Goal: Task Accomplishment & Management: Complete application form

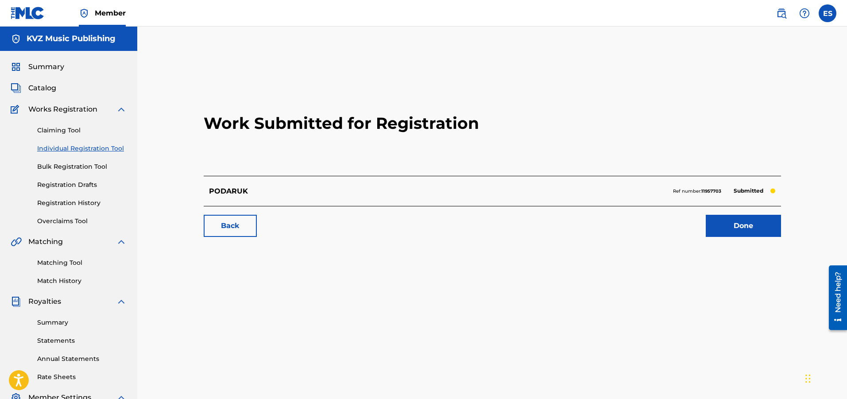
click at [109, 150] on link "Individual Registration Tool" at bounding box center [81, 148] width 89 height 9
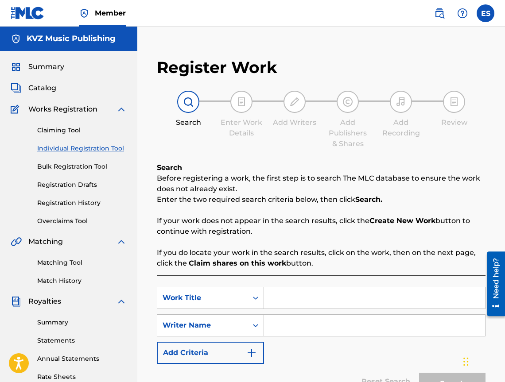
paste input "PODVODNITSA"
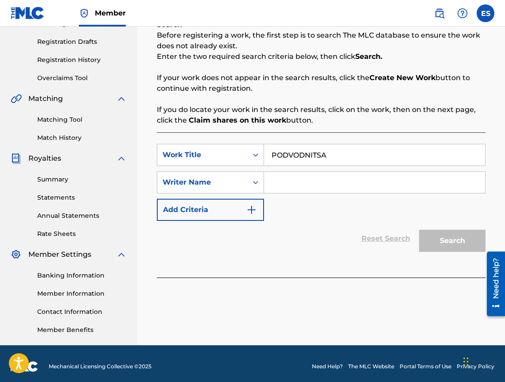
scroll to position [149, 0]
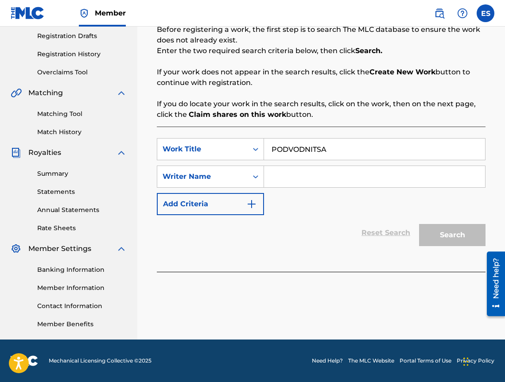
type input "PODVODNITSA"
click at [365, 182] on input "Search Form" at bounding box center [374, 176] width 221 height 21
type input "[PERSON_NAME]"
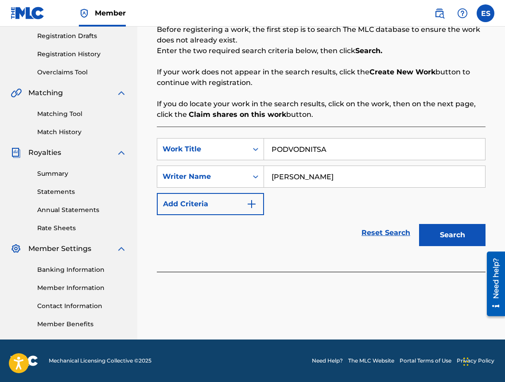
click at [429, 244] on button "Search" at bounding box center [452, 235] width 66 height 22
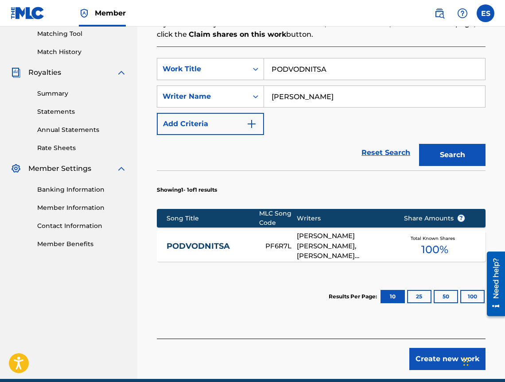
scroll to position [244, 0]
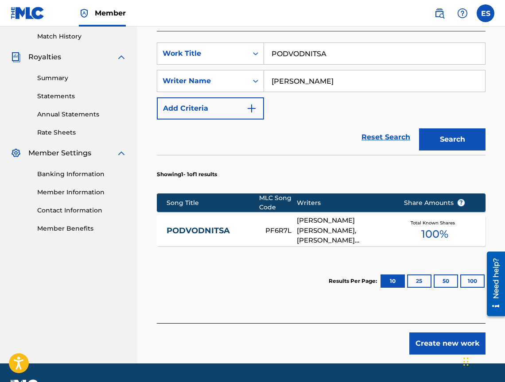
click at [195, 240] on div "PODVODNITSA PF6R7L [PERSON_NAME] [PERSON_NAME], [PERSON_NAME] MAVRODIEVA, [PERS…" at bounding box center [321, 230] width 328 height 31
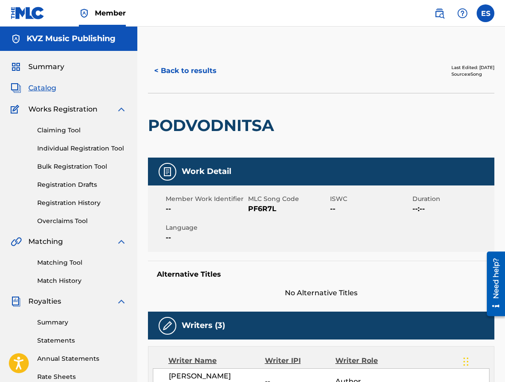
click at [180, 75] on button "< Back to results" at bounding box center [185, 71] width 75 height 22
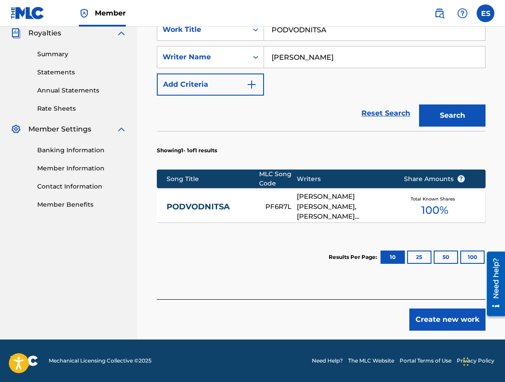
click at [434, 318] on button "Create new work" at bounding box center [447, 320] width 76 height 22
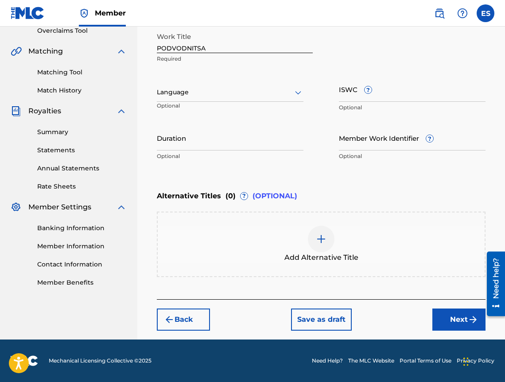
scroll to position [190, 0]
click at [252, 91] on div at bounding box center [230, 92] width 147 height 11
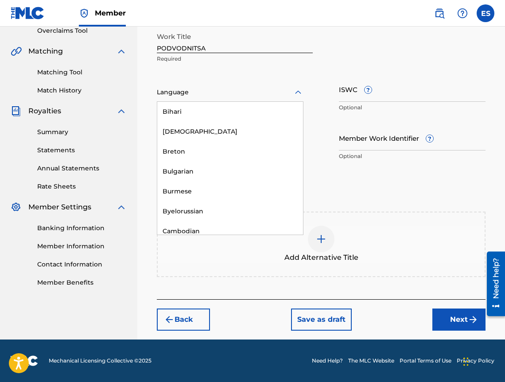
scroll to position [354, 0]
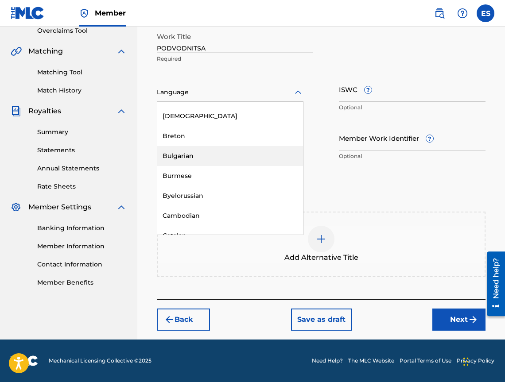
click at [273, 150] on div "Bulgarian" at bounding box center [230, 156] width 146 height 20
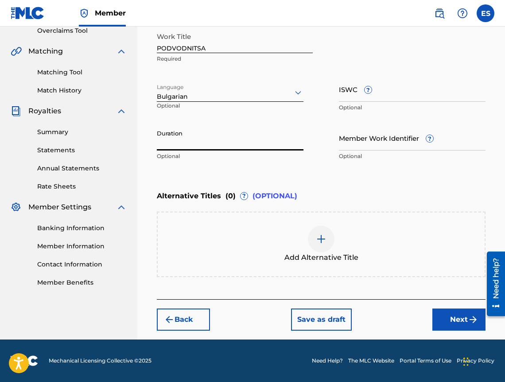
paste input "03:39"
type input "03:39"
click at [274, 247] on div "Add Alternative Title" at bounding box center [321, 244] width 327 height 37
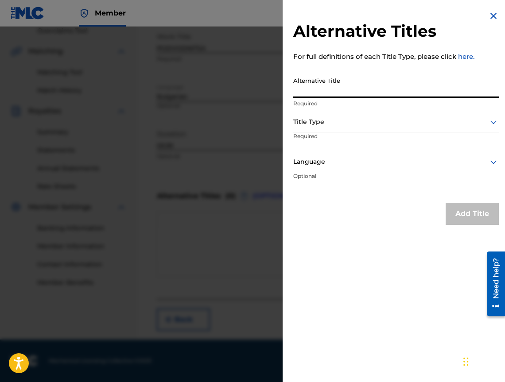
paste input "ПОДВОДНИЦА"
type input "ПОДВОДНИЦА"
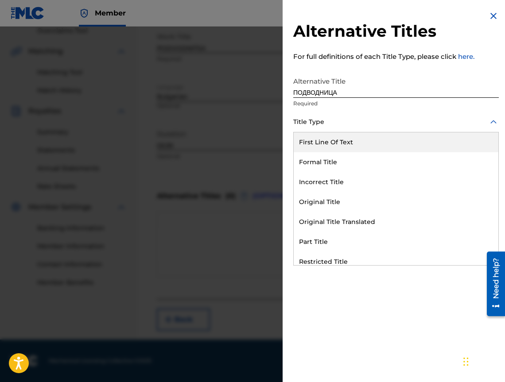
click at [431, 122] on div at bounding box center [395, 121] width 205 height 11
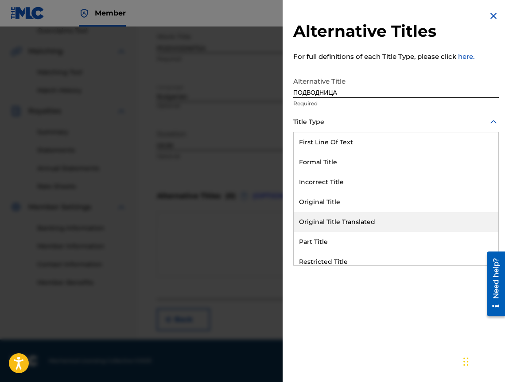
click at [413, 229] on div "Original Title Translated" at bounding box center [396, 222] width 205 height 20
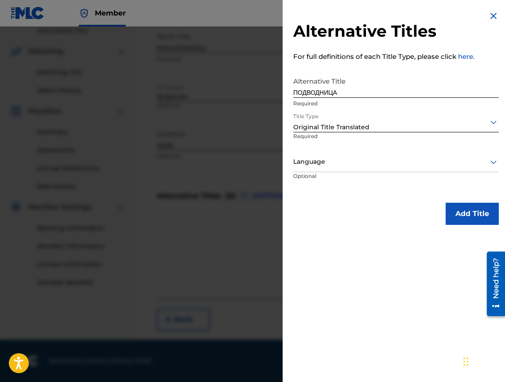
click at [401, 169] on div "Language" at bounding box center [395, 162] width 205 height 20
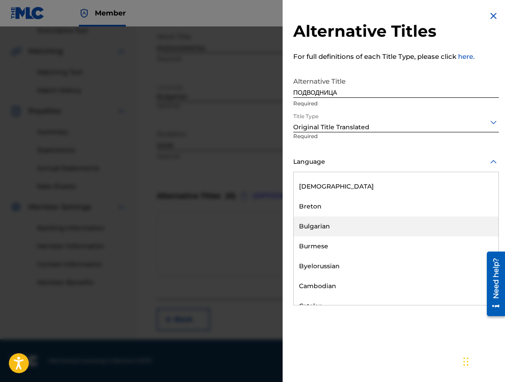
click at [388, 231] on div "Bulgarian" at bounding box center [396, 226] width 205 height 20
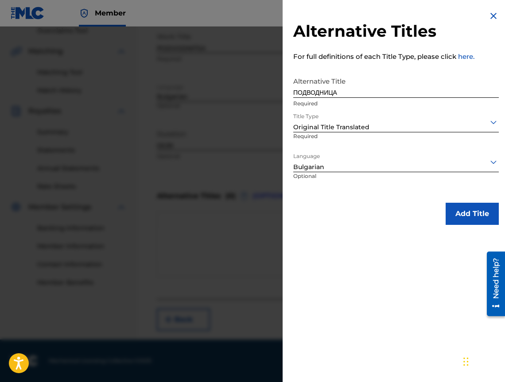
click at [446, 223] on button "Add Title" at bounding box center [471, 214] width 53 height 22
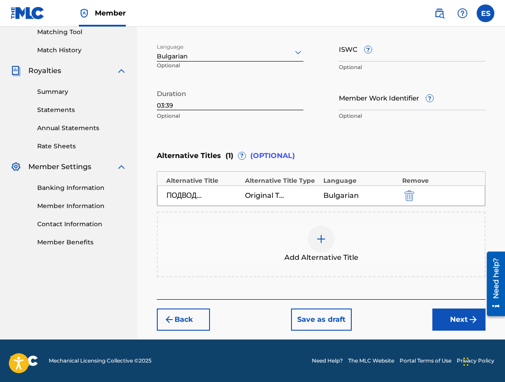
click at [465, 323] on button "Next" at bounding box center [458, 320] width 53 height 22
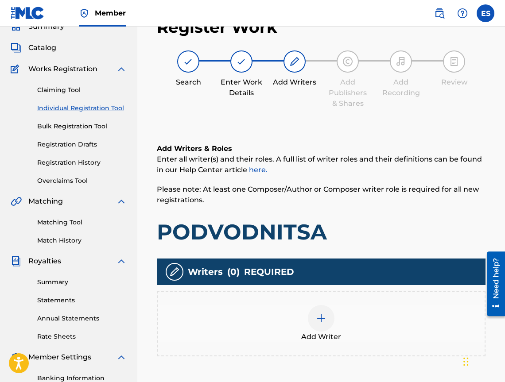
scroll to position [40, 0]
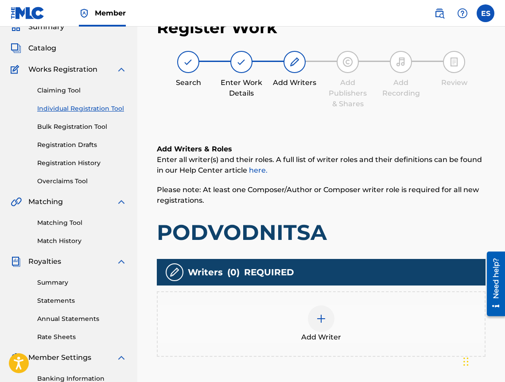
click at [361, 286] on div "Writers ( 0 ) REQUIRED Add Writer" at bounding box center [321, 308] width 328 height 98
click at [354, 306] on div "Add Writer" at bounding box center [321, 323] width 327 height 37
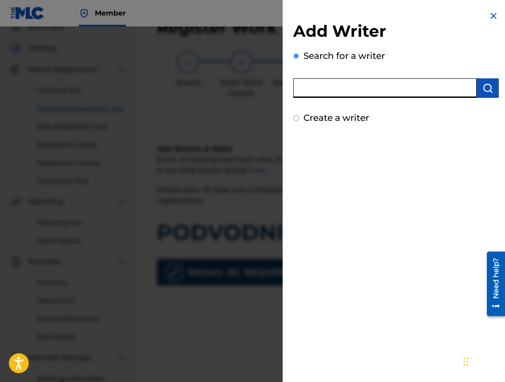
paste input "00473374636"
type input "00473374636"
click at [432, 189] on div "Add Writer Search for a writer 00473374636 Create a writer" at bounding box center [395, 191] width 227 height 382
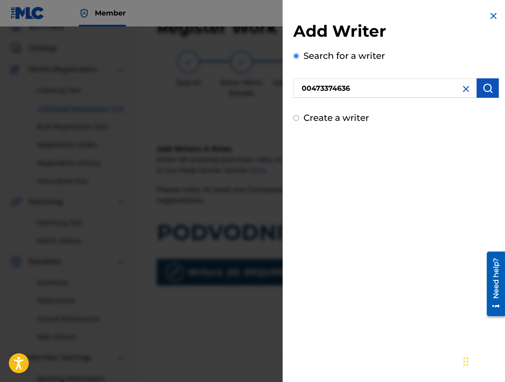
click at [489, 95] on button "submit" at bounding box center [487, 87] width 22 height 19
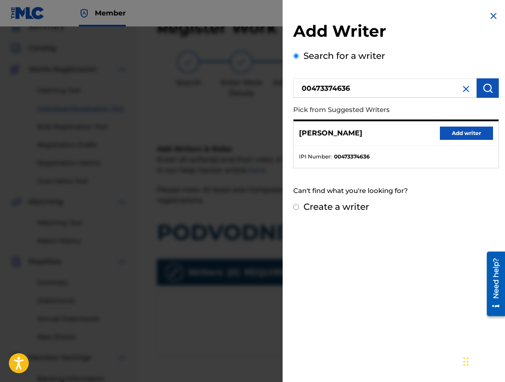
click at [448, 132] on button "Add writer" at bounding box center [466, 133] width 53 height 13
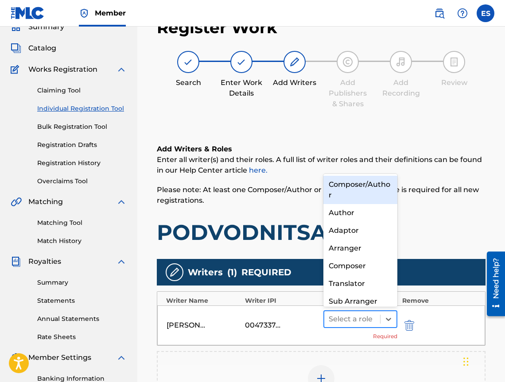
click at [339, 315] on div at bounding box center [351, 319] width 47 height 12
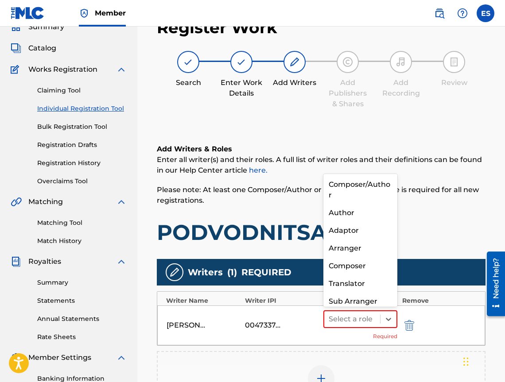
scroll to position [9, 0]
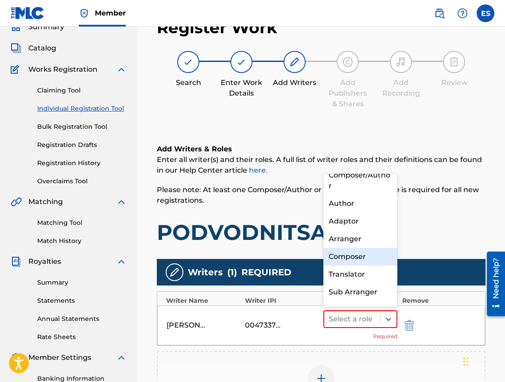
click at [353, 261] on div "Composer" at bounding box center [360, 257] width 74 height 18
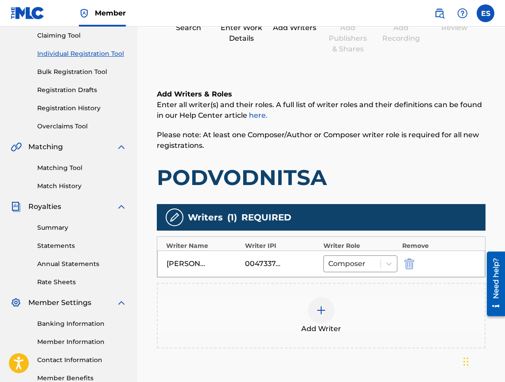
scroll to position [186, 0]
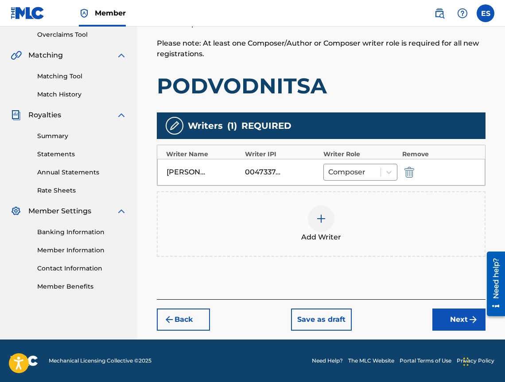
click at [330, 226] on div at bounding box center [321, 218] width 27 height 27
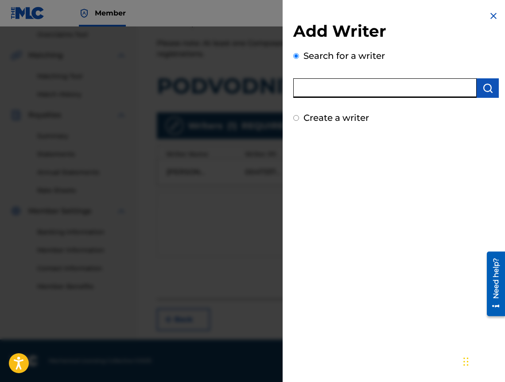
paste input "00473356148"
type input "00473356148"
click at [494, 81] on button "submit" at bounding box center [487, 87] width 22 height 19
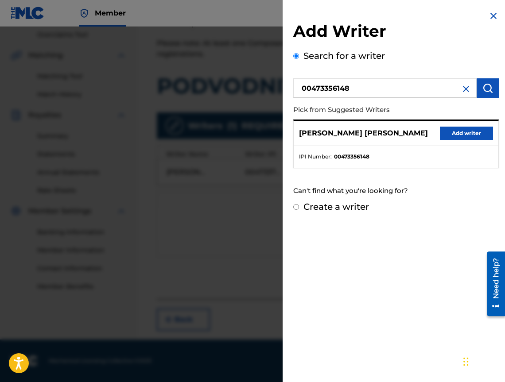
click at [463, 125] on div "[PERSON_NAME] [PERSON_NAME] Add writer" at bounding box center [396, 133] width 205 height 24
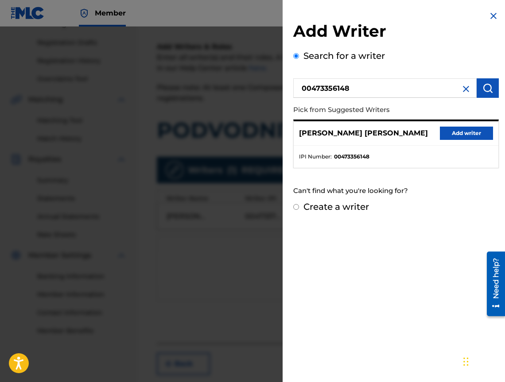
click at [457, 128] on button "Add writer" at bounding box center [466, 133] width 53 height 13
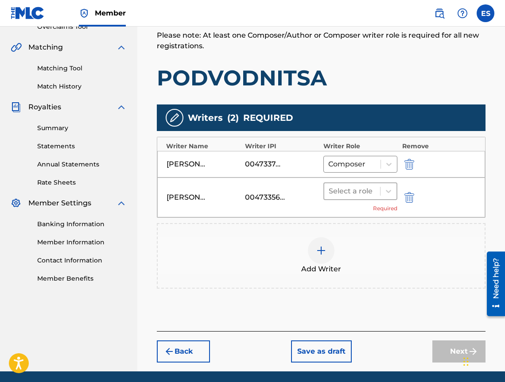
scroll to position [226, 0]
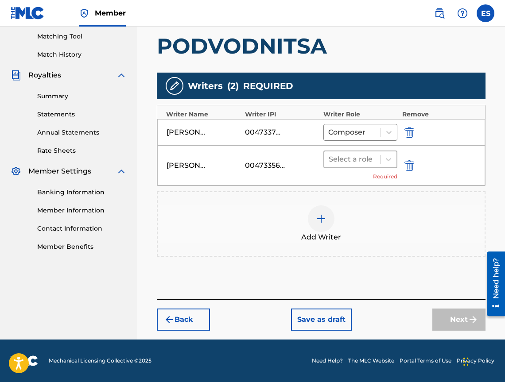
click at [383, 167] on div "Select a role" at bounding box center [360, 160] width 74 height 18
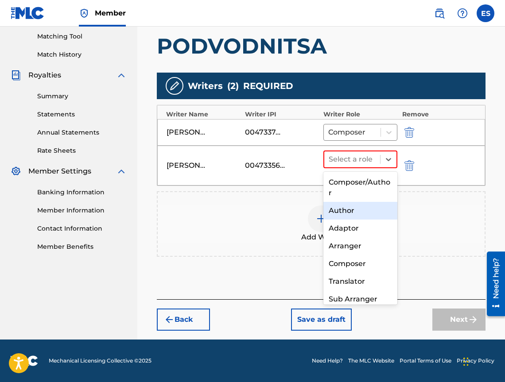
click at [379, 217] on div "Author" at bounding box center [360, 211] width 74 height 18
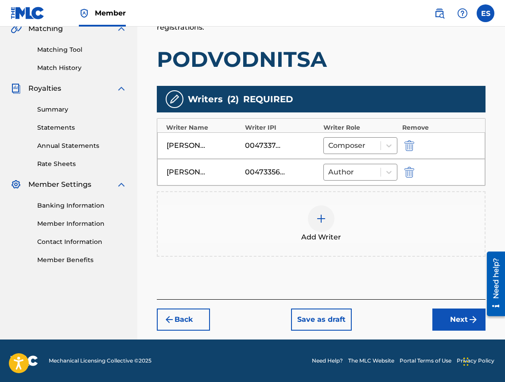
click at [360, 229] on div "Add Writer" at bounding box center [321, 223] width 327 height 37
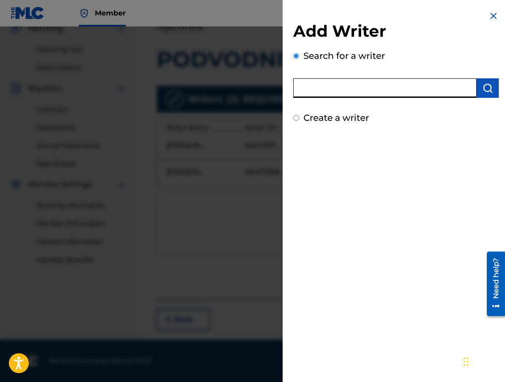
paste input "[PERSON_NAME]"
type input "[PERSON_NAME]"
click at [482, 87] on img "submit" at bounding box center [487, 88] width 11 height 11
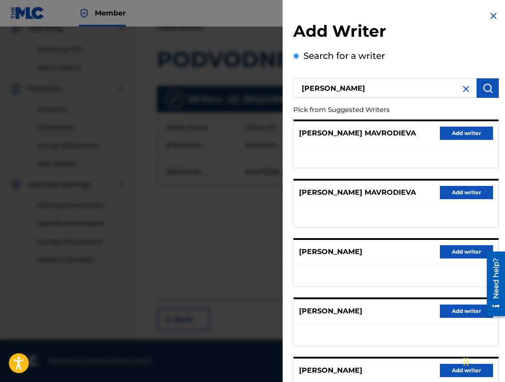
click at [449, 259] on button "Add writer" at bounding box center [466, 251] width 53 height 13
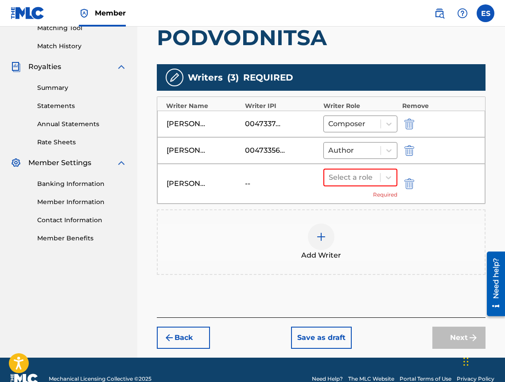
scroll to position [253, 0]
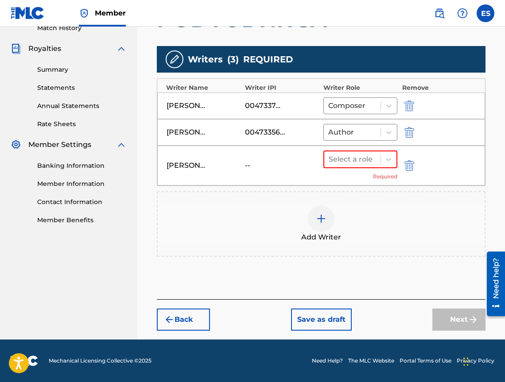
click at [328, 170] on div "Select a role Required" at bounding box center [360, 166] width 74 height 30
click at [338, 166] on div "Select a role" at bounding box center [352, 159] width 56 height 16
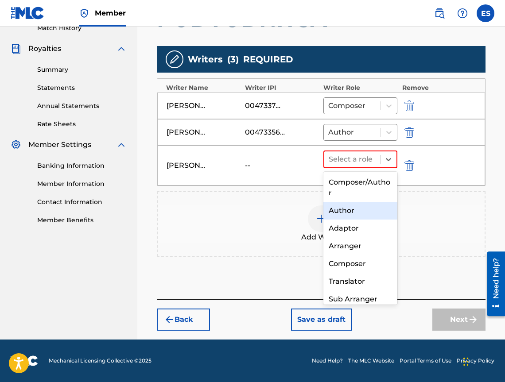
click at [338, 204] on div "Author" at bounding box center [360, 211] width 74 height 18
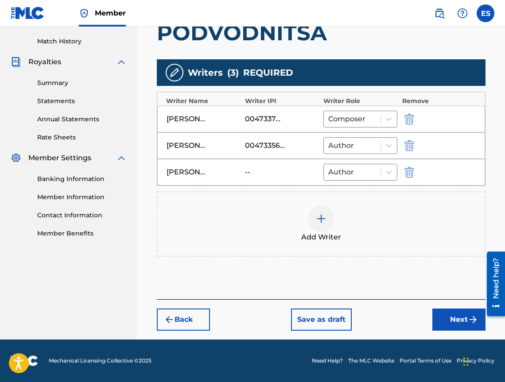
click at [468, 320] on img "submit" at bounding box center [473, 319] width 11 height 11
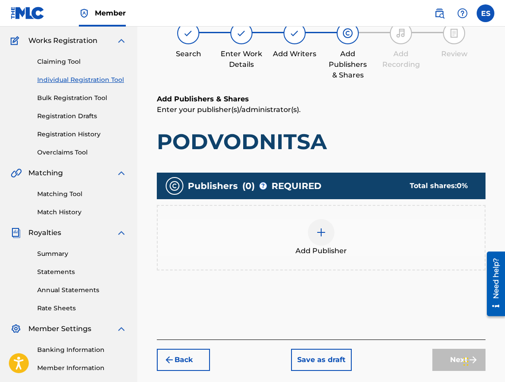
scroll to position [40, 0]
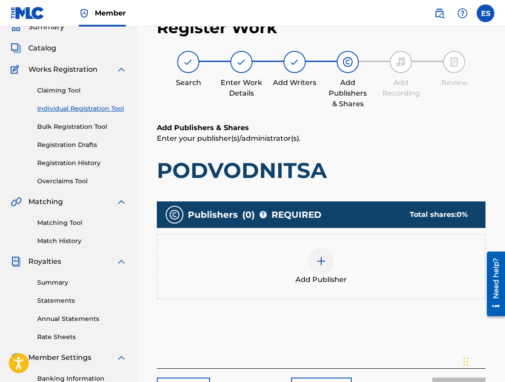
click at [368, 281] on div "Add Publisher" at bounding box center [321, 266] width 327 height 37
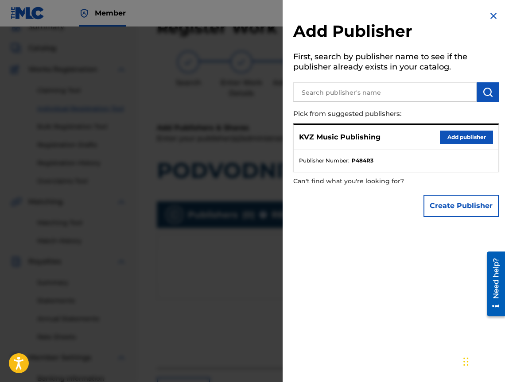
click at [440, 136] on button "Add publisher" at bounding box center [466, 137] width 53 height 13
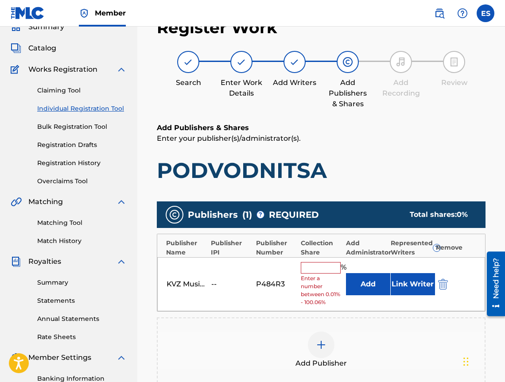
click at [311, 267] on input "text" at bounding box center [321, 268] width 40 height 12
type input "83.33"
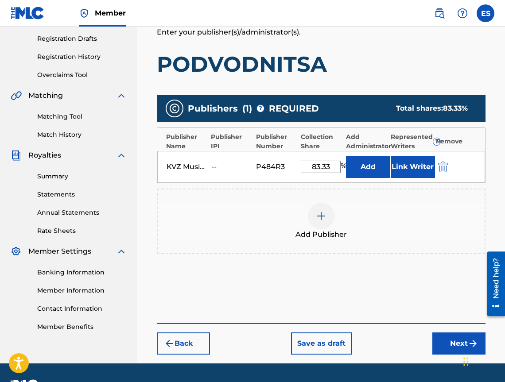
scroll to position [170, 0]
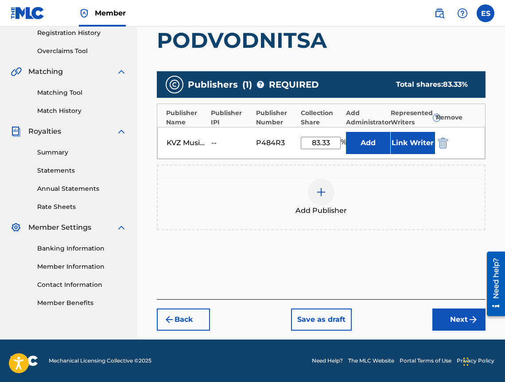
click at [447, 327] on button "Next" at bounding box center [458, 320] width 53 height 22
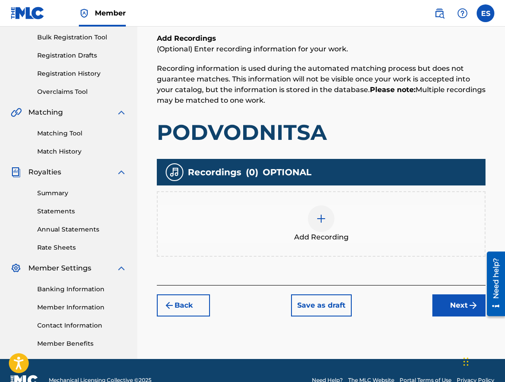
scroll to position [40, 0]
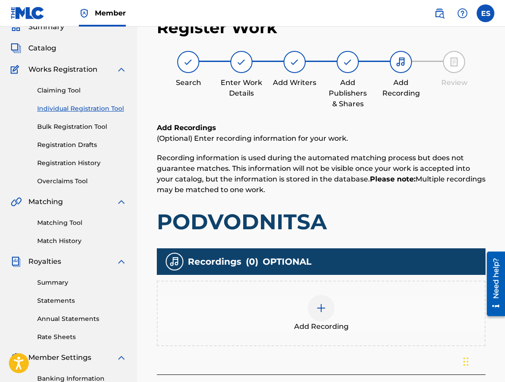
click at [309, 308] on div at bounding box center [321, 308] width 27 height 27
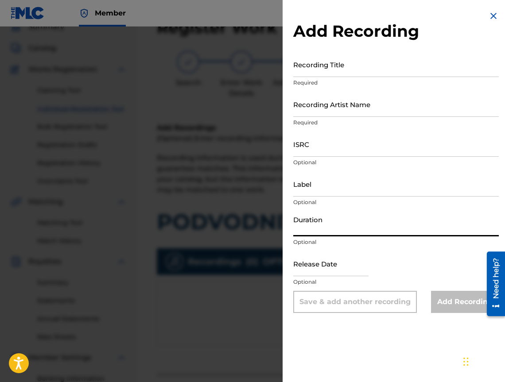
paste input "03:39"
type input "03:39"
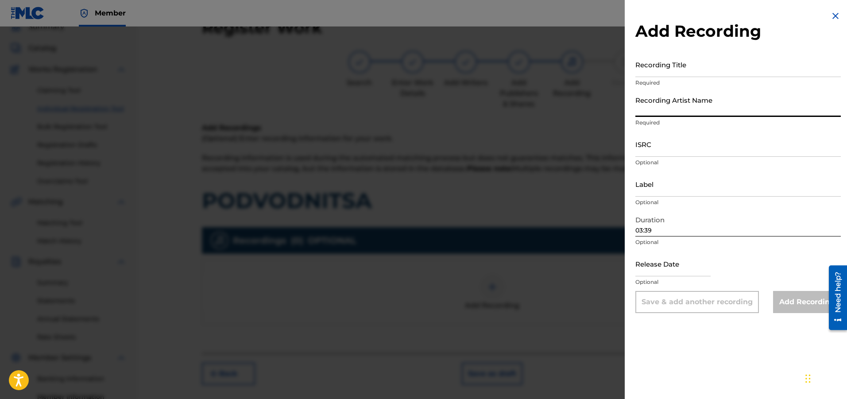
paste input "Joro"
type input "Joro"
paste input "BGA331952007"
type input "BGA331952007"
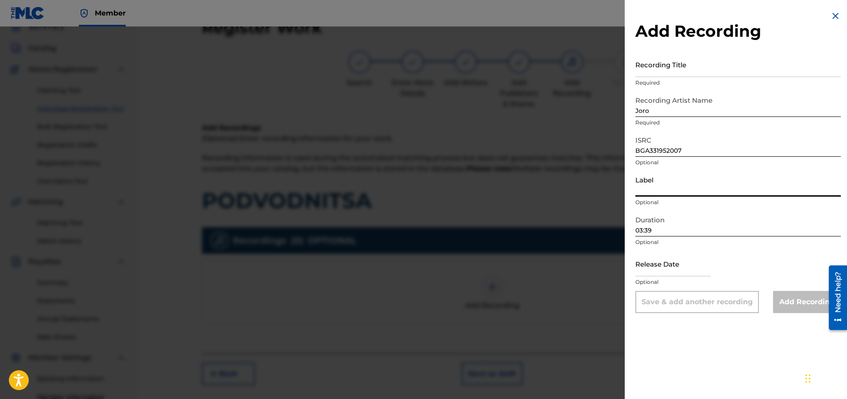
paste input "Diamond Records Company"
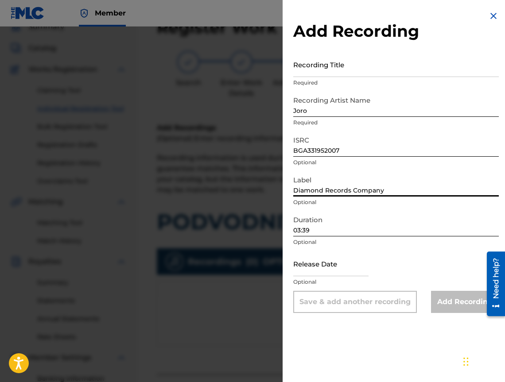
type input "Diamond Records Company"
paste input "PODVODNITSA"
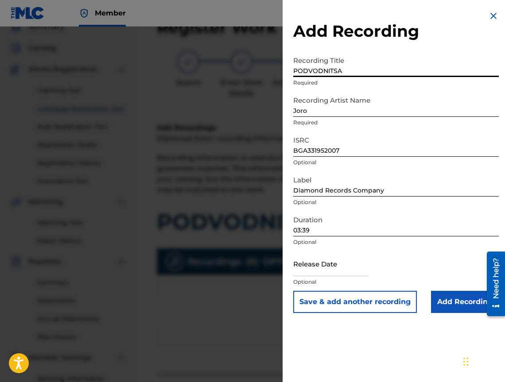
type input "PODVODNITSA"
click at [442, 300] on input "Add Recording" at bounding box center [465, 302] width 68 height 22
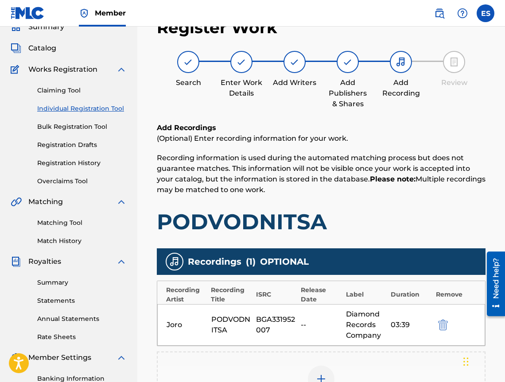
click at [395, 323] on div "03:39" at bounding box center [410, 325] width 40 height 11
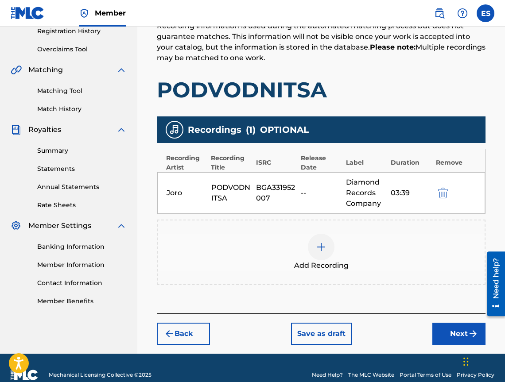
scroll to position [173, 0]
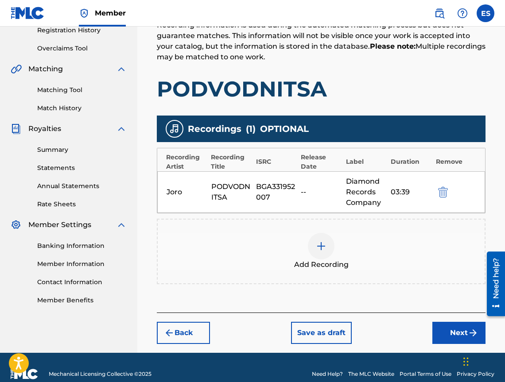
click at [352, 265] on div "Add Recording" at bounding box center [321, 251] width 327 height 37
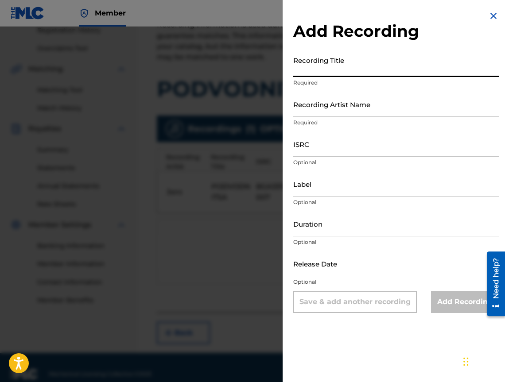
paste input "PODVODNITSA"
type input "PODVODNITSA"
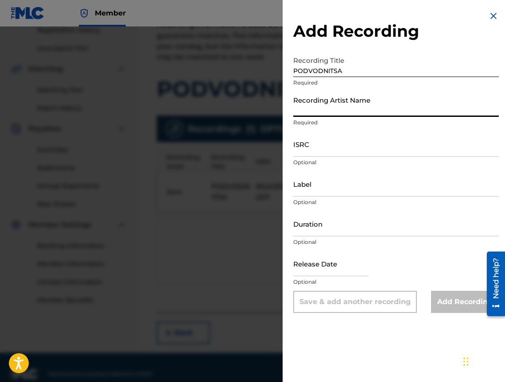
paste input "Joro"
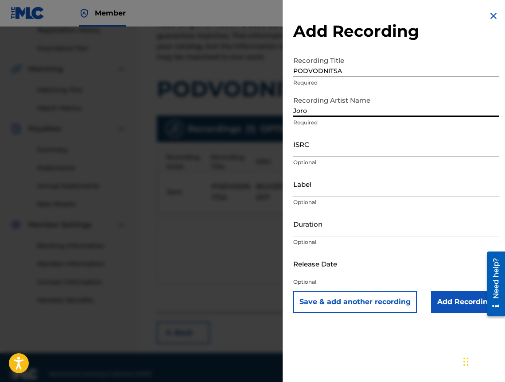
type input "Joro"
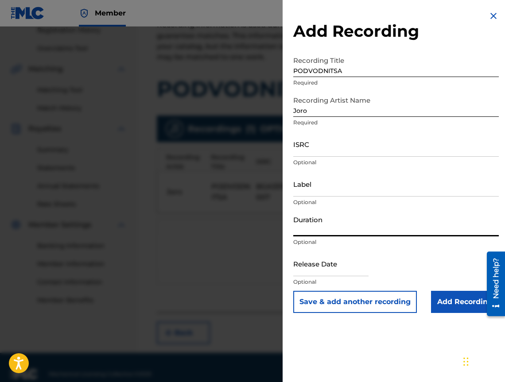
paste input "03:39"
type input "03:39"
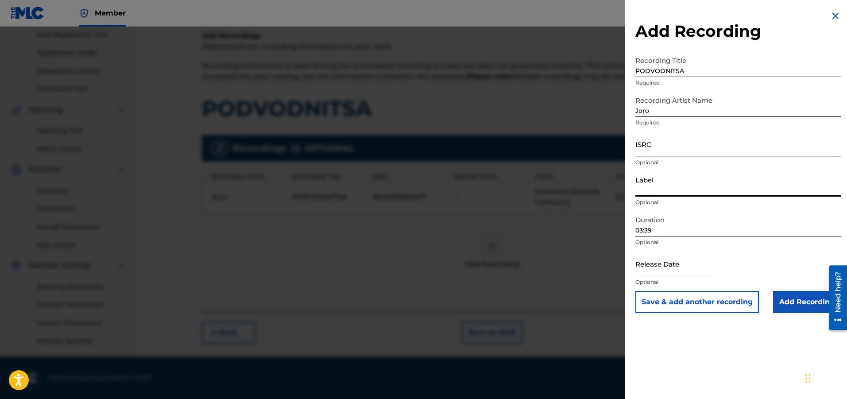
paste input "Diamond Records Company"
type input "Diamond Records Company"
drag, startPoint x: 658, startPoint y: 159, endPoint x: 646, endPoint y: 143, distance: 19.7
paste input "BGA321800113"
type input "BGA321800113"
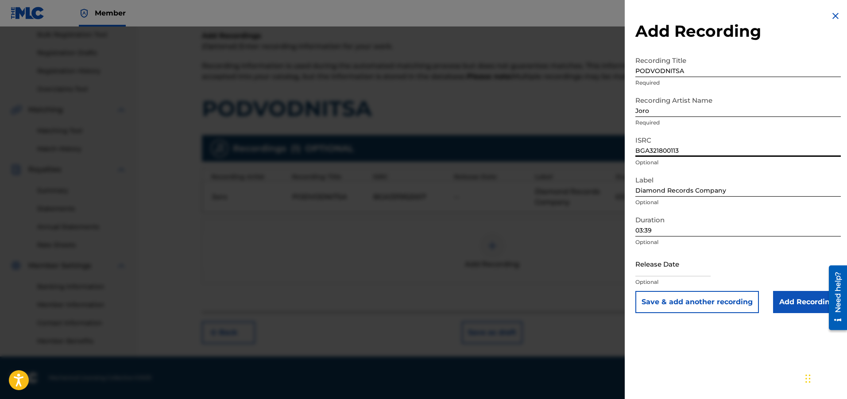
drag, startPoint x: 693, startPoint y: 151, endPoint x: 633, endPoint y: 157, distance: 60.9
click at [638, 153] on input "BGA321800113" at bounding box center [737, 143] width 205 height 25
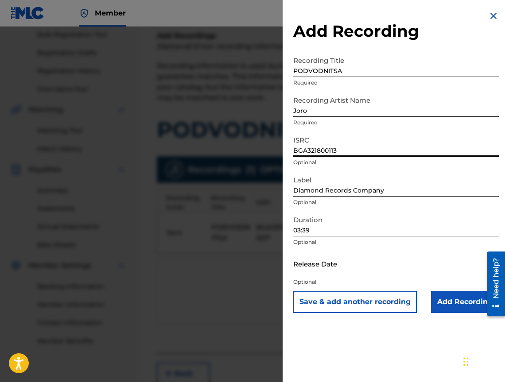
click at [217, 129] on div at bounding box center [252, 218] width 505 height 382
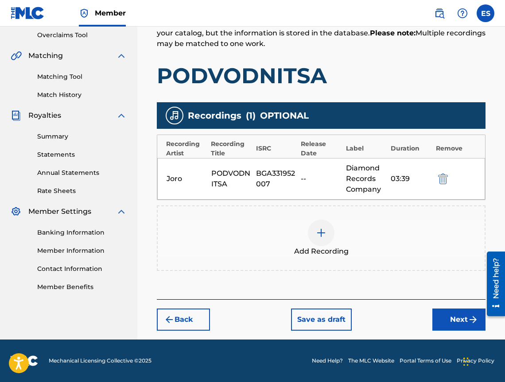
click at [432, 314] on button "Next" at bounding box center [458, 320] width 53 height 22
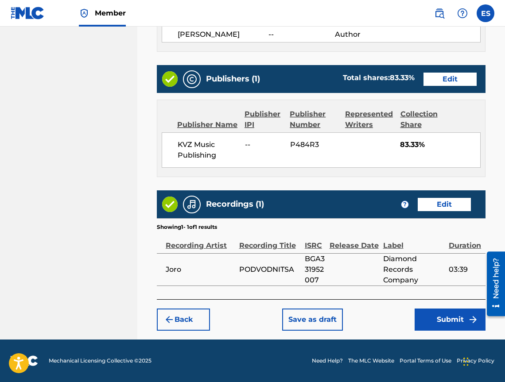
scroll to position [536, 0]
click at [451, 323] on button "Submit" at bounding box center [449, 320] width 71 height 22
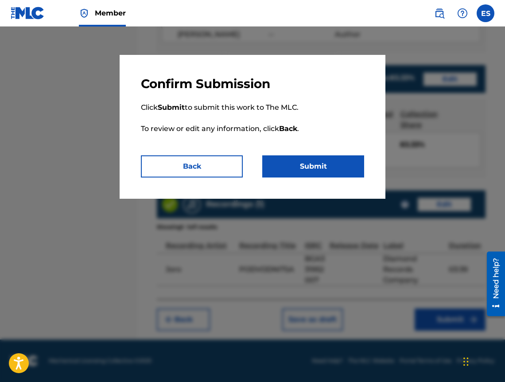
click at [302, 166] on button "Submit" at bounding box center [313, 166] width 102 height 22
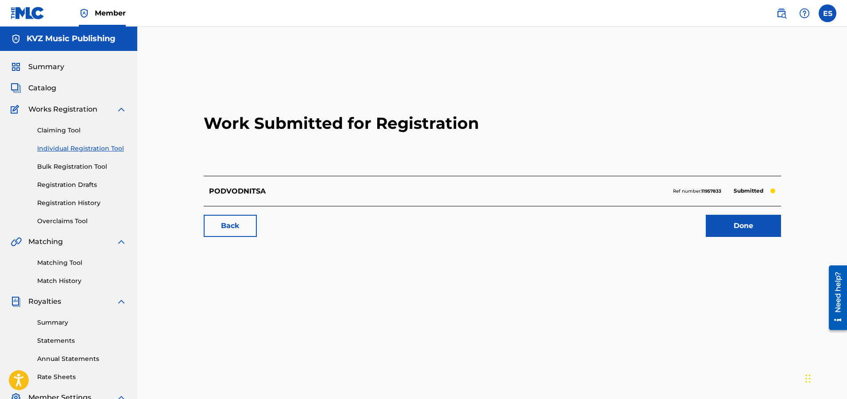
click at [112, 148] on link "Individual Registration Tool" at bounding box center [81, 148] width 89 height 9
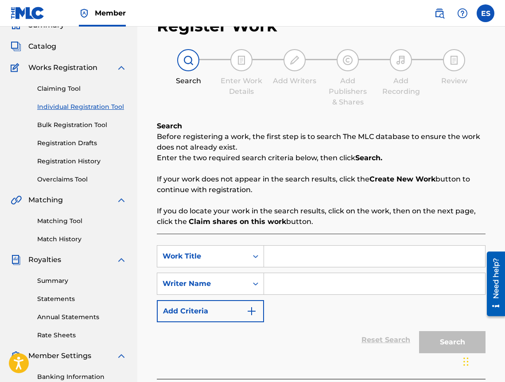
scroll to position [149, 0]
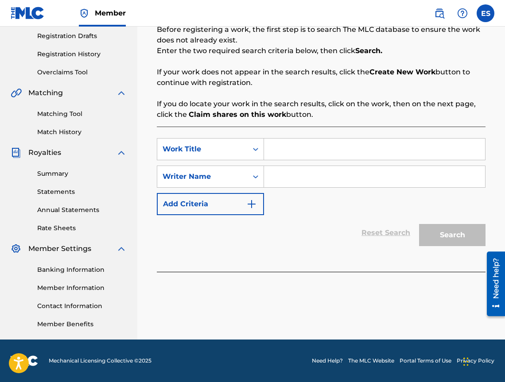
paste input "PREDAVAM SE"
type input "PREDAVAM SE"
click at [394, 184] on input "Search Form" at bounding box center [374, 176] width 221 height 21
type input "[PERSON_NAME]"
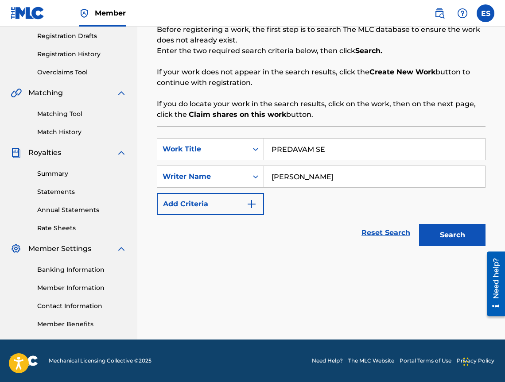
click at [460, 245] on button "Search" at bounding box center [452, 235] width 66 height 22
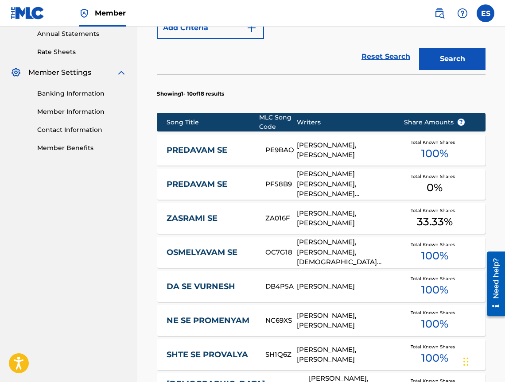
scroll to position [333, 0]
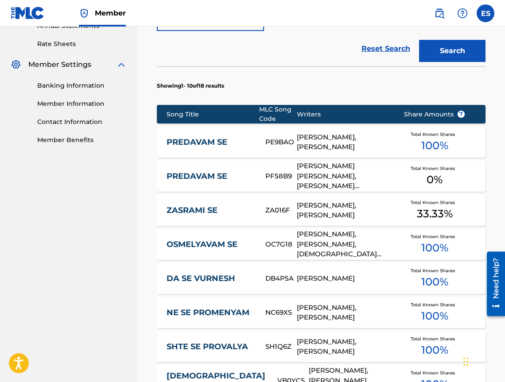
click at [223, 143] on link "PREDAVAM SE" at bounding box center [209, 142] width 87 height 10
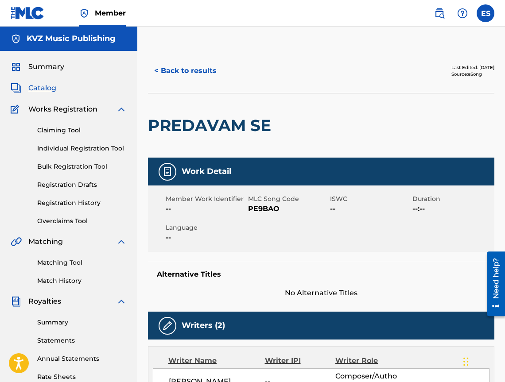
click at [196, 75] on button "< Back to results" at bounding box center [185, 71] width 75 height 22
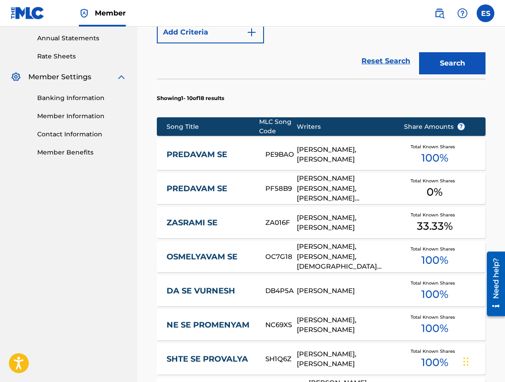
scroll to position [326, 0]
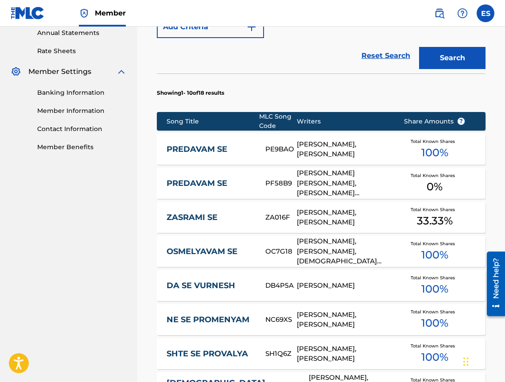
click at [216, 185] on link "PREDAVAM SE" at bounding box center [209, 183] width 87 height 10
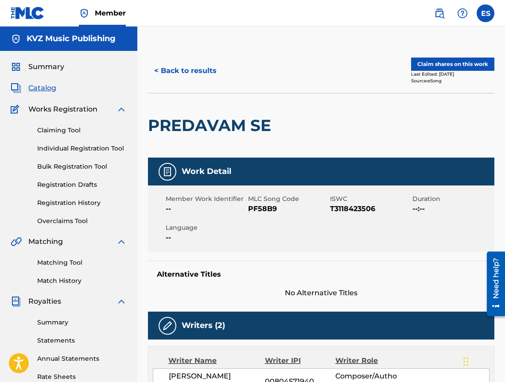
click at [168, 75] on button "< Back to results" at bounding box center [185, 71] width 75 height 22
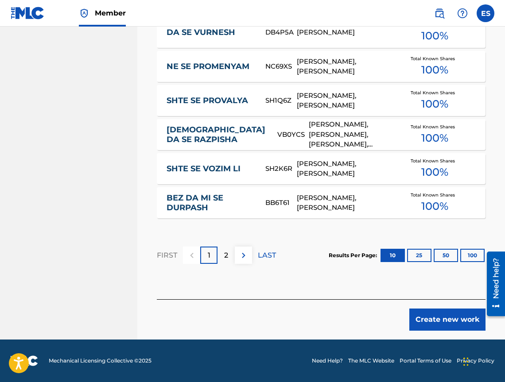
click at [425, 322] on button "Create new work" at bounding box center [447, 320] width 76 height 22
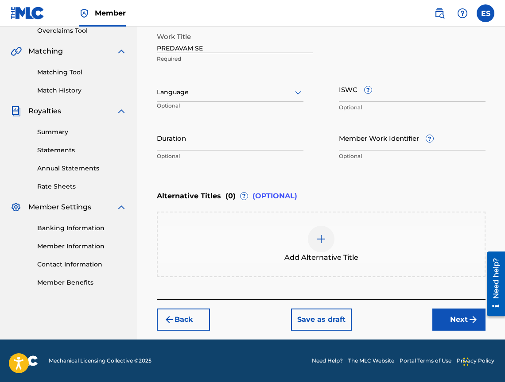
scroll to position [190, 0]
click at [219, 86] on div "Language" at bounding box center [230, 92] width 147 height 19
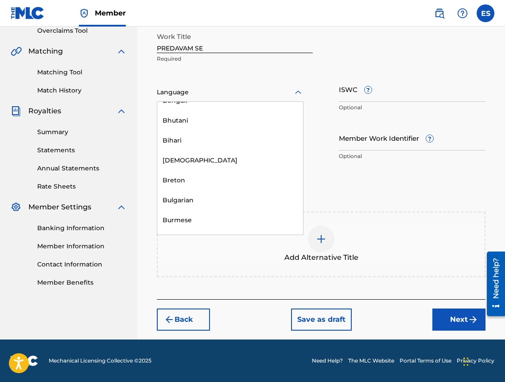
scroll to position [354, 0]
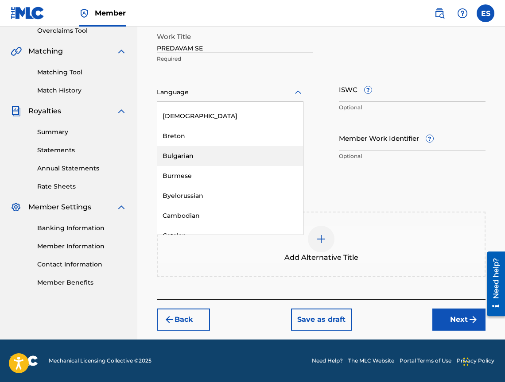
click at [220, 161] on div "Bulgarian" at bounding box center [230, 156] width 146 height 20
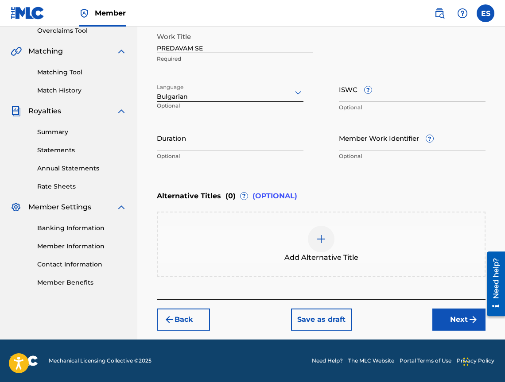
drag, startPoint x: 200, startPoint y: 153, endPoint x: 185, endPoint y: 142, distance: 19.0
paste input "04:21"
type input "04:21"
click at [368, 265] on div "Add Alternative Title" at bounding box center [321, 245] width 328 height 66
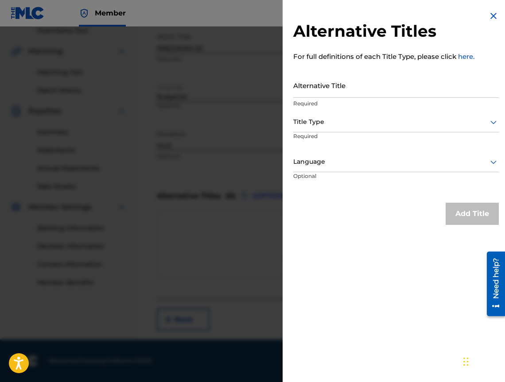
drag, startPoint x: 371, startPoint y: 62, endPoint x: 339, endPoint y: 81, distance: 37.7
paste input "ПРЕДАВАМ СЕ"
type input "ПРЕДАВАМ СЕ"
click at [325, 129] on div "Title Type" at bounding box center [395, 122] width 205 height 20
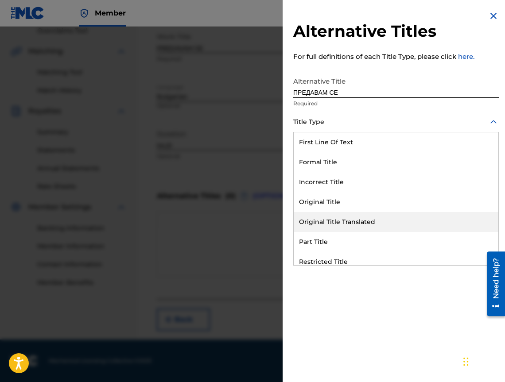
click at [328, 225] on div "Original Title Translated" at bounding box center [396, 222] width 205 height 20
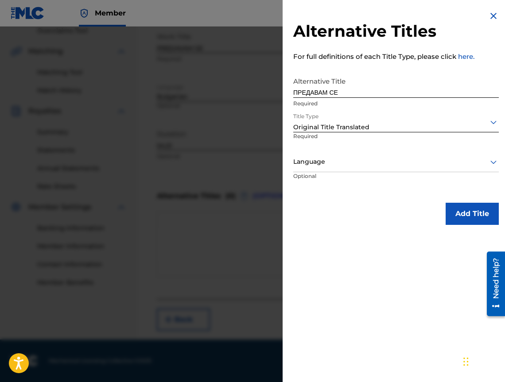
click at [323, 168] on div "Language" at bounding box center [395, 162] width 205 height 20
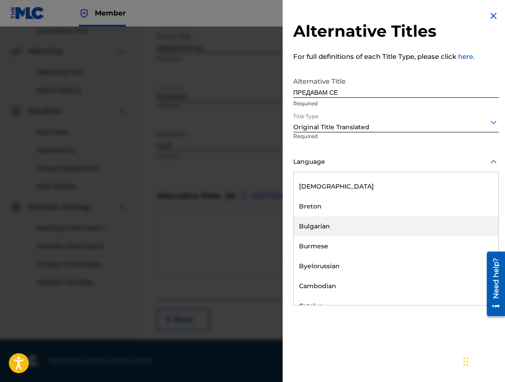
click at [344, 231] on div "Bulgarian" at bounding box center [396, 226] width 205 height 20
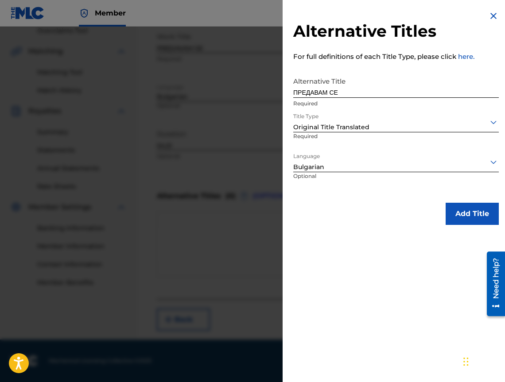
click at [473, 217] on button "Add Title" at bounding box center [471, 214] width 53 height 22
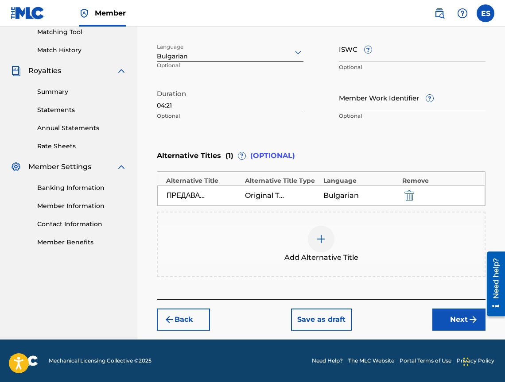
click at [438, 328] on button "Next" at bounding box center [458, 320] width 53 height 22
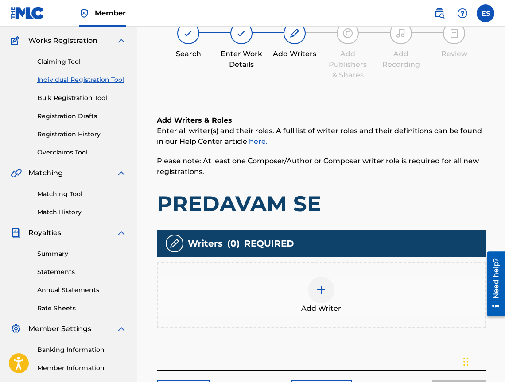
scroll to position [40, 0]
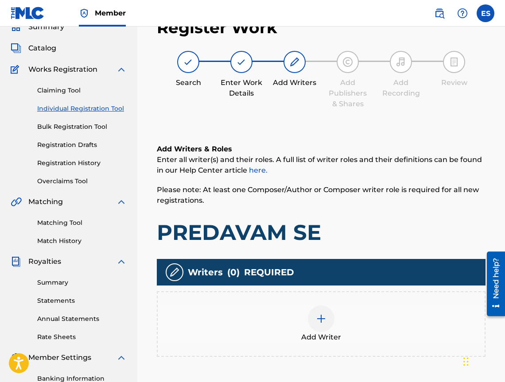
click at [387, 307] on div "Add Writer" at bounding box center [321, 323] width 327 height 37
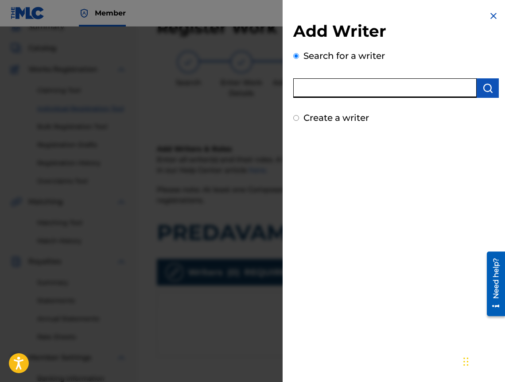
paste input "00804571940"
type input "00804571940"
click at [483, 79] on button "submit" at bounding box center [487, 87] width 22 height 19
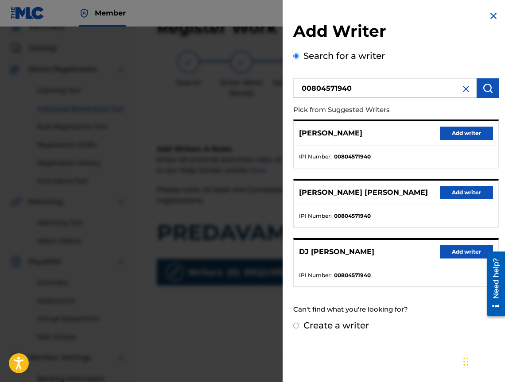
click at [459, 128] on button "Add writer" at bounding box center [466, 133] width 53 height 13
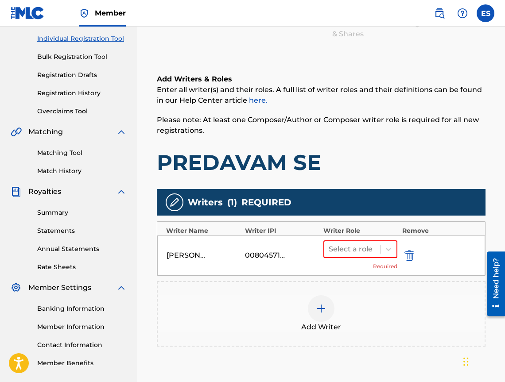
scroll to position [200, 0]
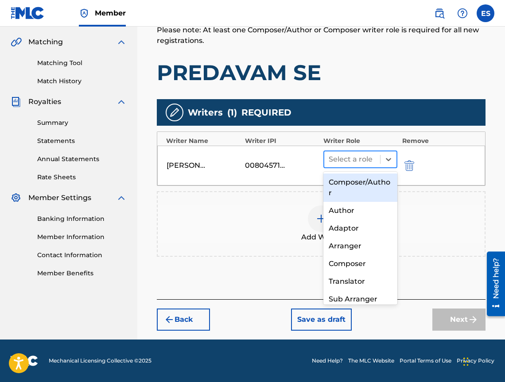
click at [363, 156] on div at bounding box center [351, 159] width 47 height 12
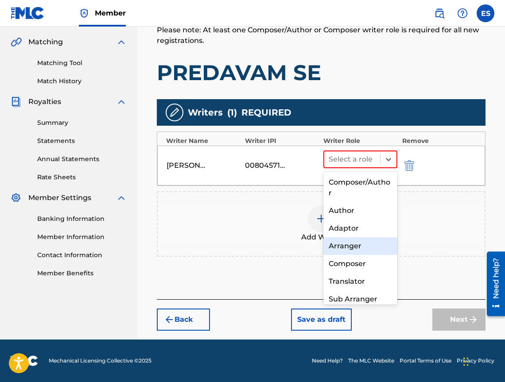
click at [357, 255] on div "Composer/Author Author Adaptor Arranger Composer Translator Sub Arranger Sub Au…" at bounding box center [360, 238] width 74 height 133
click at [346, 251] on div "Arranger" at bounding box center [360, 246] width 74 height 18
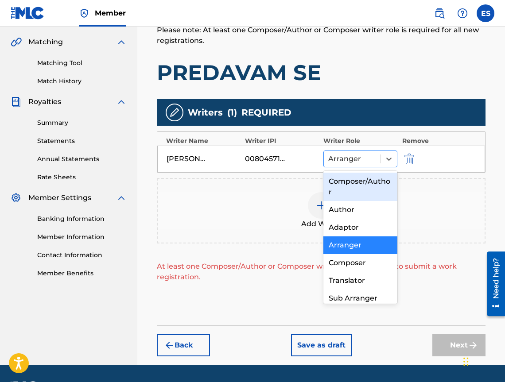
click at [368, 166] on div "Arranger" at bounding box center [352, 159] width 57 height 16
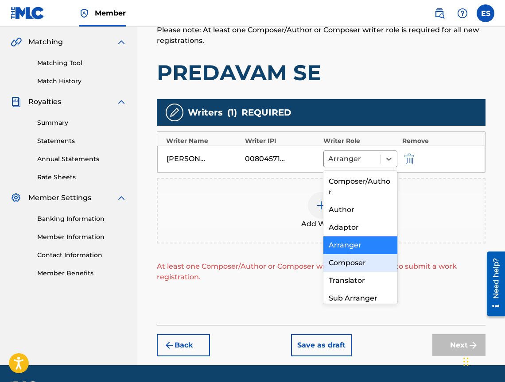
click at [366, 266] on div "Composer" at bounding box center [360, 263] width 74 height 18
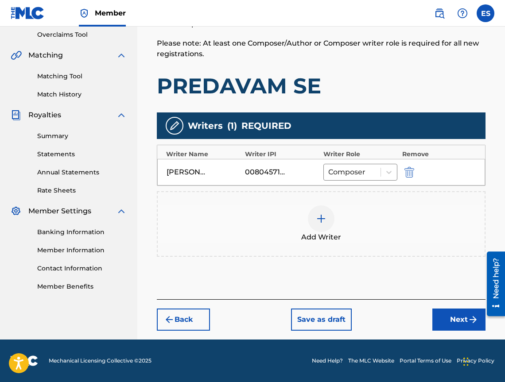
click at [312, 168] on div "00804571940" at bounding box center [282, 172] width 74 height 11
click at [321, 199] on div "Add Writer" at bounding box center [321, 224] width 328 height 66
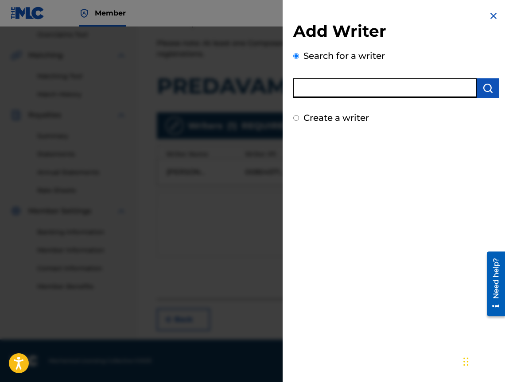
paste input "00473356148"
click at [472, 86] on input "00473356148" at bounding box center [384, 87] width 183 height 19
type input "00473356148"
click at [482, 85] on img "submit" at bounding box center [487, 88] width 11 height 11
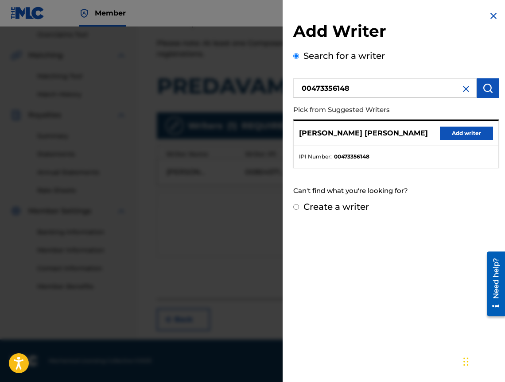
click at [473, 135] on button "Add writer" at bounding box center [466, 133] width 53 height 13
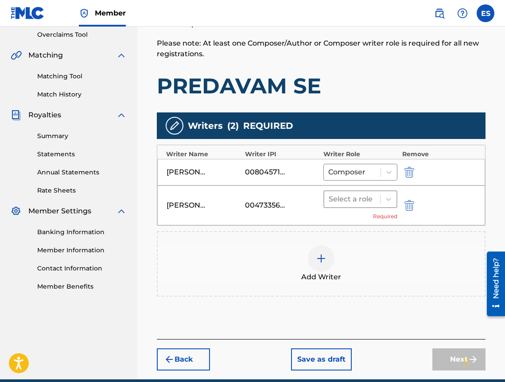
click at [342, 203] on div at bounding box center [351, 199] width 47 height 12
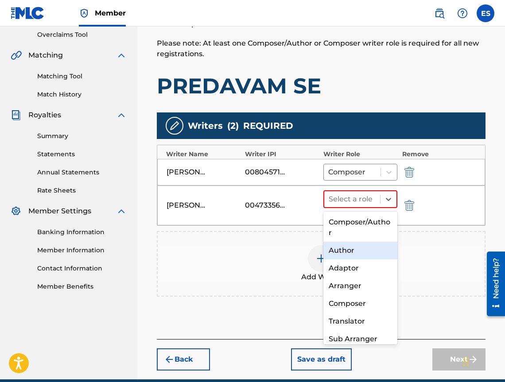
click at [344, 256] on div "Author" at bounding box center [360, 251] width 74 height 18
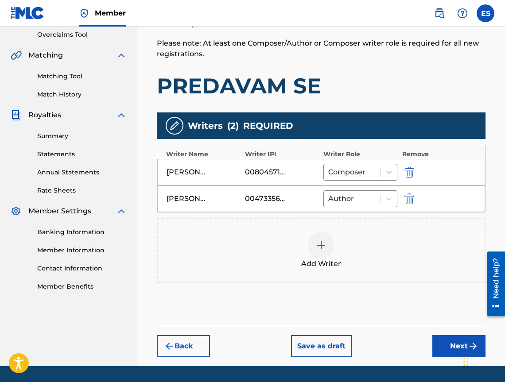
click at [441, 344] on button "Next" at bounding box center [458, 346] width 53 height 22
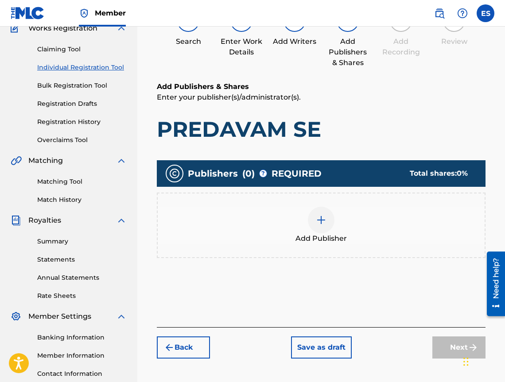
scroll to position [40, 0]
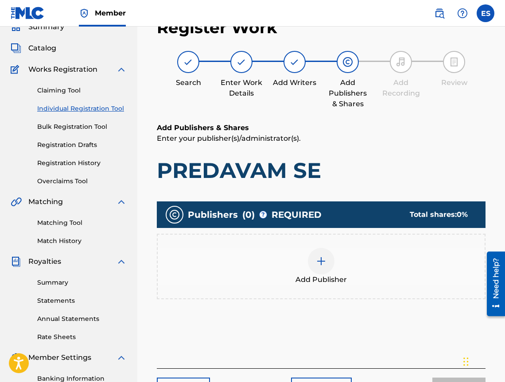
click at [361, 307] on div "Publishers ( 0 ) ? REQUIRED Total shares: 0 % Add Publisher" at bounding box center [321, 254] width 328 height 107
click at [359, 290] on div "Add Publisher" at bounding box center [321, 267] width 328 height 66
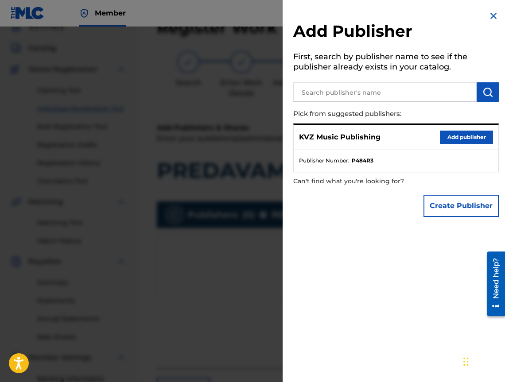
click at [436, 147] on div "KVZ Music Publishing Add publisher" at bounding box center [396, 137] width 205 height 24
click at [440, 143] on button "Add publisher" at bounding box center [466, 137] width 53 height 13
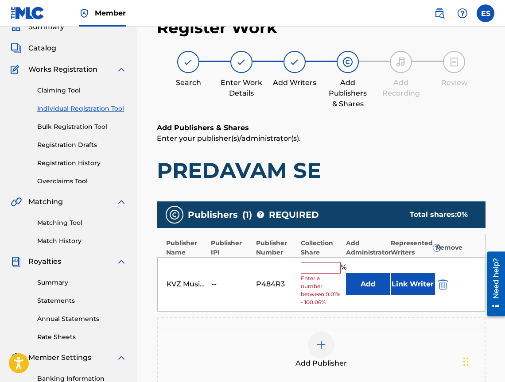
click at [309, 272] on input "text" at bounding box center [321, 268] width 40 height 12
type input "33.33"
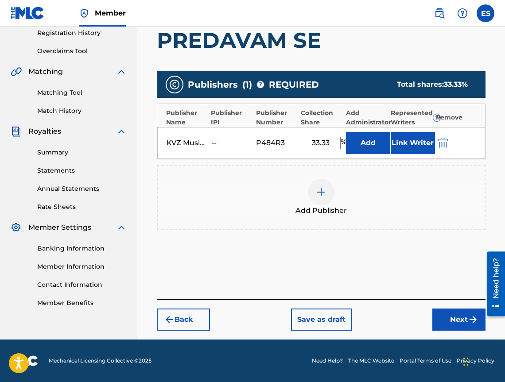
click at [446, 317] on button "Next" at bounding box center [458, 320] width 53 height 22
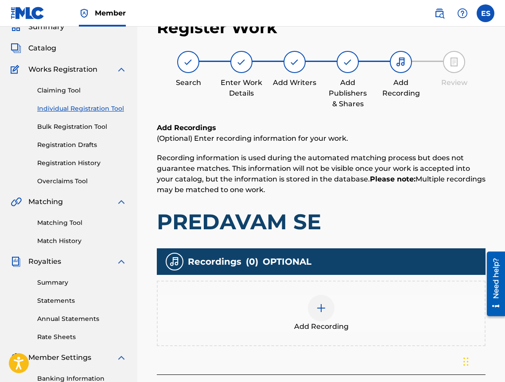
click at [267, 301] on div "Add Recording" at bounding box center [321, 313] width 327 height 37
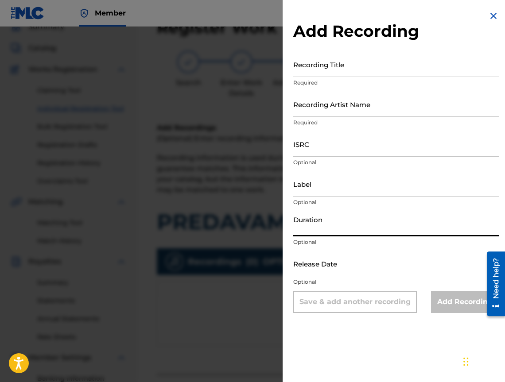
paste input "04:21"
type input "04:21"
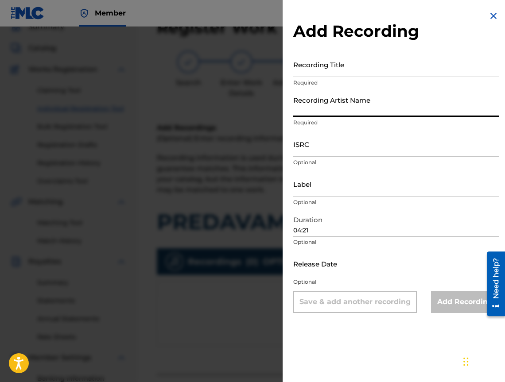
paste input "Emanuela"
type input "Emanuela"
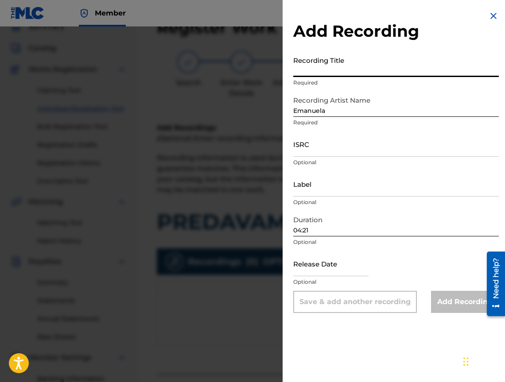
paste input "Predavam Se"
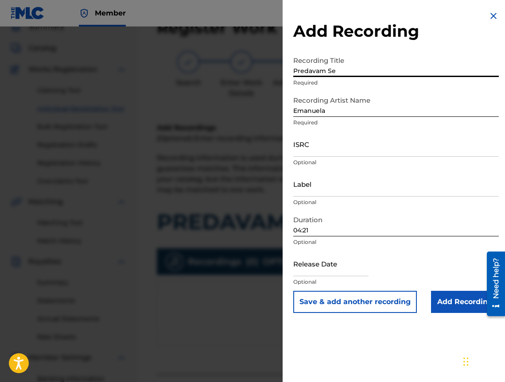
type input "Predavam Se"
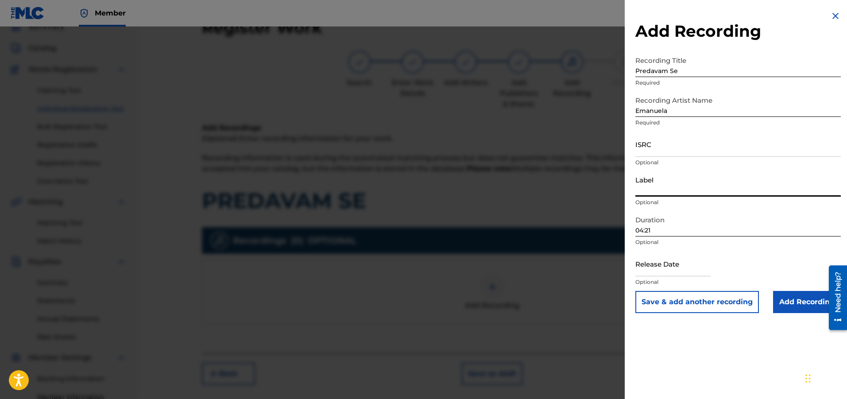
paste input "Ara Music"
type input "Ara Music"
paste input "BGA551100415"
type input "BGA551100415"
click at [808, 296] on input "Add Recording" at bounding box center [807, 302] width 68 height 22
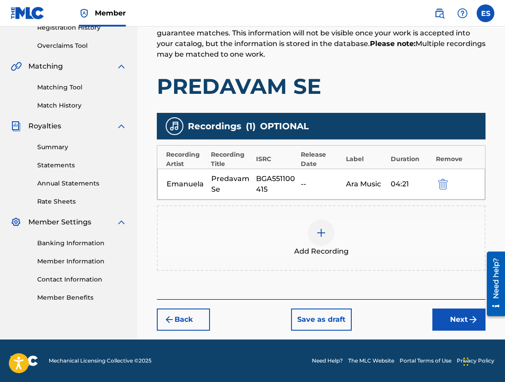
click at [432, 310] on button "Next" at bounding box center [458, 320] width 53 height 22
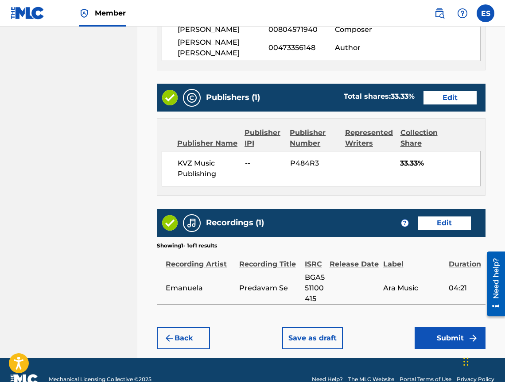
scroll to position [502, 0]
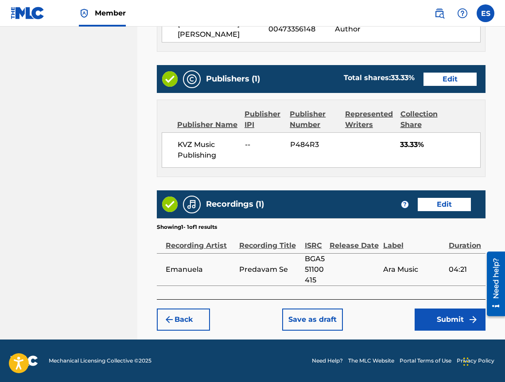
click at [455, 319] on button "Submit" at bounding box center [449, 320] width 71 height 22
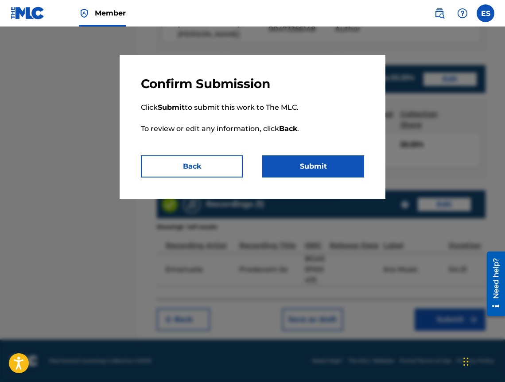
click at [273, 166] on button "Submit" at bounding box center [313, 166] width 102 height 22
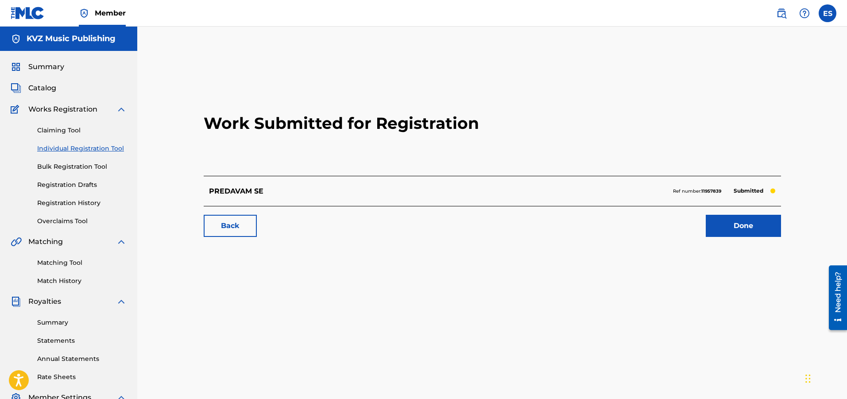
click at [110, 150] on link "Individual Registration Tool" at bounding box center [81, 148] width 89 height 9
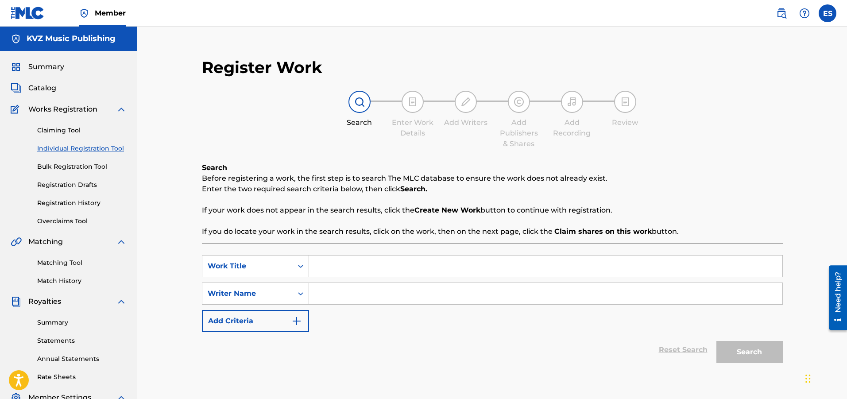
paste input "PRET A PORTER"
type input "PRET A PORTER"
click at [358, 296] on input "Search Form" at bounding box center [545, 293] width 473 height 21
type input "[PERSON_NAME]"
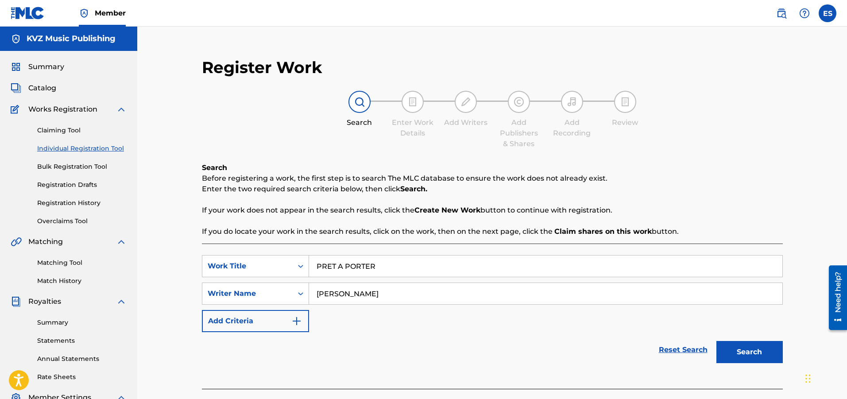
click at [764, 354] on button "Search" at bounding box center [749, 352] width 66 height 22
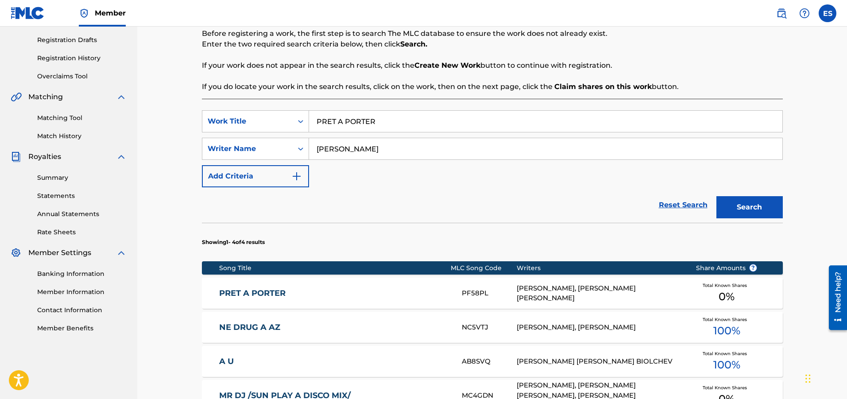
scroll to position [176, 0]
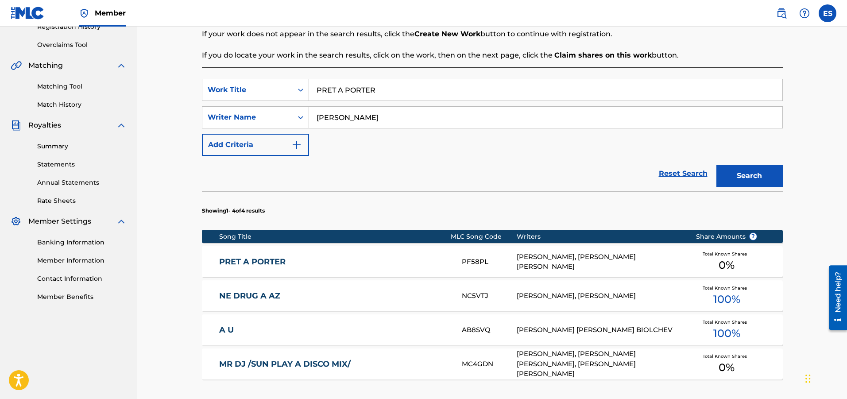
click at [301, 257] on link "PRET A PORTER" at bounding box center [334, 262] width 231 height 10
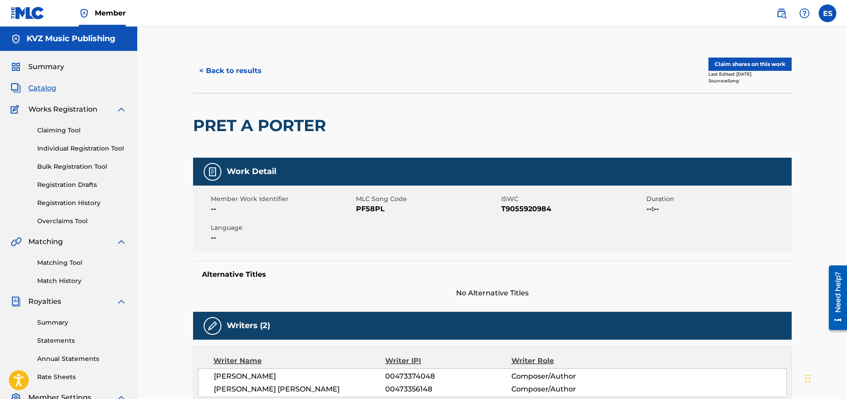
click at [226, 81] on button "< Back to results" at bounding box center [230, 71] width 75 height 22
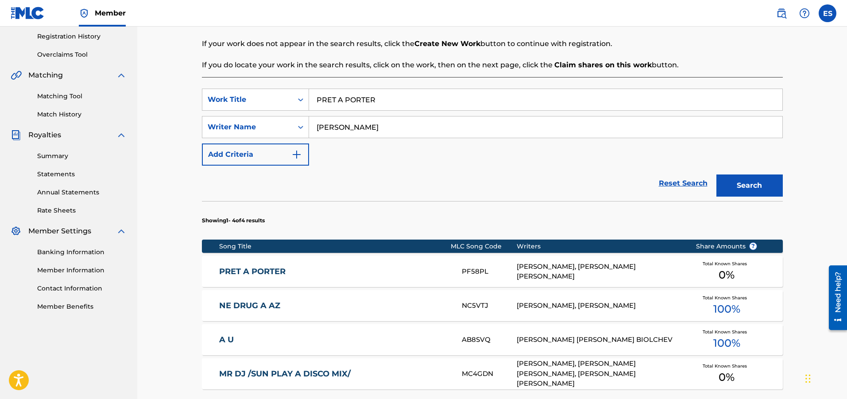
scroll to position [317, 0]
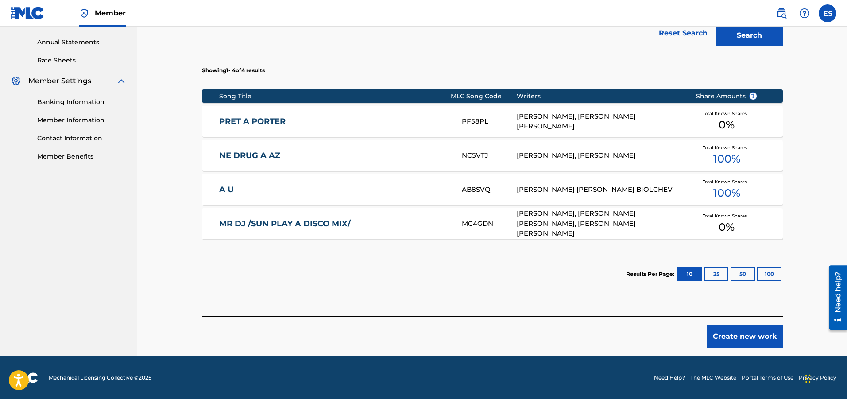
click at [752, 334] on button "Create new work" at bounding box center [745, 336] width 76 height 22
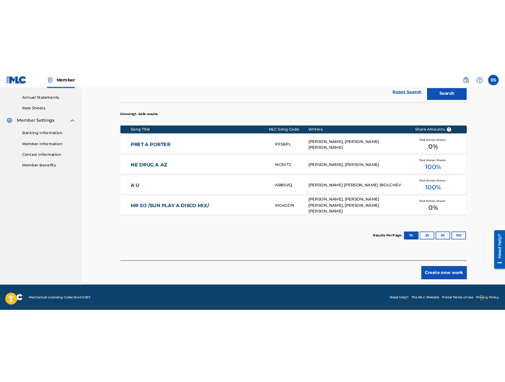
scroll to position [174, 0]
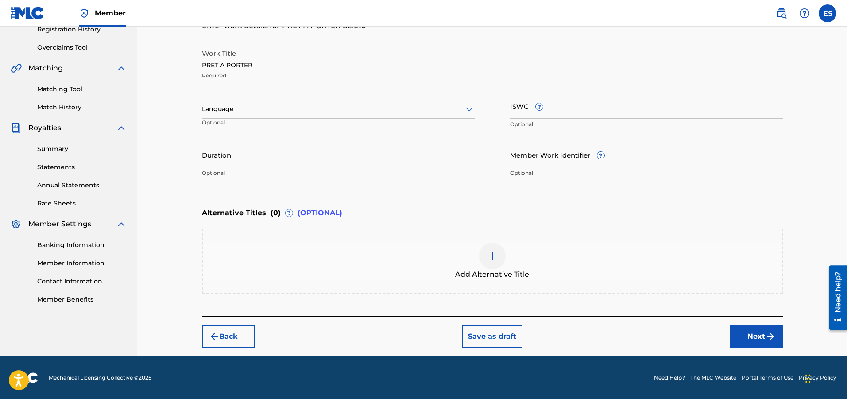
click at [300, 112] on div at bounding box center [338, 109] width 273 height 11
click at [401, 139] on div "Work Title PRET A [PERSON_NAME] Required Language Optional ISWC ? Optional Dura…" at bounding box center [492, 113] width 581 height 137
drag, startPoint x: 584, startPoint y: 120, endPoint x: 576, endPoint y: 109, distance: 13.8
paste input "T9055920984"
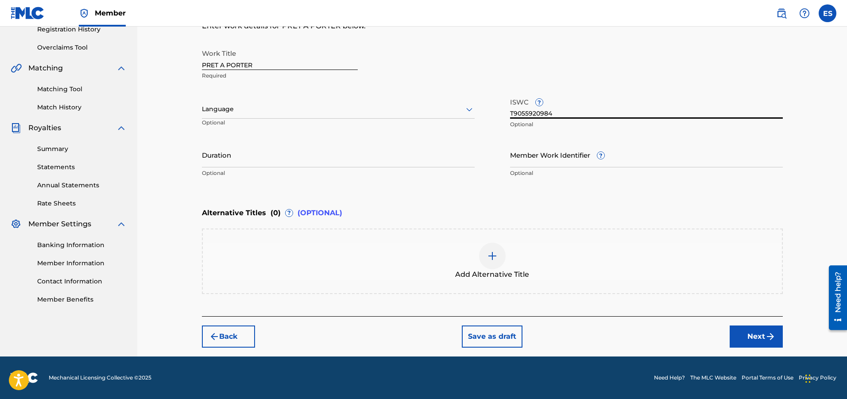
type input "T9055920984"
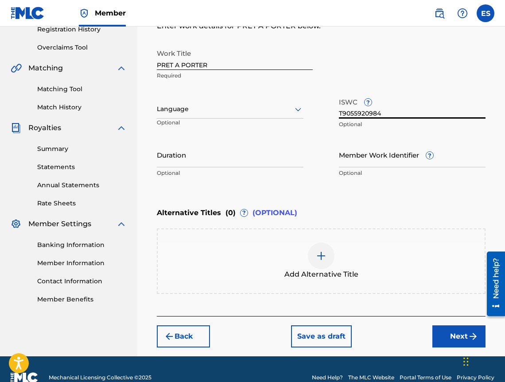
click at [177, 110] on div at bounding box center [230, 109] width 147 height 11
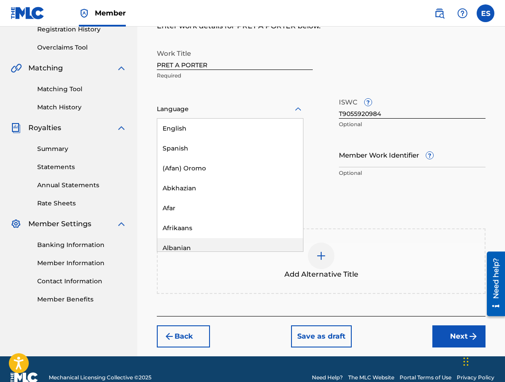
scroll to position [310, 0]
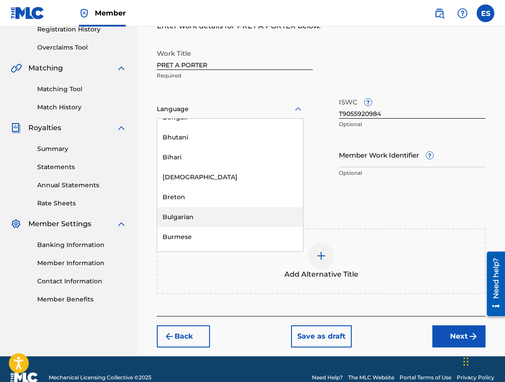
click at [177, 212] on div "Bulgarian" at bounding box center [230, 217] width 146 height 20
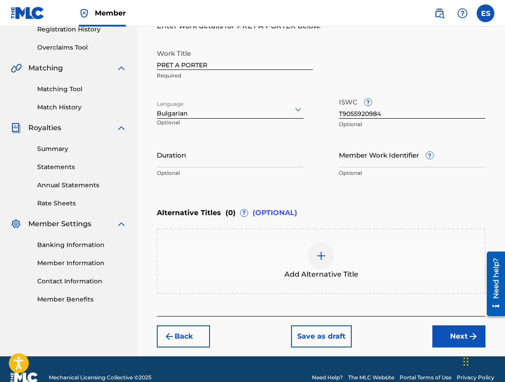
drag, startPoint x: 174, startPoint y: 168, endPoint x: 176, endPoint y: 158, distance: 9.8
paste input "03:35"
type input "03:35"
click at [284, 249] on div "Add Alternative Title" at bounding box center [321, 261] width 327 height 37
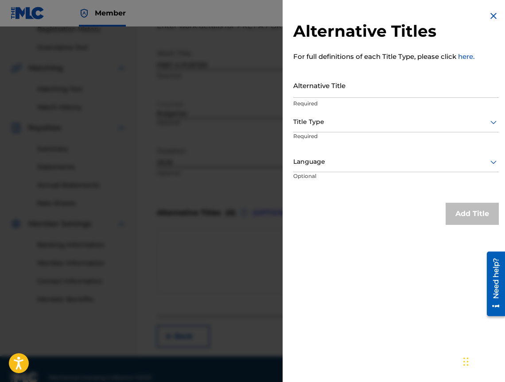
click at [427, 128] on div "Title Type" at bounding box center [395, 122] width 205 height 20
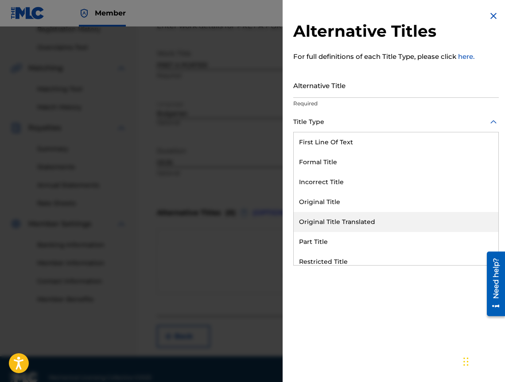
click at [403, 220] on div "Original Title Translated" at bounding box center [396, 222] width 205 height 20
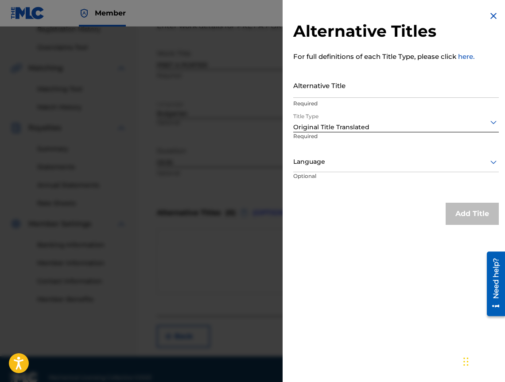
click at [353, 142] on div "Title Type option Original Title Translated, selected. Original Title Translate…" at bounding box center [395, 132] width 205 height 40
click at [352, 163] on div at bounding box center [395, 161] width 205 height 11
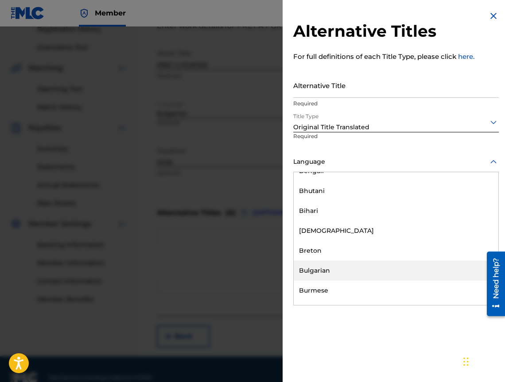
click at [376, 268] on div "Bulgarian" at bounding box center [396, 271] width 205 height 20
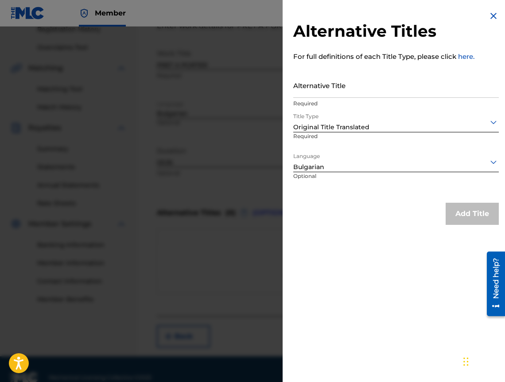
drag, startPoint x: 376, startPoint y: 65, endPoint x: 368, endPoint y: 82, distance: 18.8
paste input "ПРЕТ А ПОРТЕ"
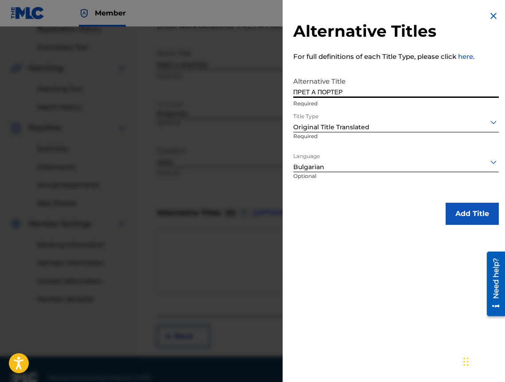
type input "ПРЕТ А ПОРТЕР"
click at [479, 205] on button "Add Title" at bounding box center [471, 214] width 53 height 22
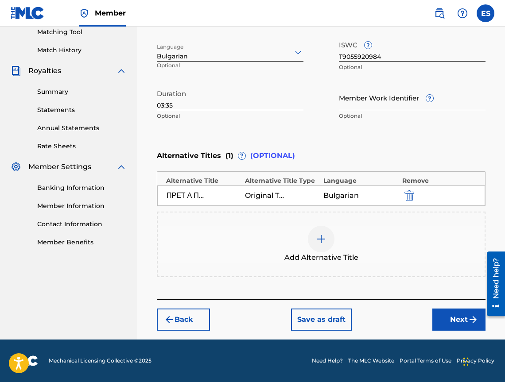
click at [435, 318] on button "Next" at bounding box center [458, 320] width 53 height 22
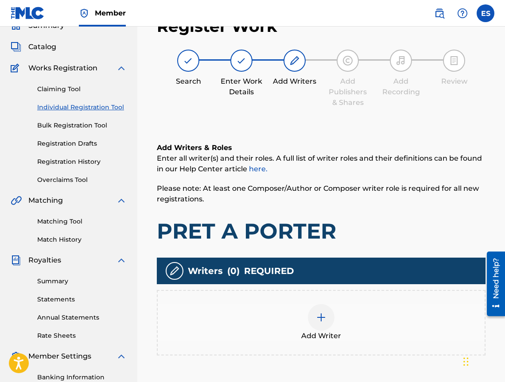
scroll to position [40, 0]
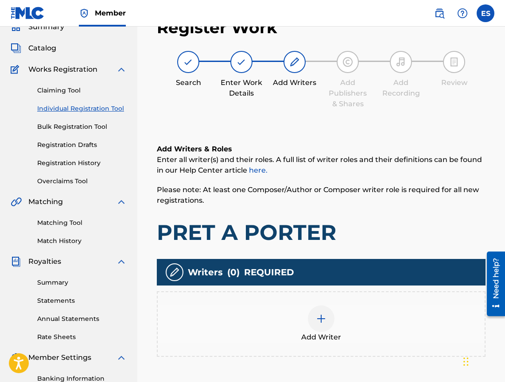
click at [319, 334] on span "Add Writer" at bounding box center [321, 337] width 40 height 11
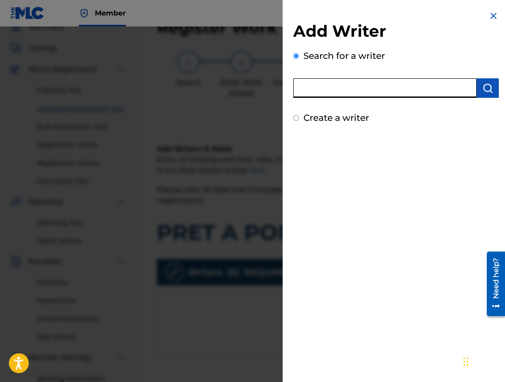
drag, startPoint x: 396, startPoint y: 78, endPoint x: 356, endPoint y: 85, distance: 40.5
paste input "00473374048"
type input "00473374048"
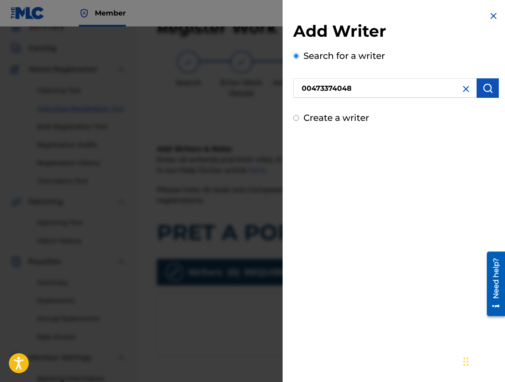
click at [484, 93] on img "submit" at bounding box center [487, 88] width 11 height 11
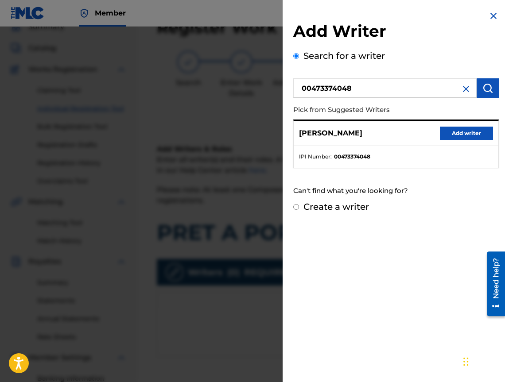
click at [471, 132] on button "Add writer" at bounding box center [466, 133] width 53 height 13
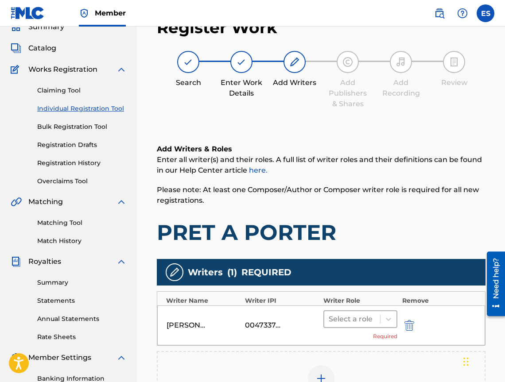
click at [338, 313] on div at bounding box center [351, 319] width 47 height 12
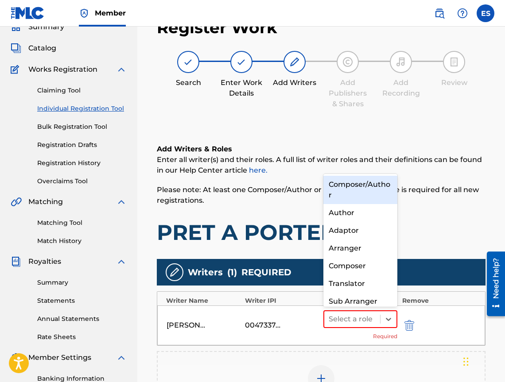
scroll to position [9, 0]
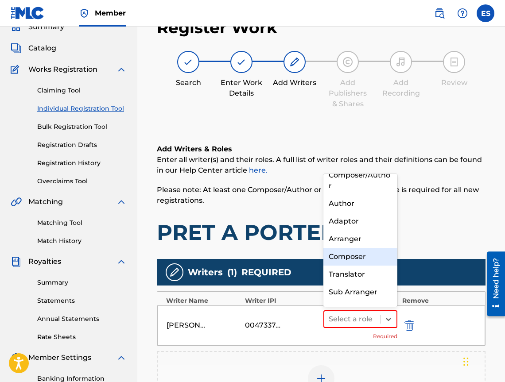
click at [349, 256] on div "Composer" at bounding box center [360, 257] width 74 height 18
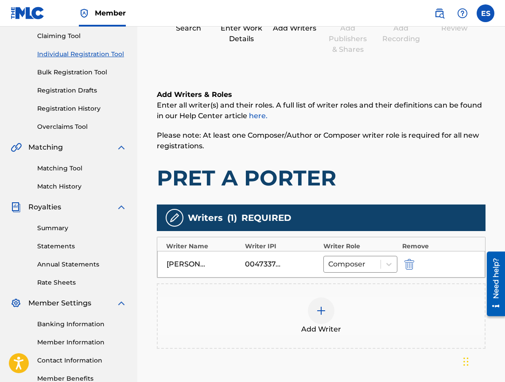
scroll to position [186, 0]
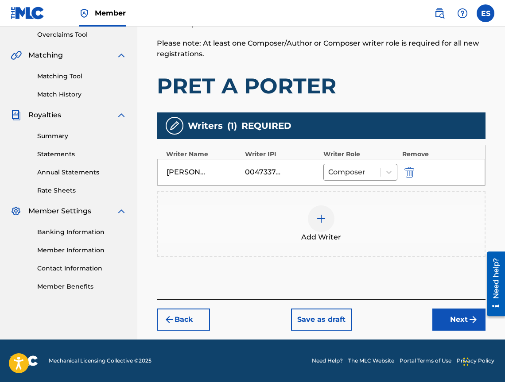
click at [350, 242] on div "Add Writer" at bounding box center [321, 223] width 327 height 37
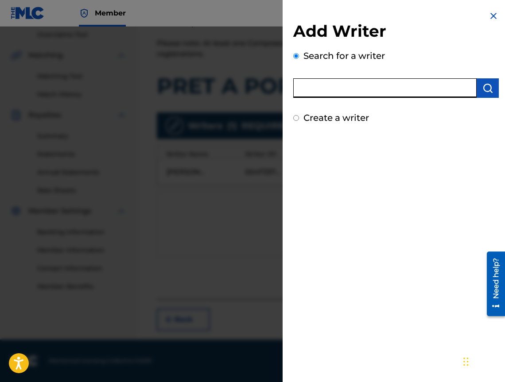
paste input "00473356148"
type input "00473356148"
click at [485, 89] on img "submit" at bounding box center [487, 88] width 11 height 11
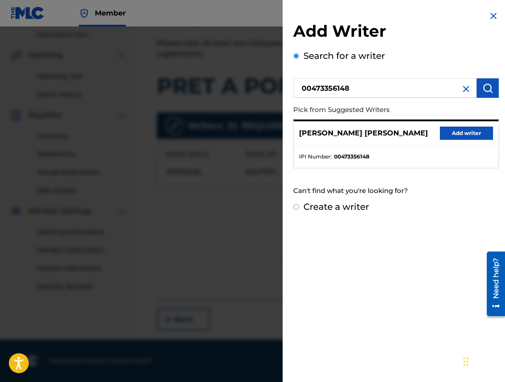
click at [470, 133] on button "Add writer" at bounding box center [466, 133] width 53 height 13
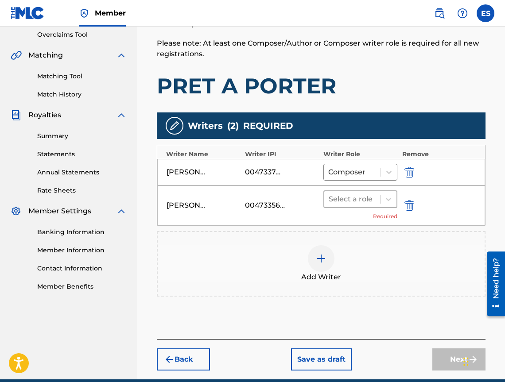
click at [333, 205] on div at bounding box center [351, 199] width 47 height 12
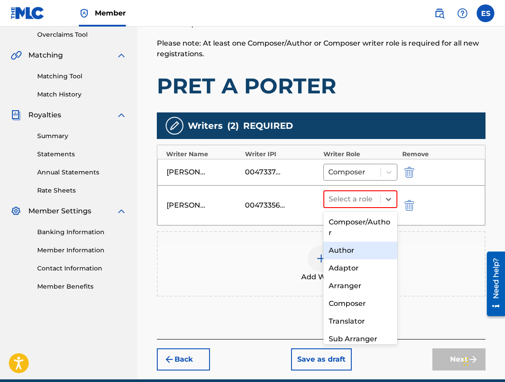
click at [333, 251] on div "Author" at bounding box center [360, 251] width 74 height 18
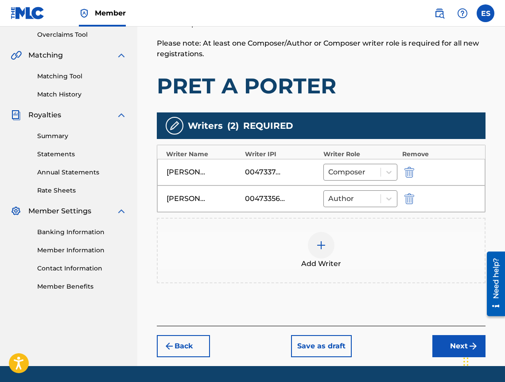
click at [448, 339] on button "Next" at bounding box center [458, 346] width 53 height 22
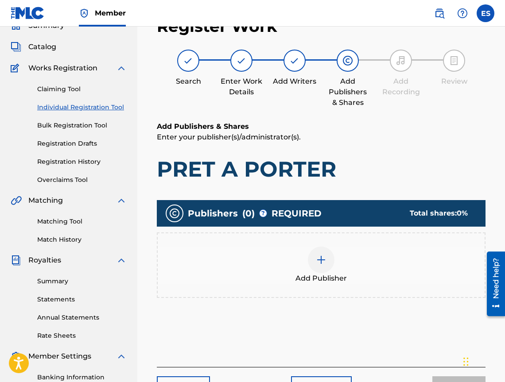
scroll to position [40, 0]
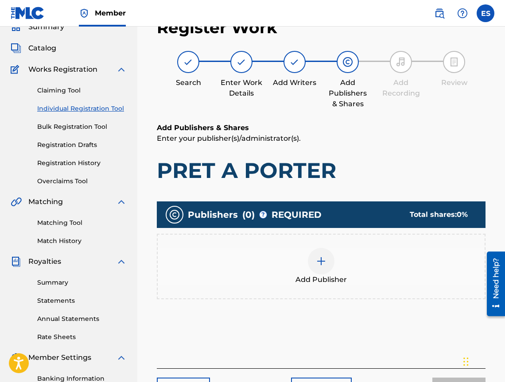
click at [413, 285] on div "Add Publisher" at bounding box center [321, 267] width 328 height 66
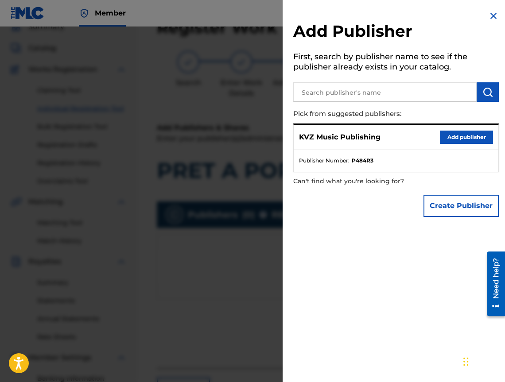
click at [459, 131] on button "Add publisher" at bounding box center [466, 137] width 53 height 13
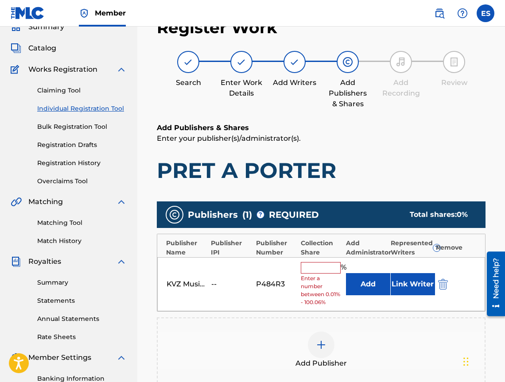
click at [328, 264] on input "text" at bounding box center [321, 268] width 40 height 12
type input "33.33"
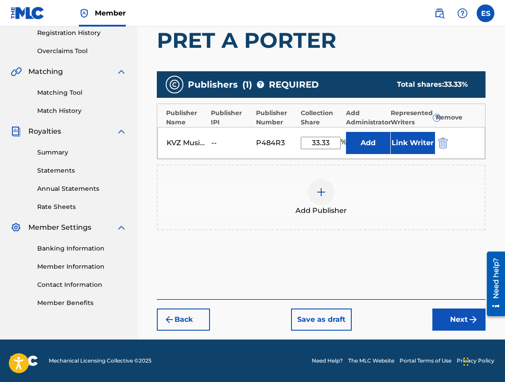
click at [435, 313] on button "Next" at bounding box center [458, 320] width 53 height 22
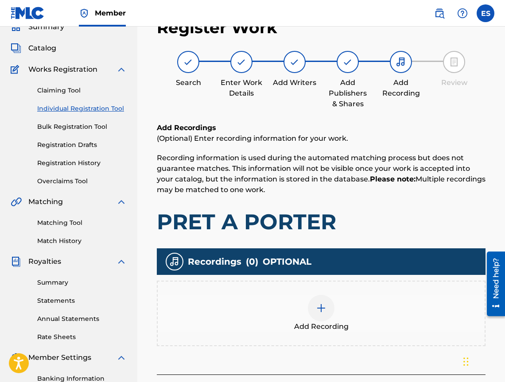
click at [372, 314] on div "Add Recording" at bounding box center [321, 313] width 327 height 37
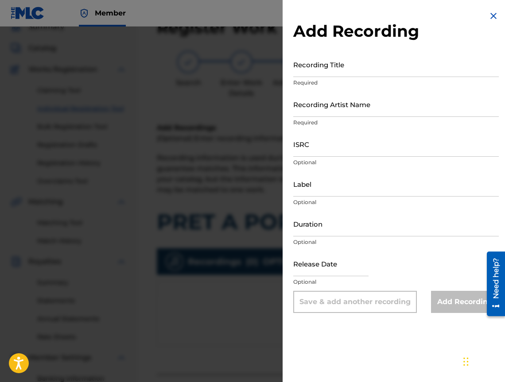
drag, startPoint x: 317, startPoint y: 241, endPoint x: 306, endPoint y: 220, distance: 23.2
paste input "03:35"
type input "03:35"
paste input "Pret-a-porter"
type input "Pret-a-porter"
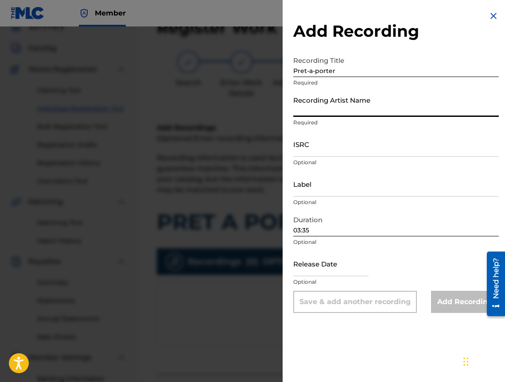
paste input "[PERSON_NAME]"
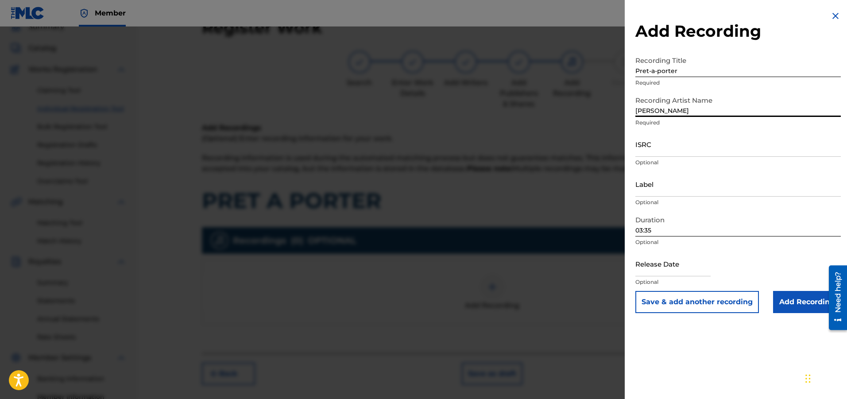
type input "[PERSON_NAME]"
drag, startPoint x: 725, startPoint y: 162, endPoint x: 691, endPoint y: 151, distance: 36.5
paste input "BGZ421100275"
type input "BGZ421100275"
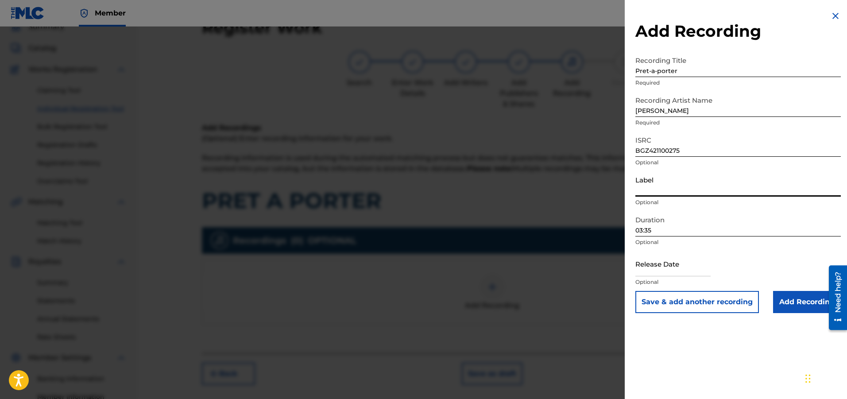
paste input "Ara Music"
type input "Ara Music"
click at [789, 306] on input "Add Recording" at bounding box center [807, 302] width 68 height 22
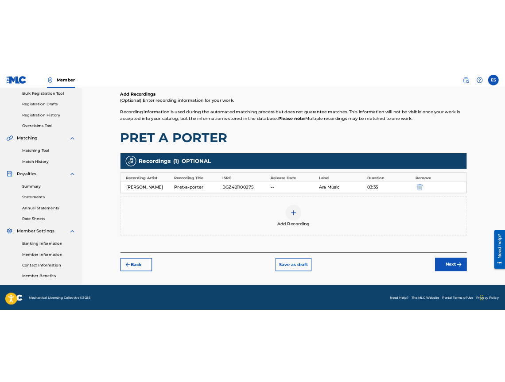
scroll to position [132, 0]
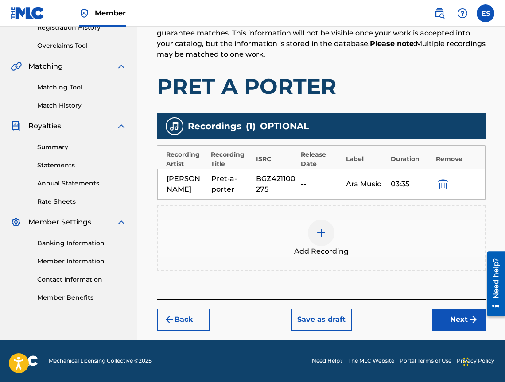
click at [449, 318] on button "Next" at bounding box center [458, 320] width 53 height 22
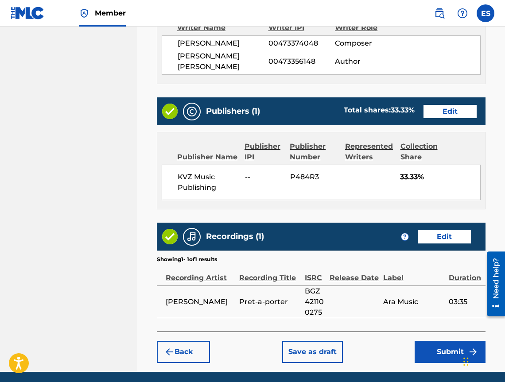
scroll to position [513, 0]
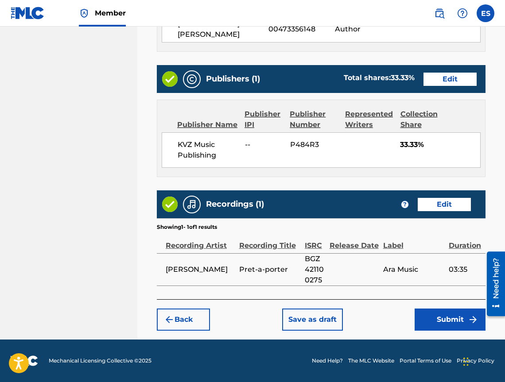
click at [305, 317] on button "Save as draft" at bounding box center [312, 320] width 61 height 22
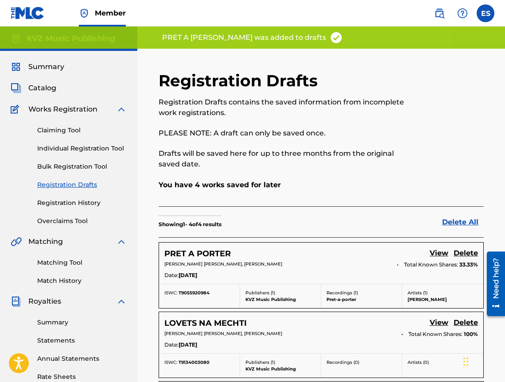
click at [93, 150] on link "Individual Registration Tool" at bounding box center [81, 148] width 89 height 9
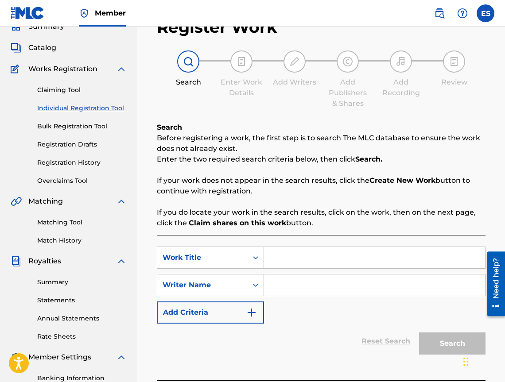
scroll to position [89, 0]
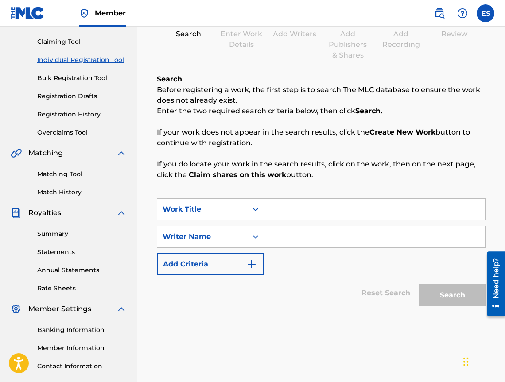
paste input "PRODULJAVAM DA TE OBICHAM"
type input "PRODULJAVAM DA TE OBICHAM"
click at [322, 246] on input "Search Form" at bounding box center [374, 236] width 221 height 21
type input "[PERSON_NAME]"
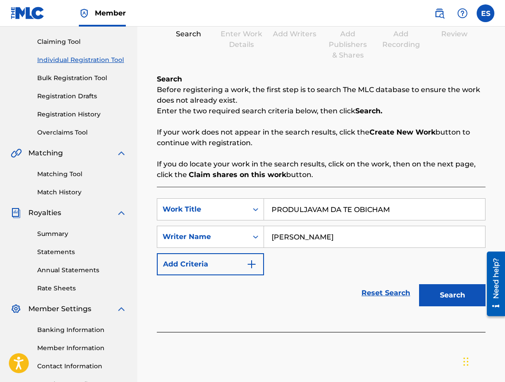
click at [269, 212] on input "PRODULJAVAM DA TE OBICHAM" at bounding box center [374, 209] width 221 height 21
click at [455, 290] on button "Search" at bounding box center [452, 295] width 66 height 22
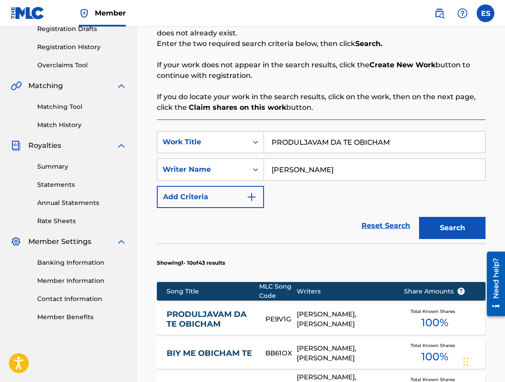
scroll to position [289, 0]
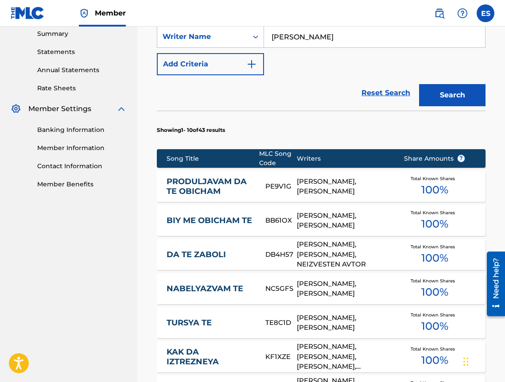
click at [241, 184] on link "PRODULJAVAM DA TE OBICHAM" at bounding box center [209, 187] width 87 height 20
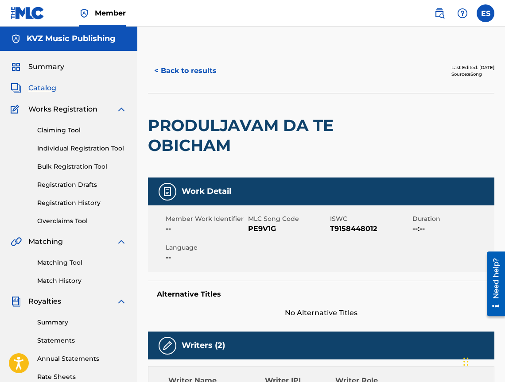
click at [194, 81] on button "< Back to results" at bounding box center [185, 71] width 75 height 22
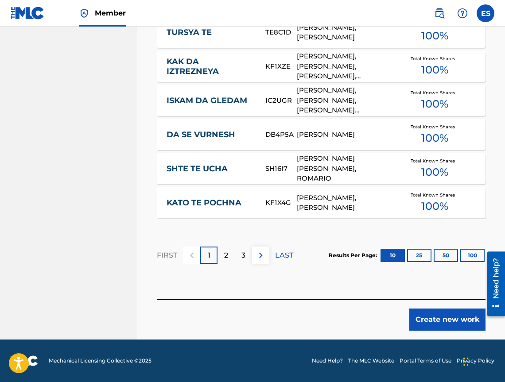
click at [426, 318] on button "Create new work" at bounding box center [447, 320] width 76 height 22
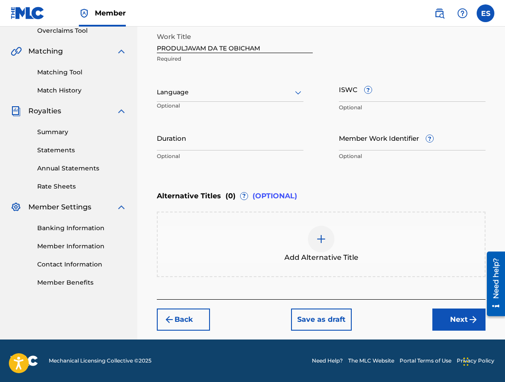
click at [220, 98] on div "Language" at bounding box center [230, 92] width 147 height 19
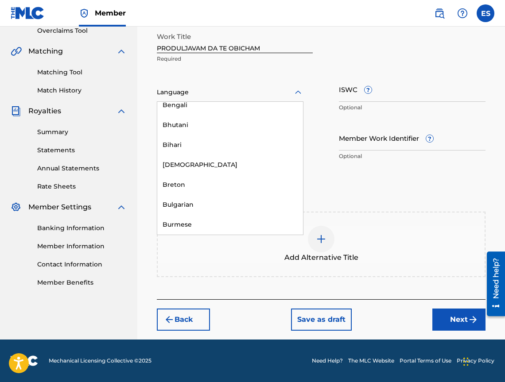
scroll to position [354, 0]
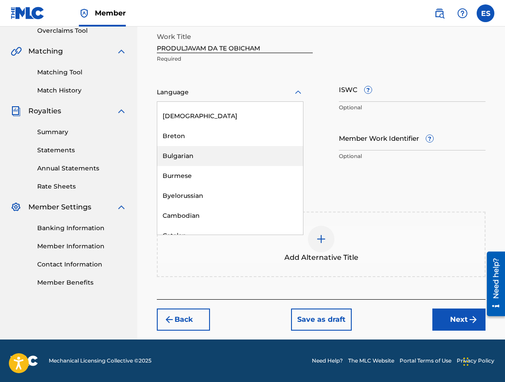
click at [219, 157] on div "Bulgarian" at bounding box center [230, 156] width 146 height 20
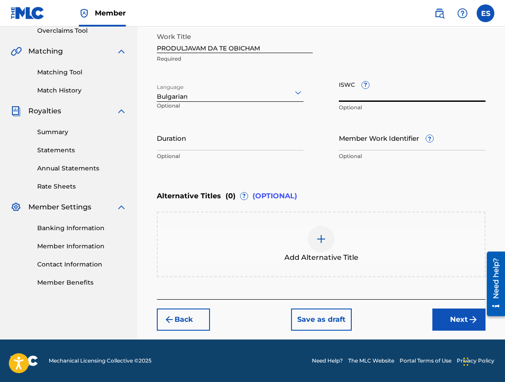
paste input "T9158448012"
type input "T9158448012"
click at [205, 110] on p "Optional" at bounding box center [183, 109] width 52 height 15
click at [205, 141] on input "Duration" at bounding box center [230, 137] width 147 height 25
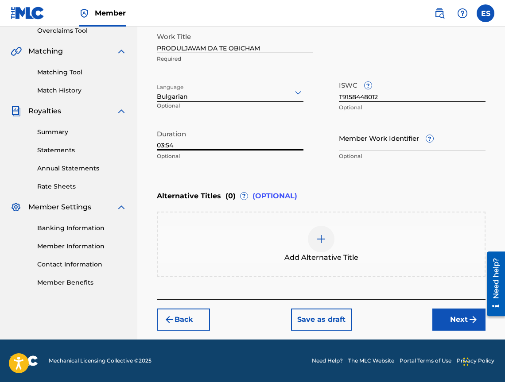
type input "03:54"
click at [284, 245] on div "Add Alternative Title" at bounding box center [321, 244] width 327 height 37
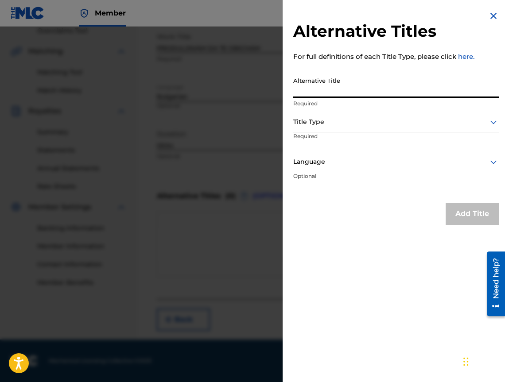
paste input "ПРОДЪЛЖАВАМ ДА ТЕ ОБИЧАМ"
type input "ПРОДЪЛЖАВАМ ДА ТЕ ОБИЧАМ"
click at [318, 119] on div at bounding box center [395, 121] width 205 height 11
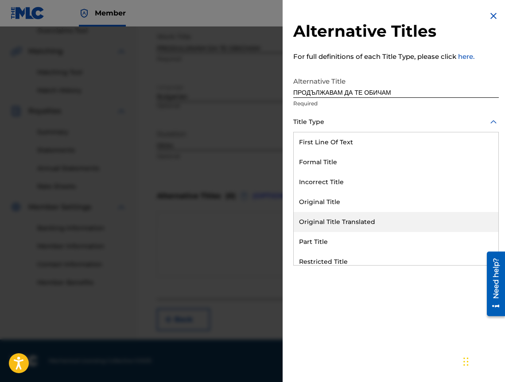
click at [344, 224] on div "Original Title Translated" at bounding box center [396, 222] width 205 height 20
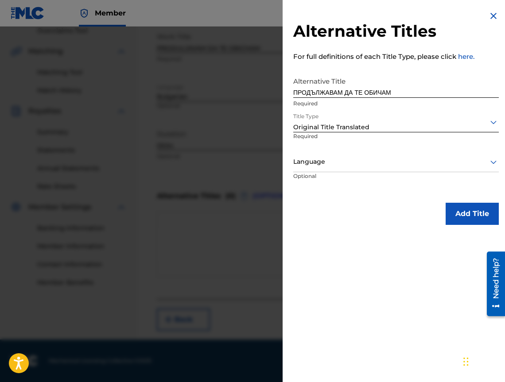
click at [328, 175] on p "Optional" at bounding box center [326, 182] width 66 height 20
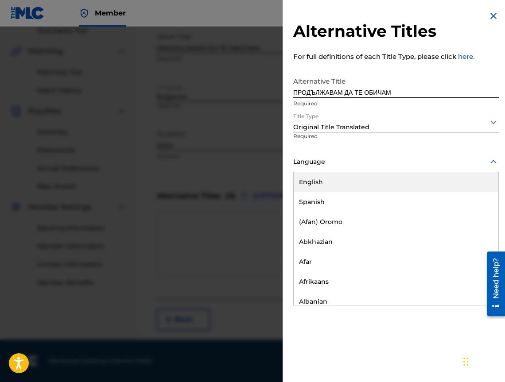
click at [329, 161] on div at bounding box center [395, 161] width 205 height 11
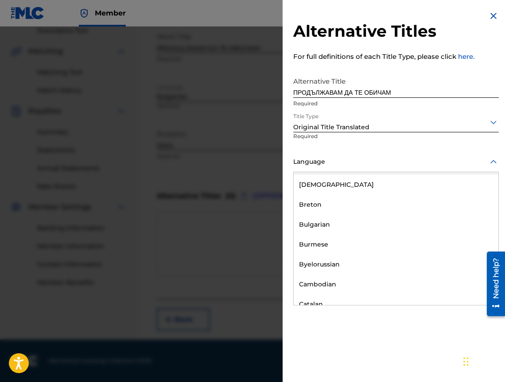
scroll to position [398, 0]
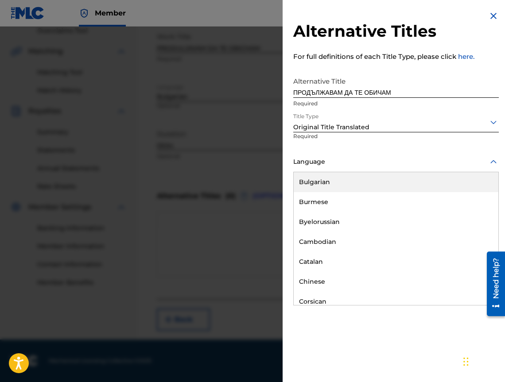
click at [344, 188] on div "Bulgarian" at bounding box center [396, 182] width 205 height 20
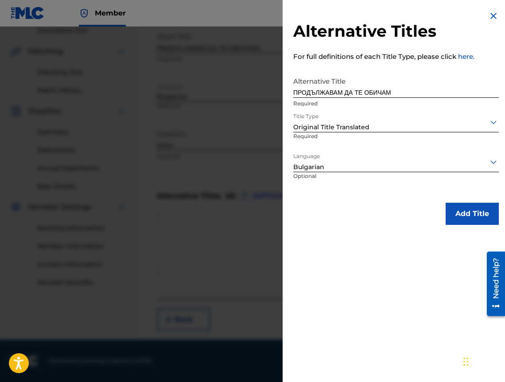
click at [458, 215] on button "Add Title" at bounding box center [471, 214] width 53 height 22
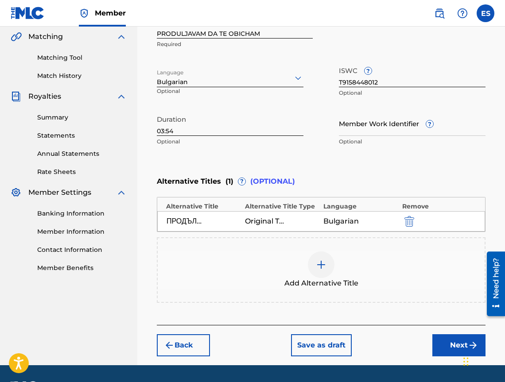
scroll to position [231, 0]
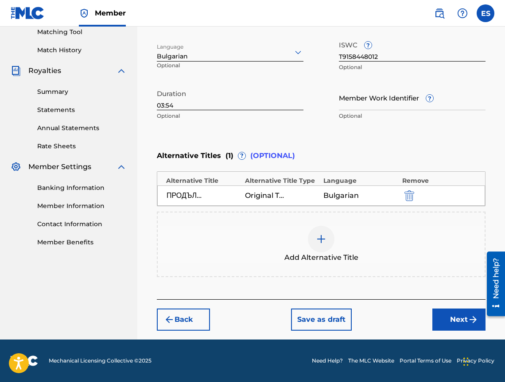
click at [447, 320] on button "Next" at bounding box center [458, 320] width 53 height 22
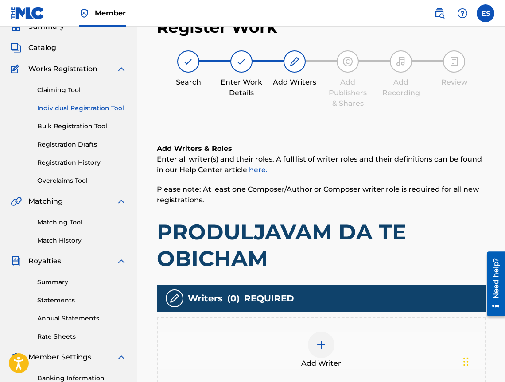
scroll to position [40, 0]
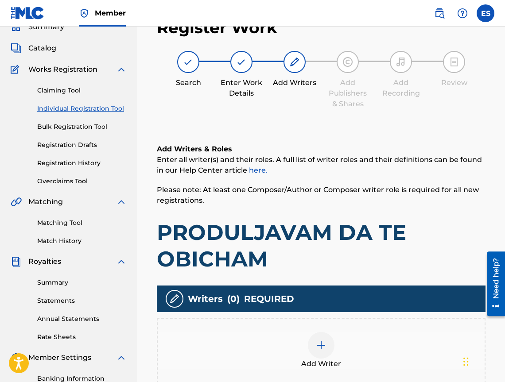
click at [298, 325] on div "Add Writer" at bounding box center [321, 351] width 328 height 66
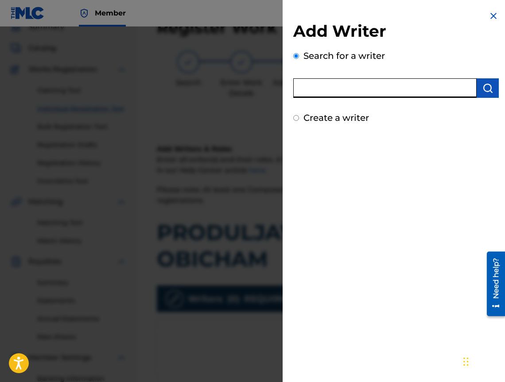
paste input "00473367925"
type input "00473367925"
click at [492, 89] on button "submit" at bounding box center [487, 87] width 22 height 19
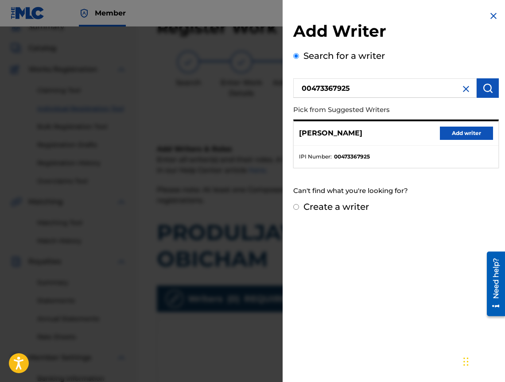
click at [472, 117] on div "00473367925 Pick from Suggested Writers [PERSON_NAME] Add writer IPI Number : 0…" at bounding box center [395, 122] width 205 height 93
click at [464, 127] on button "Add writer" at bounding box center [466, 133] width 53 height 13
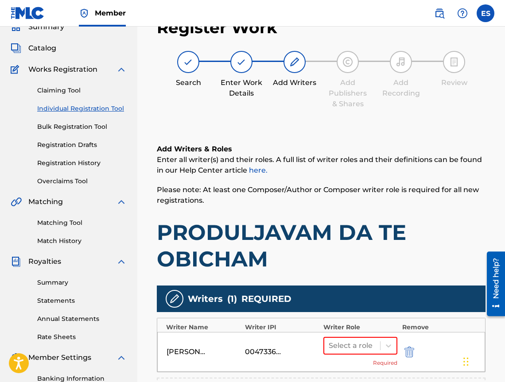
click at [355, 355] on div "Select a role Required" at bounding box center [360, 352] width 74 height 30
click at [360, 347] on div at bounding box center [351, 346] width 47 height 12
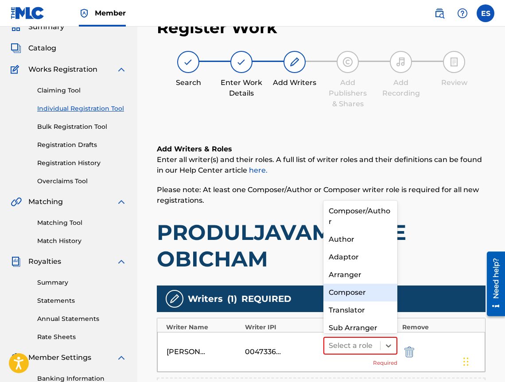
click at [374, 290] on div "Composer" at bounding box center [360, 293] width 74 height 18
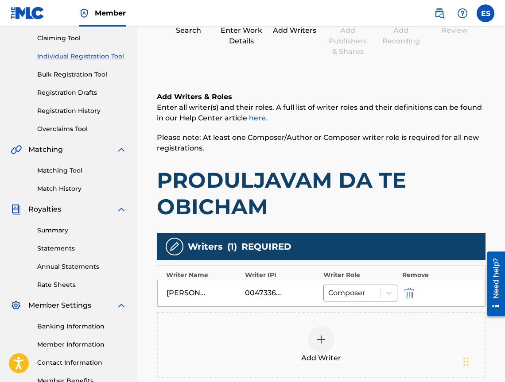
scroll to position [213, 0]
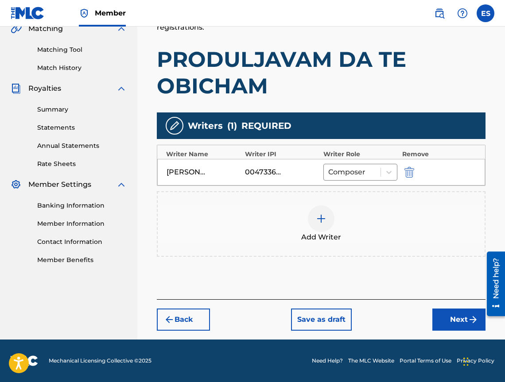
click at [309, 236] on span "Add Writer" at bounding box center [321, 237] width 40 height 11
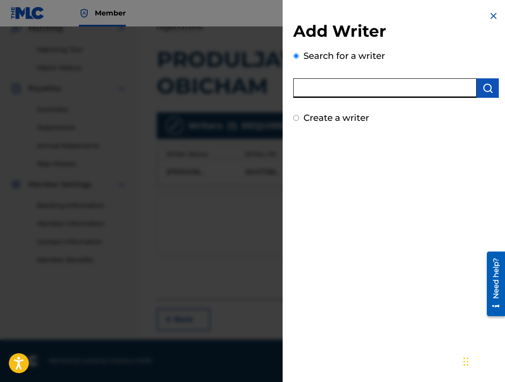
paste input "00473356148"
type input "00473356148"
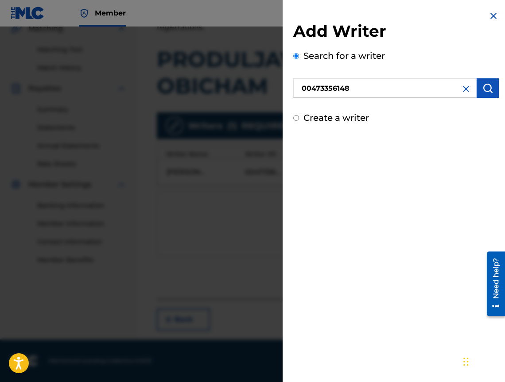
click at [490, 90] on button "submit" at bounding box center [487, 87] width 22 height 19
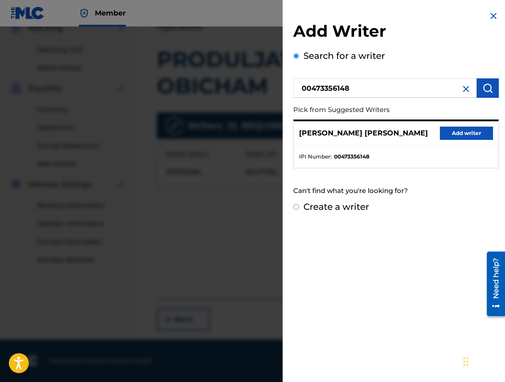
click at [477, 139] on button "Add writer" at bounding box center [466, 133] width 53 height 13
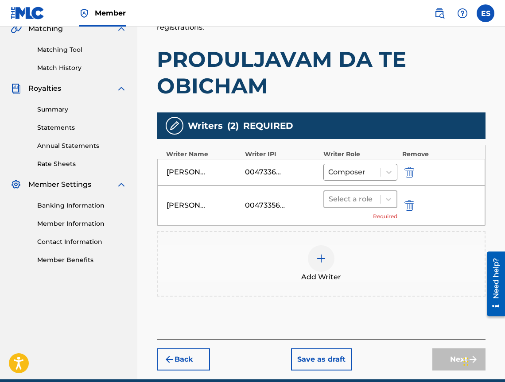
click at [350, 202] on div at bounding box center [351, 199] width 47 height 12
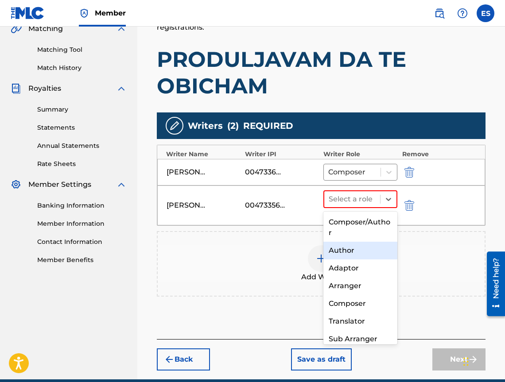
click at [350, 253] on div "Author" at bounding box center [360, 251] width 74 height 18
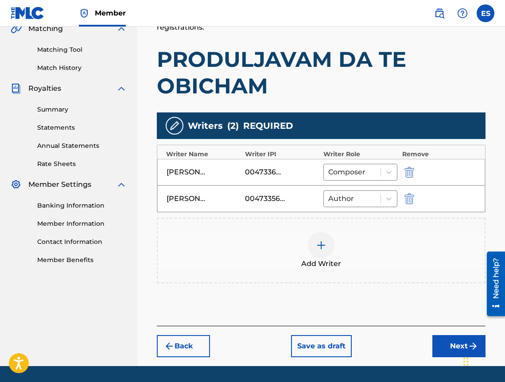
click at [439, 342] on button "Next" at bounding box center [458, 346] width 53 height 22
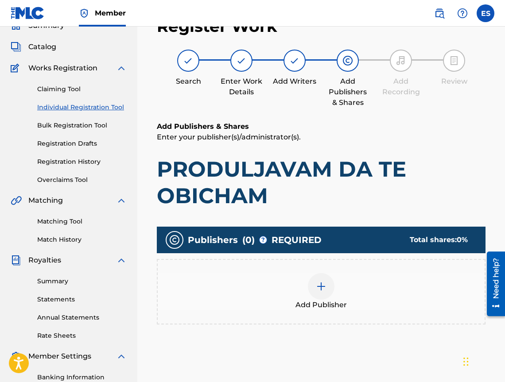
scroll to position [40, 0]
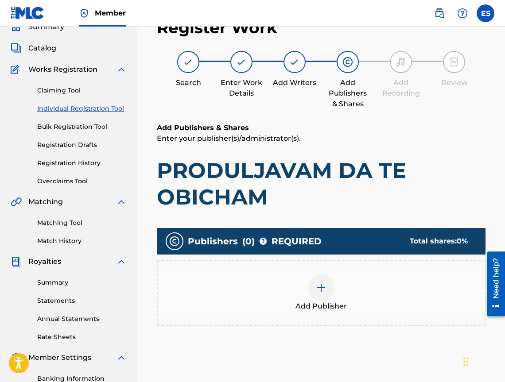
click at [345, 308] on span "Add Publisher" at bounding box center [320, 306] width 51 height 11
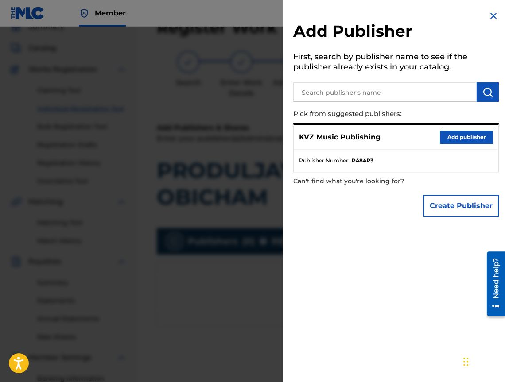
click at [441, 138] on button "Add publisher" at bounding box center [466, 137] width 53 height 13
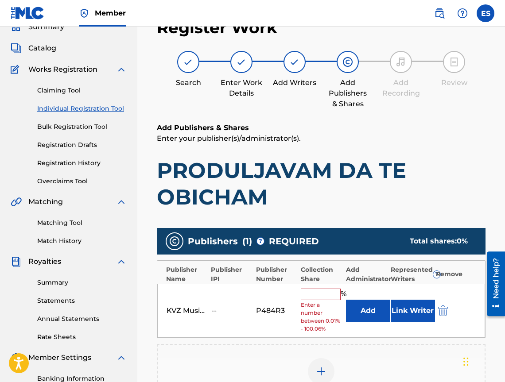
click at [320, 297] on input "text" at bounding box center [321, 295] width 40 height 12
type input "33.33"
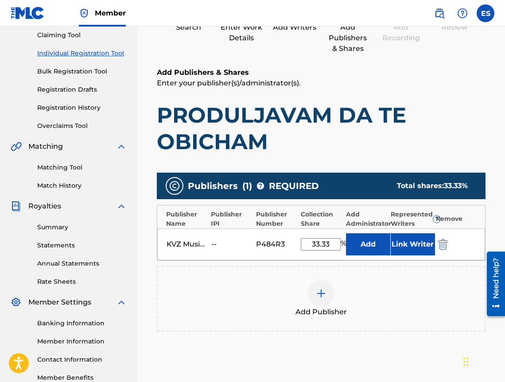
scroll to position [173, 0]
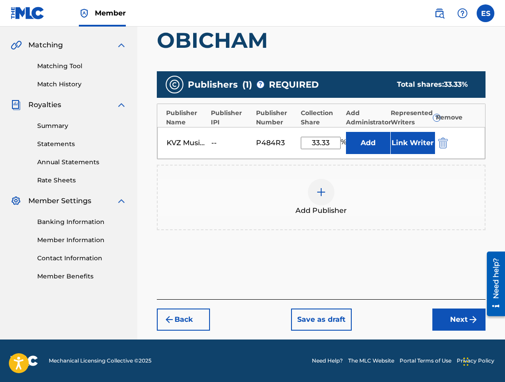
click at [448, 328] on button "Next" at bounding box center [458, 320] width 53 height 22
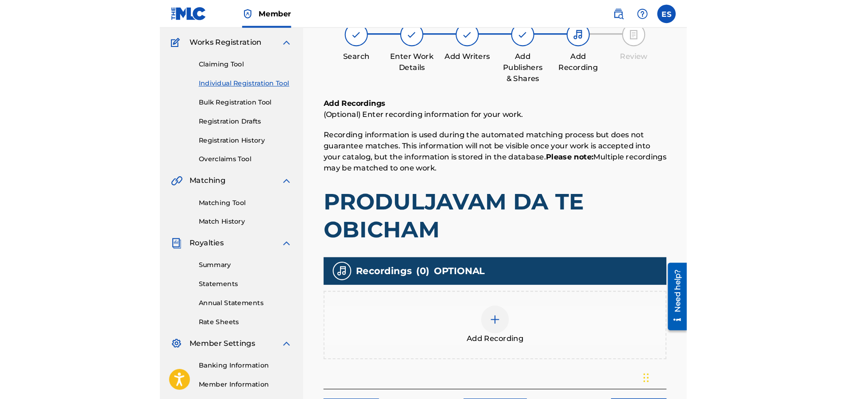
scroll to position [40, 0]
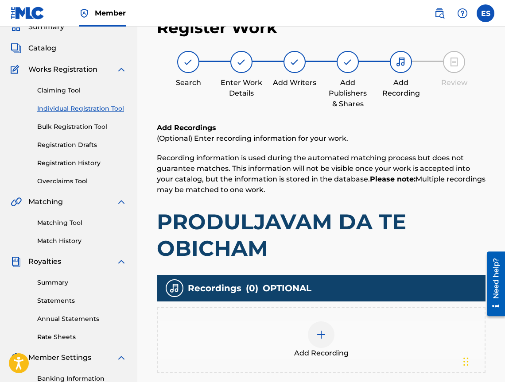
click at [282, 335] on div "Add Recording" at bounding box center [321, 339] width 327 height 37
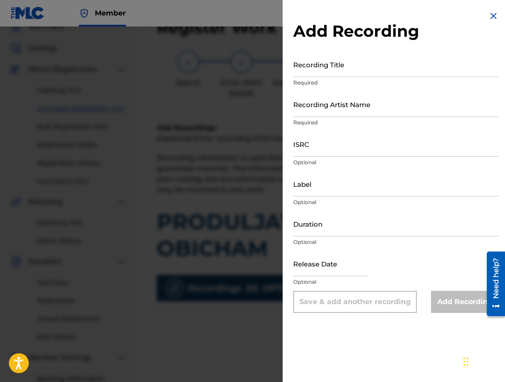
drag, startPoint x: 340, startPoint y: 236, endPoint x: 309, endPoint y: 220, distance: 35.4
paste input "[PERSON_NAME]"
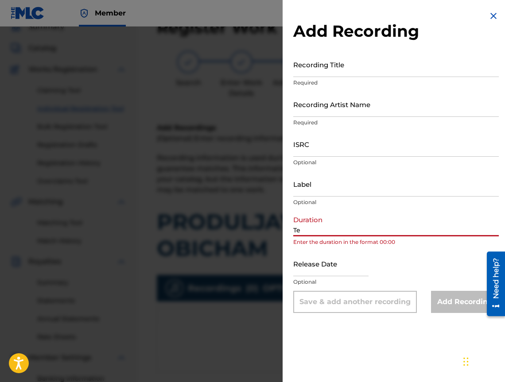
type input "T"
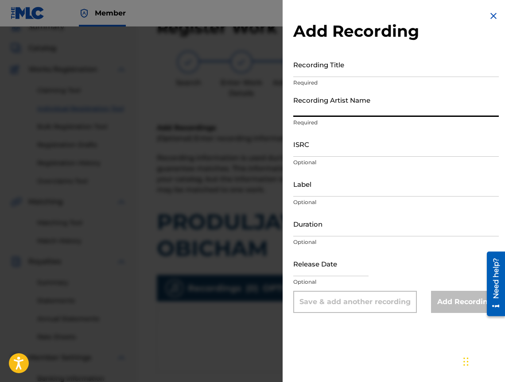
paste input "[PERSON_NAME]"
type input "[PERSON_NAME]"
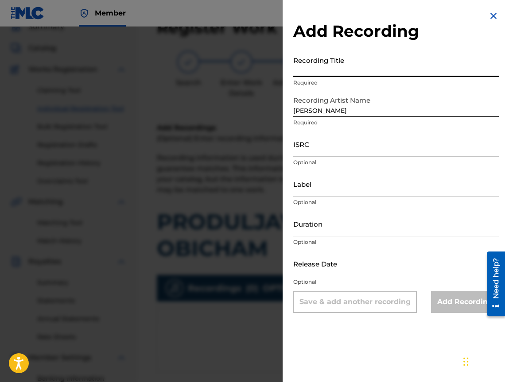
paste input "Produlzhavam Da Te Obicham"
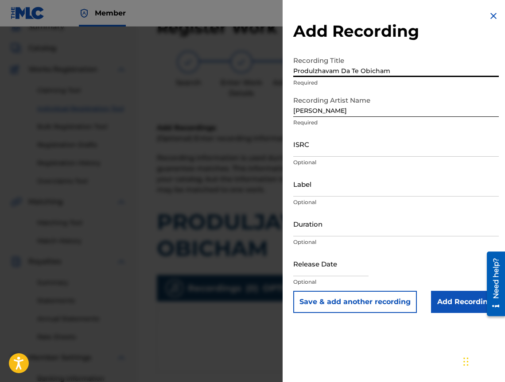
type input "Produlzhavam Da Te Obicham"
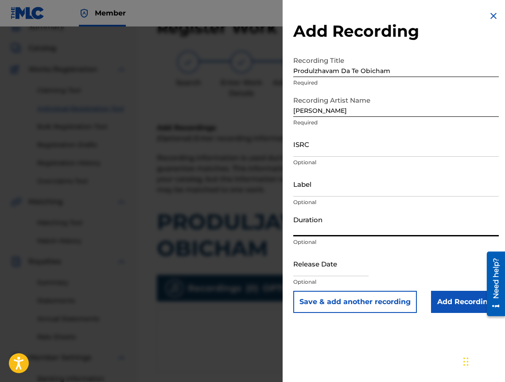
paste input "03:54"
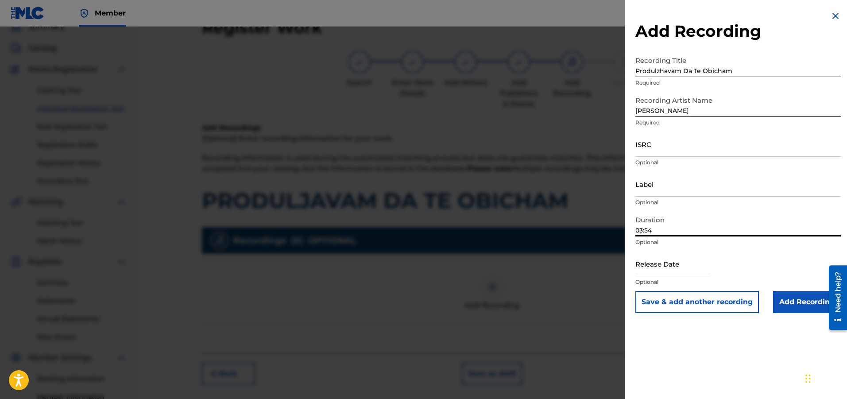
type input "03:54"
paste input "BGA561100981"
type input "BGA561100981"
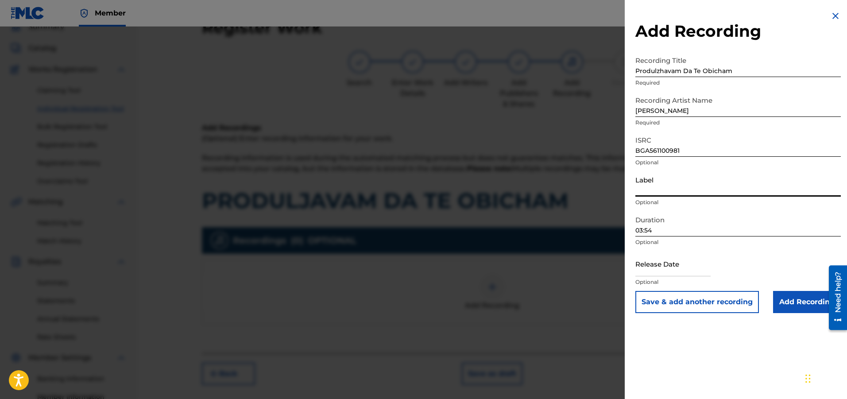
paste input "Ara Audio Video"
type input "Ara Audio Video"
click at [787, 300] on input "Add Recording" at bounding box center [807, 302] width 68 height 22
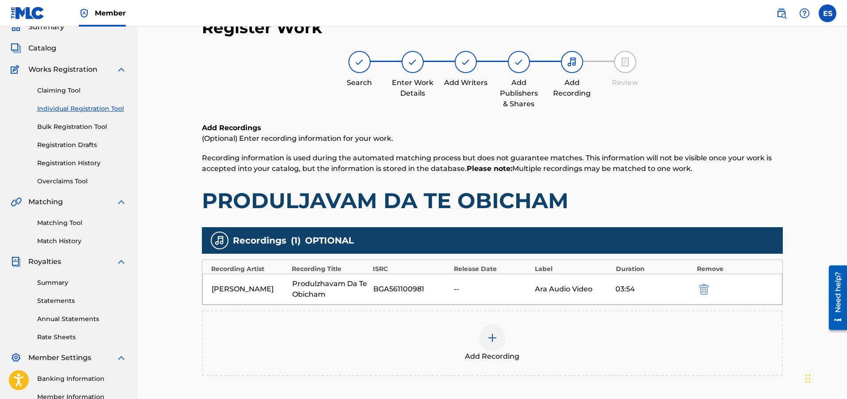
click at [516, 335] on div "Add Recording" at bounding box center [492, 343] width 579 height 37
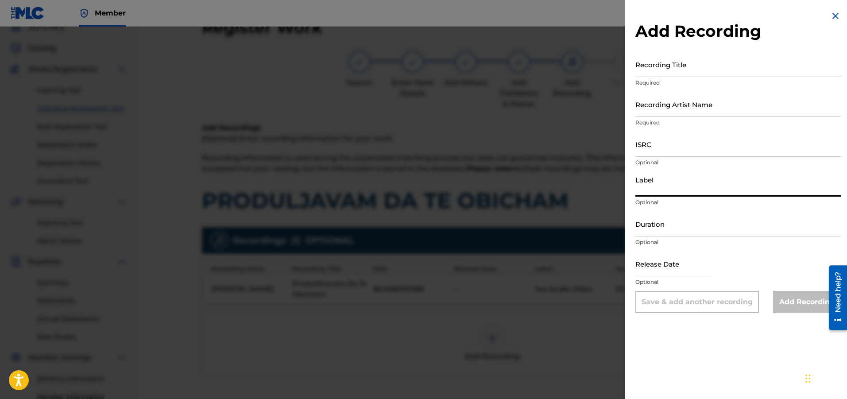
paste input "Ara Music"
type input "Ara Music"
paste input "BGA561100981"
type input "BGA561100981"
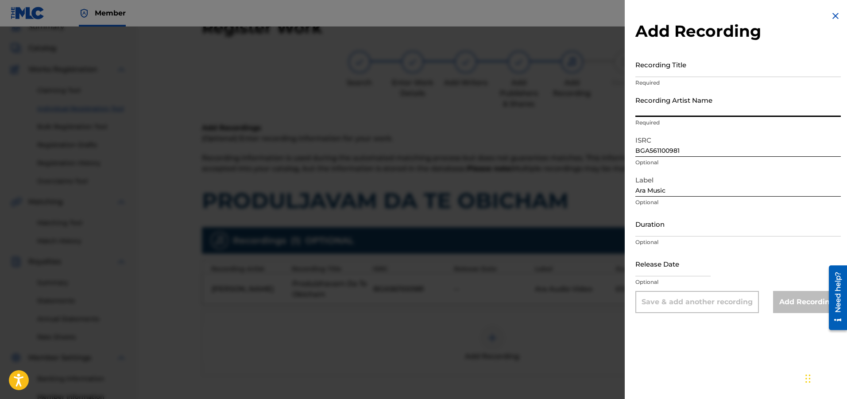
paste input "[PERSON_NAME]"
type input "[PERSON_NAME]"
drag, startPoint x: 665, startPoint y: 79, endPoint x: 669, endPoint y: 63, distance: 16.8
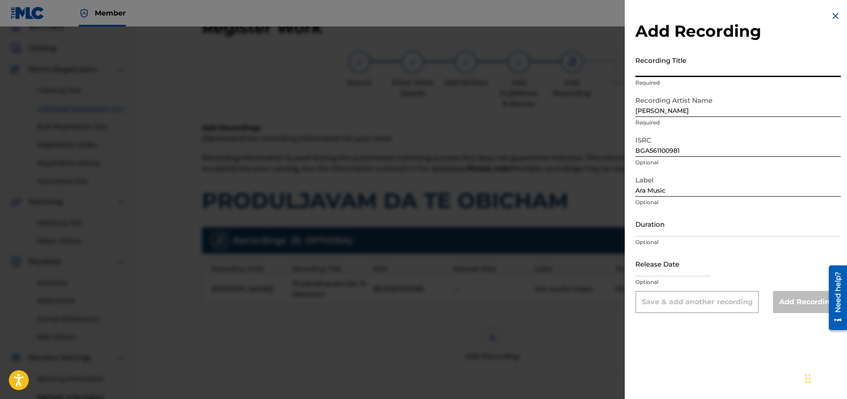
paste input "Produlzhavam Da Te Obicham"
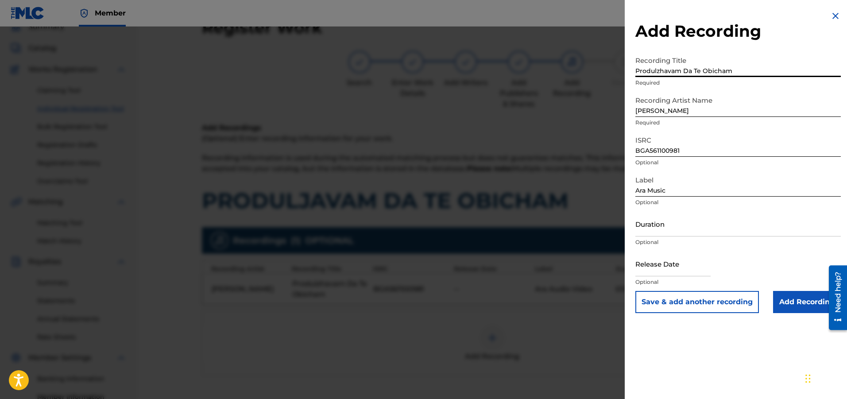
type input "Produlzhavam Da Te Obicham"
drag, startPoint x: 677, startPoint y: 239, endPoint x: 688, endPoint y: 224, distance: 17.4
paste input "03:54"
type input "03:53"
click at [796, 299] on input "Add Recording" at bounding box center [807, 302] width 68 height 22
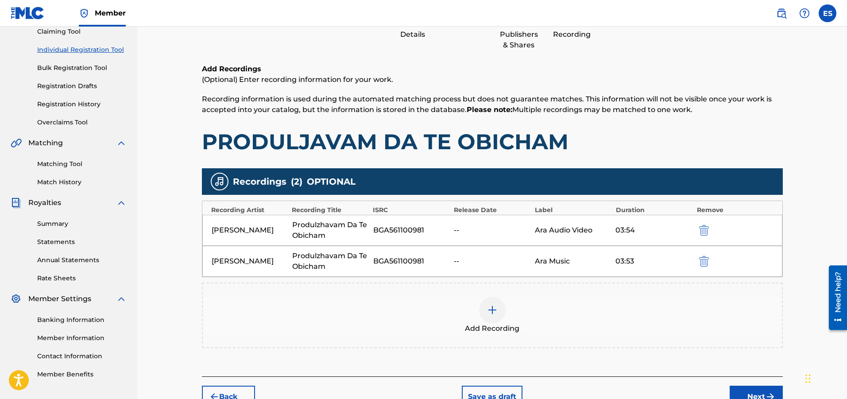
scroll to position [159, 0]
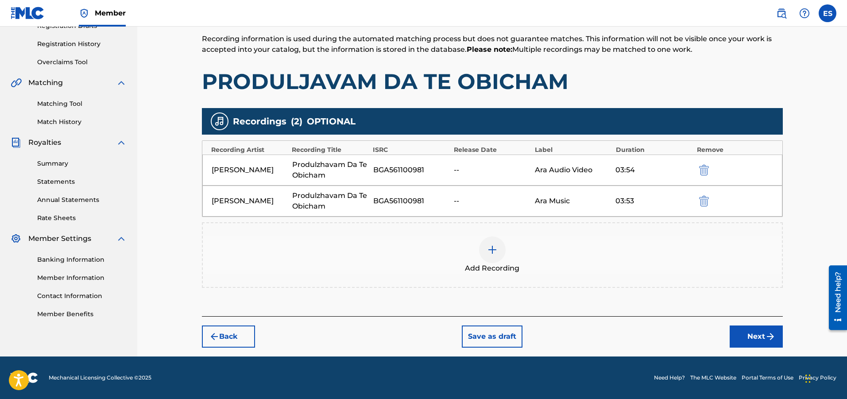
click at [750, 330] on button "Next" at bounding box center [756, 336] width 53 height 22
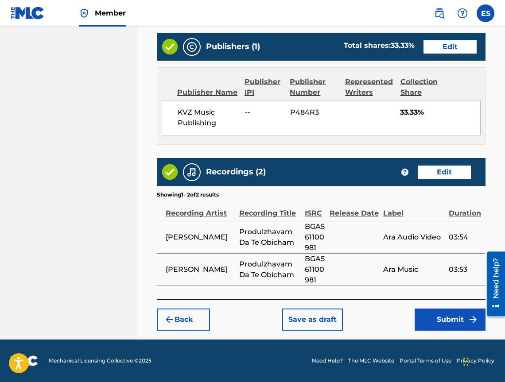
scroll to position [572, 0]
click at [446, 314] on button "Submit" at bounding box center [449, 320] width 71 height 22
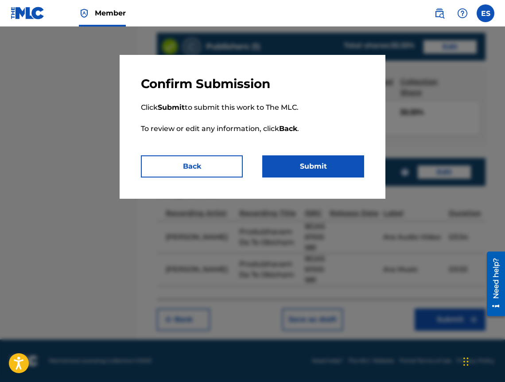
click at [309, 172] on button "Submit" at bounding box center [313, 166] width 102 height 22
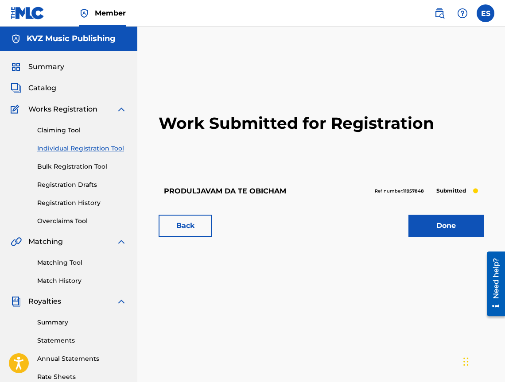
click at [77, 152] on link "Individual Registration Tool" at bounding box center [81, 148] width 89 height 9
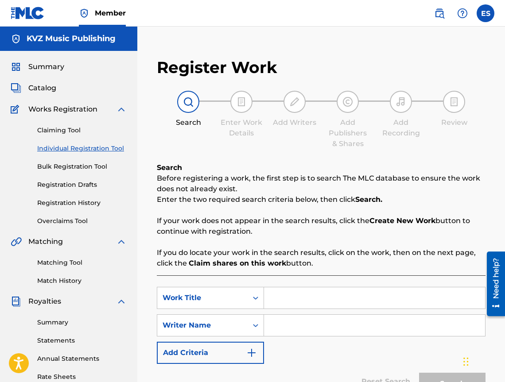
drag, startPoint x: 333, startPoint y: 313, endPoint x: 283, endPoint y: 298, distance: 51.8
paste input "[PERSON_NAME] ZA [PERSON_NAME]"
type input "[PERSON_NAME] ZA [PERSON_NAME]"
click at [305, 338] on div "SearchWithCriteria703d41a2-012f-4140-ab1d-cc16f45c7775 Work Title [PERSON_NAME]…" at bounding box center [321, 325] width 328 height 77
click at [308, 328] on input "Search Form" at bounding box center [374, 325] width 221 height 21
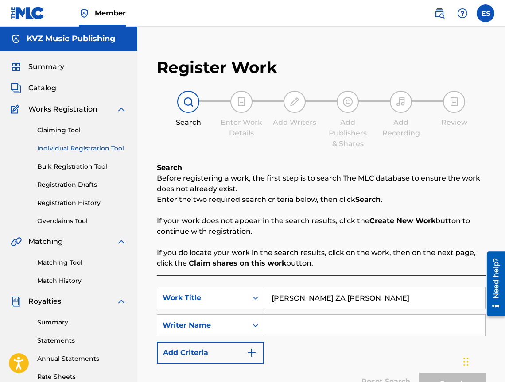
type input "[PERSON_NAME]"
click at [433, 375] on button "Search" at bounding box center [452, 384] width 66 height 22
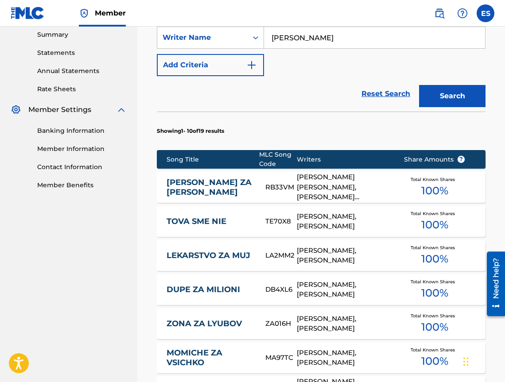
scroll to position [289, 0]
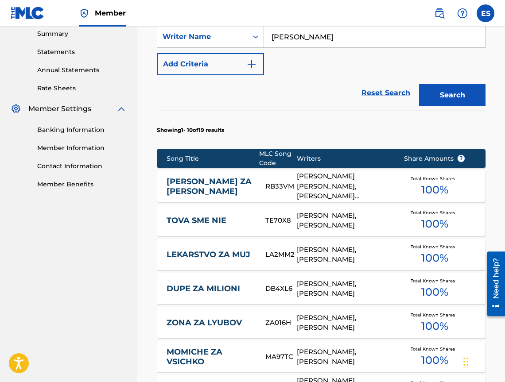
click at [232, 184] on link "[PERSON_NAME] ZA [PERSON_NAME]" at bounding box center [209, 187] width 87 height 20
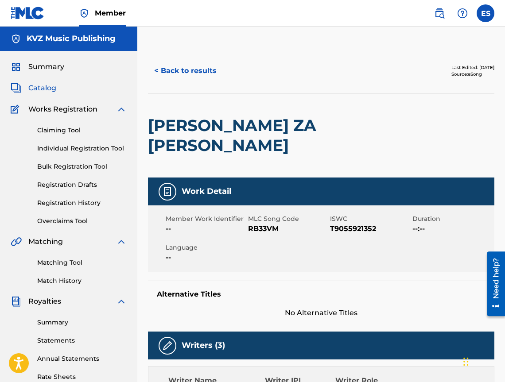
click at [201, 79] on button "< Back to results" at bounding box center [185, 71] width 75 height 22
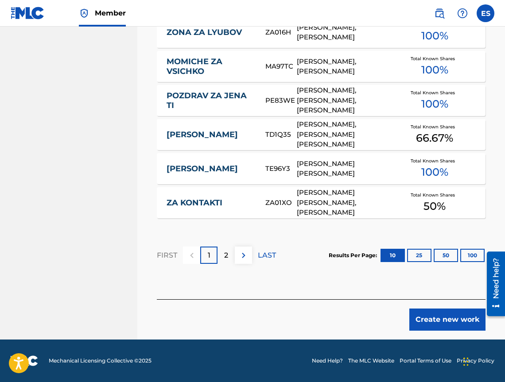
click at [441, 314] on button "Create new work" at bounding box center [447, 320] width 76 height 22
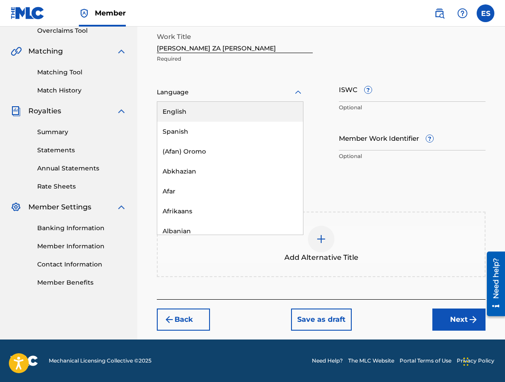
click at [166, 99] on div "Language" at bounding box center [230, 92] width 147 height 19
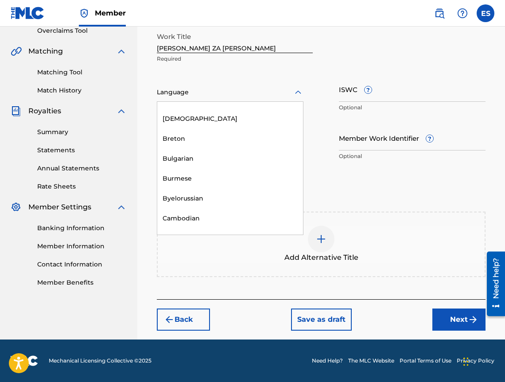
scroll to position [354, 0]
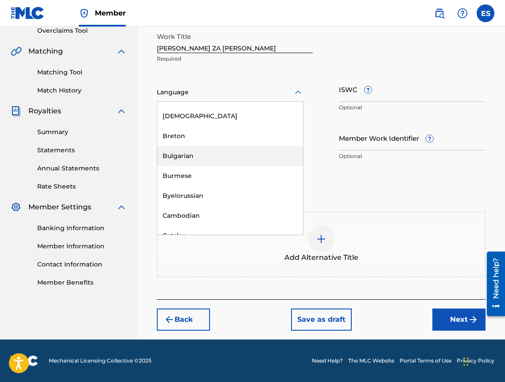
click at [191, 156] on div "Bulgarian" at bounding box center [230, 156] width 146 height 20
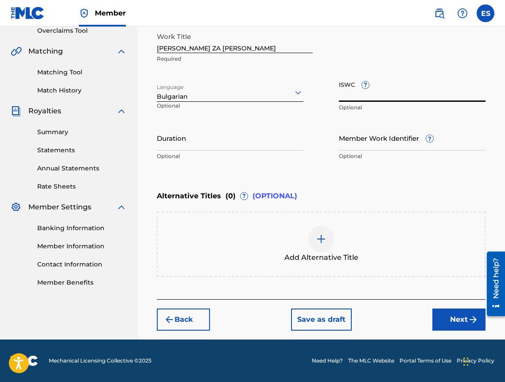
paste input "T9055921352"
type input "T9055921352"
drag, startPoint x: 164, startPoint y: 124, endPoint x: 156, endPoint y: 139, distance: 17.6
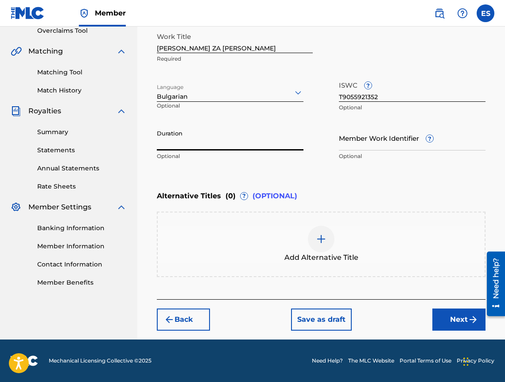
drag, startPoint x: 156, startPoint y: 139, endPoint x: 170, endPoint y: 137, distance: 14.8
paste input "03:48"
type input "03:48"
click at [339, 244] on div "Add Alternative Title" at bounding box center [321, 244] width 327 height 37
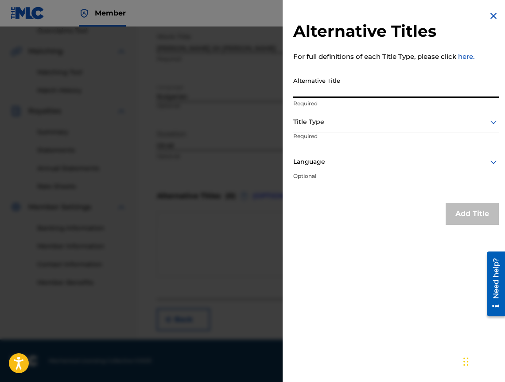
paste input "РОДЕН ЗА ТОВА"
type input "РОДЕН ЗА ТОВА"
click at [329, 135] on p "Required" at bounding box center [327, 142] width 68 height 20
click at [336, 132] on div "Title Type" at bounding box center [395, 122] width 205 height 20
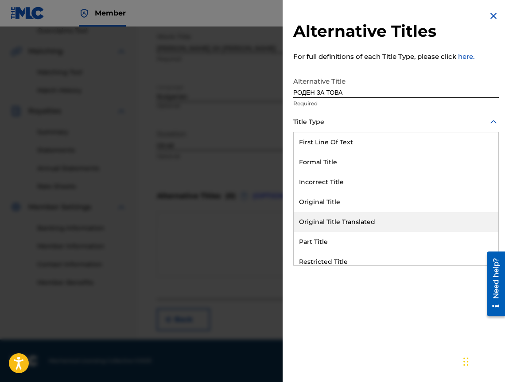
click at [370, 222] on div "Original Title Translated" at bounding box center [396, 222] width 205 height 20
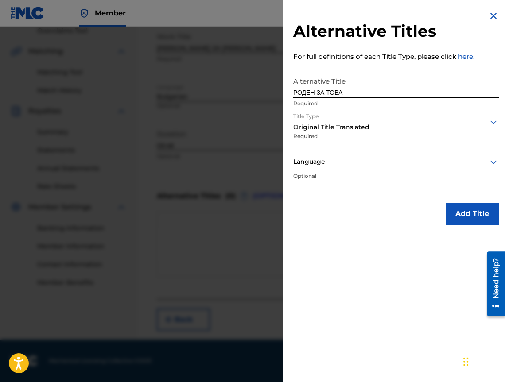
click at [338, 177] on p "Optional" at bounding box center [326, 182] width 66 height 20
click at [333, 164] on div at bounding box center [395, 161] width 205 height 11
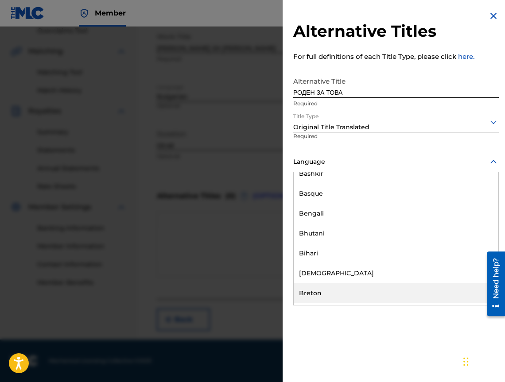
scroll to position [310, 0]
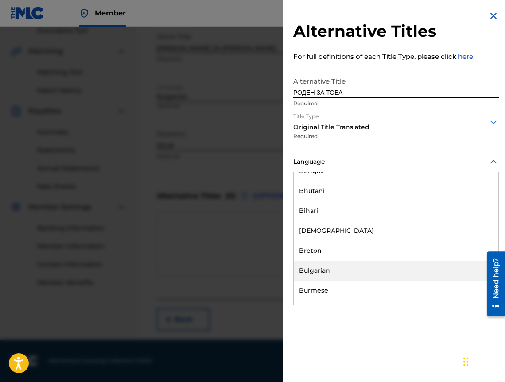
click at [345, 272] on div "Bulgarian" at bounding box center [396, 271] width 205 height 20
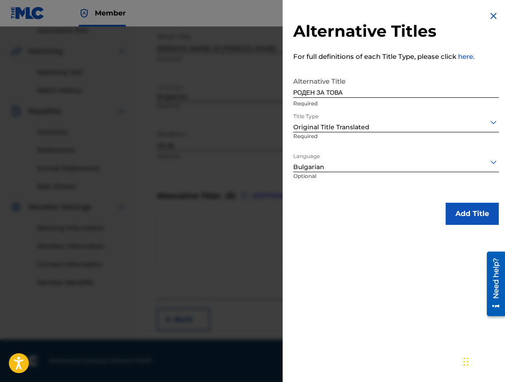
click at [476, 209] on button "Add Title" at bounding box center [471, 214] width 53 height 22
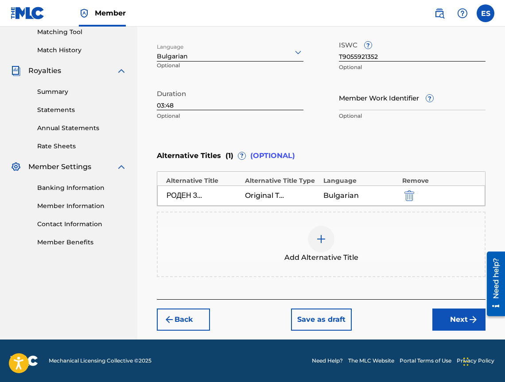
click at [441, 309] on button "Next" at bounding box center [458, 320] width 53 height 22
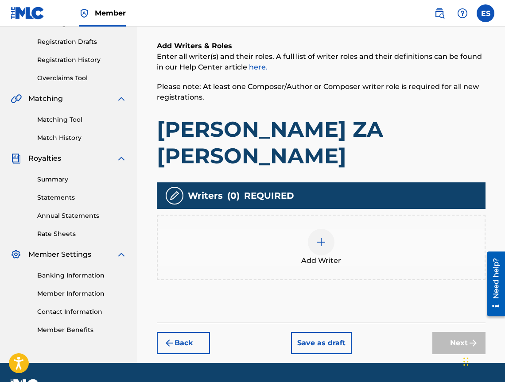
scroll to position [40, 0]
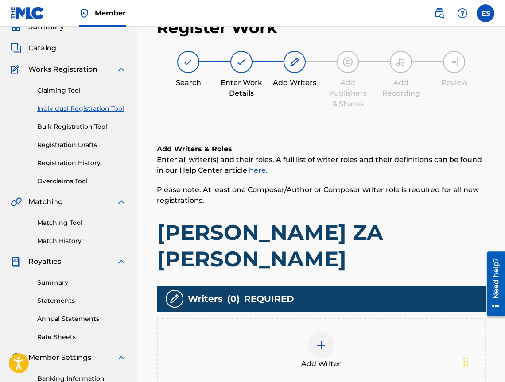
click at [356, 332] on div "Add Writer" at bounding box center [321, 350] width 327 height 37
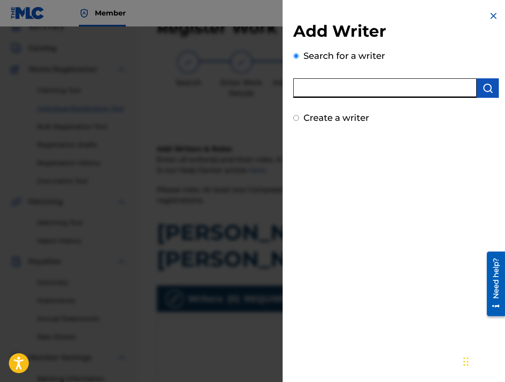
paste input "00473374048"
type input "00473374048"
click at [481, 98] on div "Add Writer Search for a writer 00473374048 Create a writer" at bounding box center [395, 72] width 205 height 103
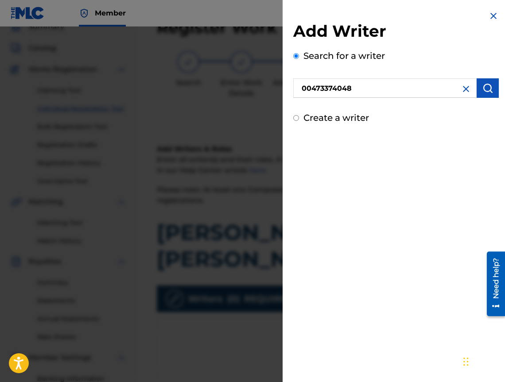
click at [492, 70] on div "Search for a writer 00473374048" at bounding box center [395, 73] width 205 height 49
click at [488, 86] on img "submit" at bounding box center [487, 88] width 11 height 11
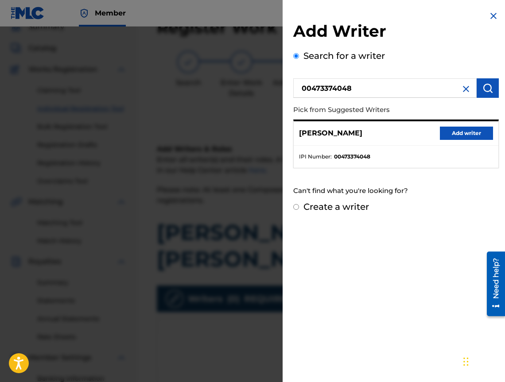
click at [456, 130] on button "Add writer" at bounding box center [466, 133] width 53 height 13
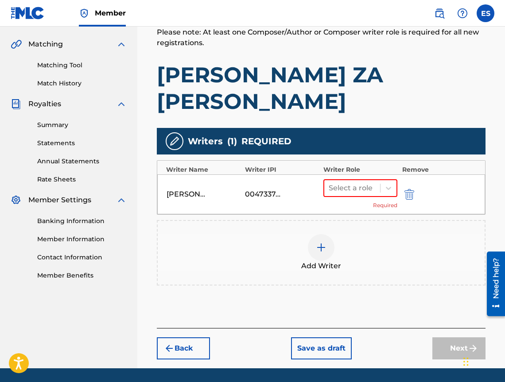
scroll to position [200, 0]
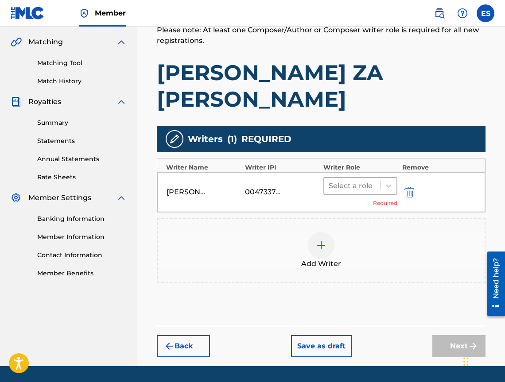
click at [349, 180] on div at bounding box center [351, 186] width 47 height 12
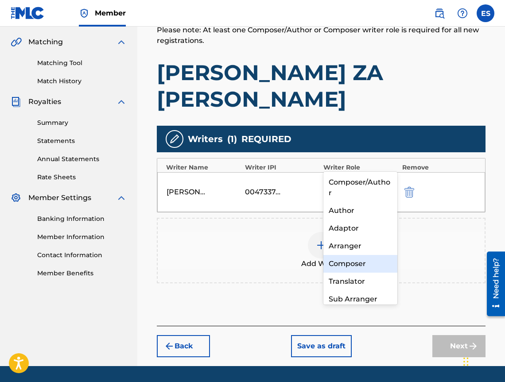
click at [344, 258] on div "Composer" at bounding box center [360, 264] width 74 height 18
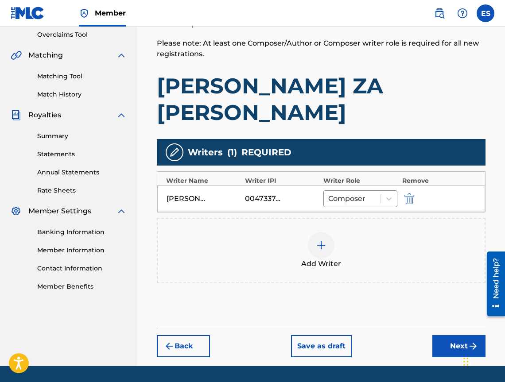
click at [321, 240] on img at bounding box center [321, 245] width 11 height 11
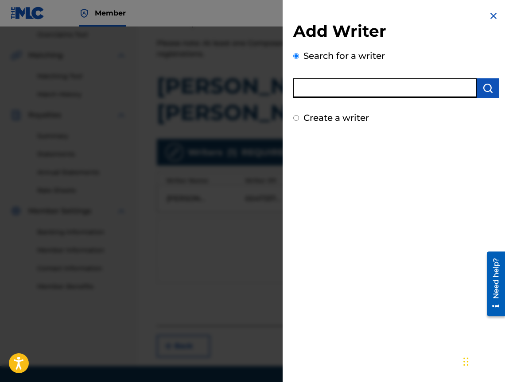
paste input "00452809252"
type input "00452809252"
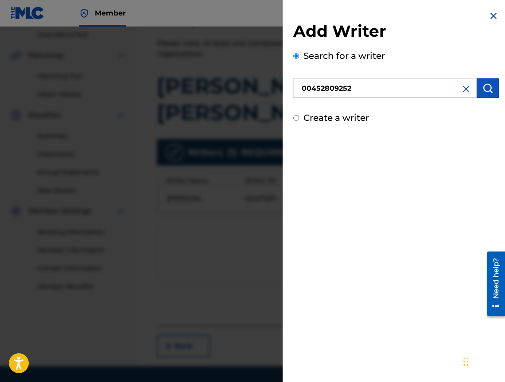
click at [479, 88] on button "submit" at bounding box center [487, 87] width 22 height 19
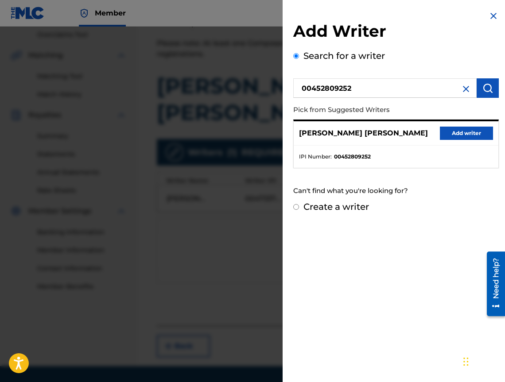
click at [465, 134] on button "Add writer" at bounding box center [466, 133] width 53 height 13
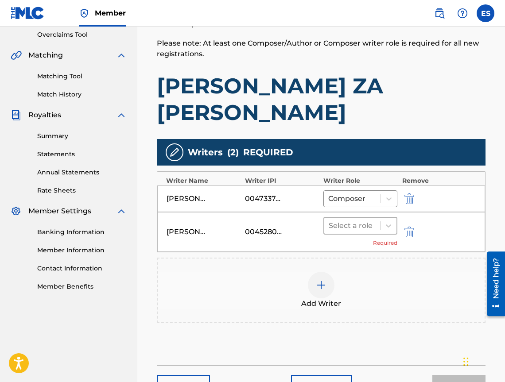
click at [344, 220] on div at bounding box center [351, 226] width 47 height 12
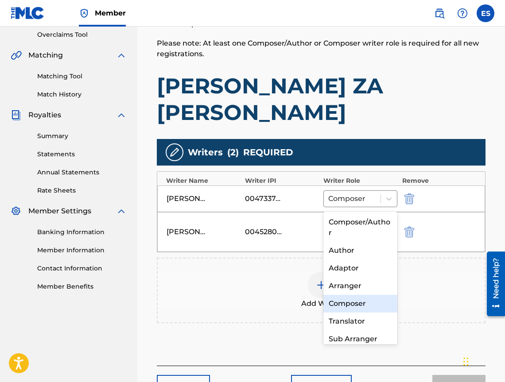
click at [338, 306] on div "Composer" at bounding box center [360, 304] width 74 height 18
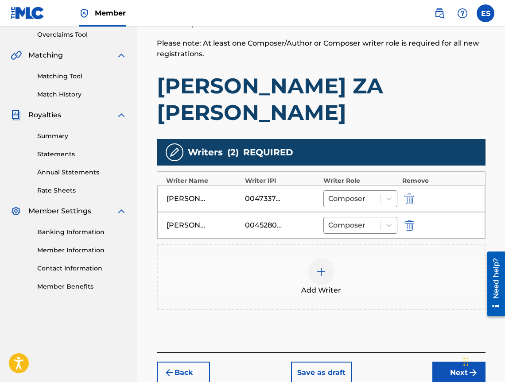
click at [313, 259] on div "Add Writer" at bounding box center [321, 277] width 327 height 37
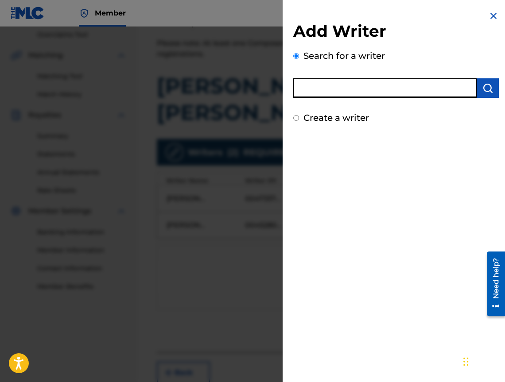
paste input "00473356148"
type input "00473356148"
click at [490, 87] on button "submit" at bounding box center [487, 87] width 22 height 19
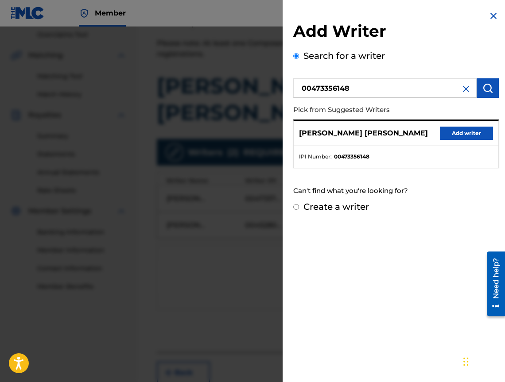
click at [467, 133] on button "Add writer" at bounding box center [466, 133] width 53 height 13
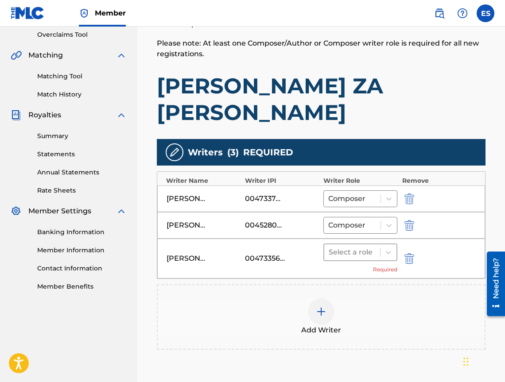
click at [344, 246] on div at bounding box center [351, 252] width 47 height 12
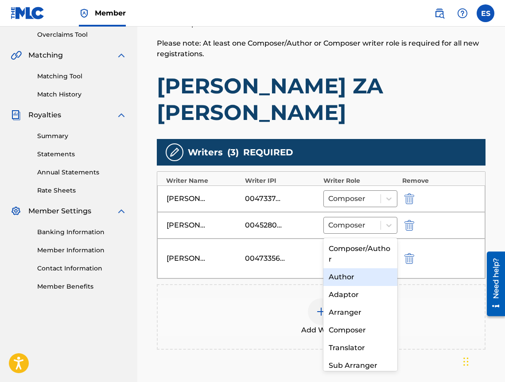
click at [340, 280] on div "Author" at bounding box center [360, 277] width 74 height 18
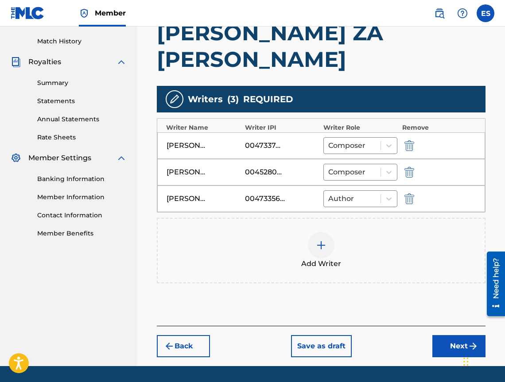
click at [435, 335] on button "Next" at bounding box center [458, 346] width 53 height 22
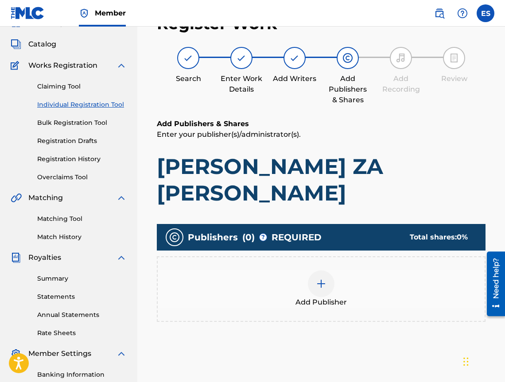
scroll to position [40, 0]
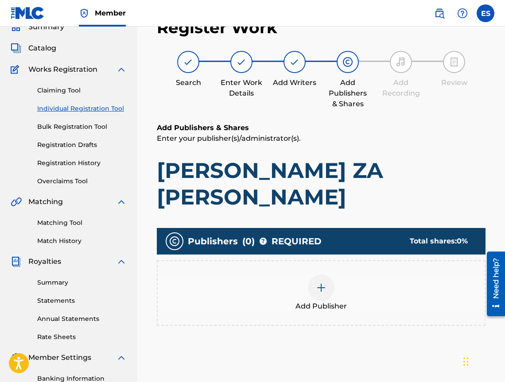
click at [316, 282] on img at bounding box center [321, 287] width 11 height 11
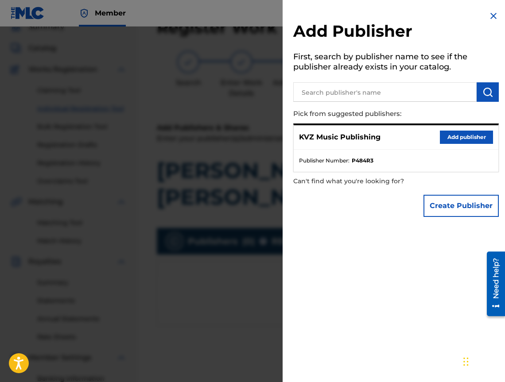
click at [442, 131] on button "Add publisher" at bounding box center [466, 137] width 53 height 13
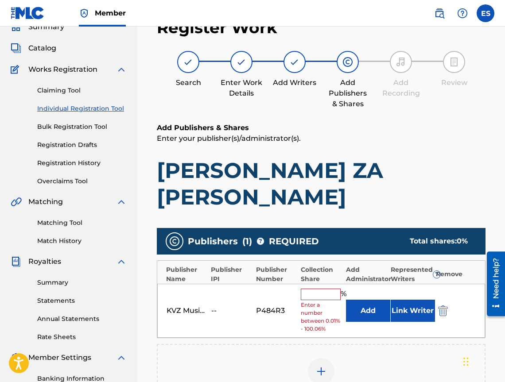
click at [325, 289] on input "text" at bounding box center [321, 295] width 40 height 12
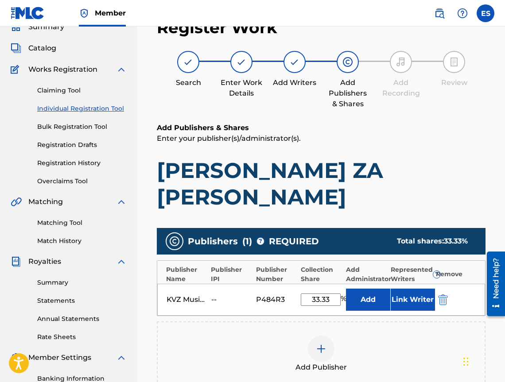
click at [327, 294] on input "33.33" at bounding box center [321, 300] width 40 height 12
drag, startPoint x: 333, startPoint y: 271, endPoint x: 326, endPoint y: 271, distance: 7.1
click at [326, 294] on input "33.33" at bounding box center [321, 300] width 40 height 12
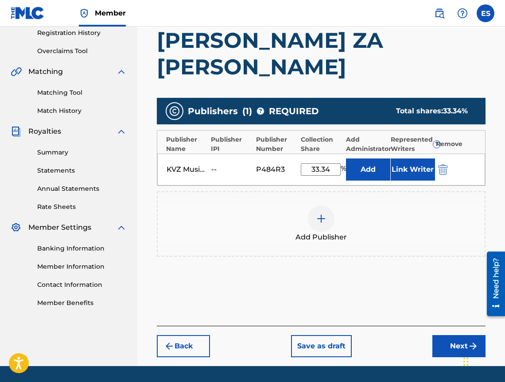
type input "33.34"
click at [471, 335] on button "Next" at bounding box center [458, 346] width 53 height 22
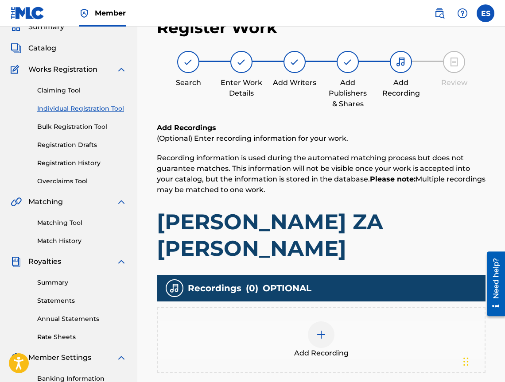
click at [266, 321] on div "Add Recording" at bounding box center [321, 339] width 327 height 37
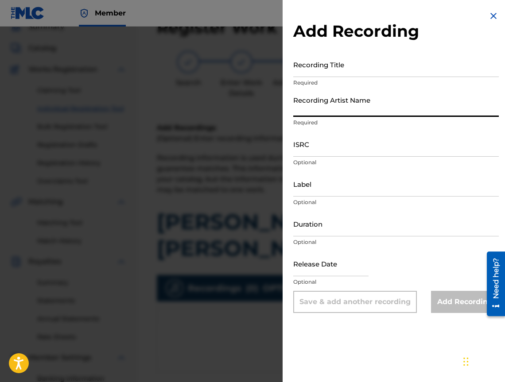
paste input "[PERSON_NAME]"
type input "[PERSON_NAME]"
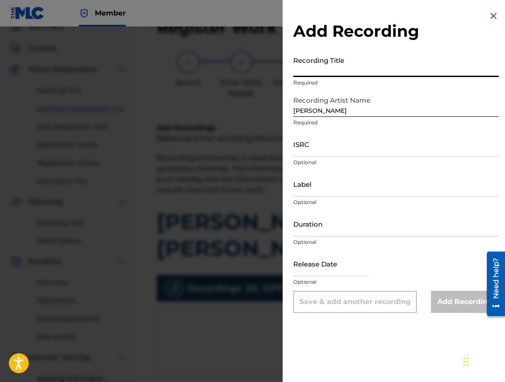
paste input "[PERSON_NAME] ZA [PERSON_NAME]"
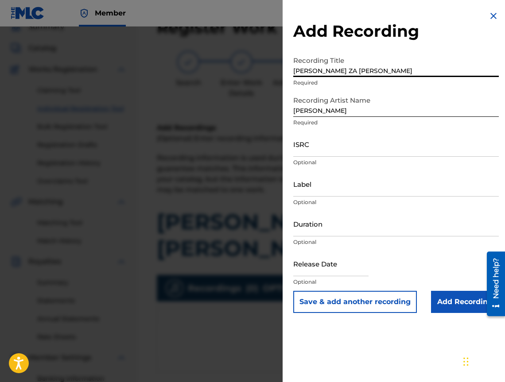
type input "[PERSON_NAME] ZA [PERSON_NAME]"
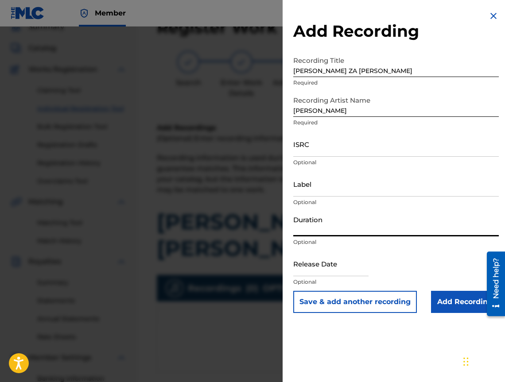
paste input "03:48"
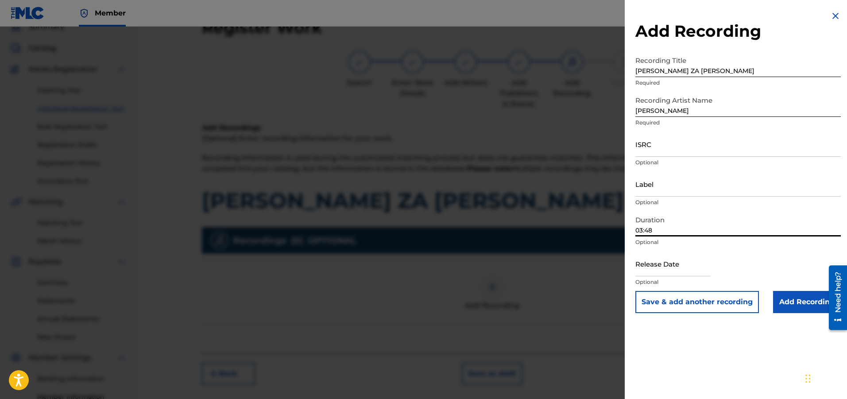
type input "03:48"
paste input "BGA261764412"
type input "BGA261764412"
drag, startPoint x: 668, startPoint y: 199, endPoint x: 685, endPoint y: 181, distance: 25.4
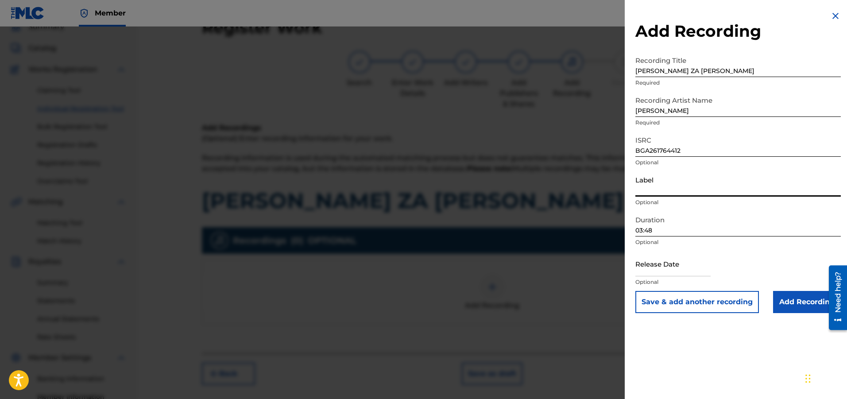
paste input "Blue Slim Records"
type input "Blue Slim Records"
click at [812, 301] on input "Add Recording" at bounding box center [807, 302] width 68 height 22
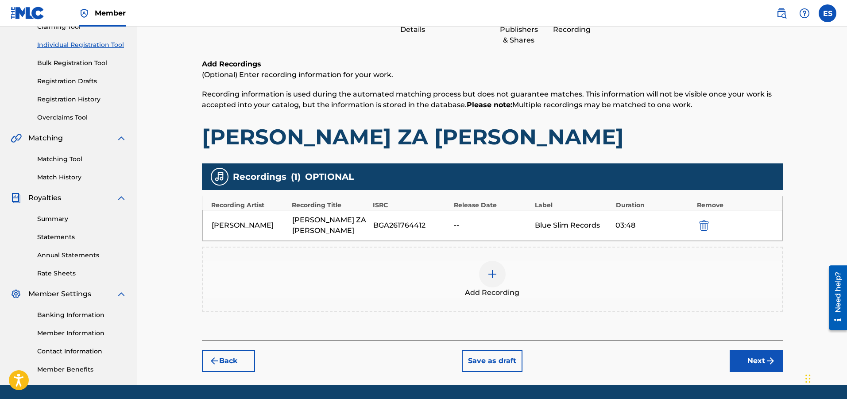
scroll to position [132, 0]
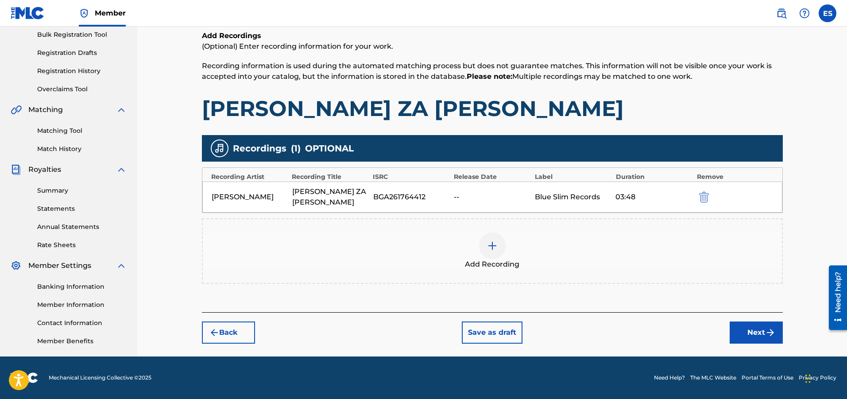
click at [758, 321] on button "Next" at bounding box center [756, 332] width 53 height 22
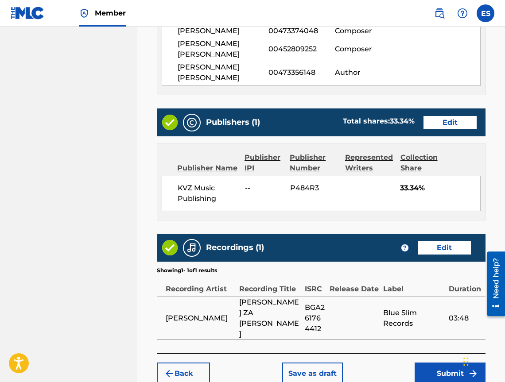
scroll to position [536, 0]
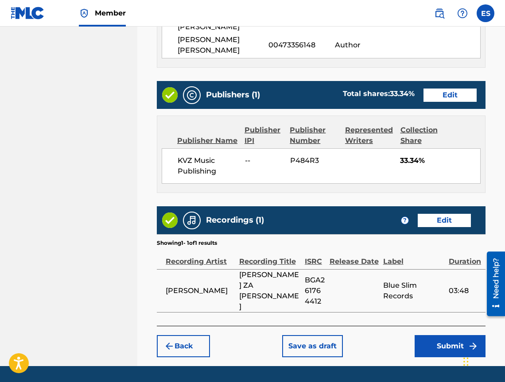
click at [457, 335] on button "Submit" at bounding box center [449, 346] width 71 height 22
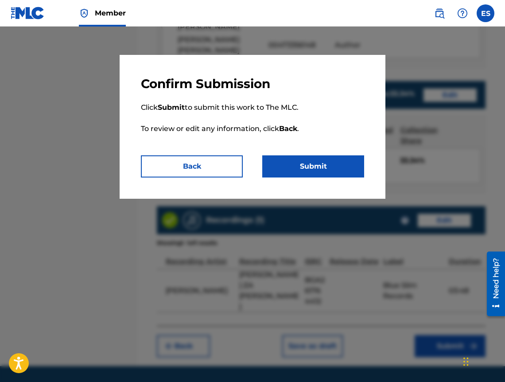
click at [318, 175] on button "Submit" at bounding box center [313, 166] width 102 height 22
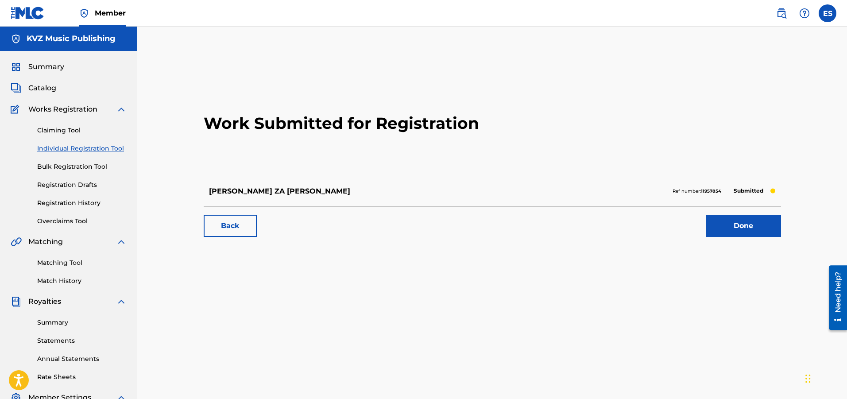
click at [104, 154] on div "Claiming Tool Individual Registration Tool Bulk Registration Tool Registration …" at bounding box center [69, 170] width 116 height 111
click at [108, 148] on link "Individual Registration Tool" at bounding box center [81, 148] width 89 height 9
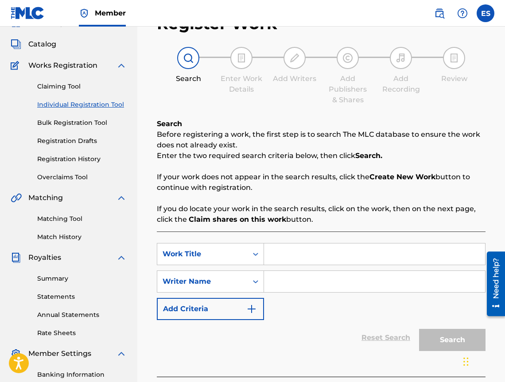
scroll to position [133, 0]
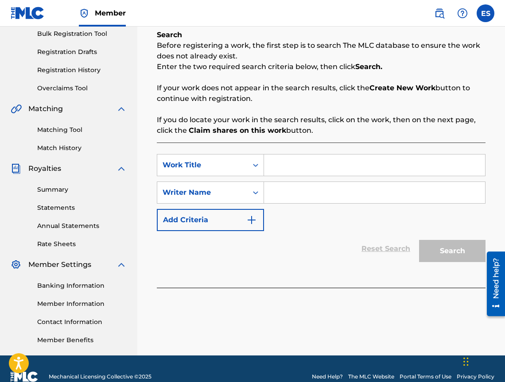
paste input "ROM POM POM"
type input "ROM POM POM"
drag, startPoint x: 298, startPoint y: 200, endPoint x: 298, endPoint y: 212, distance: 12.0
click at [298, 200] on input "Search Form" at bounding box center [374, 192] width 221 height 21
type input "[PERSON_NAME]"
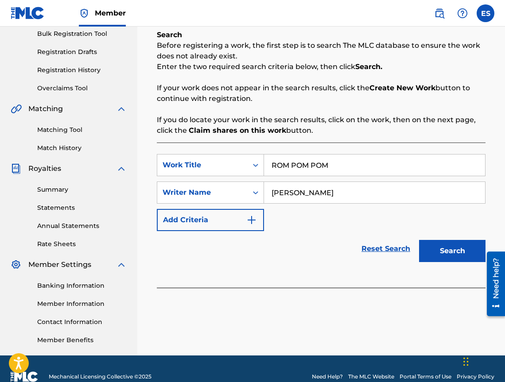
click at [268, 162] on input "ROM POM POM" at bounding box center [374, 165] width 221 height 21
click at [471, 246] on button "Search" at bounding box center [452, 251] width 66 height 22
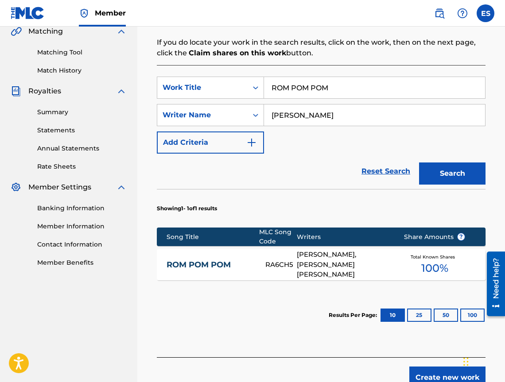
scroll to position [268, 0]
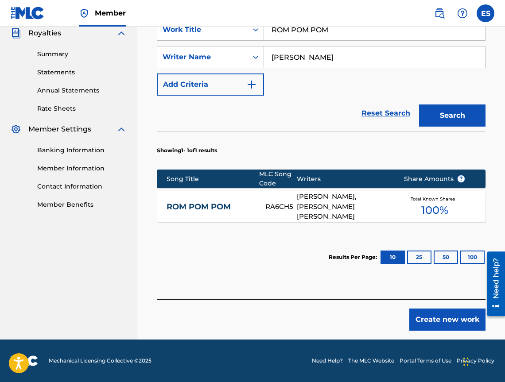
click at [231, 206] on link "ROM POM POM" at bounding box center [209, 207] width 87 height 10
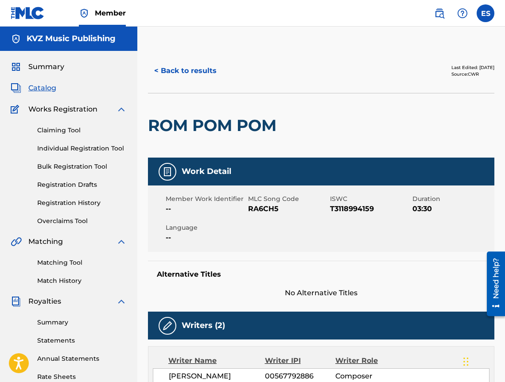
click at [168, 59] on div "< Back to results Last Edited: [DATE] Source: CWR" at bounding box center [321, 71] width 346 height 44
drag, startPoint x: 169, startPoint y: 62, endPoint x: 173, endPoint y: 66, distance: 5.6
click at [169, 63] on button "< Back to results" at bounding box center [185, 71] width 75 height 22
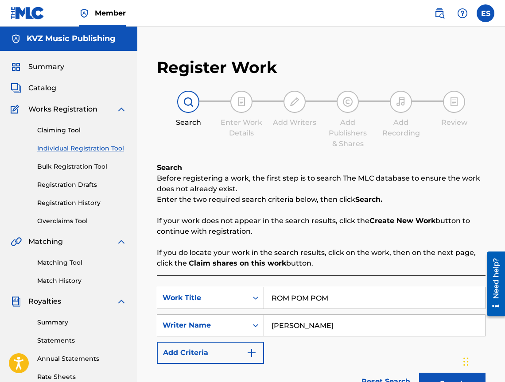
scroll to position [149, 0]
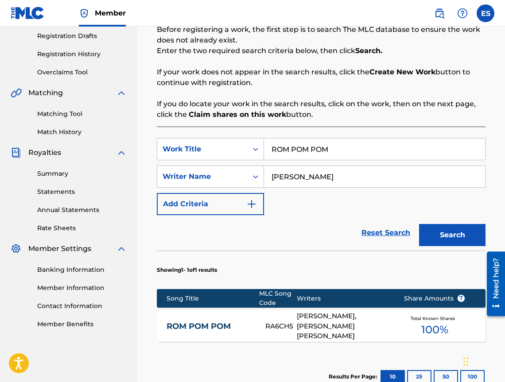
click at [333, 140] on input "ROM POM POM" at bounding box center [374, 149] width 221 height 21
paste input "SCHUPENOTO NOSI SHTASTIE"
type input "SCHUPENOTO NOSI SHTASTIE"
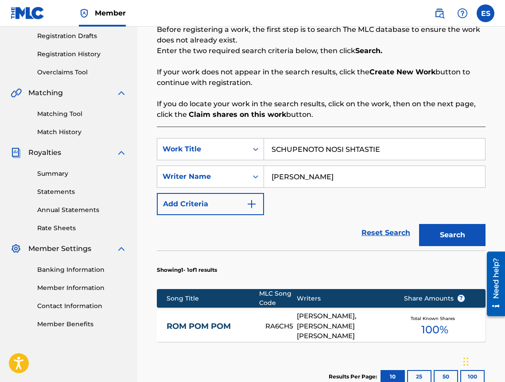
click at [451, 241] on button "Search" at bounding box center [452, 235] width 66 height 22
click at [272, 151] on input "SCHUPENOTO NOSI SHTASTIE" at bounding box center [374, 149] width 221 height 21
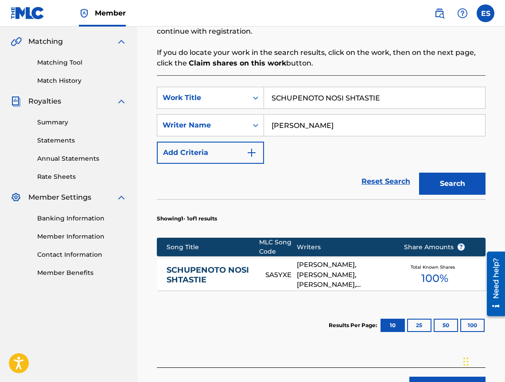
scroll to position [268, 0]
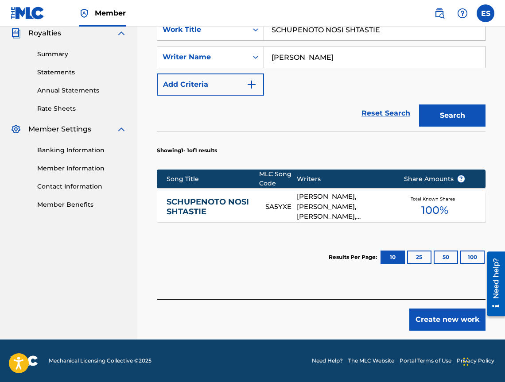
click at [185, 184] on div "Song Title MLC Song Code Writers Share Amounts ?" at bounding box center [321, 179] width 328 height 19
click at [186, 203] on link "SCHUPENOTO NOSI SHTASTIE" at bounding box center [209, 207] width 87 height 20
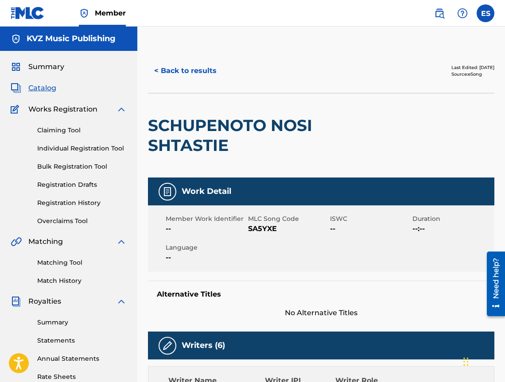
click at [201, 73] on button "< Back to results" at bounding box center [185, 71] width 75 height 22
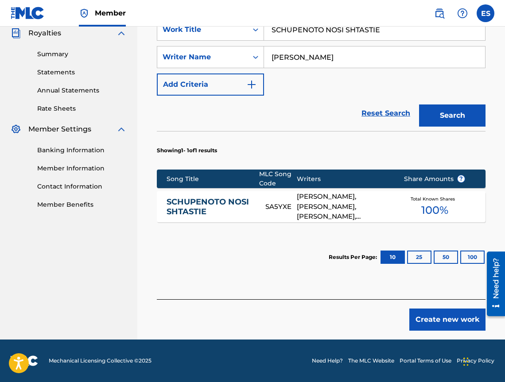
click at [425, 311] on button "Create new work" at bounding box center [447, 320] width 76 height 22
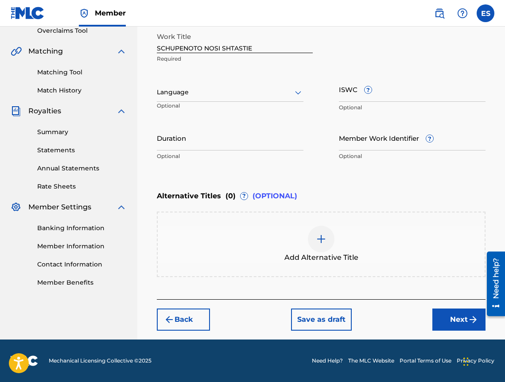
click at [201, 91] on div at bounding box center [230, 92] width 147 height 11
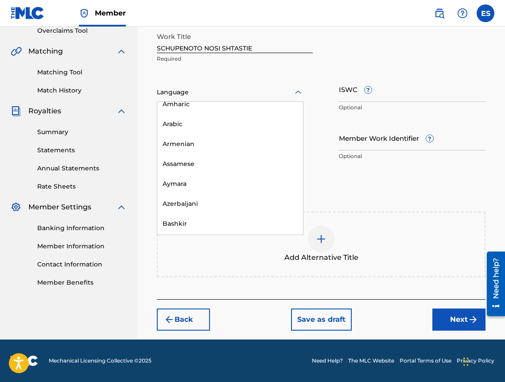
scroll to position [354, 0]
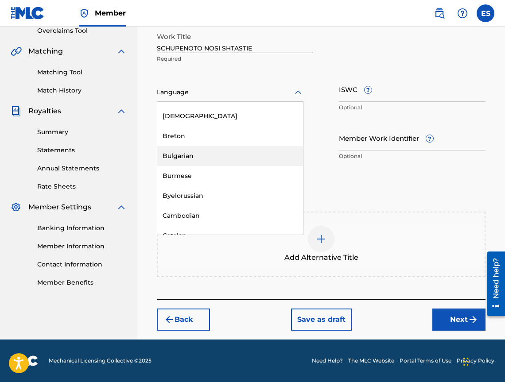
click at [209, 156] on div "Bulgarian" at bounding box center [230, 156] width 146 height 20
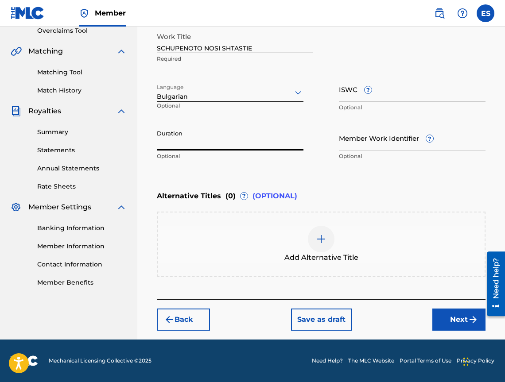
paste input "04:52"
type input "04:52"
click at [274, 245] on div "Add Alternative Title" at bounding box center [321, 244] width 327 height 37
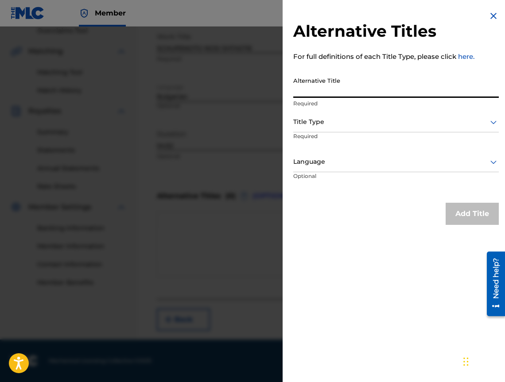
paste input "СЧУПЕНОТО НОСИ ЩАСТИЕ"
type input "СЧУПЕНОТО НОСИ ЩАСТИЕ"
click at [338, 124] on div at bounding box center [395, 121] width 205 height 11
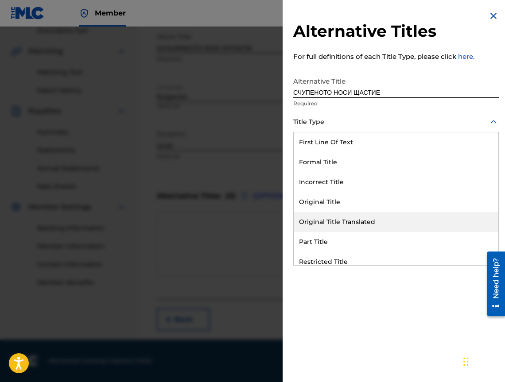
click at [344, 221] on div "Original Title Translated" at bounding box center [396, 222] width 205 height 20
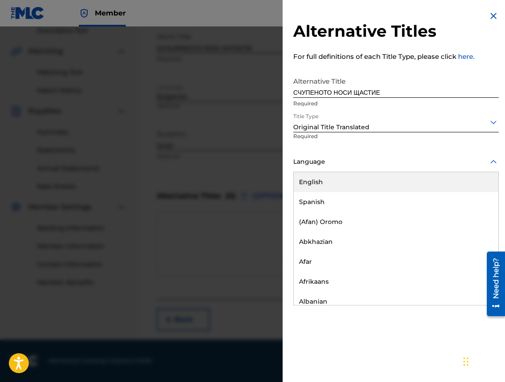
click at [334, 169] on div "Language" at bounding box center [395, 162] width 205 height 20
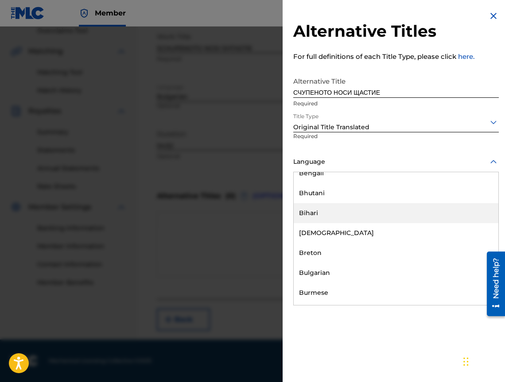
scroll to position [310, 0]
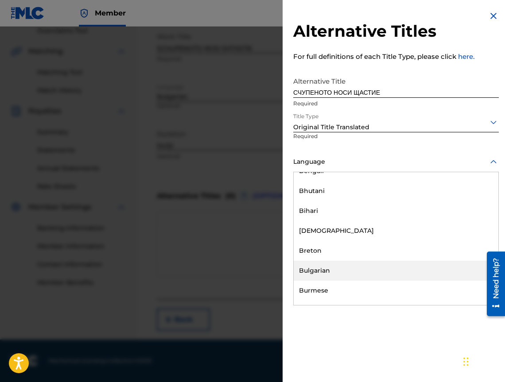
drag, startPoint x: 355, startPoint y: 274, endPoint x: 366, endPoint y: 265, distance: 14.5
click at [356, 274] on div "Bulgarian" at bounding box center [396, 271] width 205 height 20
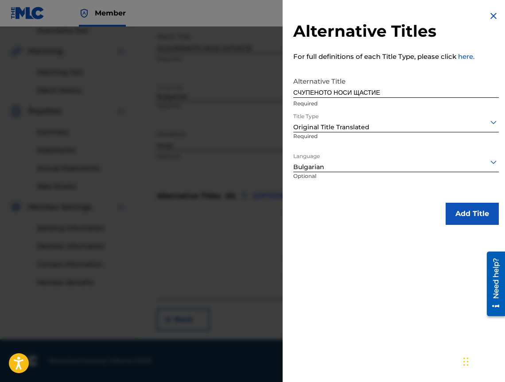
click at [461, 224] on button "Add Title" at bounding box center [471, 214] width 53 height 22
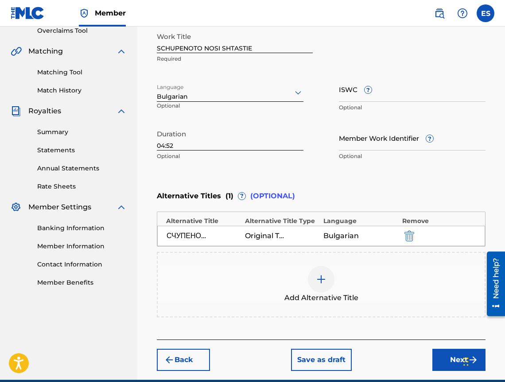
click at [454, 357] on button "Next" at bounding box center [458, 360] width 53 height 22
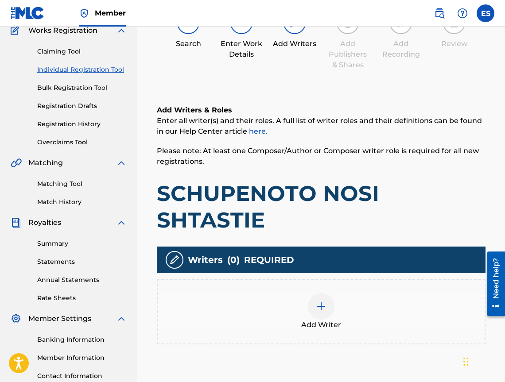
scroll to position [40, 0]
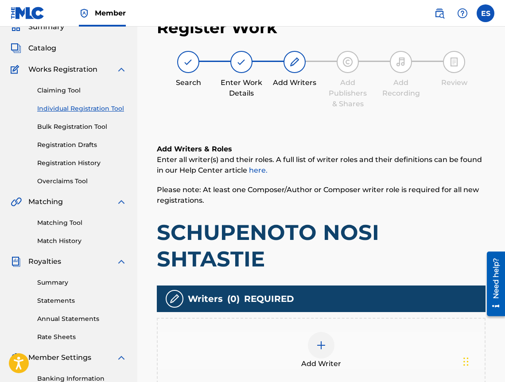
click at [330, 333] on div "Add Writer" at bounding box center [321, 350] width 327 height 37
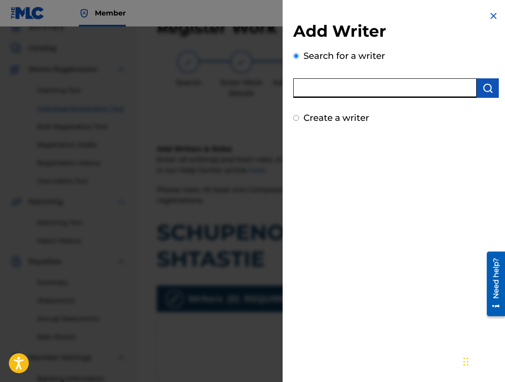
paste input "00473356148"
type input "00473356148"
click at [489, 95] on button "submit" at bounding box center [487, 87] width 22 height 19
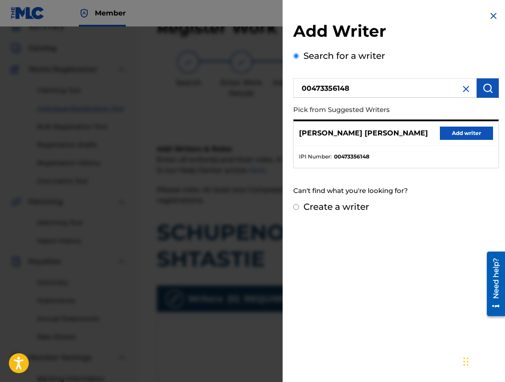
click at [462, 130] on button "Add writer" at bounding box center [466, 133] width 53 height 13
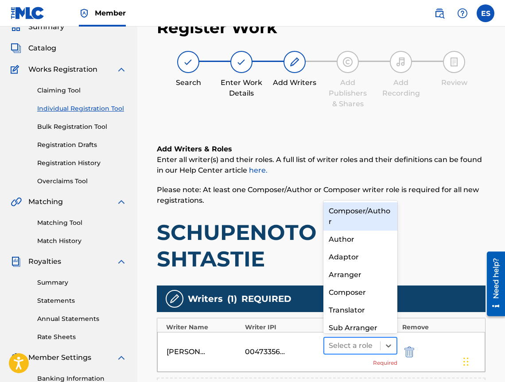
click at [344, 348] on div at bounding box center [351, 346] width 47 height 12
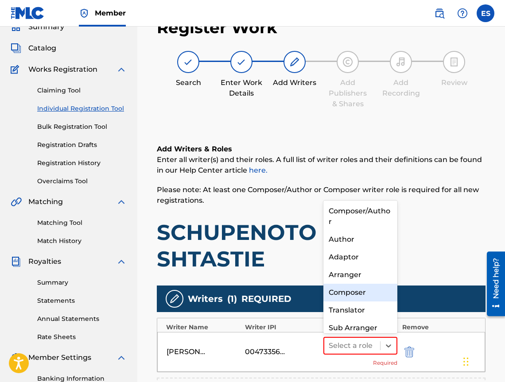
scroll to position [9, 0]
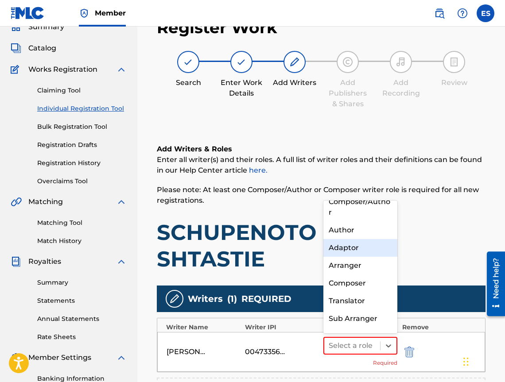
click at [352, 235] on div "Author" at bounding box center [360, 230] width 74 height 18
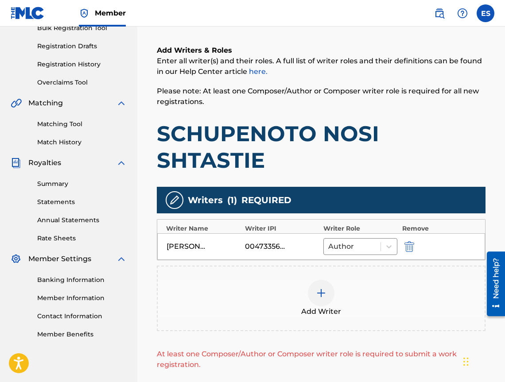
scroll to position [252, 0]
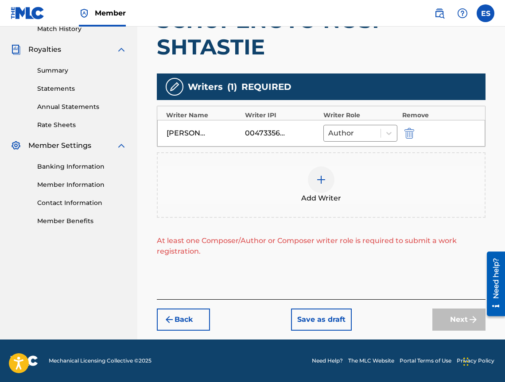
click at [316, 210] on div "Add Writer" at bounding box center [321, 185] width 328 height 66
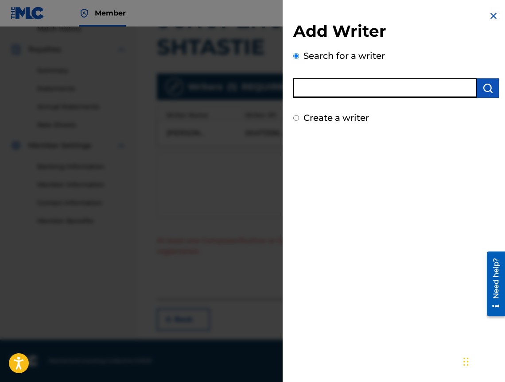
paste input "00452826547"
type input "00452826547"
click at [486, 88] on img "submit" at bounding box center [487, 88] width 11 height 11
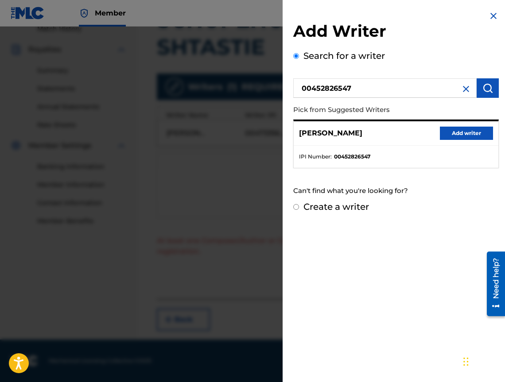
click at [455, 139] on button "Add writer" at bounding box center [466, 133] width 53 height 13
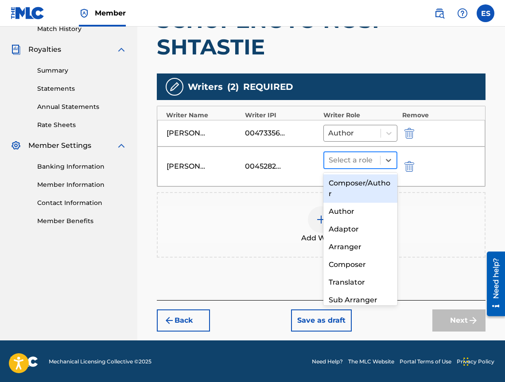
click at [361, 155] on div at bounding box center [351, 160] width 47 height 12
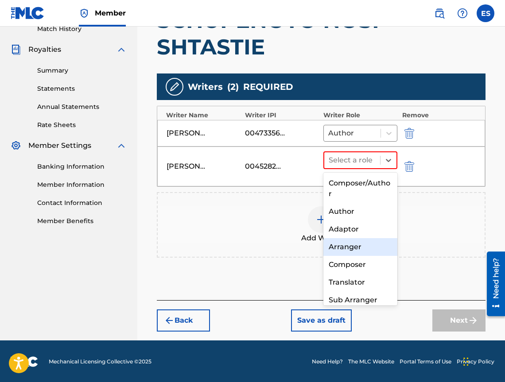
click at [363, 248] on div "Arranger" at bounding box center [360, 247] width 74 height 18
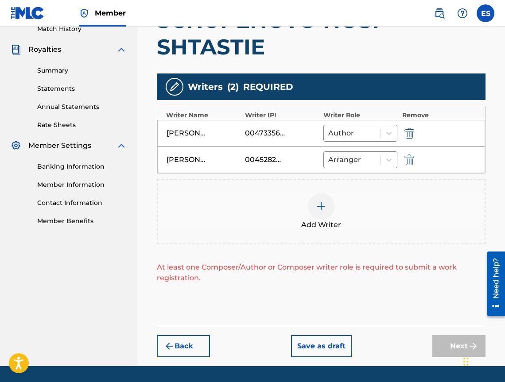
click at [334, 180] on div "Add Writer" at bounding box center [321, 212] width 328 height 66
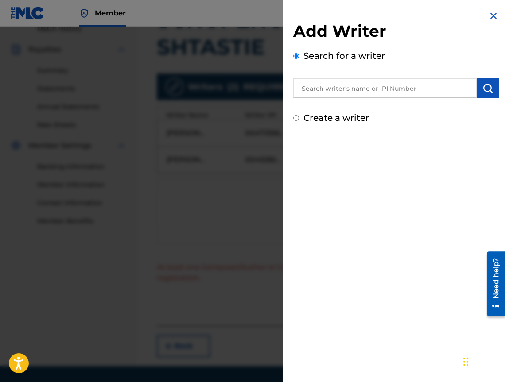
drag, startPoint x: 343, startPoint y: 75, endPoint x: 337, endPoint y: 85, distance: 10.7
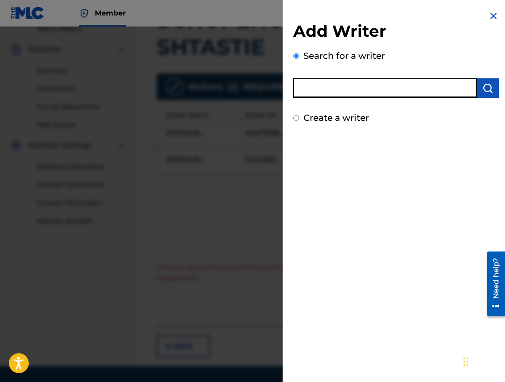
paste input "01018648460"
type input "01018648460"
click at [486, 92] on img "submit" at bounding box center [487, 88] width 11 height 11
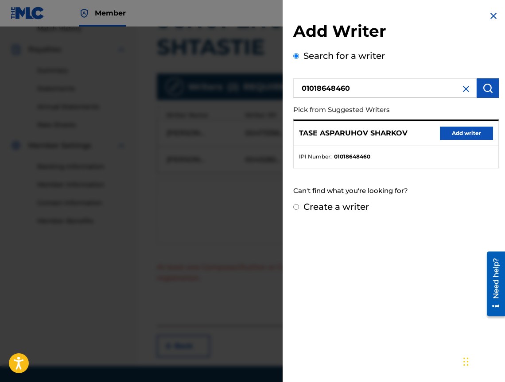
click at [472, 125] on div "[PERSON_NAME] SHARKOV Add writer" at bounding box center [396, 133] width 205 height 24
click at [448, 139] on button "Add writer" at bounding box center [466, 133] width 53 height 13
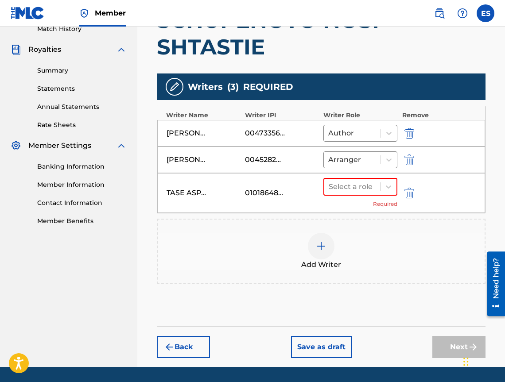
click at [358, 175] on div "TASE ASPARUHOV SHARKOV 01018648460 Select a role Required" at bounding box center [321, 193] width 328 height 40
click at [350, 190] on div at bounding box center [351, 187] width 47 height 12
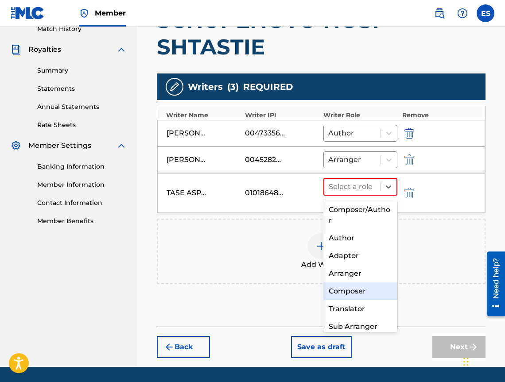
click at [345, 287] on div "Composer" at bounding box center [360, 291] width 74 height 18
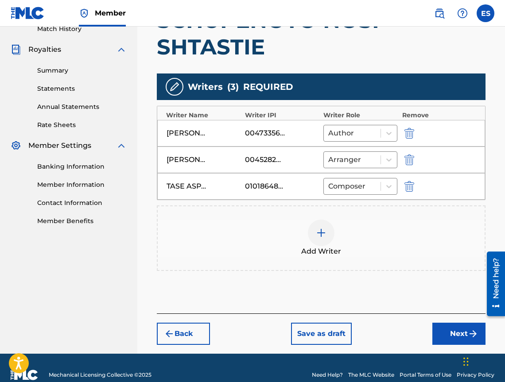
click at [455, 330] on button "Next" at bounding box center [458, 334] width 53 height 22
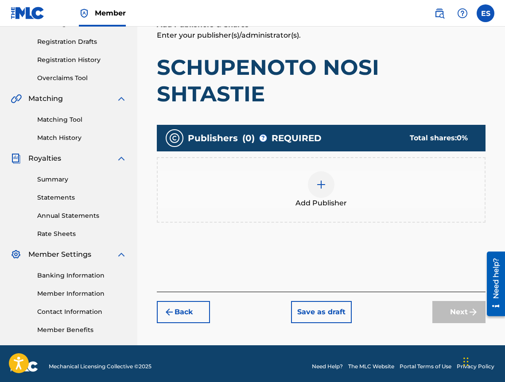
scroll to position [40, 0]
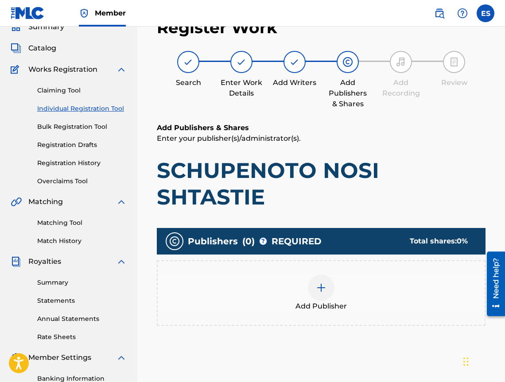
click at [341, 308] on span "Add Publisher" at bounding box center [320, 306] width 51 height 11
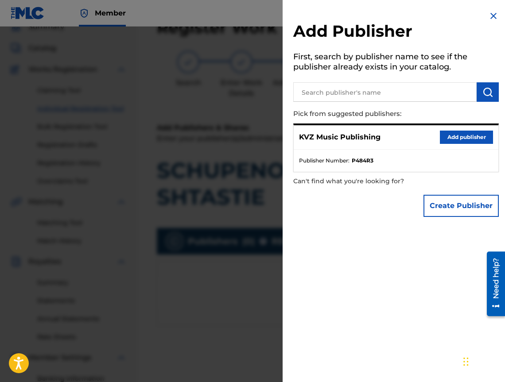
click at [462, 138] on button "Add publisher" at bounding box center [466, 137] width 53 height 13
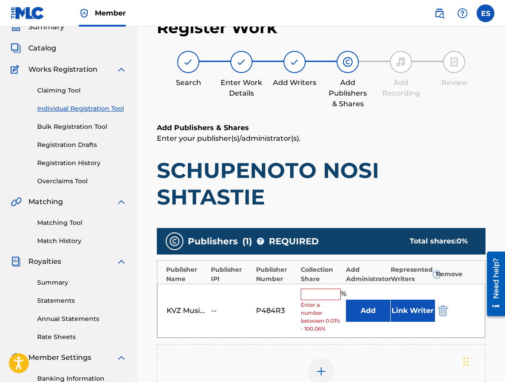
click at [324, 287] on div "KVZ Music Publishing -- P484R3 % Enter a number between 0.01% - 100.06% Add Lin…" at bounding box center [321, 311] width 328 height 54
click at [315, 298] on input "text" at bounding box center [321, 295] width 40 height 12
type input "33.33"
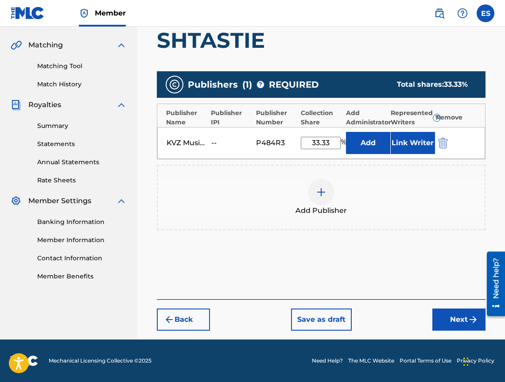
click at [452, 325] on button "Next" at bounding box center [458, 320] width 53 height 22
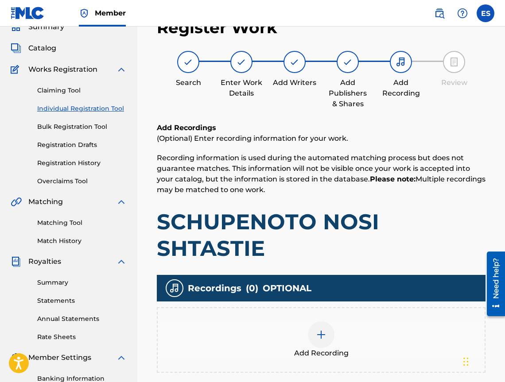
click at [368, 316] on div "Add Recording" at bounding box center [321, 340] width 328 height 66
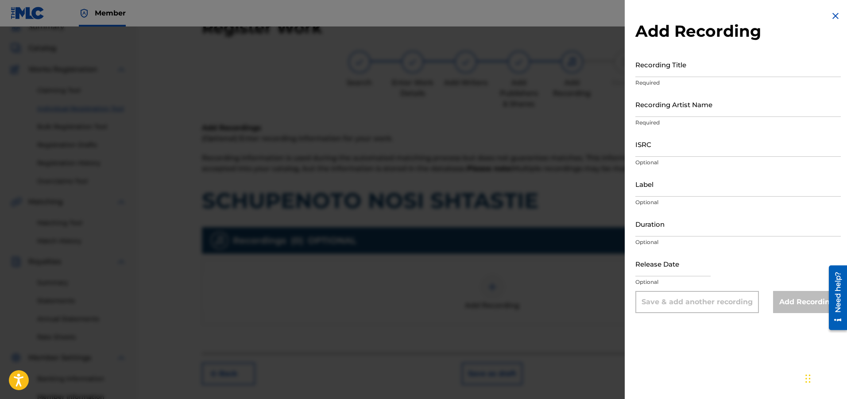
click at [663, 188] on input "Label" at bounding box center [737, 183] width 205 height 25
drag, startPoint x: 675, startPoint y: 173, endPoint x: 668, endPoint y: 145, distance: 28.8
paste input "BGA261577951"
type input "BGA261577951"
paste input "Riton-K"
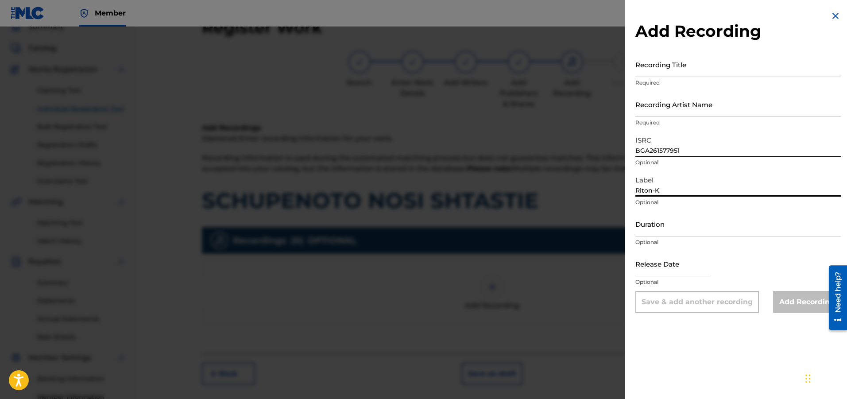
type input "Riton-K"
paste input "04:52"
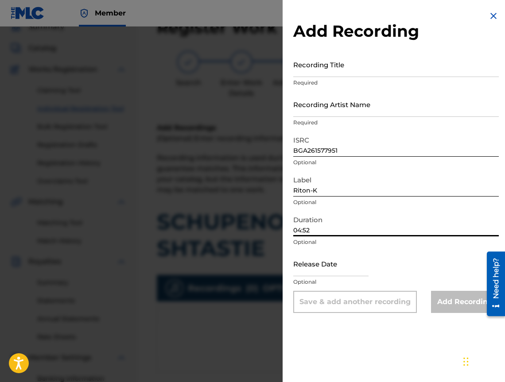
type input "04:52"
drag, startPoint x: 415, startPoint y: 78, endPoint x: 402, endPoint y: 72, distance: 14.3
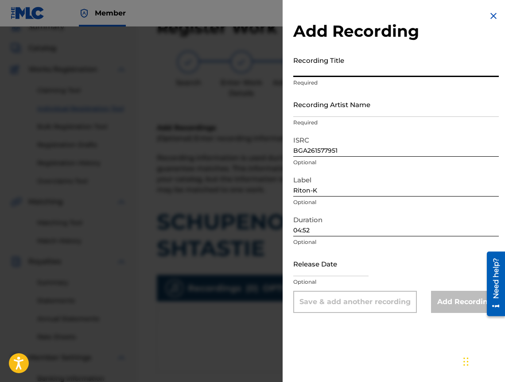
paste input "SCHUPENOTO NOSI SHTASTIE"
type input "SCHUPENOTO NOSI SHTASTIE"
click at [356, 112] on input "Recording Artist Name" at bounding box center [395, 104] width 205 height 25
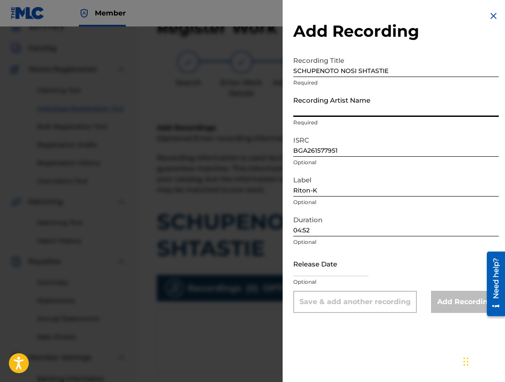
type input "DUET RITON"
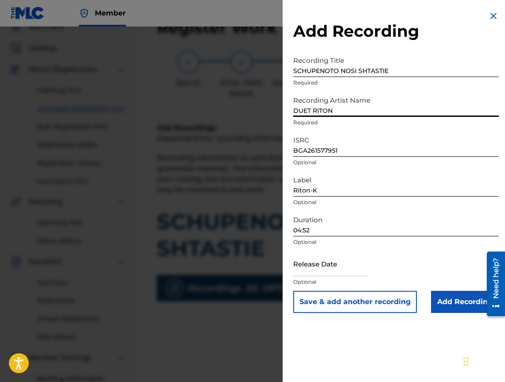
click at [450, 296] on input "Add Recording" at bounding box center [465, 302] width 68 height 22
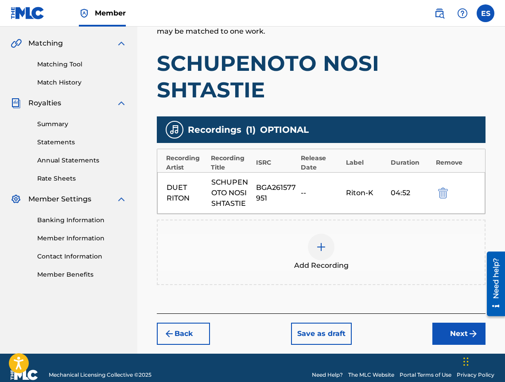
scroll to position [213, 0]
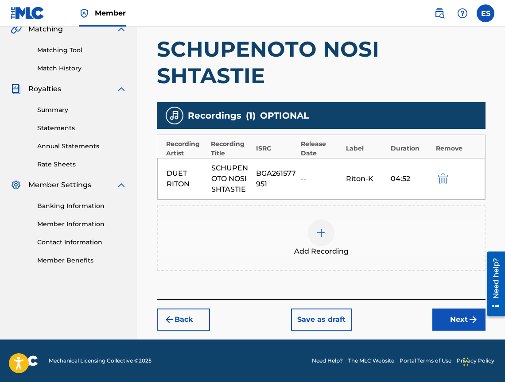
click at [473, 323] on img "submit" at bounding box center [473, 319] width 11 height 11
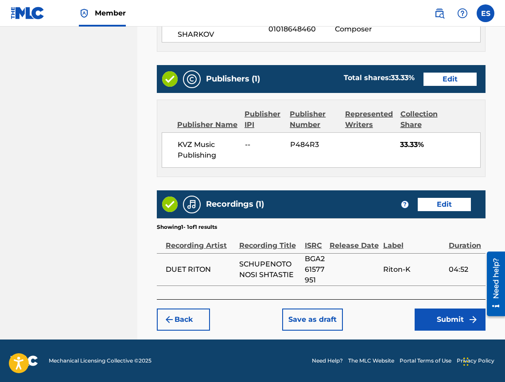
scroll to position [571, 0]
click at [449, 321] on button "Submit" at bounding box center [449, 320] width 71 height 22
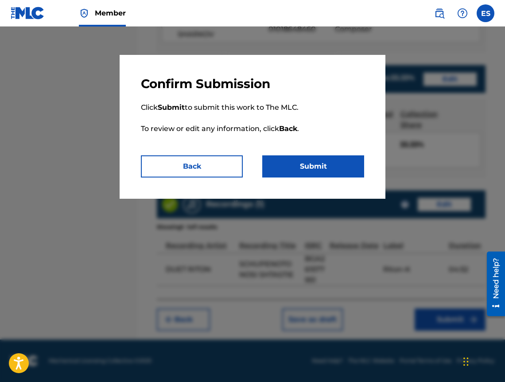
click at [294, 168] on button "Submit" at bounding box center [313, 166] width 102 height 22
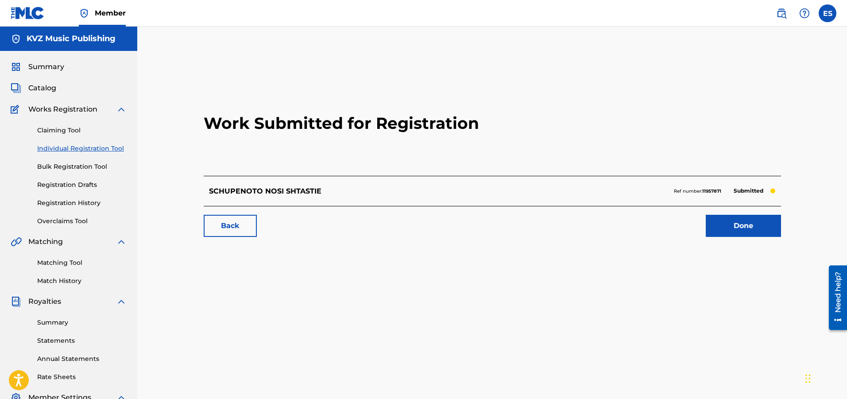
click at [80, 156] on div "Claiming Tool Individual Registration Tool Bulk Registration Tool Registration …" at bounding box center [69, 170] width 116 height 111
click at [85, 143] on div "Claiming Tool Individual Registration Tool Bulk Registration Tool Registration …" at bounding box center [69, 170] width 116 height 111
click at [116, 140] on div "Claiming Tool Individual Registration Tool Bulk Registration Tool Registration …" at bounding box center [69, 170] width 116 height 111
click at [114, 146] on link "Individual Registration Tool" at bounding box center [81, 148] width 89 height 9
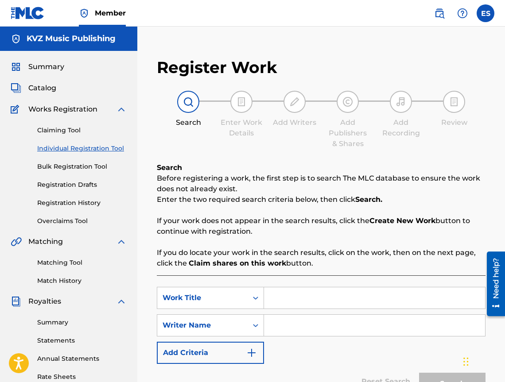
paste input "SEGA E MOMENTA"
type input "SEGA E MOMENTA"
click at [307, 337] on div "SearchWithCriteria703d41a2-012f-4140-ab1d-cc16f45c7775 Work Title SEGA E MOMENT…" at bounding box center [321, 325] width 328 height 77
click at [309, 332] on input "Search Form" at bounding box center [374, 325] width 221 height 21
type input "[PERSON_NAME]"
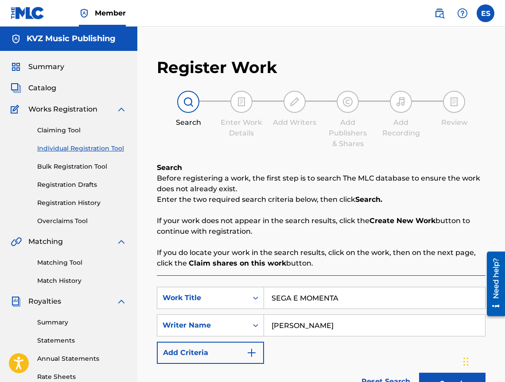
click at [436, 374] on button "Search" at bounding box center [452, 384] width 66 height 22
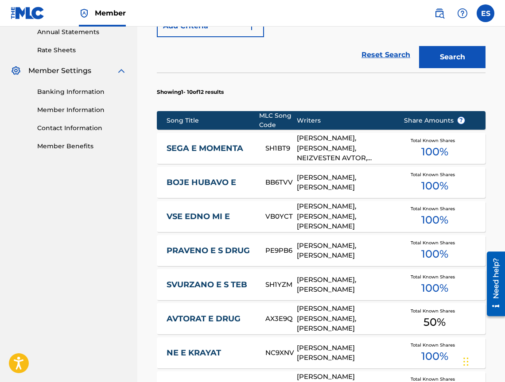
scroll to position [333, 0]
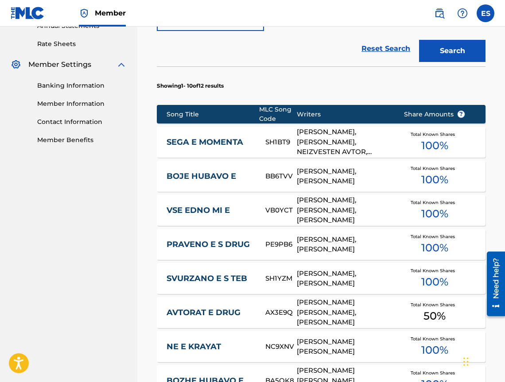
click at [225, 147] on div "SEGA E MOMENTA SH1BT9 [PERSON_NAME], [PERSON_NAME], NEIZVESTEN AVTOR, [PERSON_N…" at bounding box center [321, 142] width 328 height 31
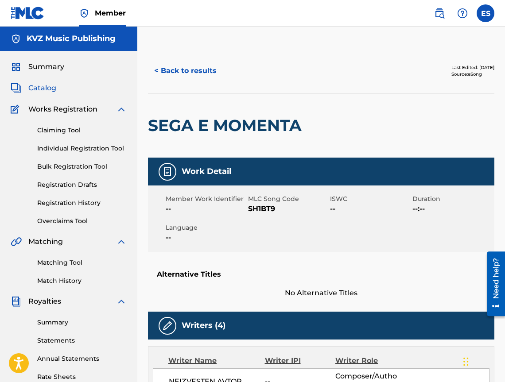
click at [198, 77] on button "< Back to results" at bounding box center [185, 71] width 75 height 22
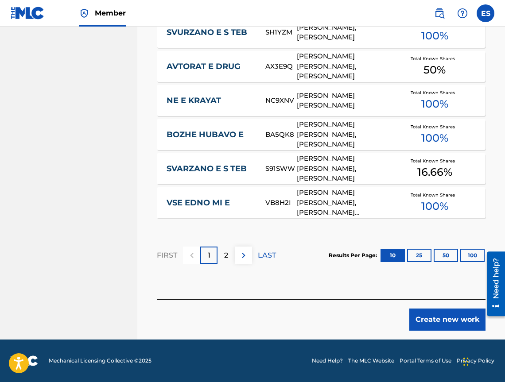
click at [448, 319] on button "Create new work" at bounding box center [447, 320] width 76 height 22
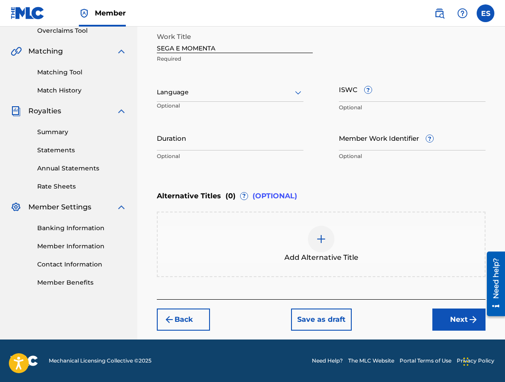
scroll to position [190, 0]
click at [222, 93] on div at bounding box center [230, 92] width 147 height 11
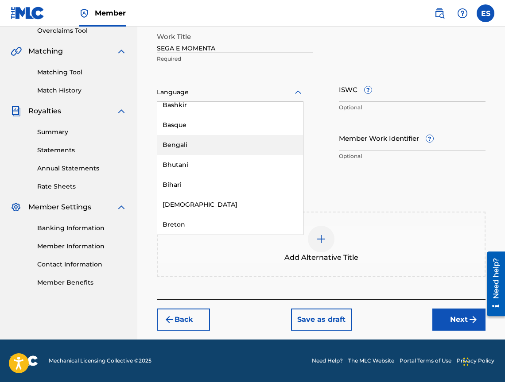
scroll to position [310, 0]
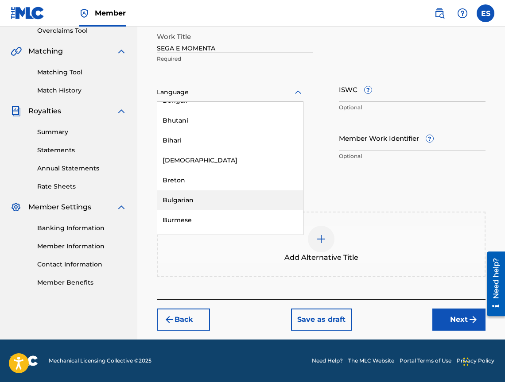
click at [219, 201] on div "Bulgarian" at bounding box center [230, 200] width 146 height 20
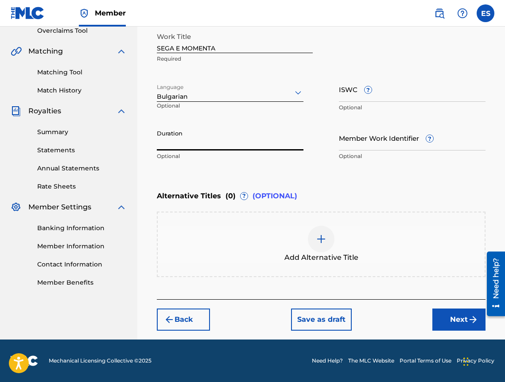
drag, startPoint x: 185, startPoint y: 130, endPoint x: 161, endPoint y: 143, distance: 26.9
paste input "02:52"
type input "02:52"
click at [315, 236] on div at bounding box center [321, 239] width 27 height 27
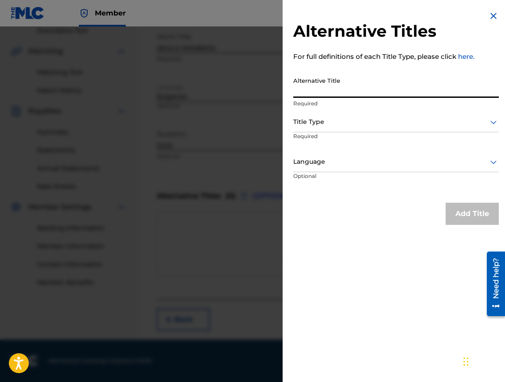
paste input "СЕГА Е МОМЕНТА"
type input "СЕГА Е МОМЕНТА"
click at [332, 136] on p "Required" at bounding box center [327, 142] width 68 height 20
click at [330, 125] on div at bounding box center [395, 121] width 205 height 11
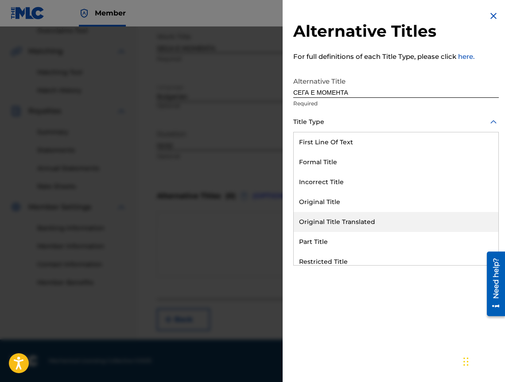
click at [357, 222] on div "Original Title Translated" at bounding box center [396, 222] width 205 height 20
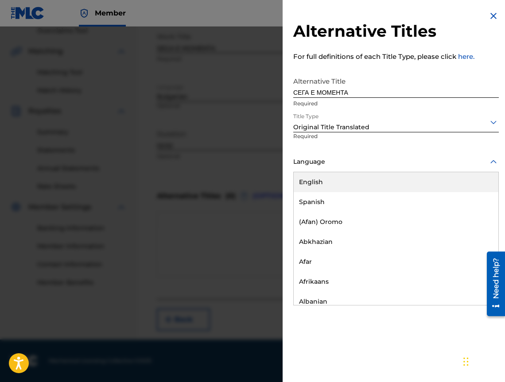
click at [336, 162] on div at bounding box center [395, 161] width 205 height 11
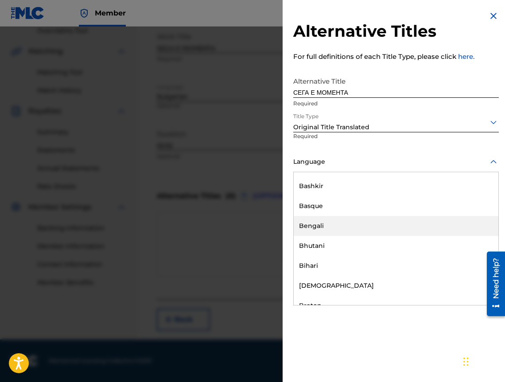
scroll to position [354, 0]
click at [397, 220] on div "Bulgarian" at bounding box center [396, 226] width 205 height 20
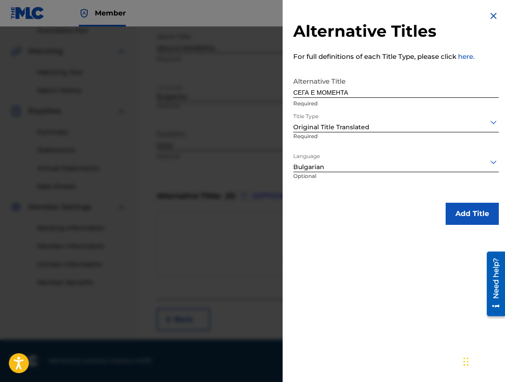
click at [467, 213] on button "Add Title" at bounding box center [471, 214] width 53 height 22
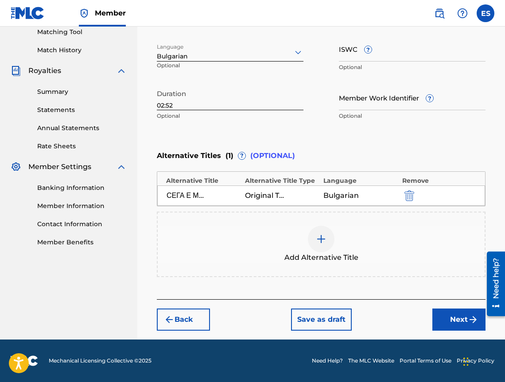
click at [451, 325] on button "Next" at bounding box center [458, 320] width 53 height 22
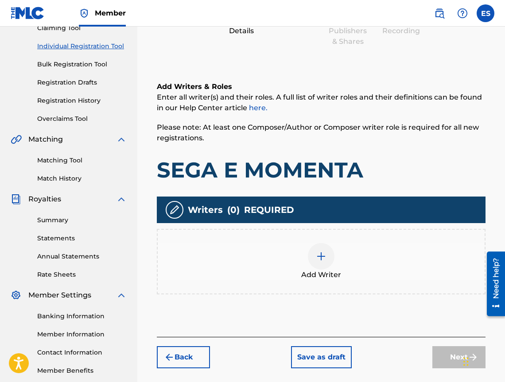
scroll to position [40, 0]
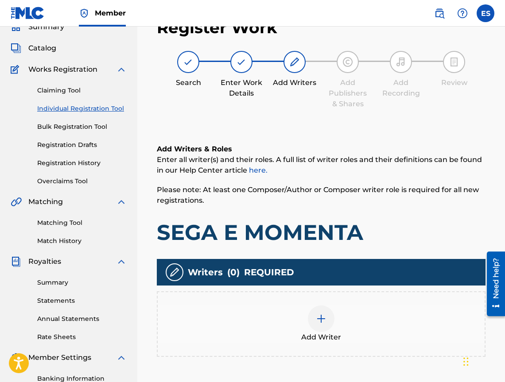
click at [417, 316] on div "Add Writer" at bounding box center [321, 323] width 327 height 37
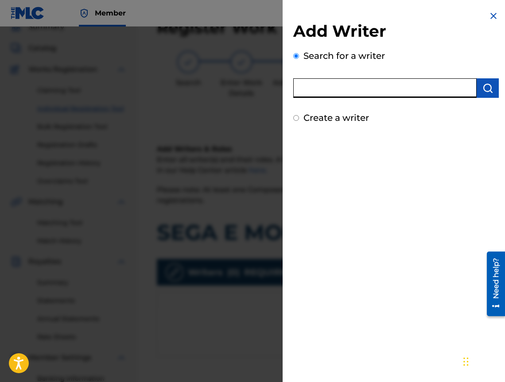
paste input "00473356148"
type input "00473356148"
click at [476, 92] on button "submit" at bounding box center [487, 87] width 22 height 19
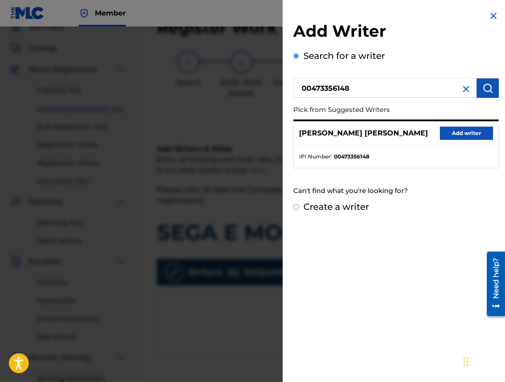
click at [468, 136] on button "Add writer" at bounding box center [466, 133] width 53 height 13
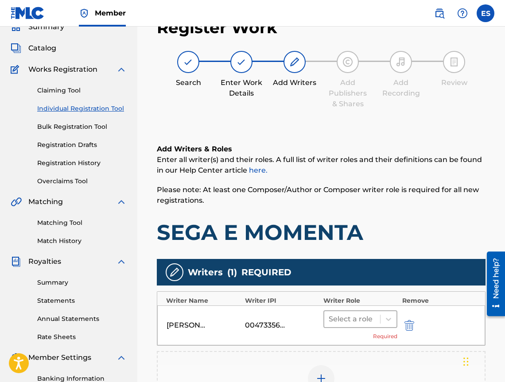
click at [370, 317] on div at bounding box center [351, 319] width 47 height 12
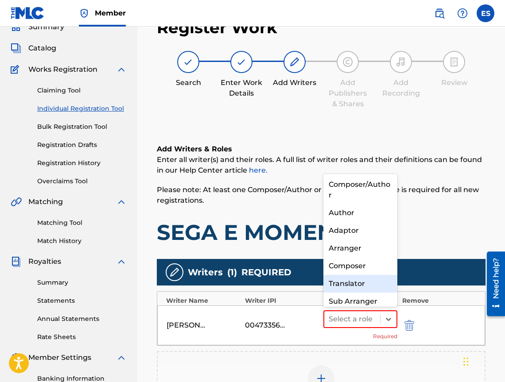
scroll to position [9, 0]
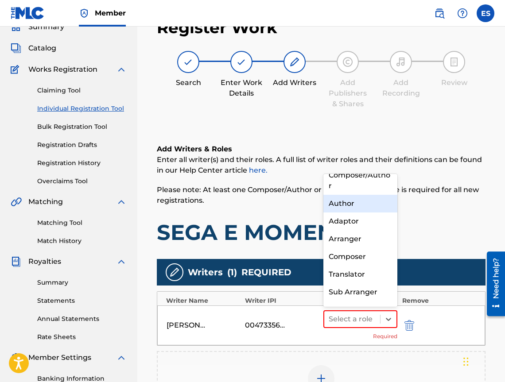
click at [347, 207] on div "Author" at bounding box center [360, 204] width 74 height 18
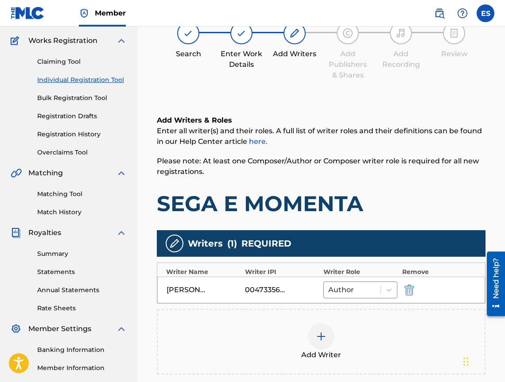
scroll to position [84, 0]
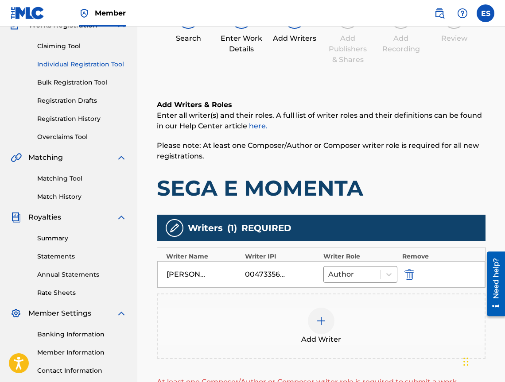
click at [325, 335] on span "Add Writer" at bounding box center [321, 339] width 40 height 11
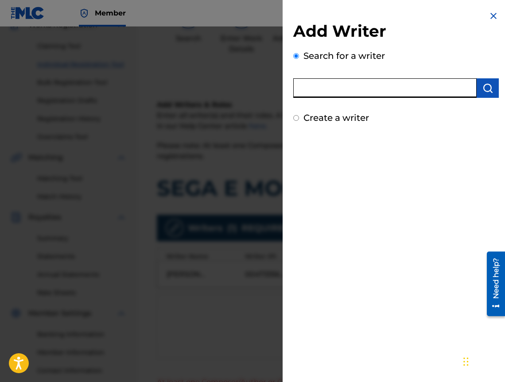
paste input "00541984235"
type input "00541984235"
click at [489, 83] on img "submit" at bounding box center [487, 88] width 11 height 11
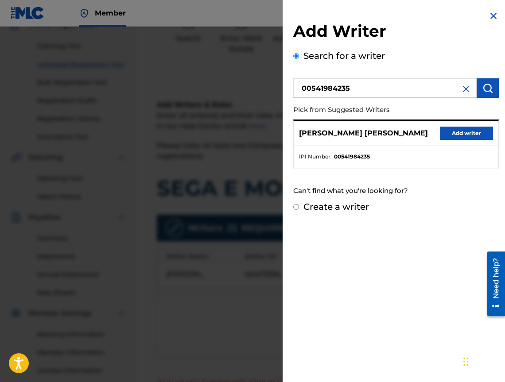
click at [457, 133] on button "Add writer" at bounding box center [466, 133] width 53 height 13
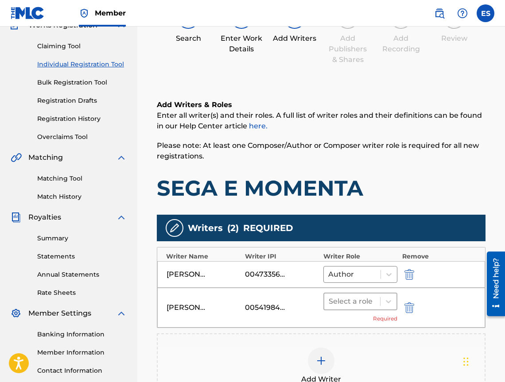
click at [334, 303] on div at bounding box center [351, 301] width 47 height 12
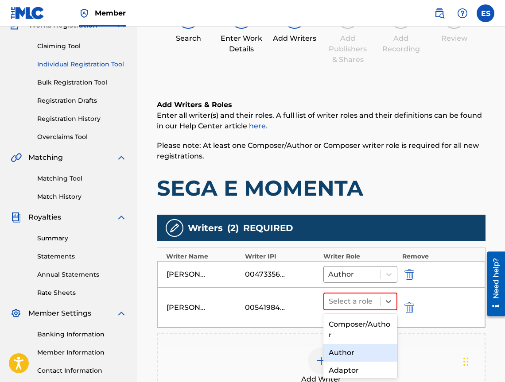
click at [351, 348] on div "Author" at bounding box center [360, 353] width 74 height 18
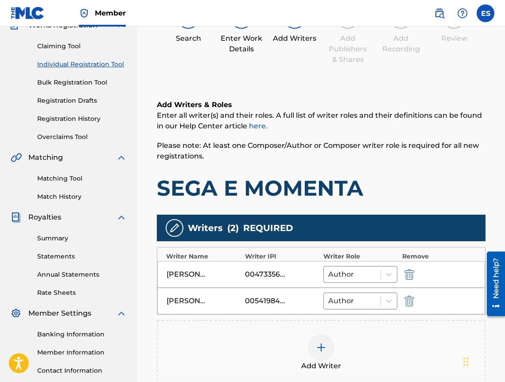
click at [345, 343] on div "Add Writer" at bounding box center [321, 352] width 327 height 37
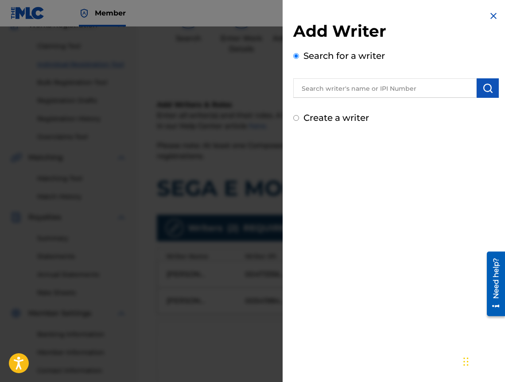
click at [300, 119] on div "Create a writer" at bounding box center [395, 117] width 205 height 13
click at [294, 120] on input "Create a writer" at bounding box center [296, 118] width 6 height 6
radio input "false"
radio input "true"
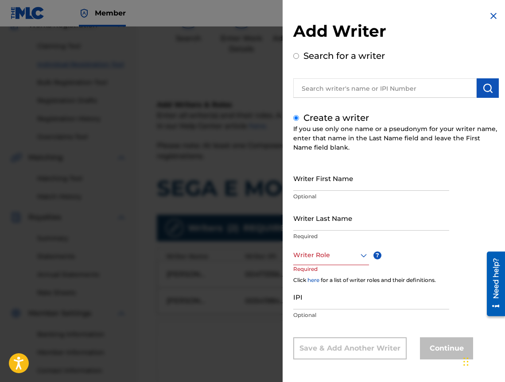
click at [346, 261] on div "Writer Role" at bounding box center [331, 255] width 76 height 20
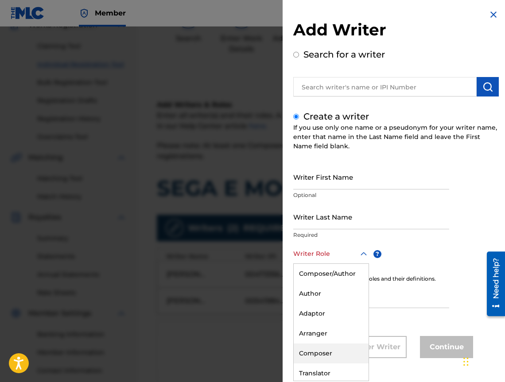
click at [336, 360] on div "Composer" at bounding box center [331, 354] width 75 height 20
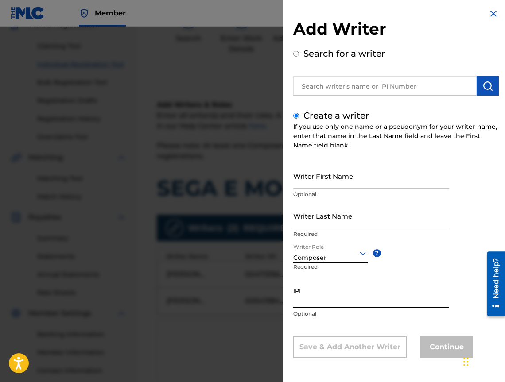
paste input "00541984235"
type input "00541984235"
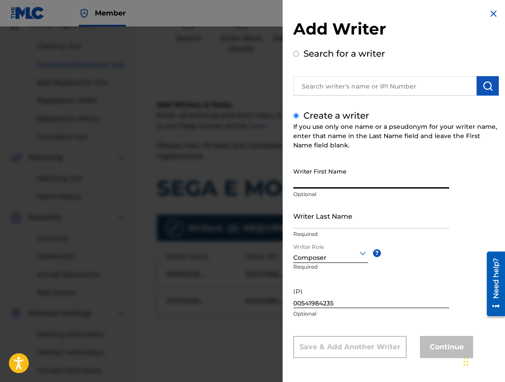
paste input "[PERSON_NAME]"
type input "[PERSON_NAME]"
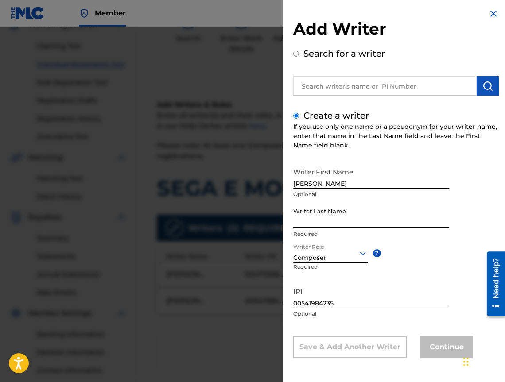
paste input "DIMOVA PETKOVA"
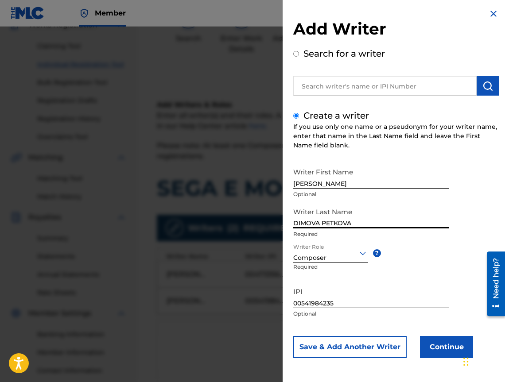
type input "DIMOVA PETKOVA"
click at [429, 345] on button "Continue" at bounding box center [446, 347] width 53 height 22
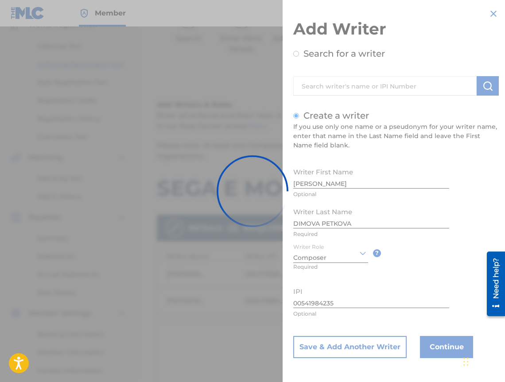
scroll to position [0, 0]
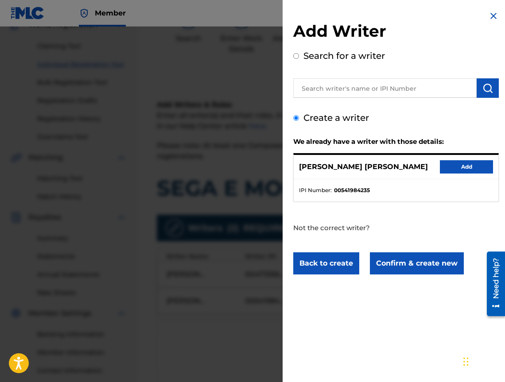
click at [433, 166] on div "[PERSON_NAME] [PERSON_NAME] Add" at bounding box center [396, 167] width 205 height 24
click at [440, 166] on button "Add" at bounding box center [466, 166] width 53 height 13
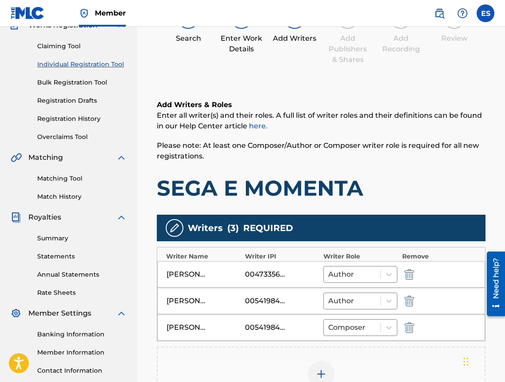
click at [312, 359] on div "Add Writer" at bounding box center [321, 380] width 328 height 66
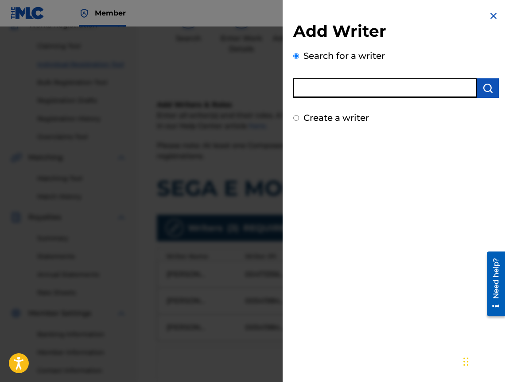
paste input "00771661328"
type input "00771661328"
click at [484, 96] on button "submit" at bounding box center [487, 87] width 22 height 19
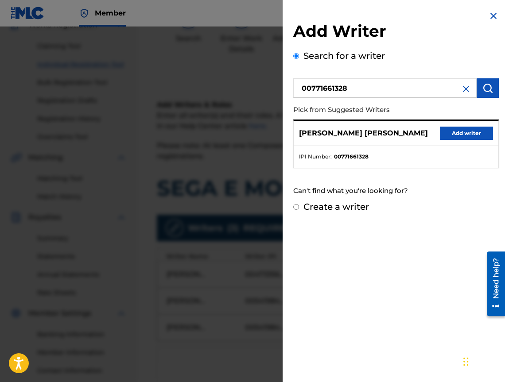
click at [466, 131] on button "Add writer" at bounding box center [466, 133] width 53 height 13
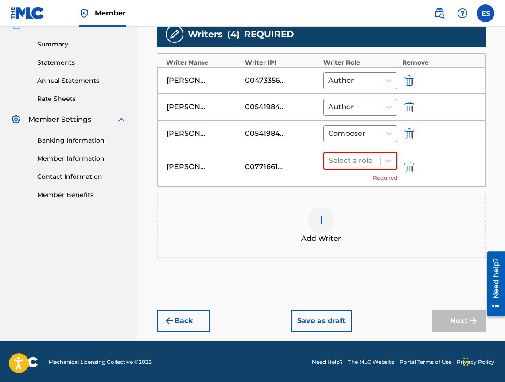
scroll to position [279, 0]
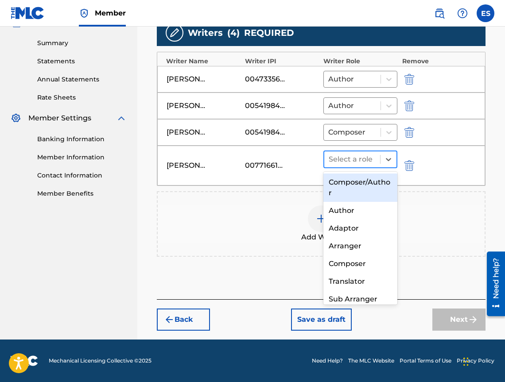
click at [346, 155] on div at bounding box center [351, 159] width 47 height 12
click at [373, 188] on div "Composer/Author" at bounding box center [360, 188] width 74 height 28
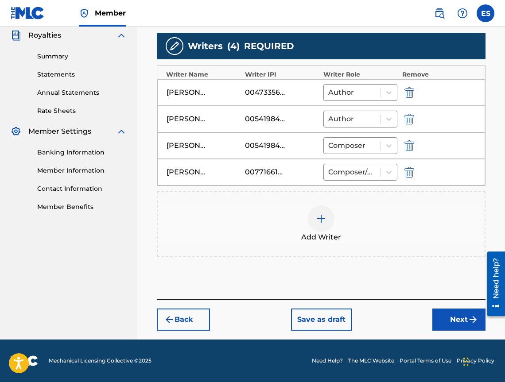
scroll to position [228, 0]
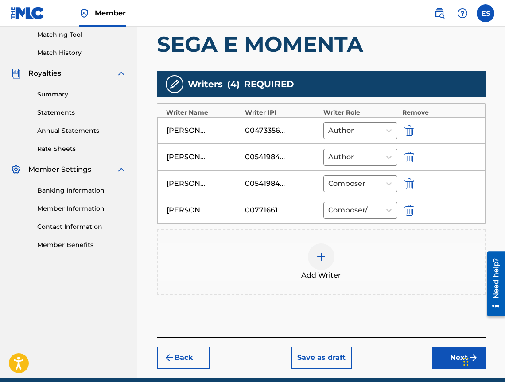
click at [343, 255] on div "Add Writer" at bounding box center [321, 261] width 327 height 37
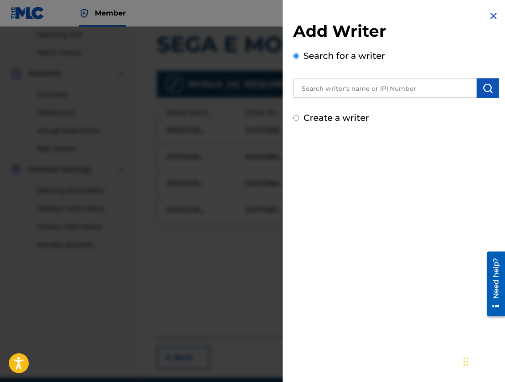
click at [298, 120] on input "Create a writer" at bounding box center [296, 118] width 6 height 6
radio input "false"
radio input "true"
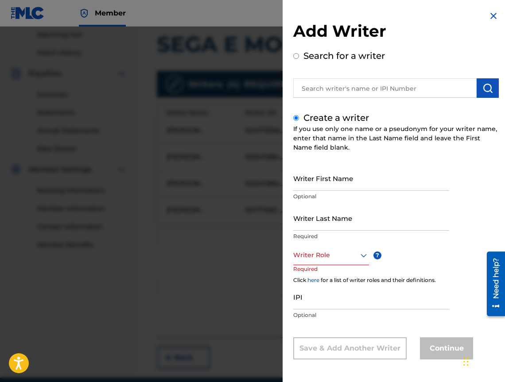
click at [360, 259] on icon at bounding box center [363, 255] width 11 height 11
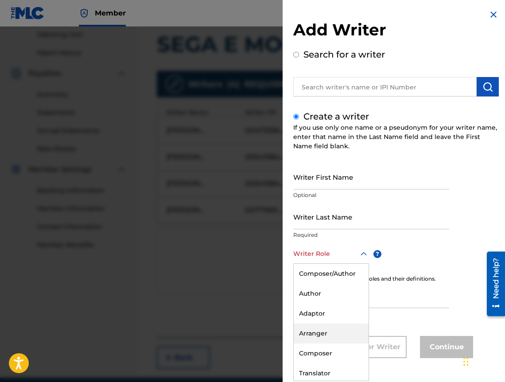
click at [352, 335] on div "Arranger" at bounding box center [331, 334] width 75 height 20
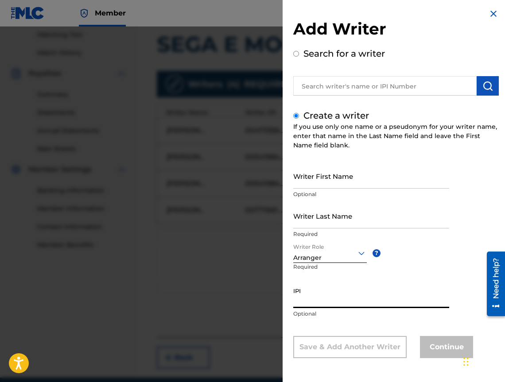
paste input "00771661328"
type input "00771661328"
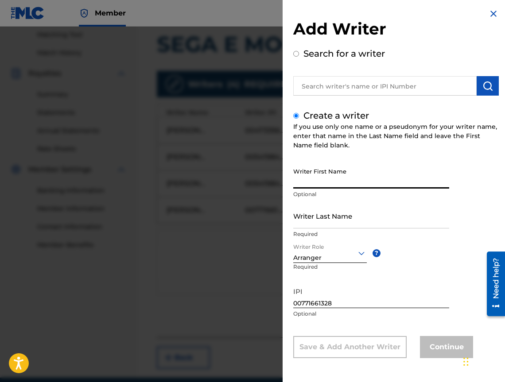
paste input "ISKREN"
type input "ISKREN"
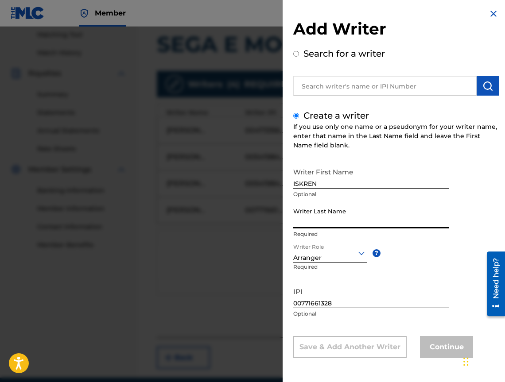
paste input "[PERSON_NAME] [PERSON_NAME]"
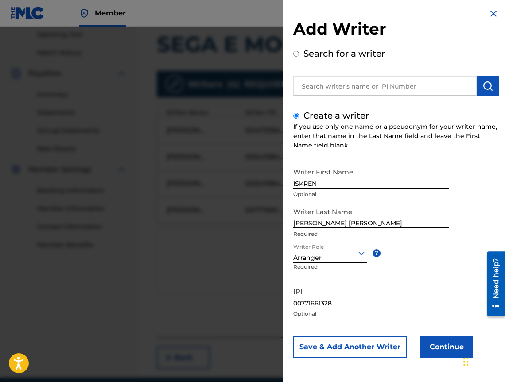
type input "[PERSON_NAME] [PERSON_NAME]"
click at [434, 347] on button "Continue" at bounding box center [446, 347] width 53 height 22
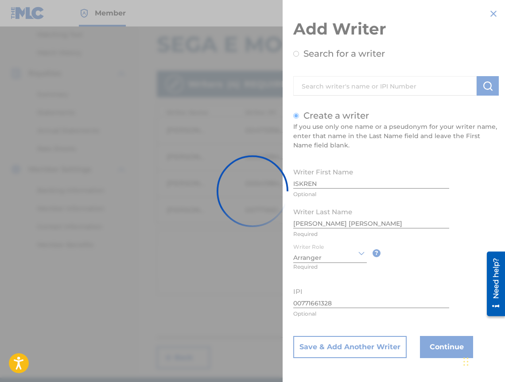
scroll to position [0, 0]
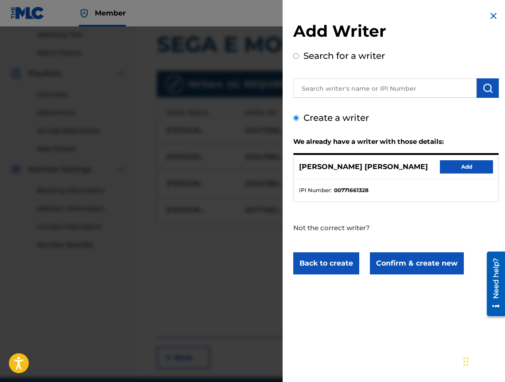
click at [464, 158] on div "[PERSON_NAME] [PERSON_NAME] Add" at bounding box center [396, 167] width 205 height 24
click at [460, 163] on button "Add" at bounding box center [466, 166] width 53 height 13
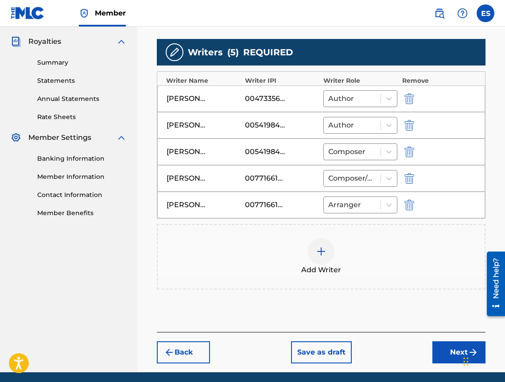
scroll to position [293, 0]
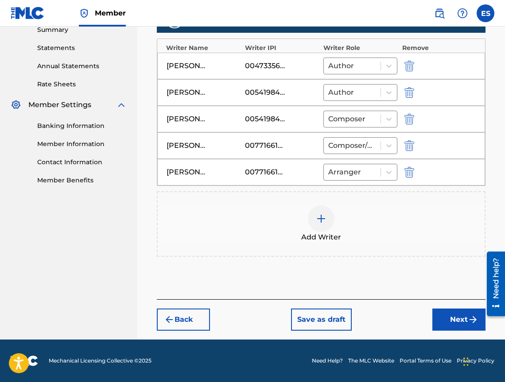
click at [410, 120] on img "submit" at bounding box center [409, 119] width 10 height 11
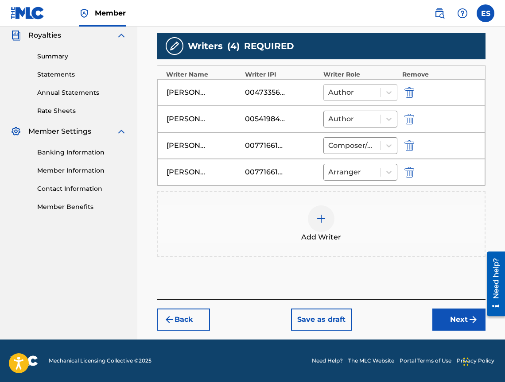
scroll to position [266, 0]
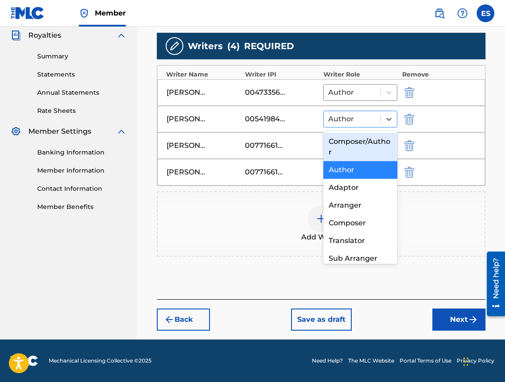
click at [368, 118] on div at bounding box center [352, 119] width 48 height 12
click at [365, 149] on div "Composer/Author" at bounding box center [360, 147] width 74 height 28
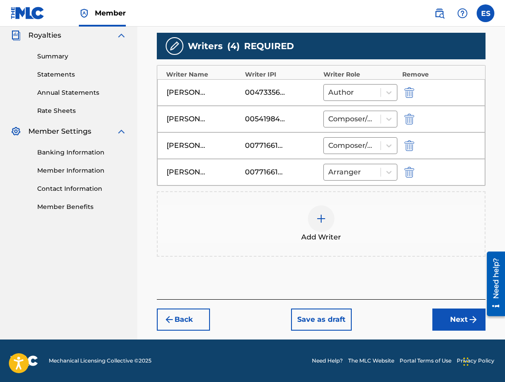
click at [447, 317] on button "Next" at bounding box center [458, 320] width 53 height 22
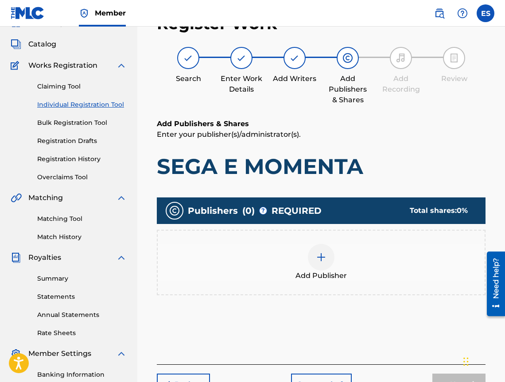
scroll to position [40, 0]
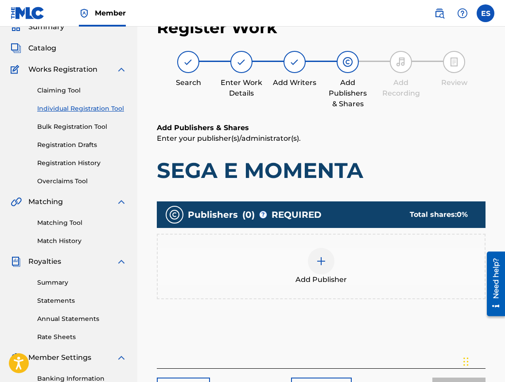
click at [347, 274] on div "Add Publisher" at bounding box center [321, 266] width 327 height 37
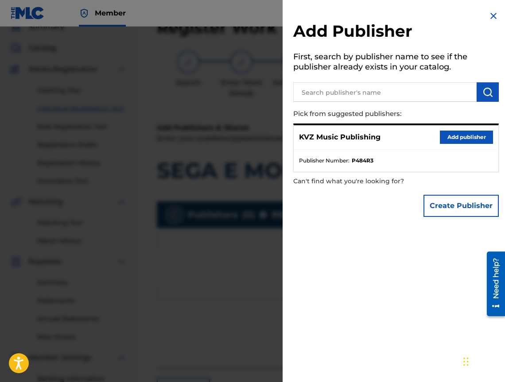
click at [448, 148] on div "KVZ Music Publishing Add publisher" at bounding box center [396, 137] width 205 height 24
click at [448, 144] on div "KVZ Music Publishing Add publisher" at bounding box center [396, 137] width 205 height 24
click at [448, 141] on button "Add publisher" at bounding box center [466, 137] width 53 height 13
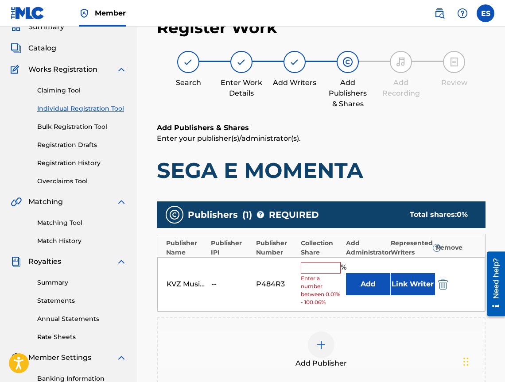
click at [308, 269] on input "text" at bounding box center [321, 268] width 40 height 12
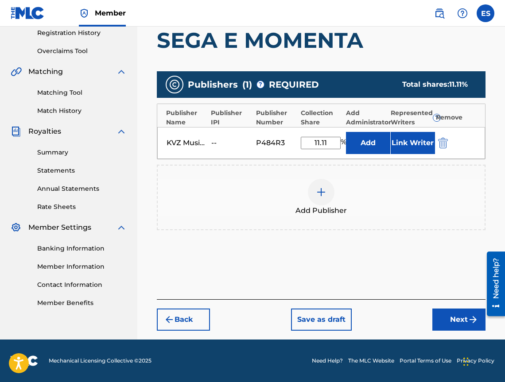
type input "11.11"
click at [454, 329] on button "Next" at bounding box center [458, 320] width 53 height 22
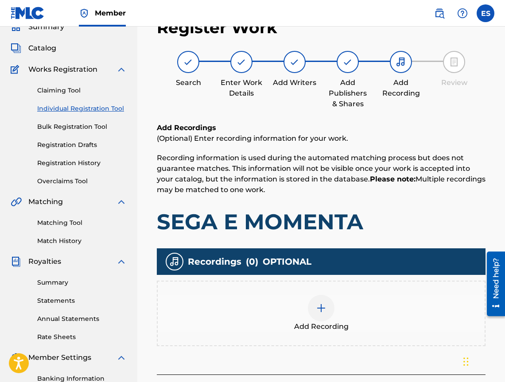
click at [357, 326] on div "Add Recording" at bounding box center [321, 313] width 327 height 37
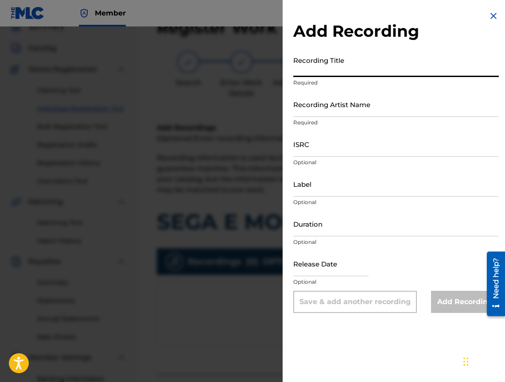
paste input "SEGA E MOMENTA"
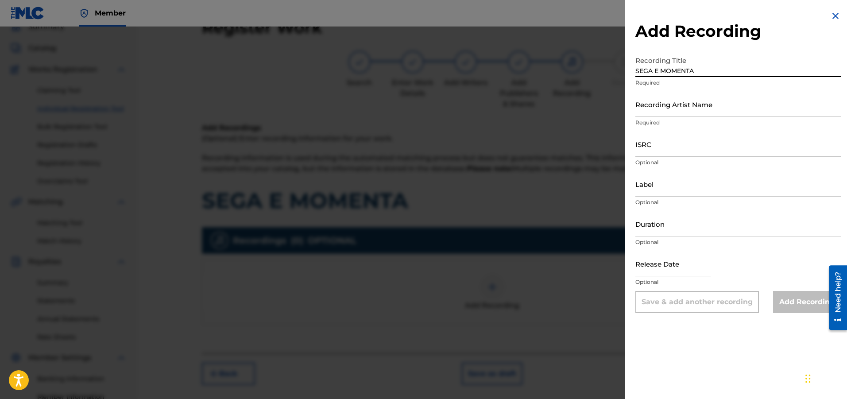
type input "SEGA E MOMENTA"
drag, startPoint x: 663, startPoint y: 219, endPoint x: 652, endPoint y: 189, distance: 32.2
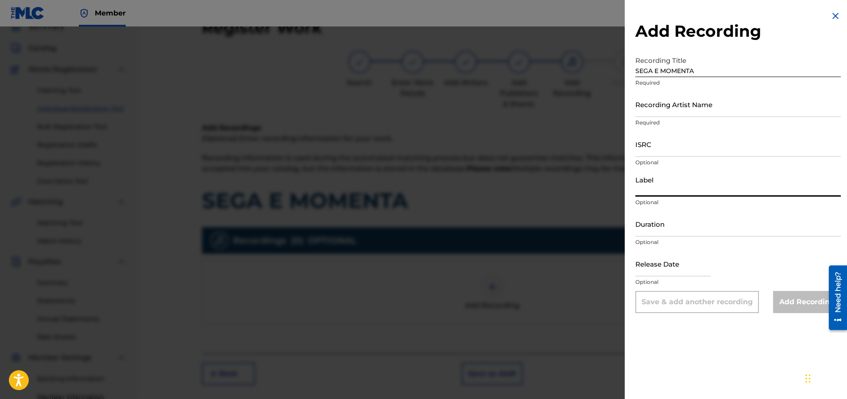
paste input "Magic Melody"
type input "Magic Melody"
paste input "02:52"
type input "02:52"
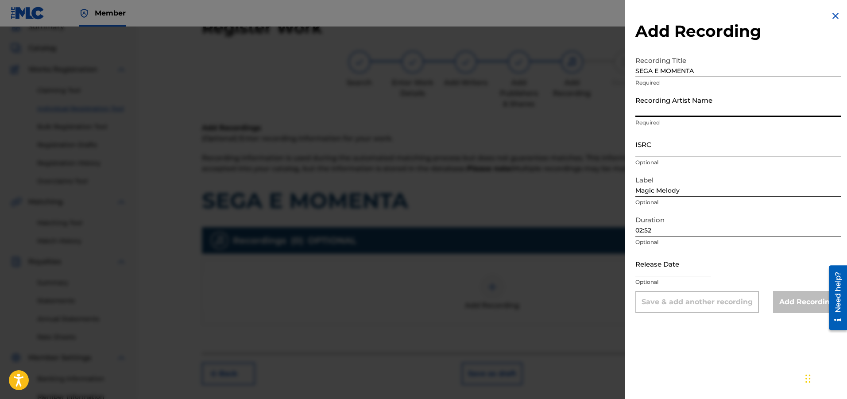
paste input "[PERSON_NAME]"
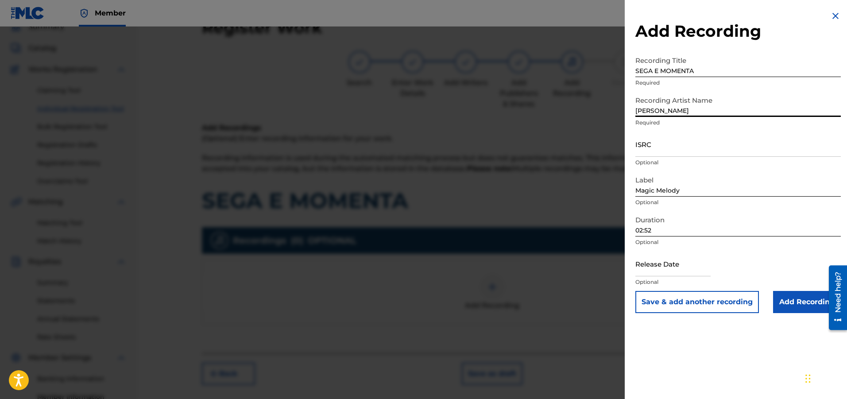
type input "[PERSON_NAME]"
paste input "BGA332053010"
type input "BGA332053010"
click at [789, 310] on input "Add Recording" at bounding box center [807, 302] width 68 height 22
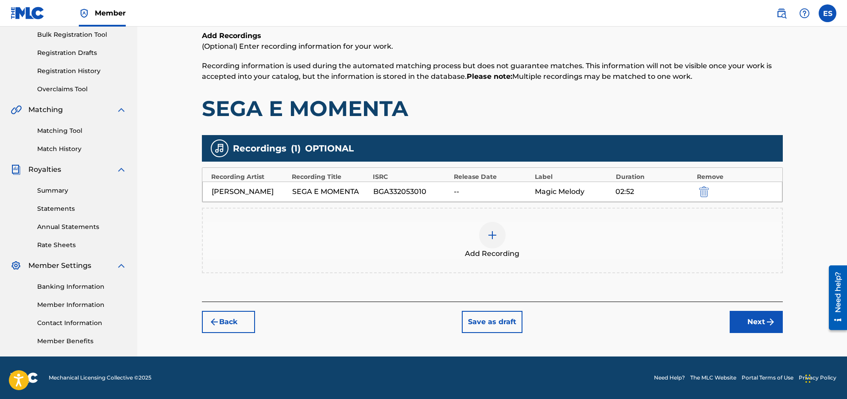
click at [734, 327] on button "Next" at bounding box center [756, 322] width 53 height 22
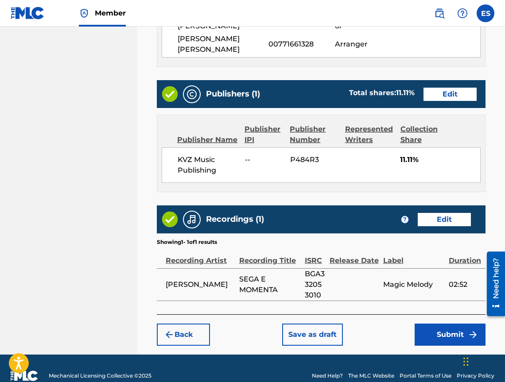
scroll to position [560, 0]
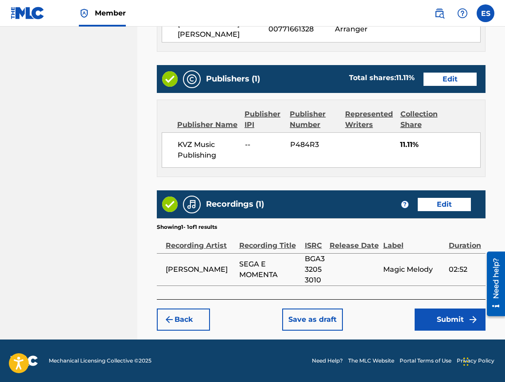
click at [301, 317] on button "Save as draft" at bounding box center [312, 320] width 61 height 22
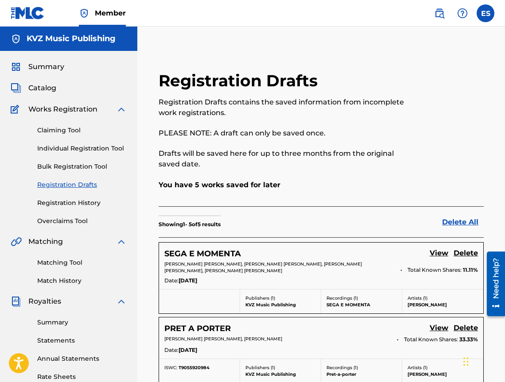
click at [97, 144] on link "Individual Registration Tool" at bounding box center [81, 148] width 89 height 9
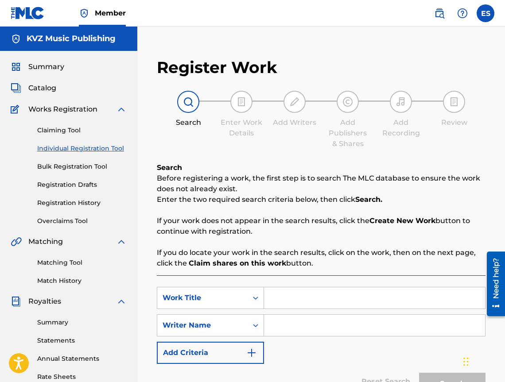
paste input "SEX"
type input "SEX"
click at [295, 346] on div "SearchWithCriteria703d41a2-012f-4140-ab1d-cc16f45c7775 Work Title SEX SearchWit…" at bounding box center [321, 325] width 328 height 77
click at [293, 328] on input "Search Form" at bounding box center [374, 325] width 221 height 21
type input "[PERSON_NAME]"
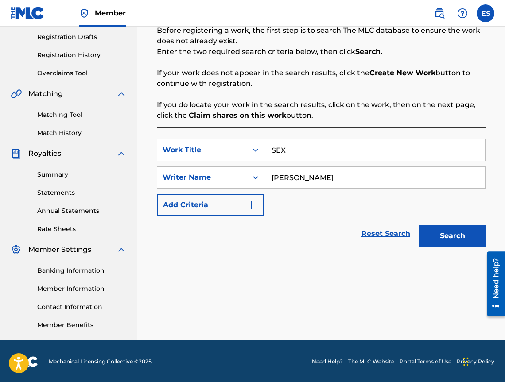
scroll to position [149, 0]
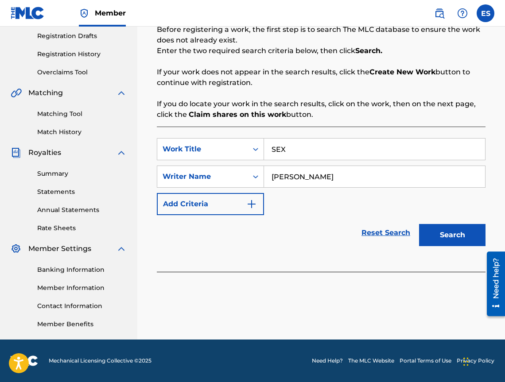
click at [446, 234] on button "Search" at bounding box center [452, 235] width 66 height 22
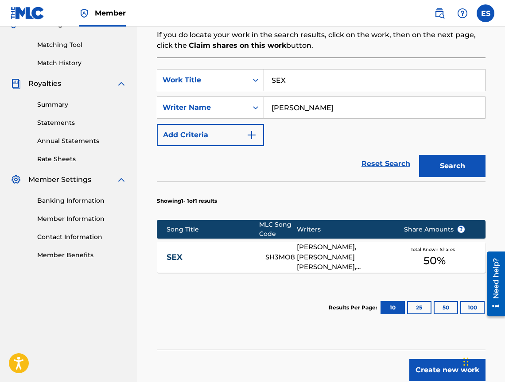
scroll to position [268, 0]
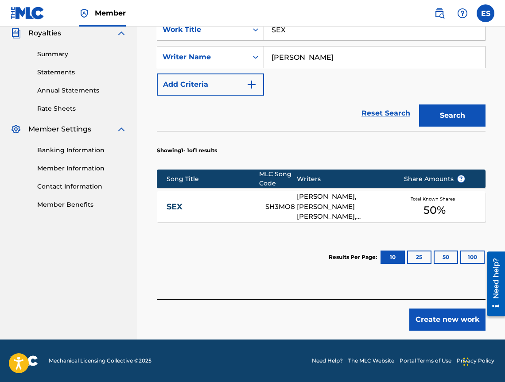
click at [183, 213] on div "SEX SH3MO8 [PERSON_NAME], [PERSON_NAME] [PERSON_NAME], [PERSON_NAME] Total Know…" at bounding box center [321, 206] width 328 height 31
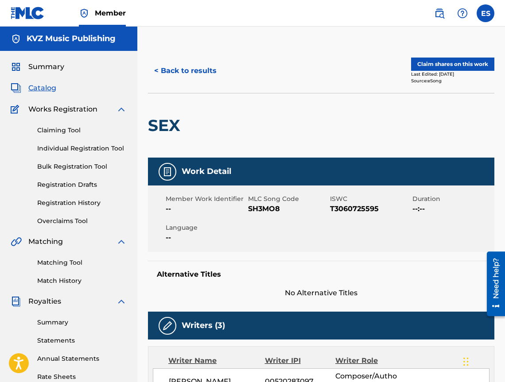
drag, startPoint x: 191, startPoint y: 56, endPoint x: 189, endPoint y: 64, distance: 8.3
click at [190, 58] on div "< Back to results Claim shares on this work Last Edited: [DATE] Source: eSong" at bounding box center [321, 71] width 346 height 44
click at [184, 70] on button "< Back to results" at bounding box center [185, 71] width 75 height 22
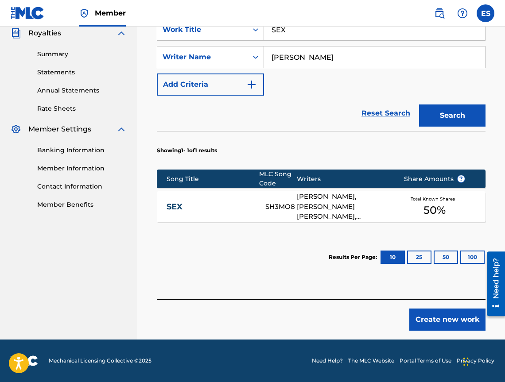
click at [429, 312] on button "Create new work" at bounding box center [447, 320] width 76 height 22
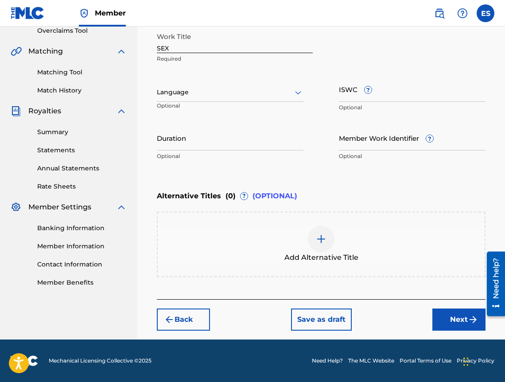
scroll to position [190, 0]
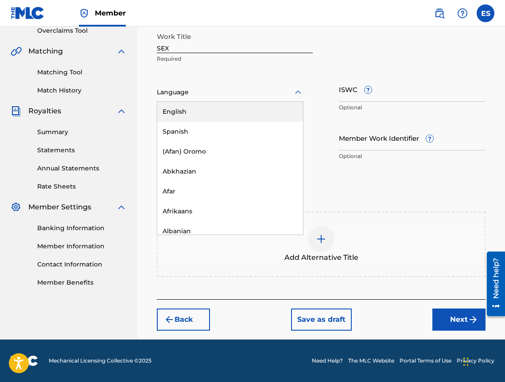
click at [178, 96] on div at bounding box center [230, 92] width 147 height 11
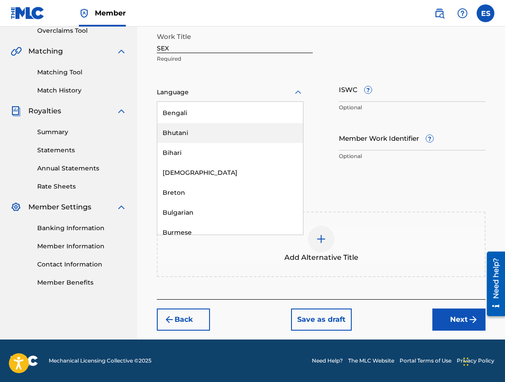
scroll to position [310, 0]
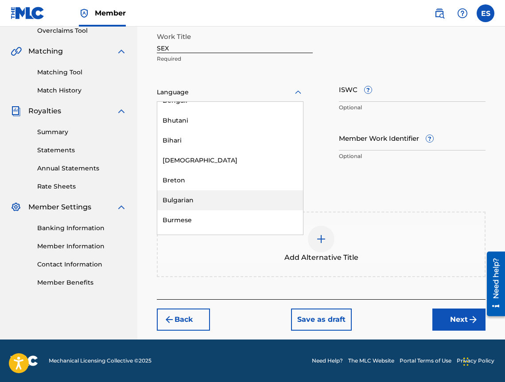
click at [218, 192] on div "Bulgarian" at bounding box center [230, 200] width 146 height 20
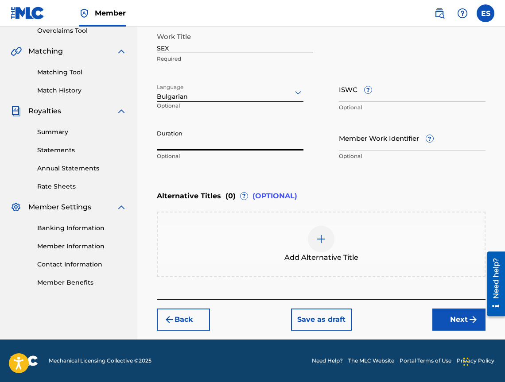
paste input "04:07"
type input "04:07"
click at [309, 242] on div at bounding box center [321, 239] width 27 height 27
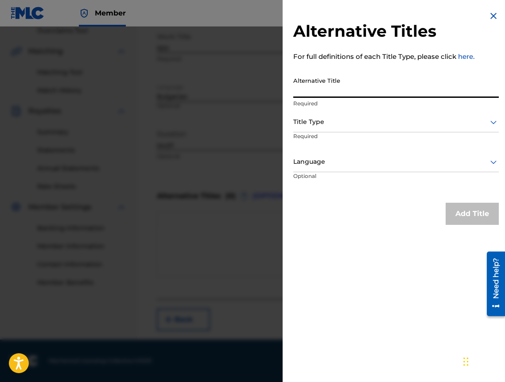
drag, startPoint x: 413, startPoint y: 95, endPoint x: 399, endPoint y: 95, distance: 13.3
paste input "СЕКС"
type input "СЕКС"
click at [360, 117] on div at bounding box center [395, 121] width 205 height 11
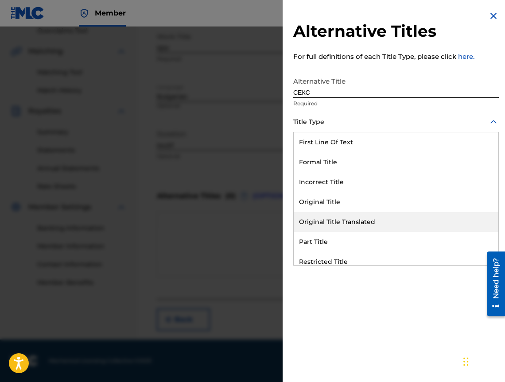
click at [383, 227] on div "Original Title Translated" at bounding box center [396, 222] width 205 height 20
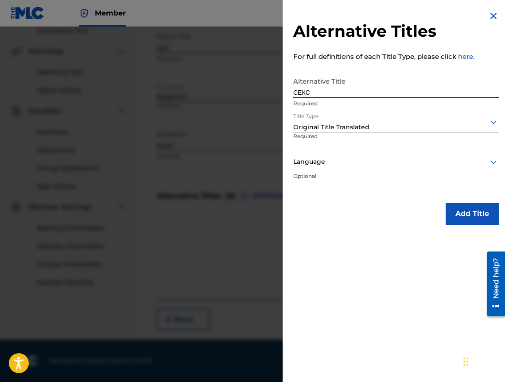
click at [389, 167] on div "Language" at bounding box center [395, 162] width 205 height 20
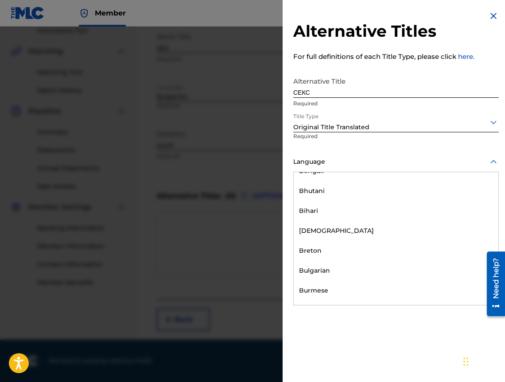
scroll to position [354, 0]
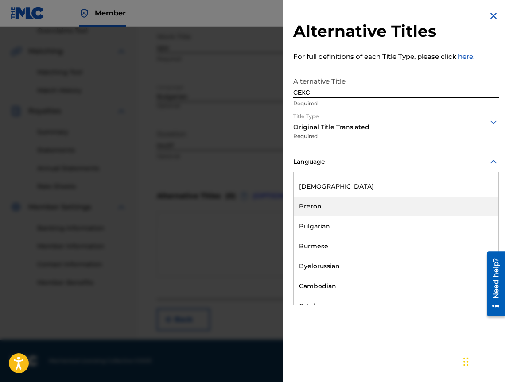
click at [388, 214] on div "Breton" at bounding box center [396, 207] width 205 height 20
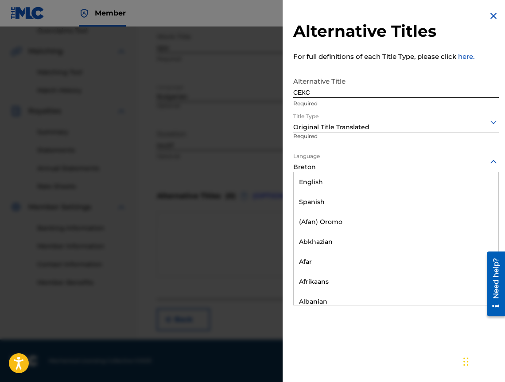
click at [388, 167] on div at bounding box center [395, 161] width 205 height 11
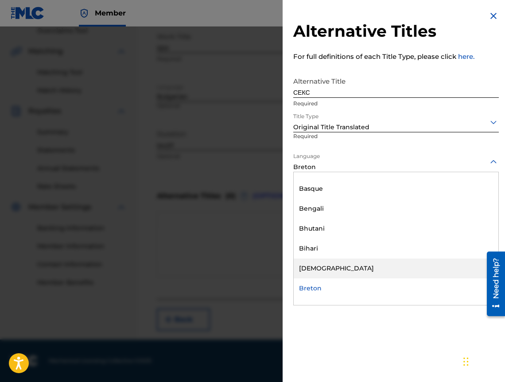
scroll to position [317, 0]
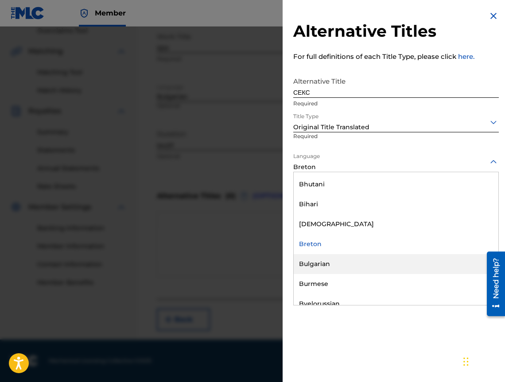
click at [369, 260] on div "Bulgarian" at bounding box center [396, 264] width 205 height 20
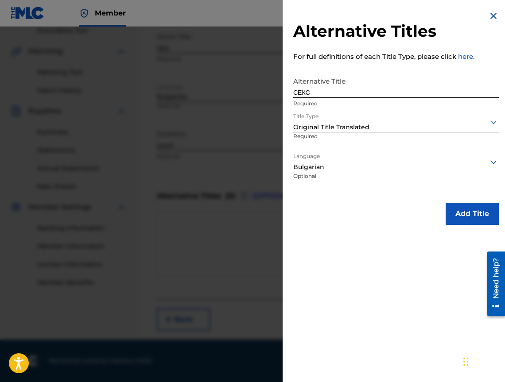
click at [464, 208] on button "Add Title" at bounding box center [471, 214] width 53 height 22
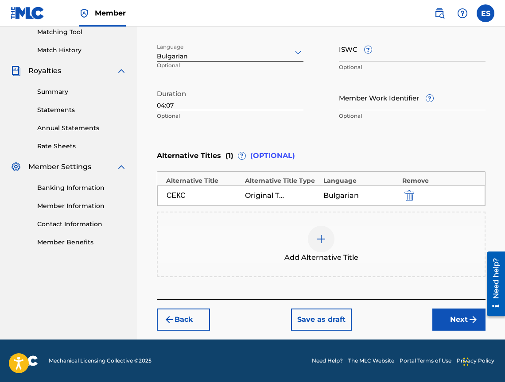
click at [445, 316] on button "Next" at bounding box center [458, 320] width 53 height 22
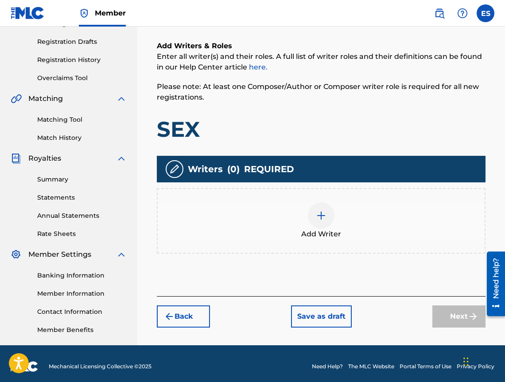
scroll to position [40, 0]
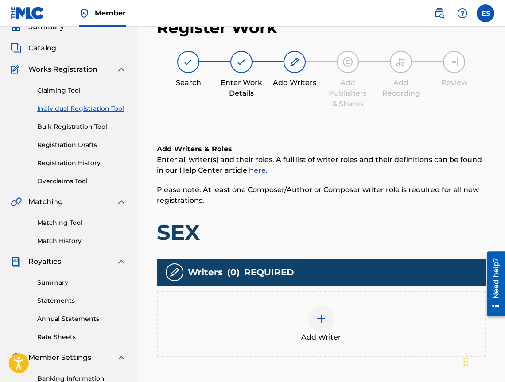
click at [445, 316] on div "Add Writer" at bounding box center [321, 323] width 327 height 37
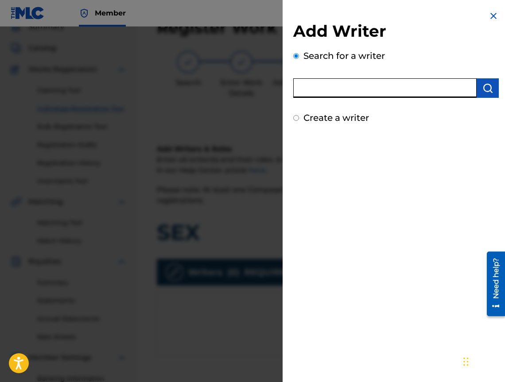
paste input "00247787518"
type input "00247787518"
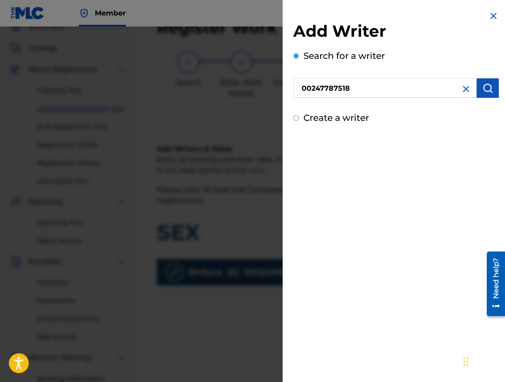
click at [491, 91] on button "submit" at bounding box center [487, 87] width 22 height 19
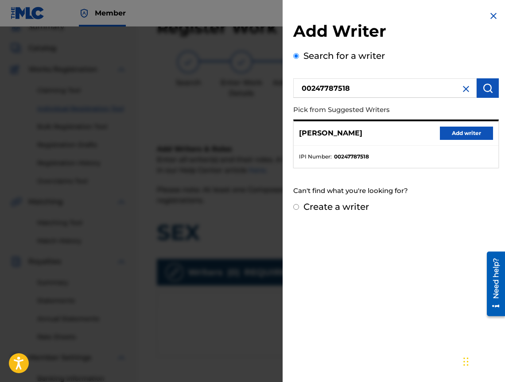
click at [488, 131] on div "[PERSON_NAME] Add writer" at bounding box center [396, 133] width 205 height 24
click at [484, 133] on button "Add writer" at bounding box center [466, 133] width 53 height 13
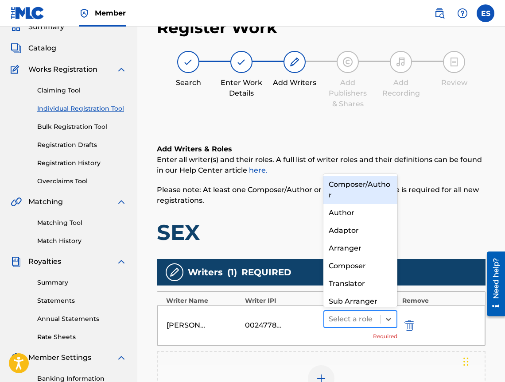
click at [348, 319] on div at bounding box center [351, 319] width 47 height 12
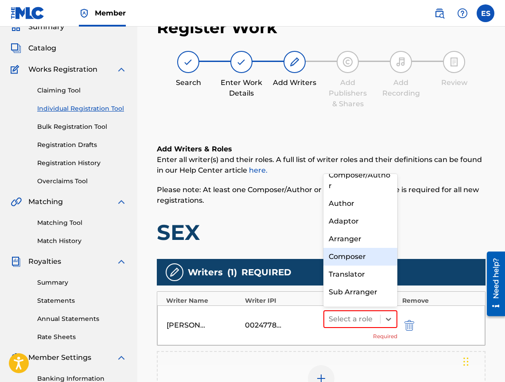
click at [366, 255] on div "Composer" at bounding box center [360, 257] width 74 height 18
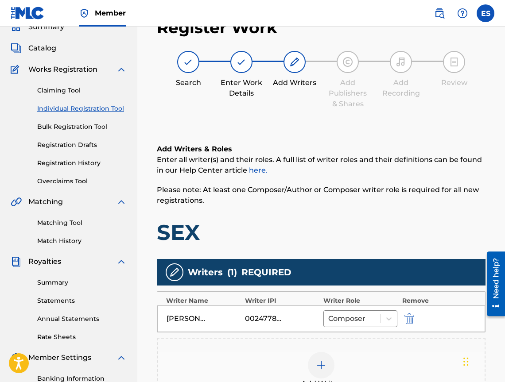
scroll to position [186, 0]
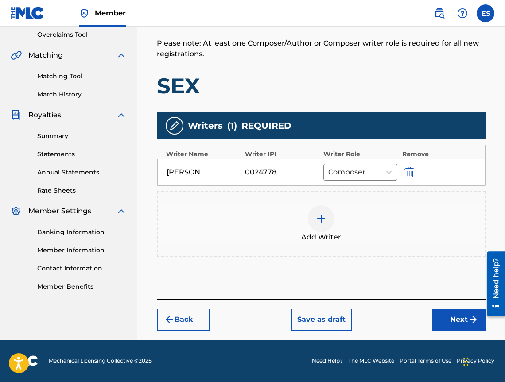
click at [368, 244] on div "Add Writer" at bounding box center [321, 224] width 328 height 66
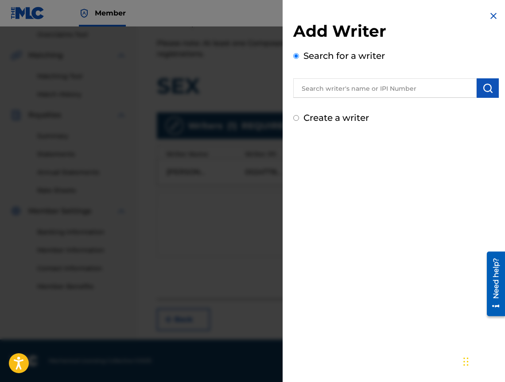
drag, startPoint x: 434, startPoint y: 98, endPoint x: 430, endPoint y: 86, distance: 12.6
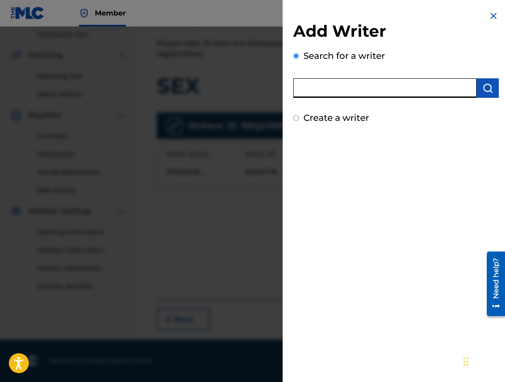
paste input "00520283097"
type input "00520283097"
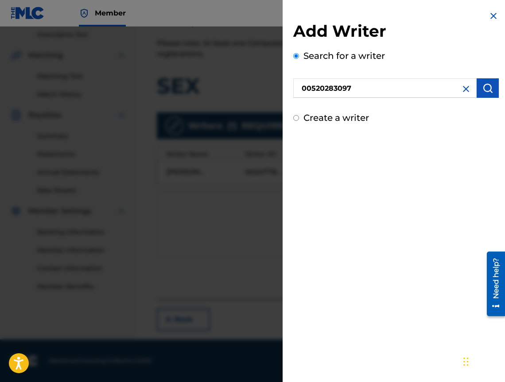
click at [492, 96] on button "submit" at bounding box center [487, 87] width 22 height 19
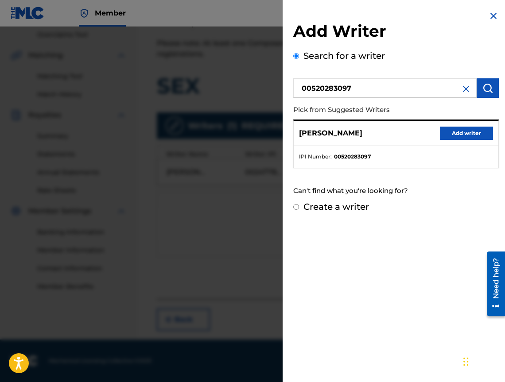
click at [468, 136] on button "Add writer" at bounding box center [466, 133] width 53 height 13
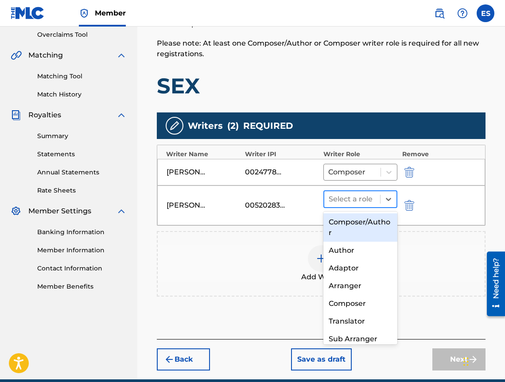
click at [357, 200] on div at bounding box center [351, 199] width 47 height 12
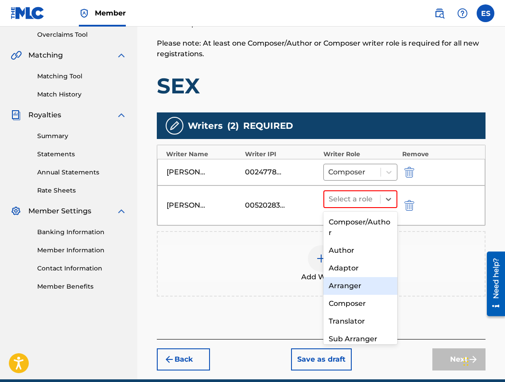
click at [348, 294] on div "Arranger" at bounding box center [360, 286] width 74 height 18
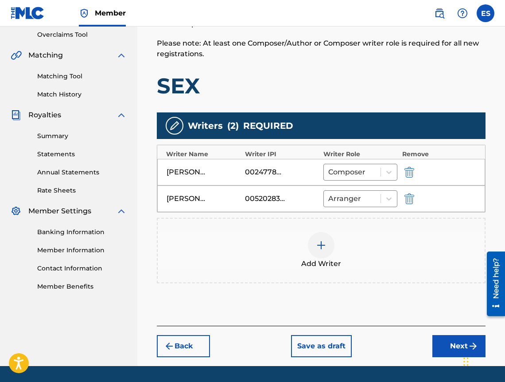
click at [321, 232] on div at bounding box center [321, 245] width 27 height 27
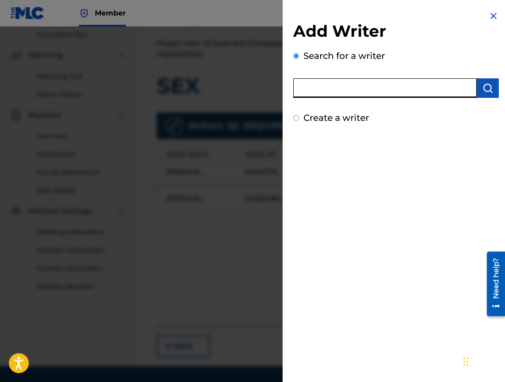
paste input "00473356148"
type input "00473356148"
click at [487, 93] on button "submit" at bounding box center [487, 87] width 22 height 19
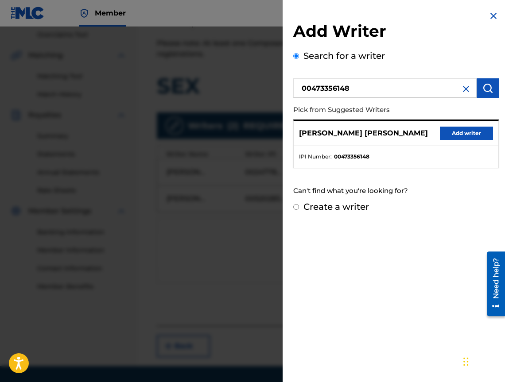
click at [472, 129] on button "Add writer" at bounding box center [466, 133] width 53 height 13
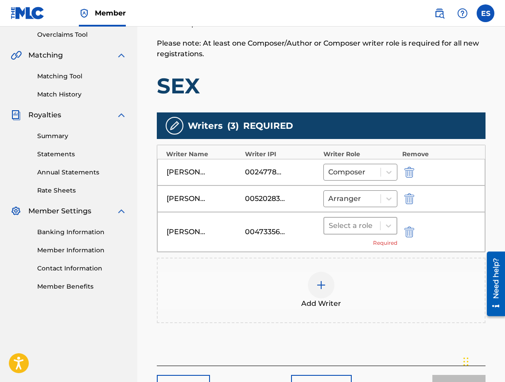
click at [353, 232] on div at bounding box center [351, 226] width 47 height 12
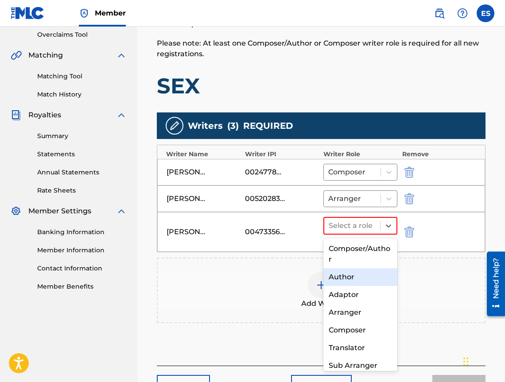
click at [343, 270] on div "Author" at bounding box center [360, 277] width 74 height 18
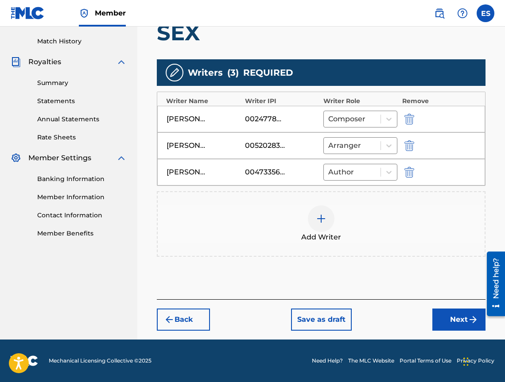
click at [465, 327] on button "Next" at bounding box center [458, 320] width 53 height 22
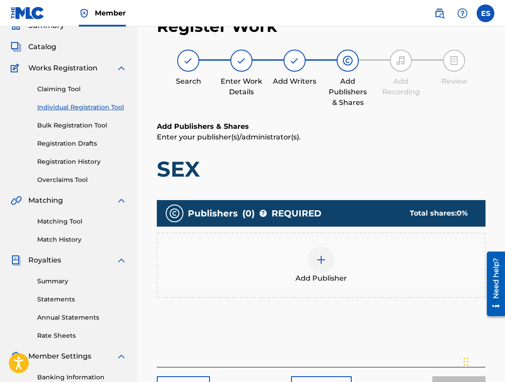
scroll to position [40, 0]
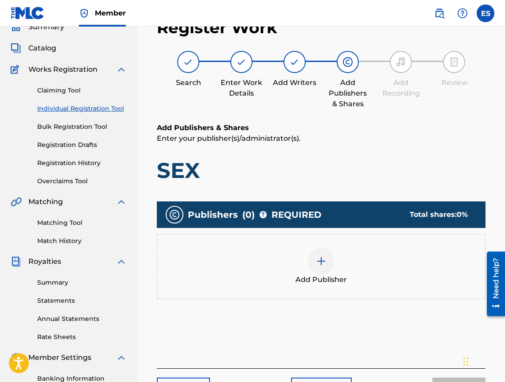
click at [398, 276] on div "Add Publisher" at bounding box center [321, 266] width 327 height 37
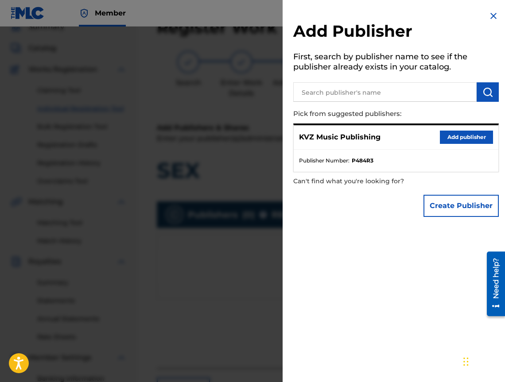
click at [472, 139] on button "Add publisher" at bounding box center [466, 137] width 53 height 13
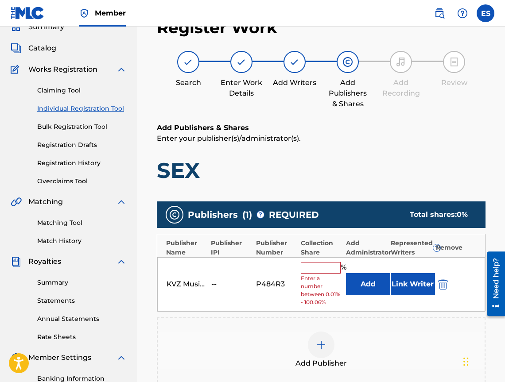
click at [314, 271] on input "text" at bounding box center [321, 268] width 40 height 12
type input "33.33"
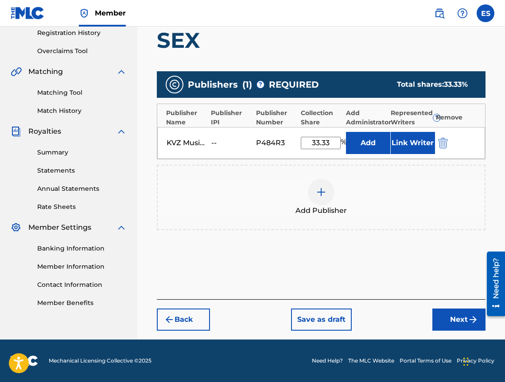
click at [437, 316] on button "Next" at bounding box center [458, 320] width 53 height 22
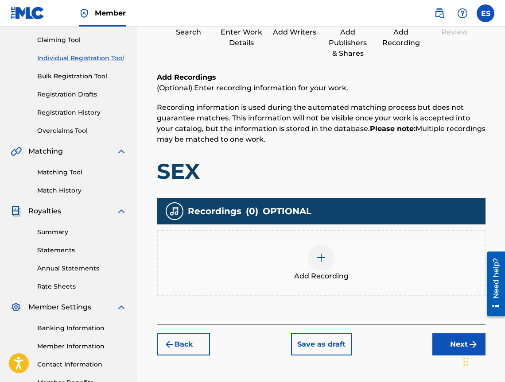
scroll to position [149, 0]
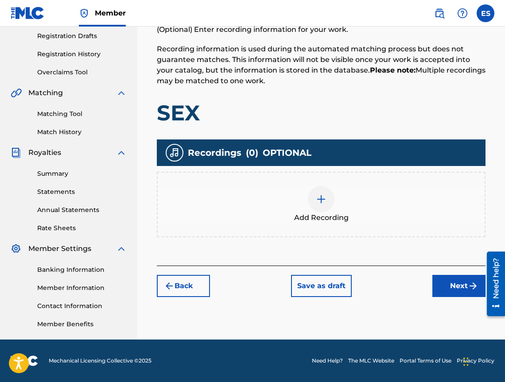
click at [183, 290] on button "Back" at bounding box center [183, 286] width 53 height 22
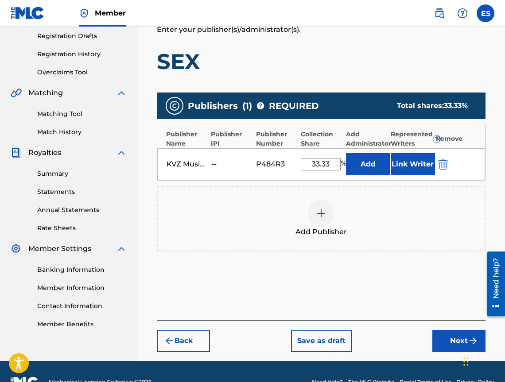
click at [445, 341] on button "Next" at bounding box center [458, 341] width 53 height 22
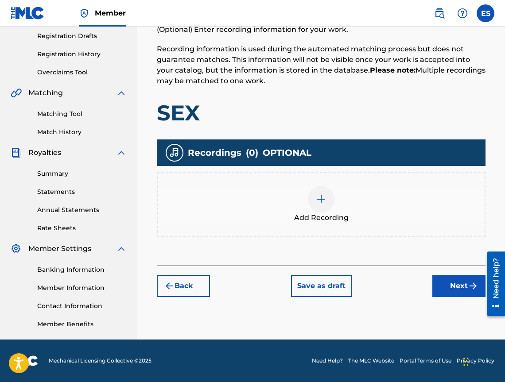
scroll to position [40, 0]
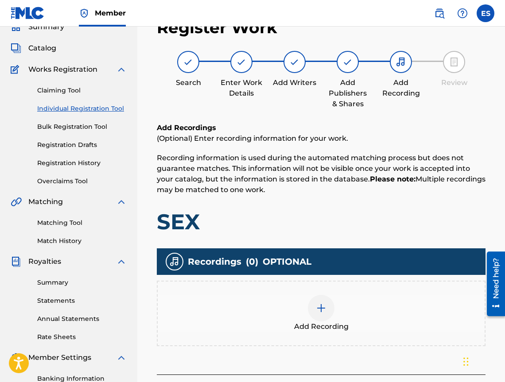
click at [314, 311] on div at bounding box center [321, 308] width 27 height 27
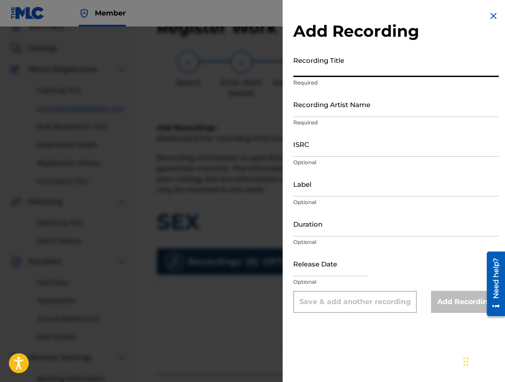
paste input "SEX"
type input "SEX"
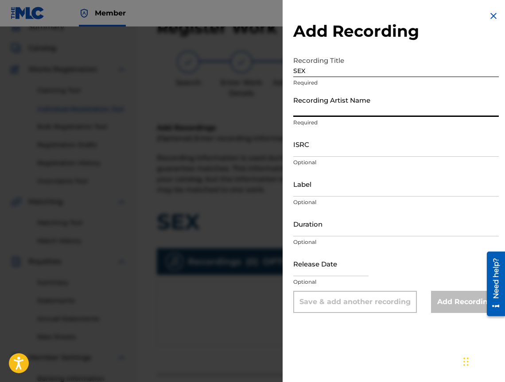
paste
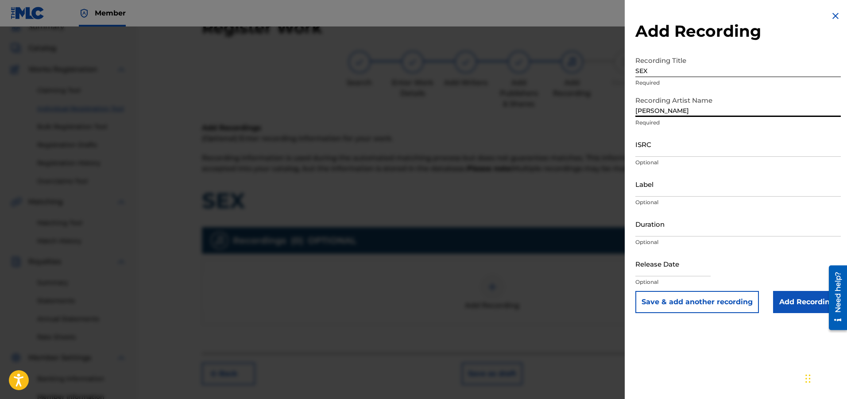
type input "[PERSON_NAME]"
drag, startPoint x: 635, startPoint y: 150, endPoint x: 646, endPoint y: 141, distance: 13.9
type input "BGA561100594"
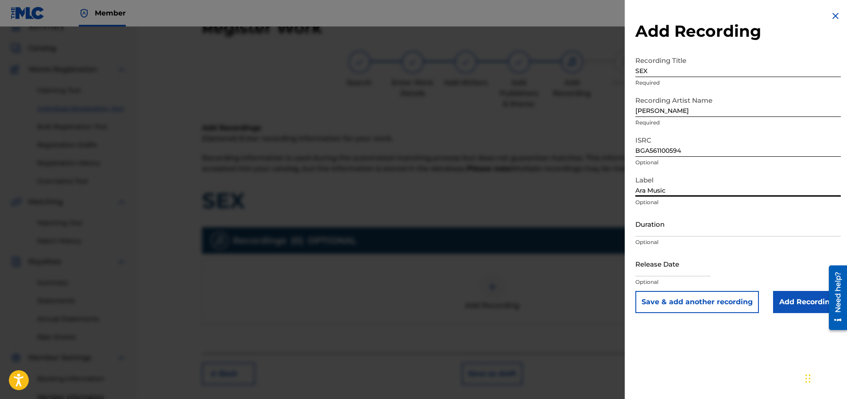
type input "Ara Music"
type input "04:07"
click at [788, 305] on input "Add Recording" at bounding box center [807, 302] width 68 height 22
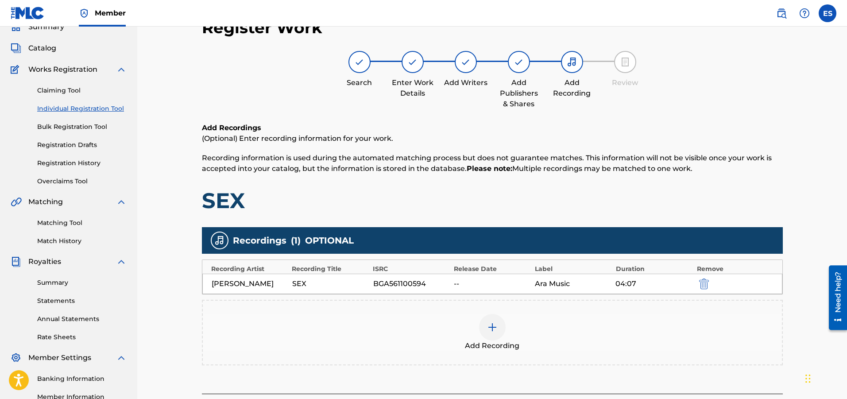
click at [537, 337] on div "Add Recording" at bounding box center [492, 332] width 579 height 37
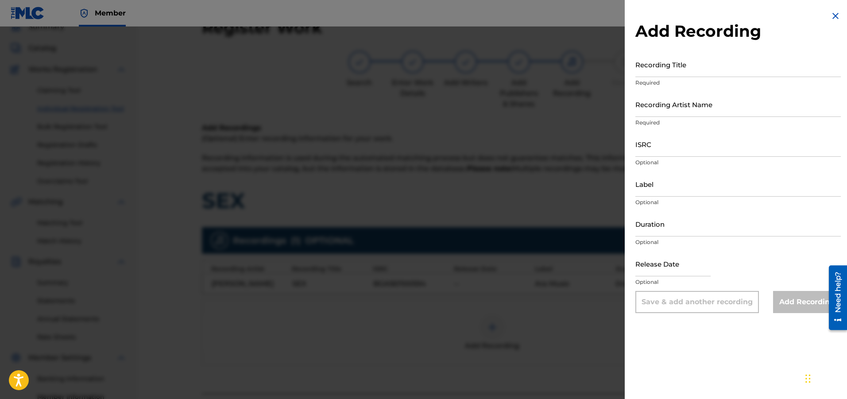
drag, startPoint x: 683, startPoint y: 210, endPoint x: 675, endPoint y: 226, distance: 18.2
type input "04:08"
drag, startPoint x: 662, startPoint y: 173, endPoint x: 649, endPoint y: 187, distance: 18.8
type input "Ara Audio Video"
type input "BGA561100594"
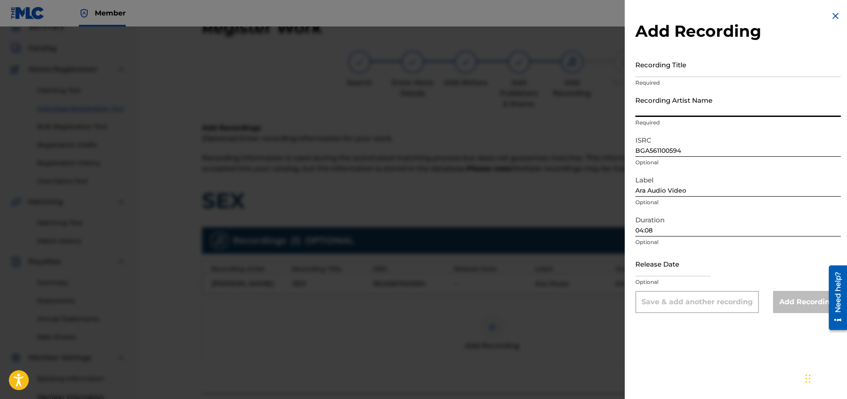
drag, startPoint x: 674, startPoint y: 94, endPoint x: 669, endPoint y: 68, distance: 26.7
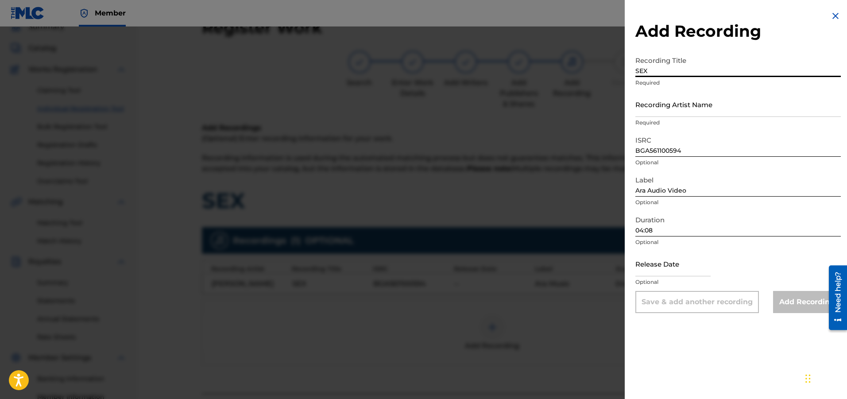
type input "SEX"
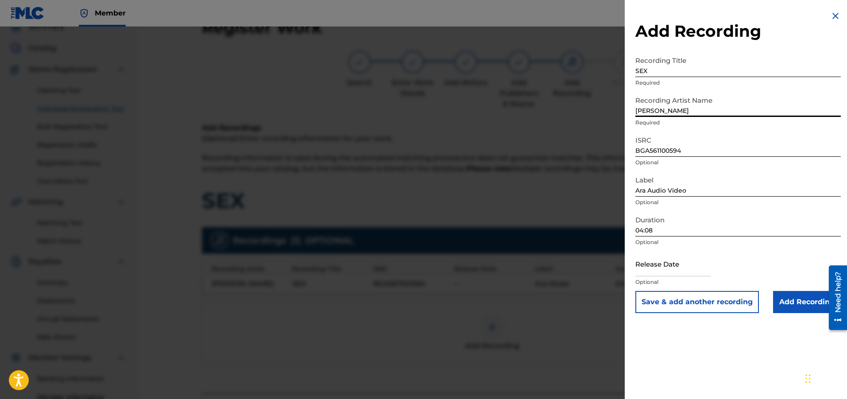
type input "[PERSON_NAME]"
click at [793, 298] on input "Add Recording" at bounding box center [807, 302] width 68 height 22
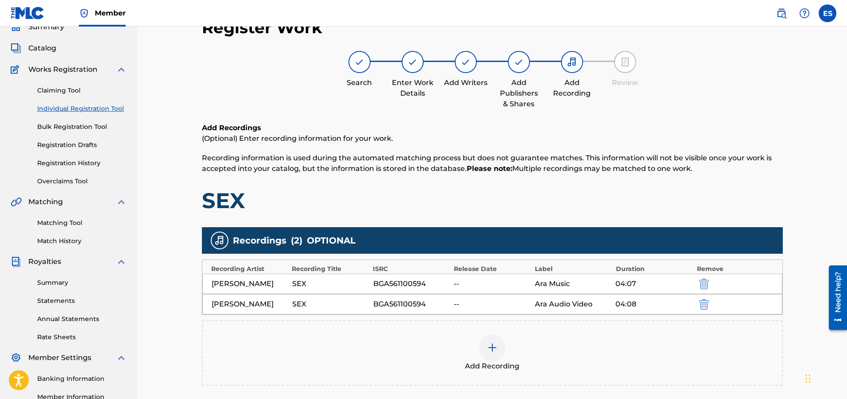
click at [586, 348] on div "Add Recording" at bounding box center [492, 352] width 579 height 37
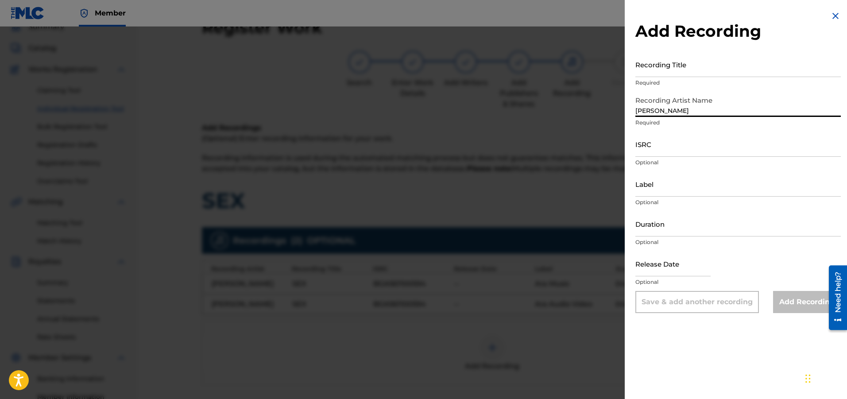
type input "[PERSON_NAME]"
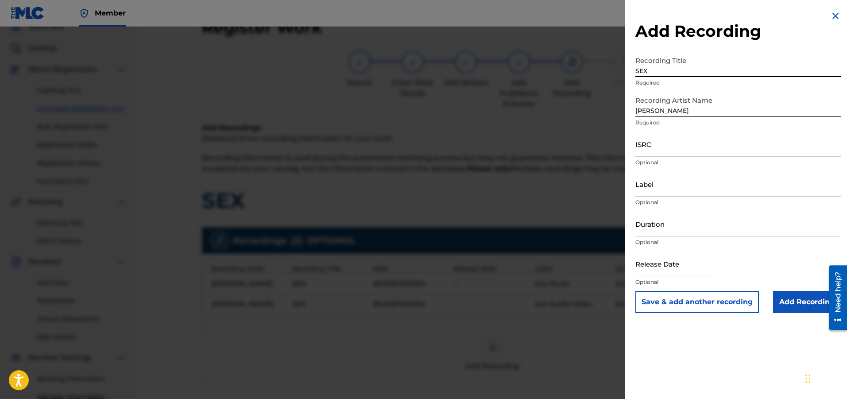
type input "SEX"
type input "BGA561100594"
type input "04:08"
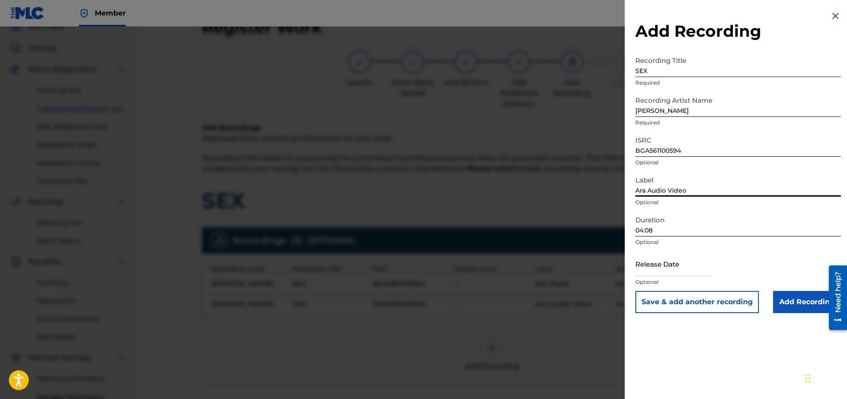
type input "Ara Audio Video"
click at [730, 151] on input "BGA561100594" at bounding box center [737, 143] width 205 height 25
type input "FR2X42475366"
click at [798, 304] on input "Add Recording" at bounding box center [807, 302] width 68 height 22
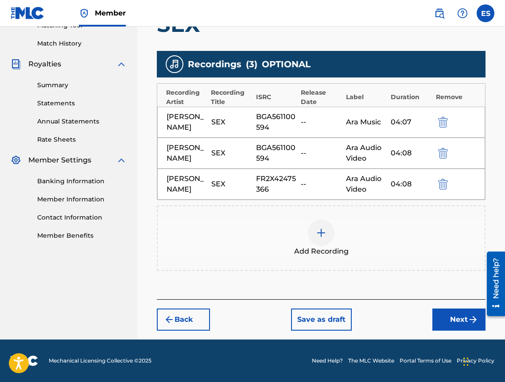
click at [448, 320] on button "Next" at bounding box center [458, 320] width 53 height 22
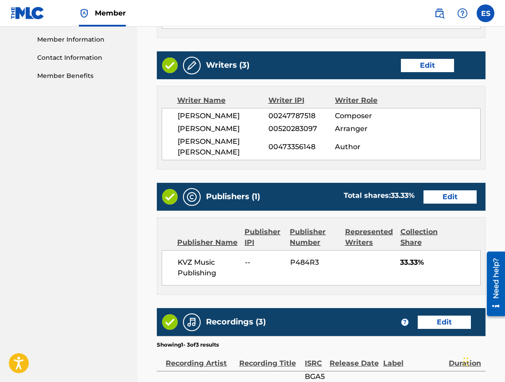
scroll to position [590, 0]
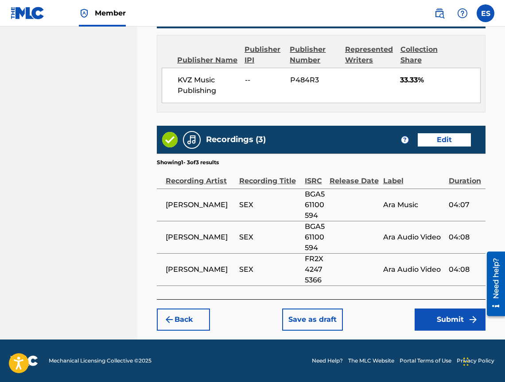
click at [433, 313] on button "Submit" at bounding box center [449, 320] width 71 height 22
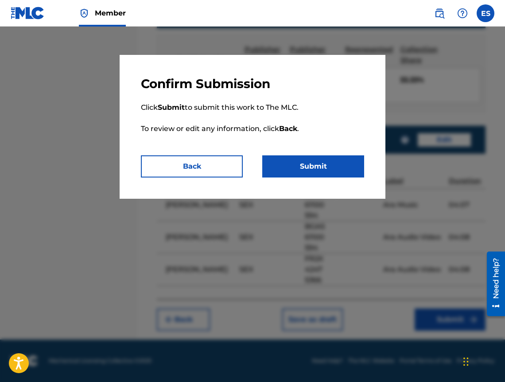
click at [317, 164] on button "Submit" at bounding box center [313, 166] width 102 height 22
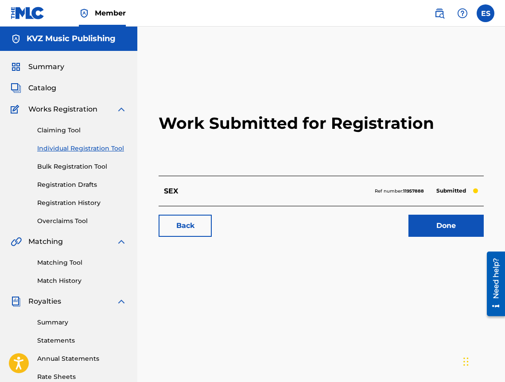
drag, startPoint x: 77, startPoint y: 136, endPoint x: 75, endPoint y: 140, distance: 4.6
click at [77, 137] on div "Claiming Tool Individual Registration Tool Bulk Registration Tool Registration …" at bounding box center [69, 170] width 116 height 111
click at [73, 143] on div "Claiming Tool Individual Registration Tool Bulk Registration Tool Registration …" at bounding box center [69, 170] width 116 height 111
click at [50, 152] on link "Individual Registration Tool" at bounding box center [81, 148] width 89 height 9
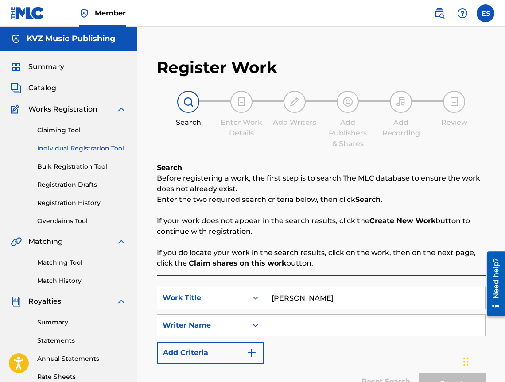
type input "[PERSON_NAME]"
click at [321, 329] on input "Search Form" at bounding box center [374, 325] width 221 height 21
type input "[PERSON_NAME]"
click at [268, 298] on input "[PERSON_NAME]" at bounding box center [374, 297] width 221 height 21
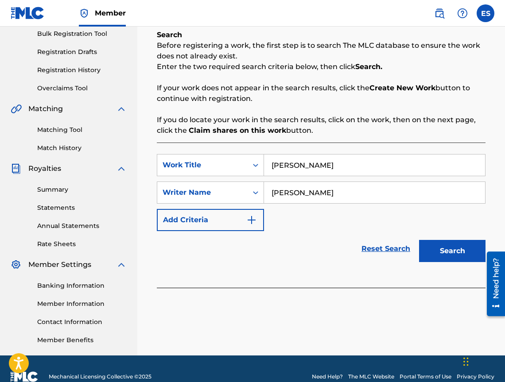
click at [458, 242] on button "Search" at bounding box center [452, 251] width 66 height 22
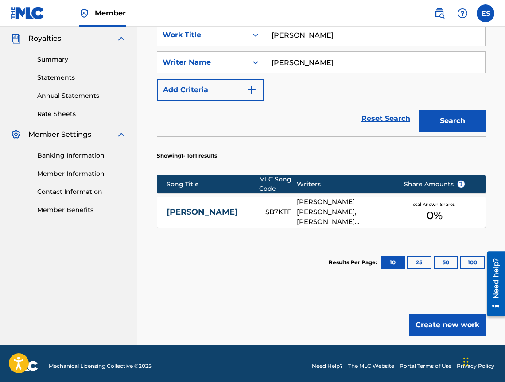
scroll to position [267, 0]
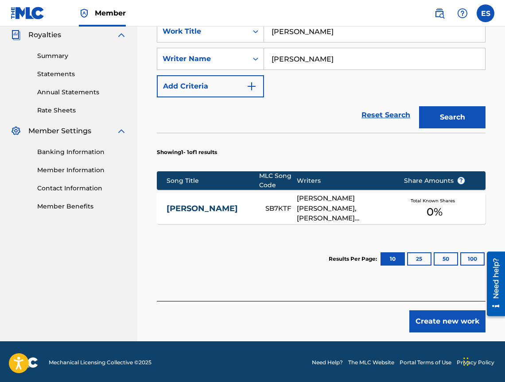
click at [216, 213] on link "[PERSON_NAME]" at bounding box center [209, 209] width 87 height 10
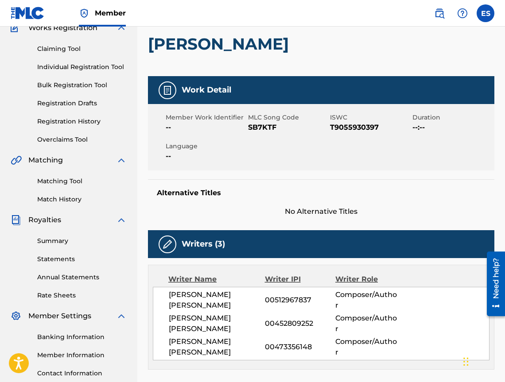
scroll to position [10, 0]
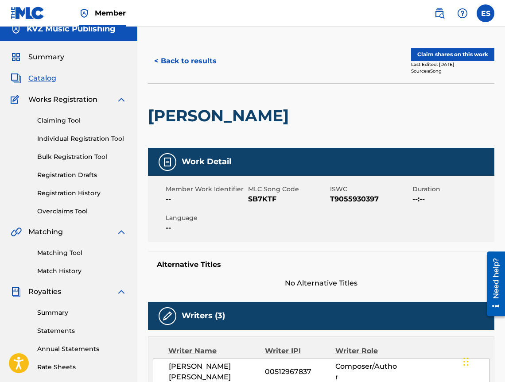
click at [184, 50] on div "< Back to results Claim shares on this work Last Edited: [DATE] Source: eSong" at bounding box center [321, 61] width 346 height 44
click at [181, 62] on button "< Back to results" at bounding box center [185, 61] width 75 height 22
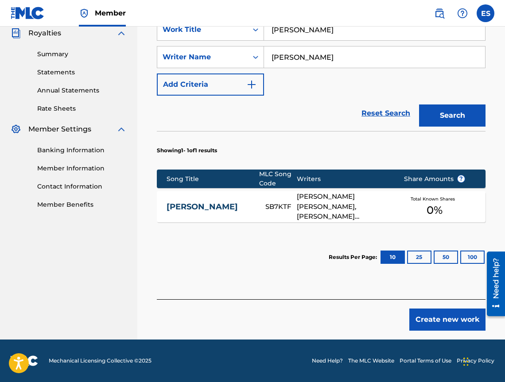
click at [435, 320] on button "Create new work" at bounding box center [447, 320] width 76 height 22
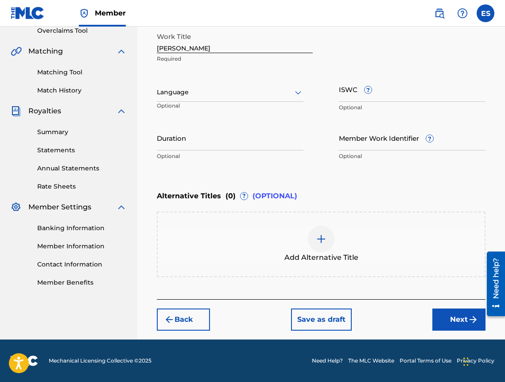
click at [216, 103] on div "Language Optional" at bounding box center [230, 97] width 147 height 40
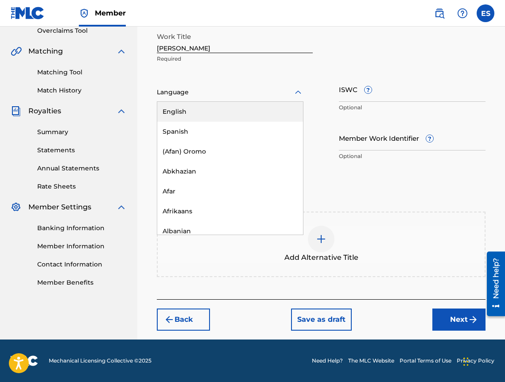
click at [217, 97] on div at bounding box center [230, 92] width 147 height 11
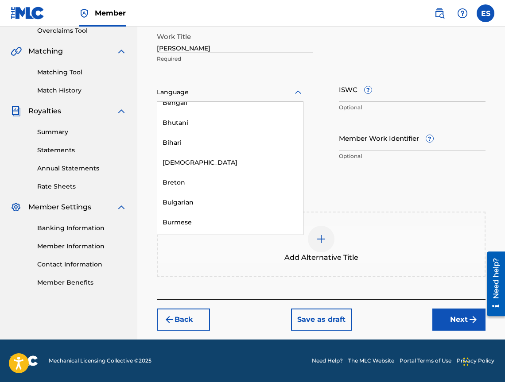
scroll to position [310, 0]
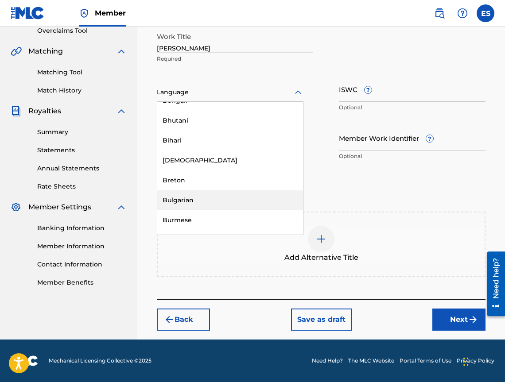
click at [225, 201] on div "Bulgarian" at bounding box center [230, 200] width 146 height 20
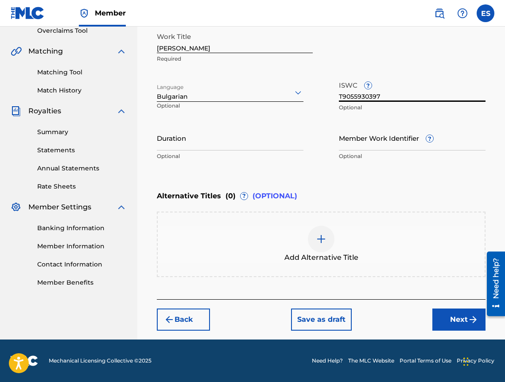
type input "T9055930397"
click at [257, 148] on input "Duration" at bounding box center [230, 137] width 147 height 25
type input "03:00"
click at [352, 249] on div "Add Alternative Title" at bounding box center [321, 244] width 327 height 37
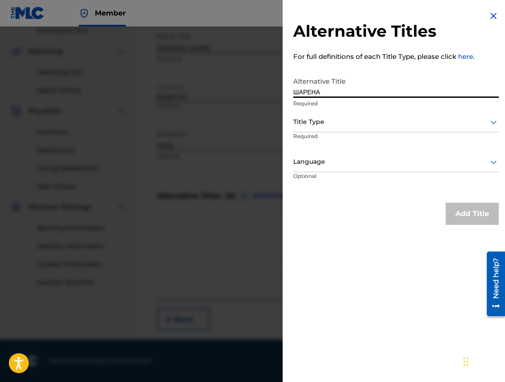
type input "ШАРЕНА"
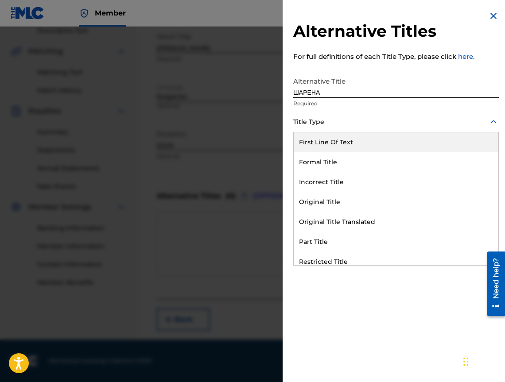
click at [346, 124] on div at bounding box center [395, 121] width 205 height 11
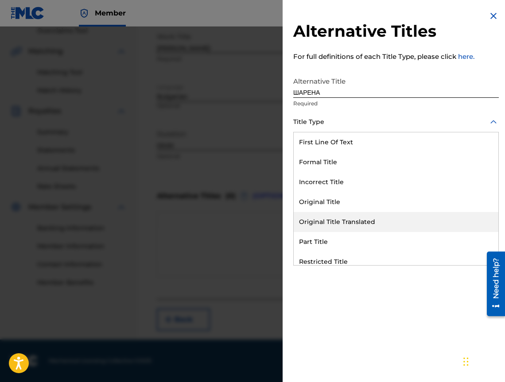
click at [367, 216] on div "Original Title Translated" at bounding box center [396, 222] width 205 height 20
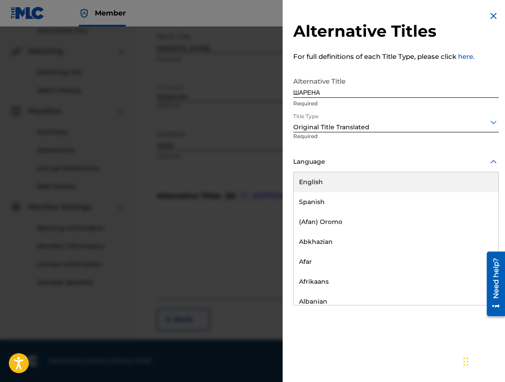
drag, startPoint x: 351, startPoint y: 158, endPoint x: 362, endPoint y: 212, distance: 54.6
click at [351, 160] on div at bounding box center [395, 161] width 205 height 11
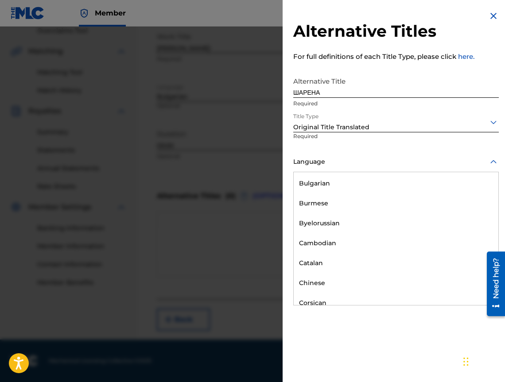
scroll to position [354, 0]
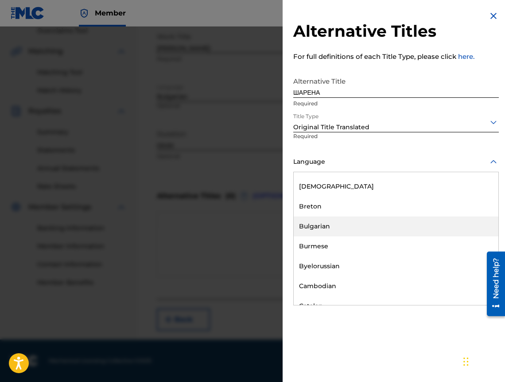
click at [362, 223] on div "Bulgarian" at bounding box center [396, 226] width 205 height 20
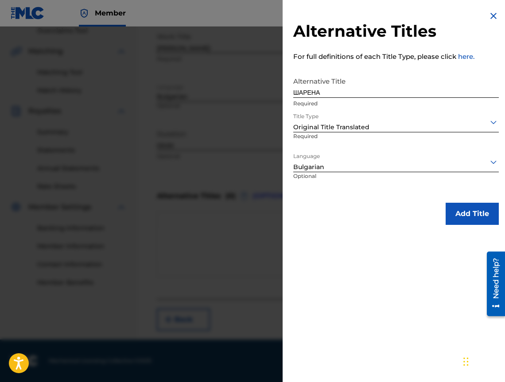
click at [438, 222] on div "Add Title" at bounding box center [395, 214] width 205 height 22
click at [445, 219] on button "Add Title" at bounding box center [471, 214] width 53 height 22
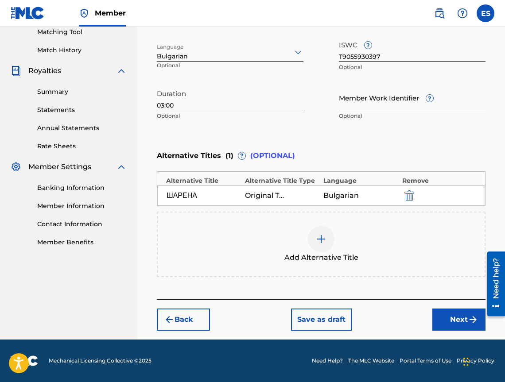
click at [448, 311] on button "Next" at bounding box center [458, 320] width 53 height 22
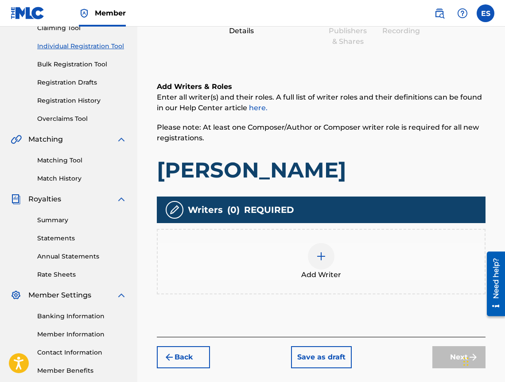
scroll to position [40, 0]
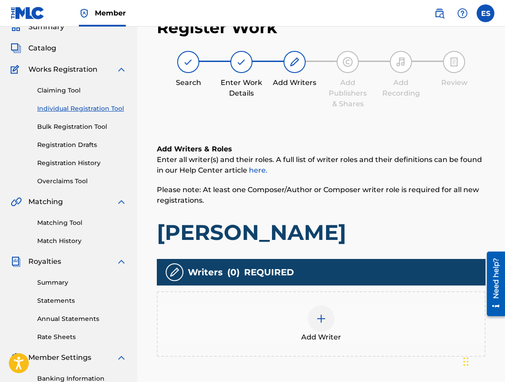
click at [369, 309] on div "Add Writer" at bounding box center [321, 323] width 327 height 37
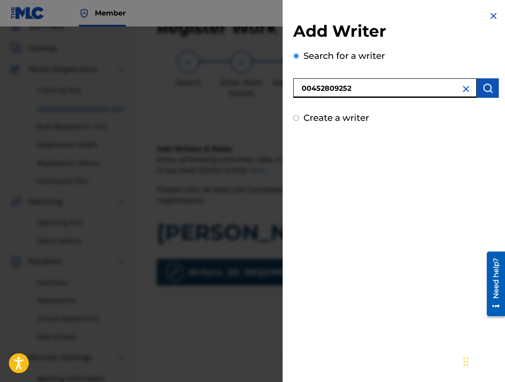
type input "00452809252"
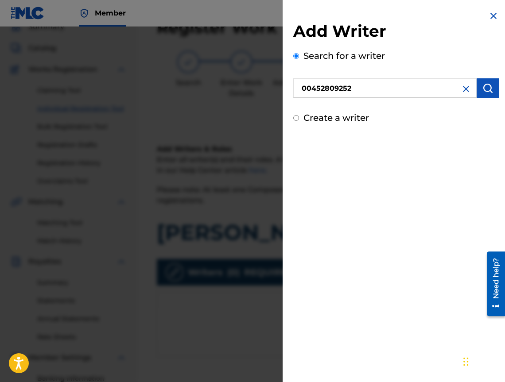
click at [491, 86] on button "submit" at bounding box center [487, 87] width 22 height 19
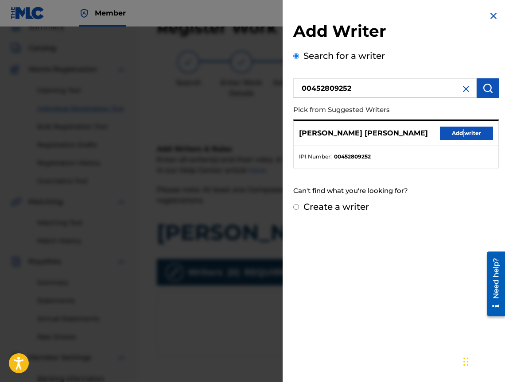
click at [460, 124] on div "[PERSON_NAME] [PERSON_NAME] Add writer" at bounding box center [396, 133] width 205 height 24
click at [458, 128] on button "Add writer" at bounding box center [466, 133] width 53 height 13
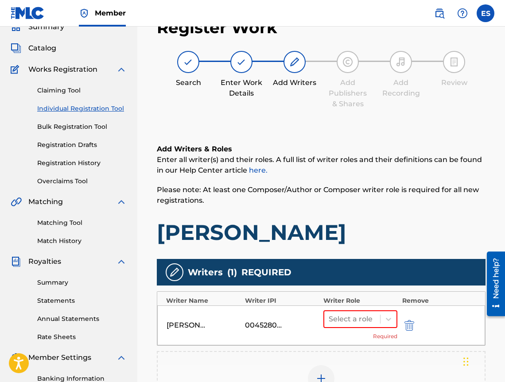
scroll to position [200, 0]
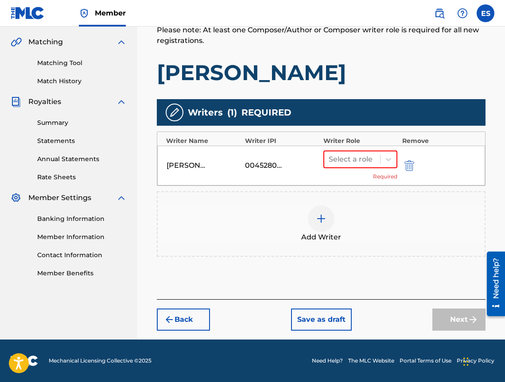
click at [358, 149] on div "[PERSON_NAME] [PERSON_NAME] 00452809252 Select a role Required" at bounding box center [321, 166] width 328 height 40
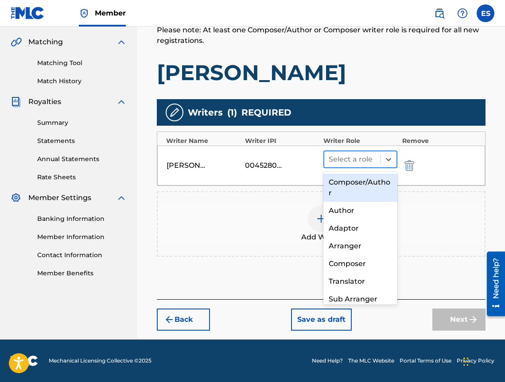
click at [356, 162] on div at bounding box center [351, 159] width 47 height 12
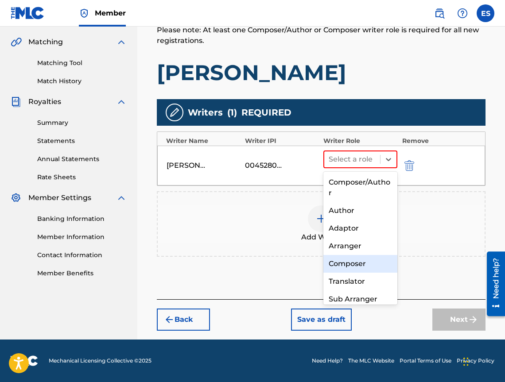
click at [343, 260] on div "Composer" at bounding box center [360, 264] width 74 height 18
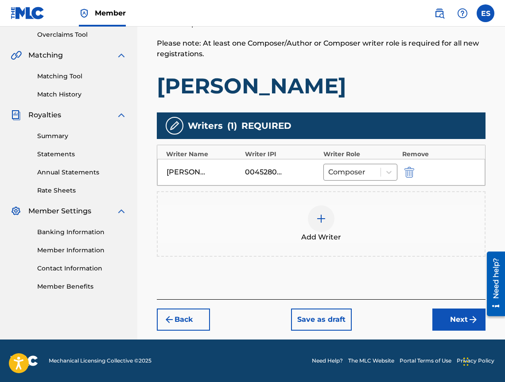
click at [311, 213] on div at bounding box center [321, 218] width 27 height 27
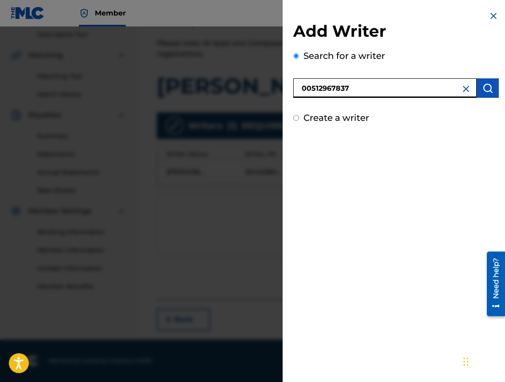
type input "00512967837"
click at [485, 93] on img "submit" at bounding box center [487, 88] width 11 height 11
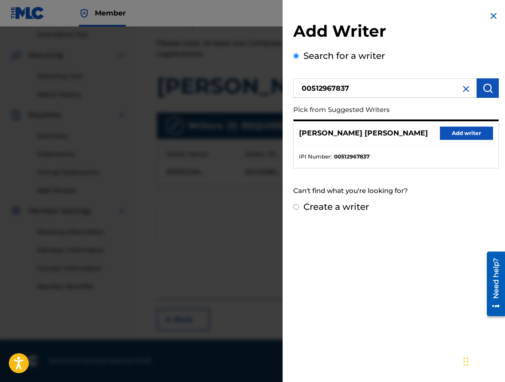
click at [466, 134] on button "Add writer" at bounding box center [466, 133] width 53 height 13
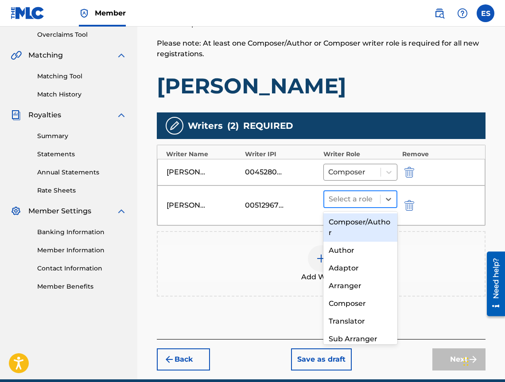
click at [362, 198] on div at bounding box center [351, 199] width 47 height 12
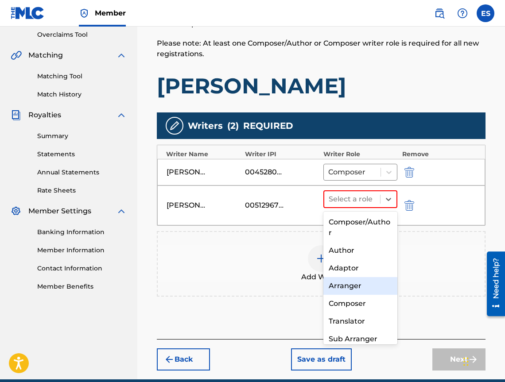
click at [365, 299] on div "Composer" at bounding box center [360, 304] width 74 height 18
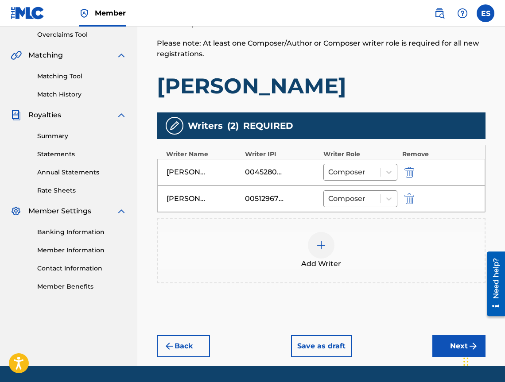
click at [324, 247] on img at bounding box center [321, 245] width 11 height 11
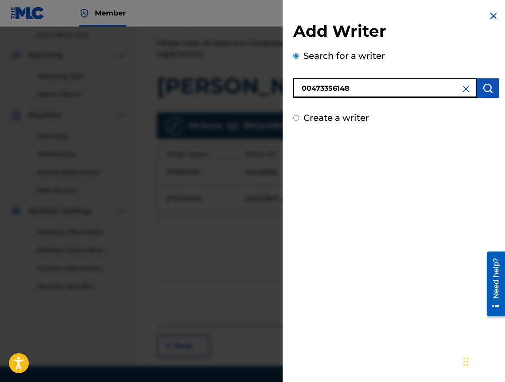
type input "00473356148"
click at [483, 94] on button "submit" at bounding box center [487, 87] width 22 height 19
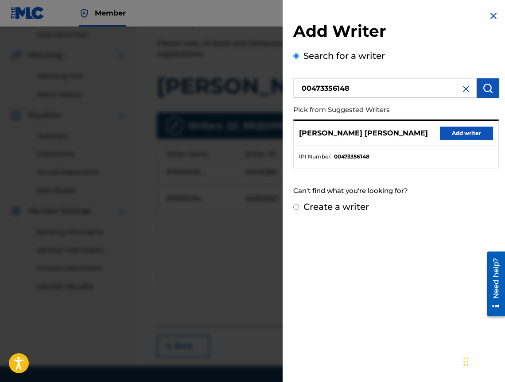
click at [479, 130] on button "Add writer" at bounding box center [466, 133] width 53 height 13
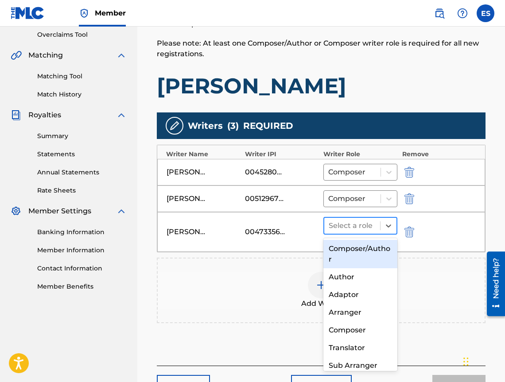
click at [364, 220] on div at bounding box center [351, 226] width 47 height 12
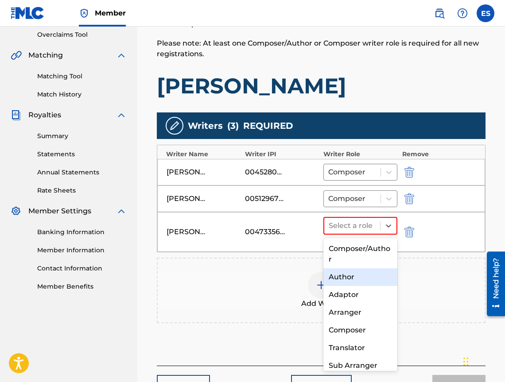
click at [359, 282] on div "Author" at bounding box center [360, 277] width 74 height 18
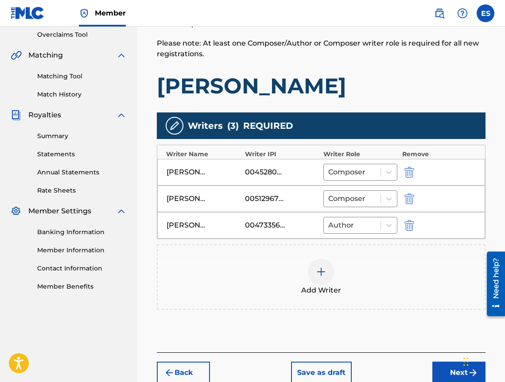
scroll to position [240, 0]
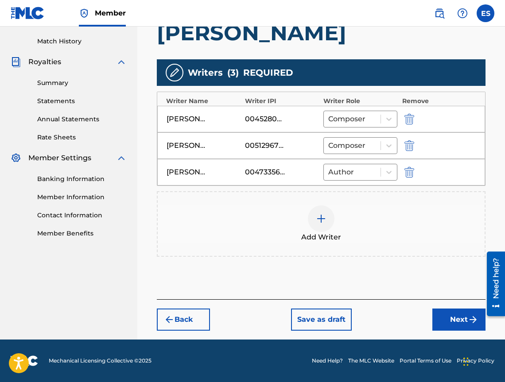
click at [448, 332] on div "Register Work Search Enter Work Details Add Writers Add Publishers & Shares Add…" at bounding box center [321, 74] width 346 height 530
click at [449, 324] on button "Next" at bounding box center [458, 320] width 53 height 22
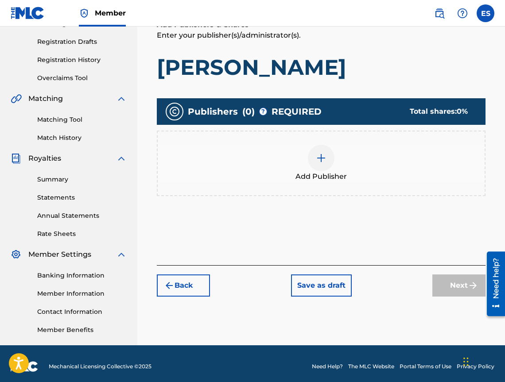
scroll to position [40, 0]
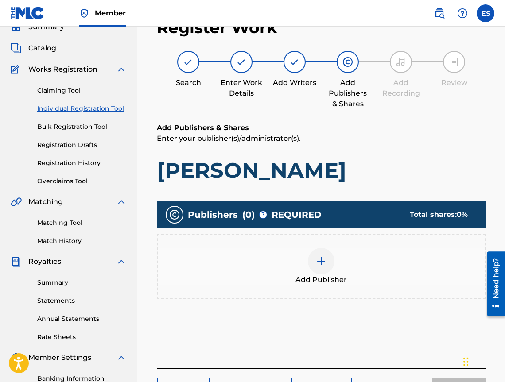
click at [334, 272] on div "Add Publisher" at bounding box center [321, 266] width 327 height 37
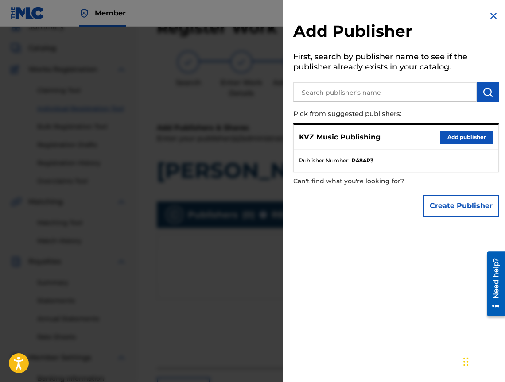
click at [458, 140] on button "Add publisher" at bounding box center [466, 137] width 53 height 13
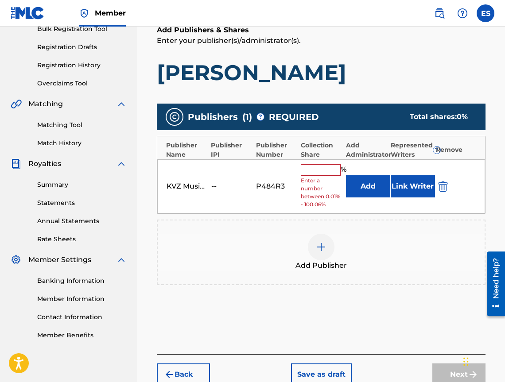
scroll to position [193, 0]
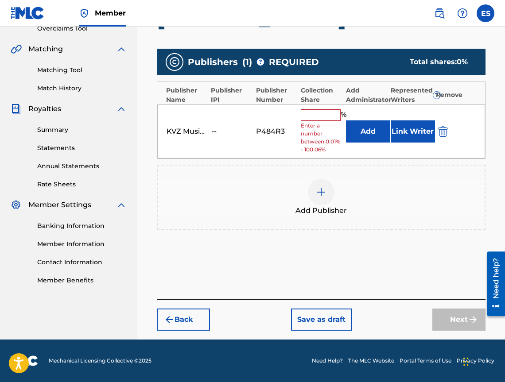
click at [312, 115] on input "text" at bounding box center [321, 115] width 40 height 12
type input "33.33"
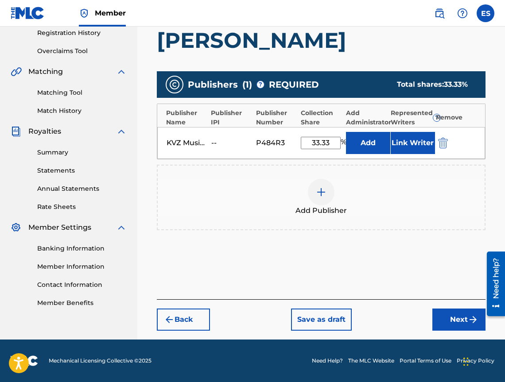
scroll to position [170, 0]
click at [457, 322] on button "Next" at bounding box center [458, 320] width 53 height 22
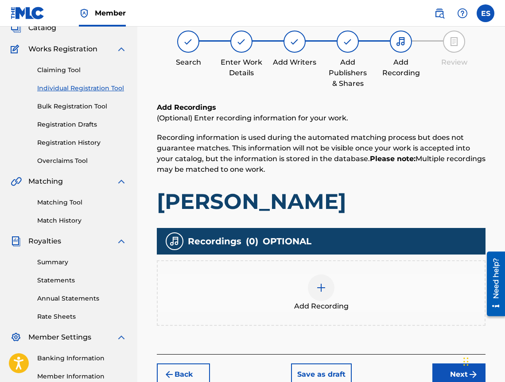
scroll to position [40, 0]
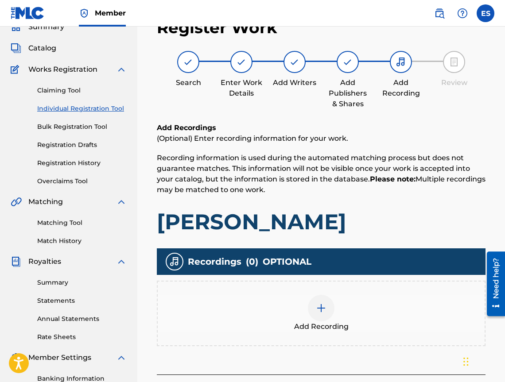
click at [312, 290] on div "Add Recording" at bounding box center [321, 314] width 328 height 66
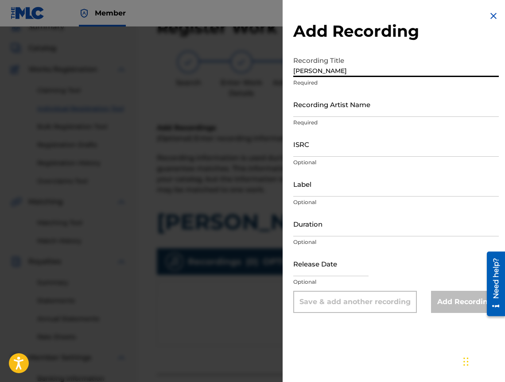
type input "[PERSON_NAME]"
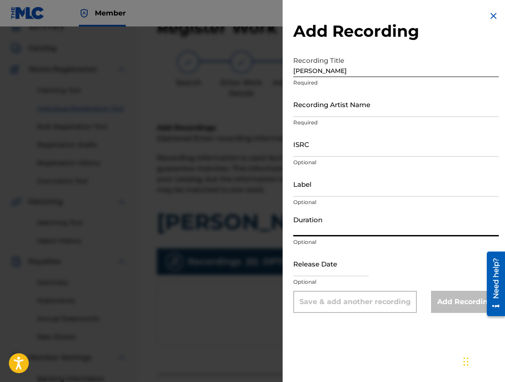
click at [333, 220] on input "Duration" at bounding box center [395, 223] width 205 height 25
type input "03:00"
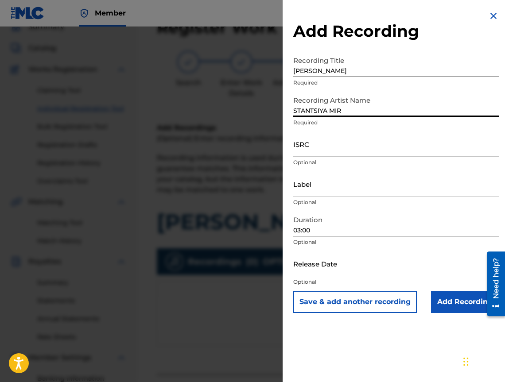
type input "STANTSIYA MIR"
click at [442, 308] on input "Add Recording" at bounding box center [465, 302] width 68 height 22
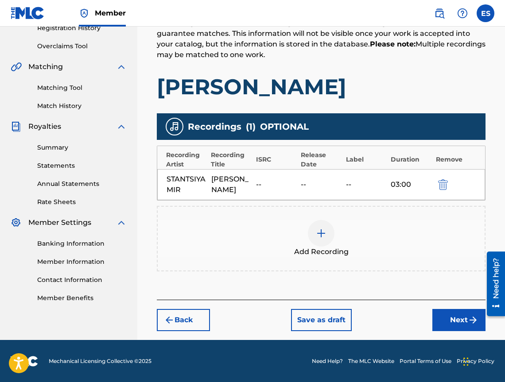
scroll to position [175, 0]
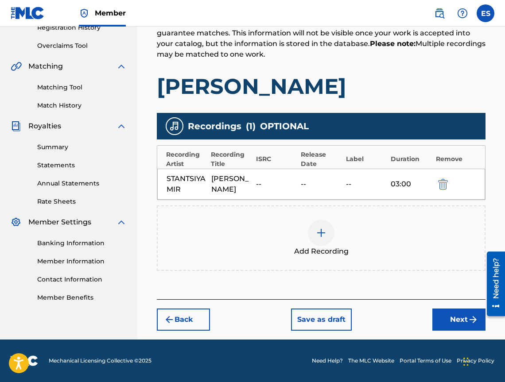
click at [459, 324] on button "Next" at bounding box center [458, 320] width 53 height 22
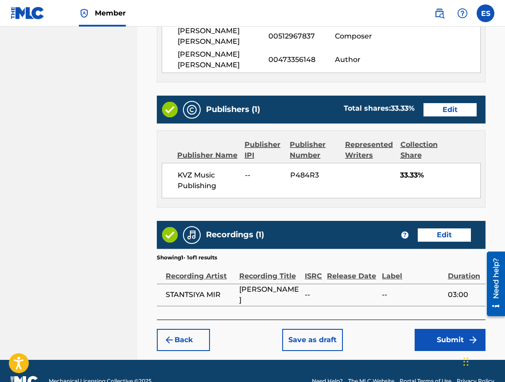
scroll to position [515, 0]
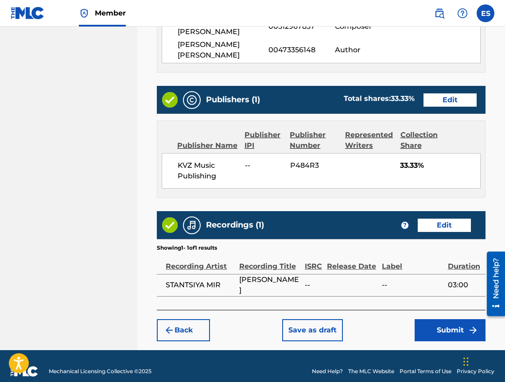
click at [468, 325] on img "submit" at bounding box center [473, 330] width 11 height 11
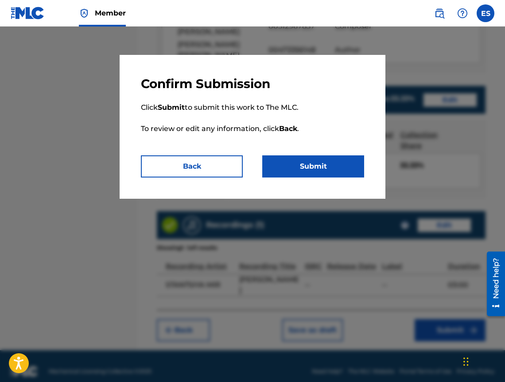
drag, startPoint x: 398, startPoint y: 276, endPoint x: 360, endPoint y: 260, distance: 40.9
drag, startPoint x: 360, startPoint y: 260, endPoint x: 187, endPoint y: 159, distance: 200.6
click at [187, 159] on button "Back" at bounding box center [192, 166] width 102 height 22
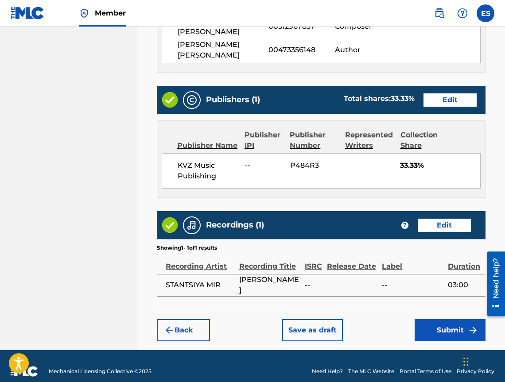
click at [447, 325] on button "Submit" at bounding box center [449, 330] width 71 height 22
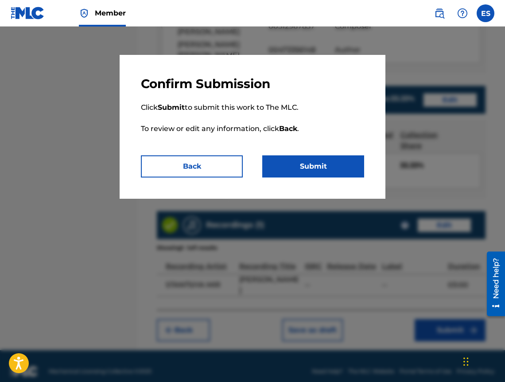
click at [212, 166] on button "Back" at bounding box center [192, 166] width 102 height 22
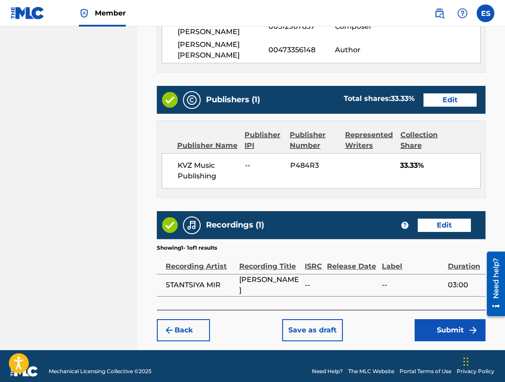
click at [447, 322] on button "Submit" at bounding box center [449, 330] width 71 height 22
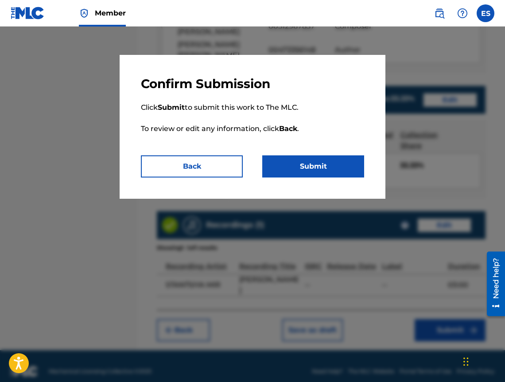
click at [263, 167] on button "Submit" at bounding box center [313, 166] width 102 height 22
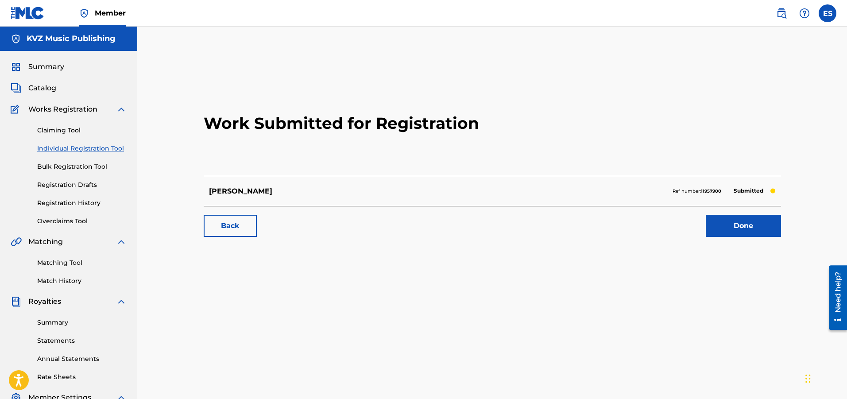
click at [105, 155] on div "Claiming Tool Individual Registration Tool Bulk Registration Tool Registration …" at bounding box center [69, 170] width 116 height 111
click at [105, 153] on div "Claiming Tool Individual Registration Tool Bulk Registration Tool Registration …" at bounding box center [69, 170] width 116 height 111
click at [104, 149] on link "Individual Registration Tool" at bounding box center [81, 148] width 89 height 9
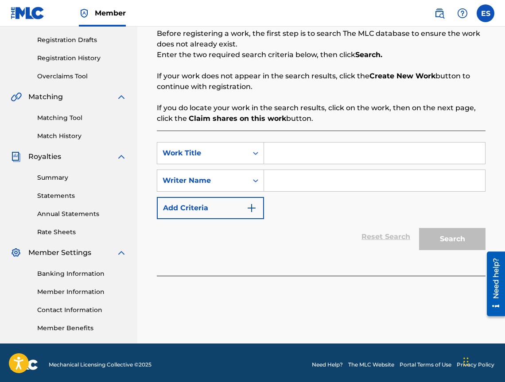
scroll to position [149, 0]
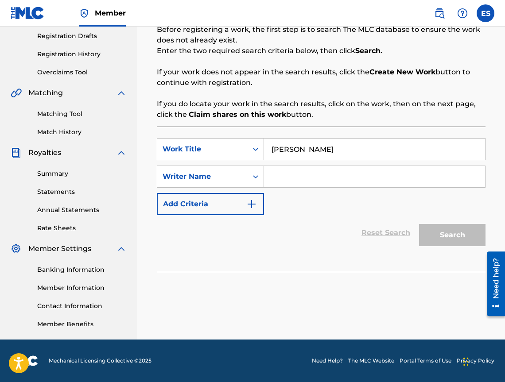
type input "[PERSON_NAME]"
click at [331, 173] on input "Search Form" at bounding box center [374, 176] width 221 height 21
type input "[PERSON_NAME]"
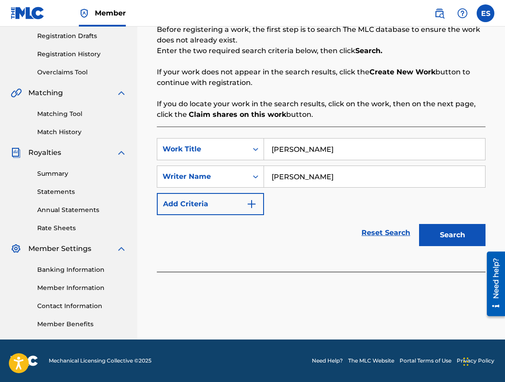
click at [451, 231] on button "Search" at bounding box center [452, 235] width 66 height 22
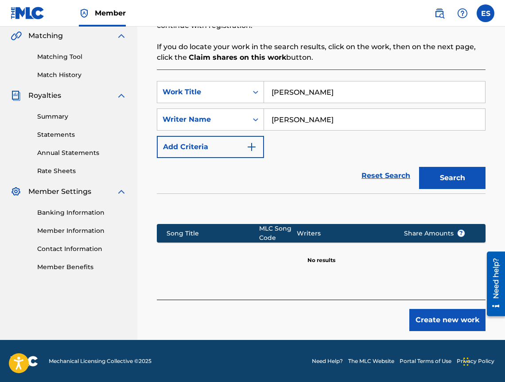
scroll to position [206, 0]
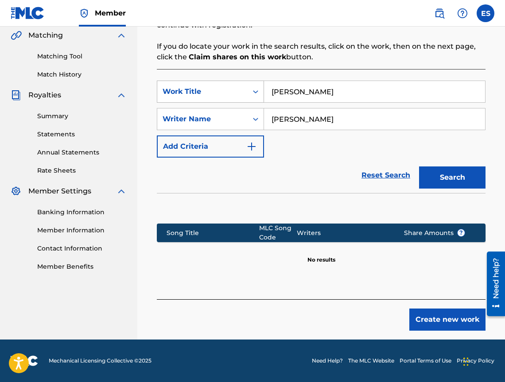
click at [263, 96] on div "Search Form" at bounding box center [255, 92] width 16 height 16
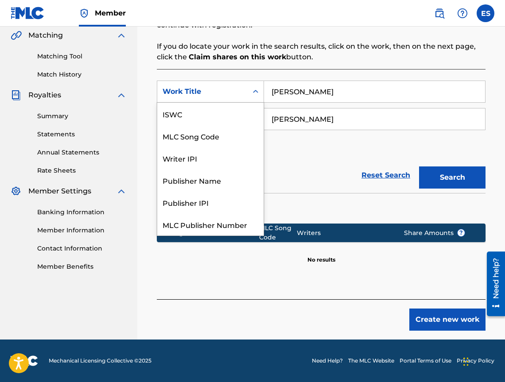
scroll to position [22, 0]
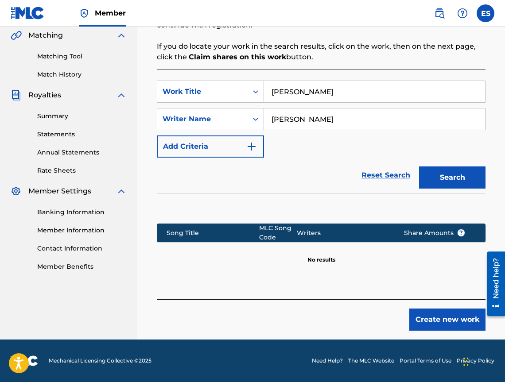
click at [386, 99] on input "[PERSON_NAME]" at bounding box center [374, 91] width 221 height 21
click at [447, 318] on button "Create new work" at bounding box center [447, 320] width 76 height 22
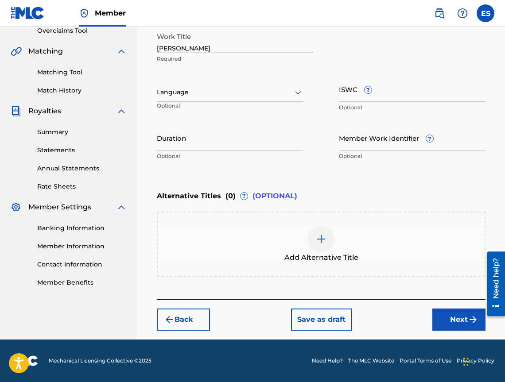
scroll to position [190, 0]
click at [216, 84] on div "Language" at bounding box center [230, 92] width 147 height 19
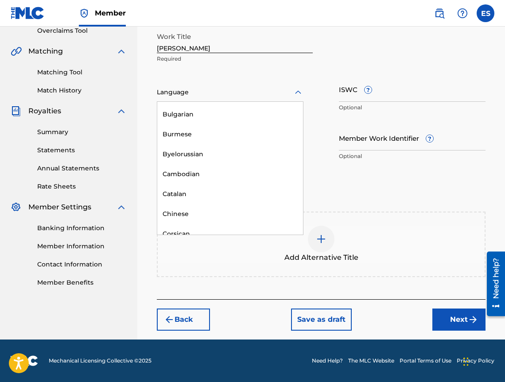
scroll to position [398, 0]
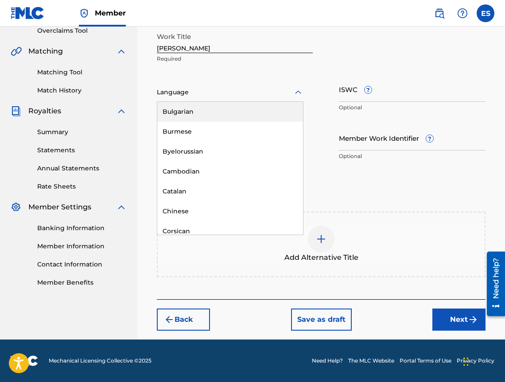
click at [223, 118] on div "Bulgarian" at bounding box center [230, 112] width 146 height 20
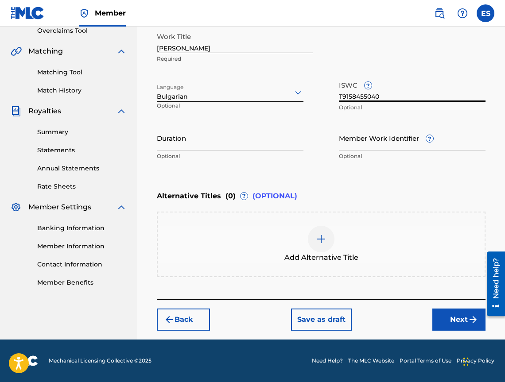
type input "T9158455040"
type input "03:43"
click at [291, 232] on div "Add Alternative Title" at bounding box center [321, 244] width 327 height 37
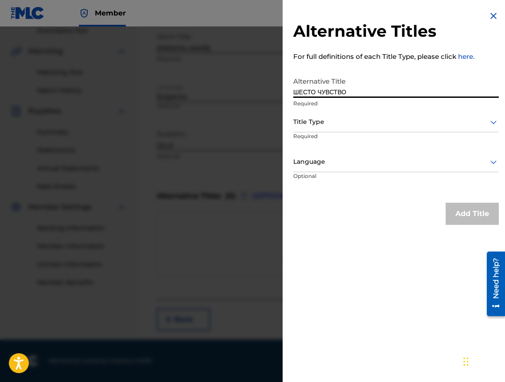
type input "ШЕСТО ЧУВСТВО"
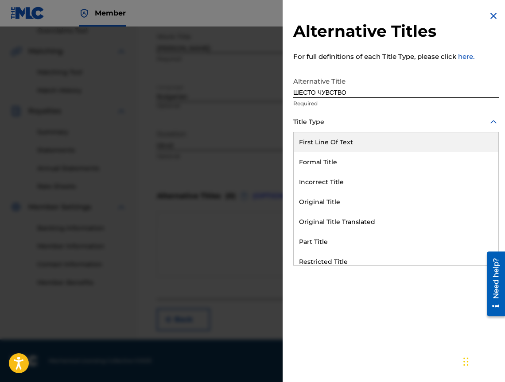
click at [380, 123] on div at bounding box center [395, 121] width 205 height 11
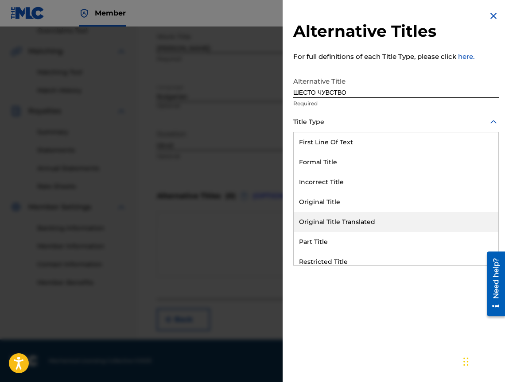
click at [394, 225] on div "Original Title Translated" at bounding box center [396, 222] width 205 height 20
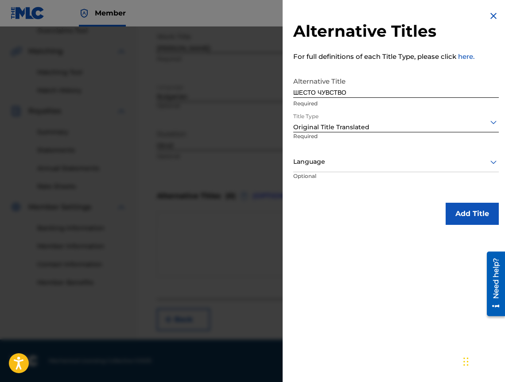
click at [371, 144] on div "Title Type Original Title Translated Required" at bounding box center [395, 132] width 205 height 40
click at [365, 165] on div at bounding box center [395, 161] width 205 height 11
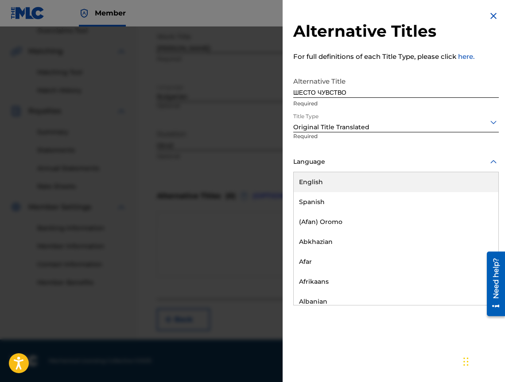
scroll to position [354, 0]
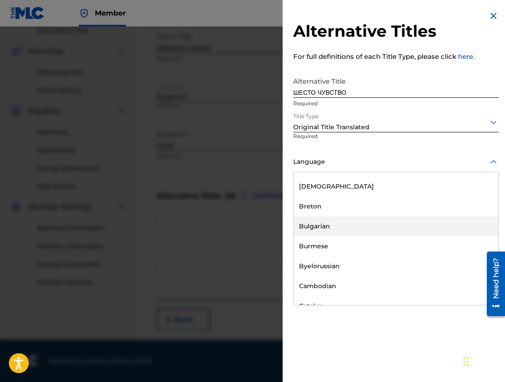
click at [383, 218] on div "Bulgarian" at bounding box center [396, 226] width 205 height 20
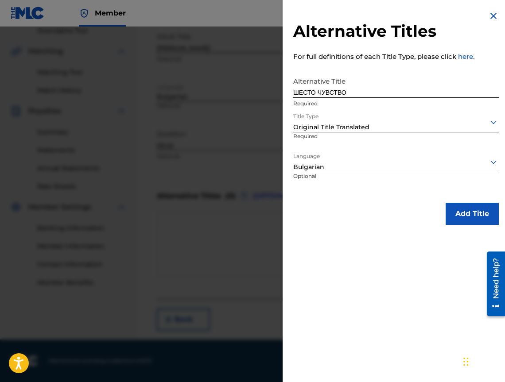
click at [447, 222] on button "Add Title" at bounding box center [471, 214] width 53 height 22
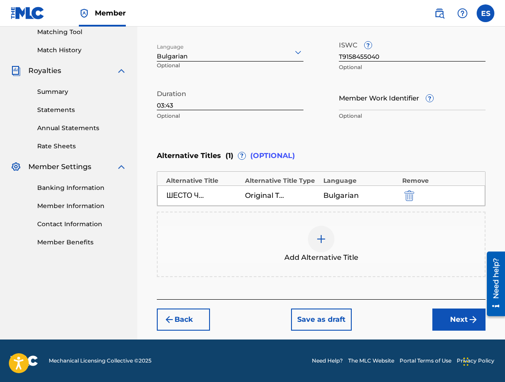
click at [448, 317] on button "Next" at bounding box center [458, 320] width 53 height 22
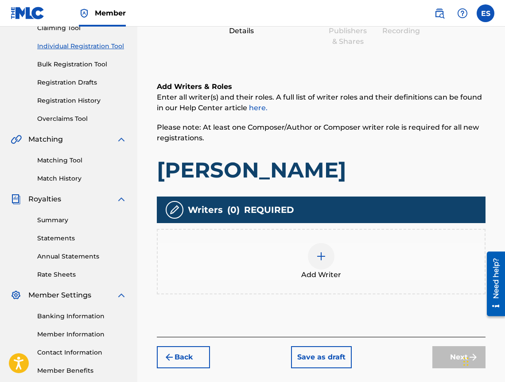
scroll to position [40, 0]
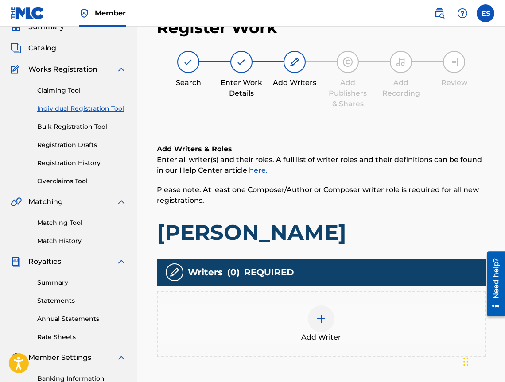
click at [402, 313] on div "Add Writer" at bounding box center [321, 323] width 327 height 37
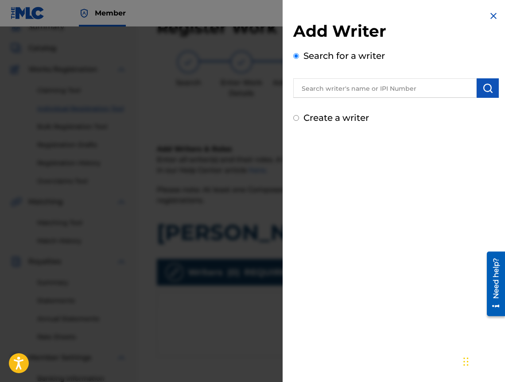
drag, startPoint x: 429, startPoint y: 77, endPoint x: 390, endPoint y: 79, distance: 39.9
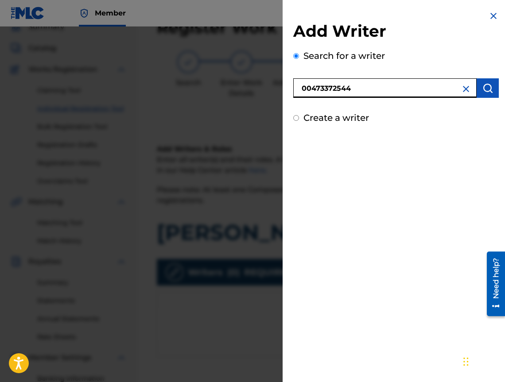
type input "00473372544"
click at [486, 85] on img "submit" at bounding box center [487, 88] width 11 height 11
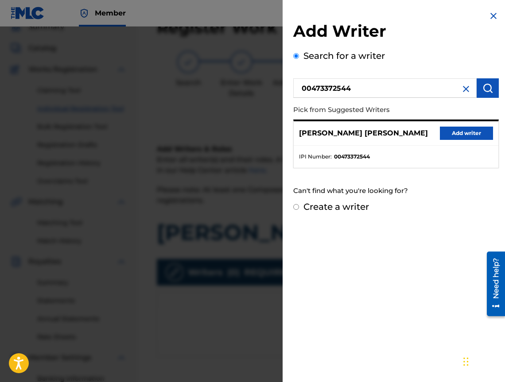
click at [469, 128] on button "Add writer" at bounding box center [466, 133] width 53 height 13
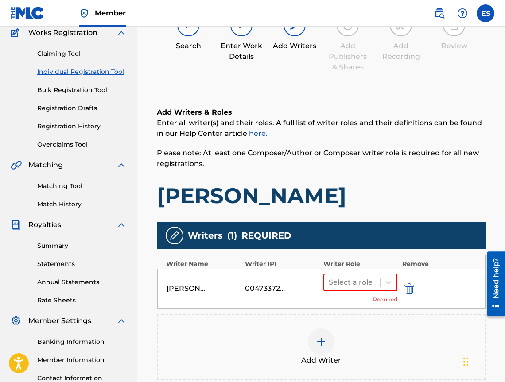
scroll to position [200, 0]
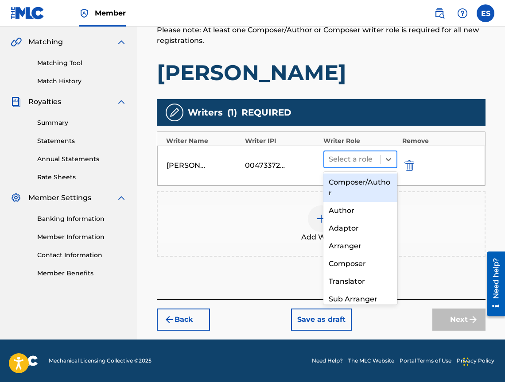
click at [369, 163] on div at bounding box center [351, 159] width 47 height 12
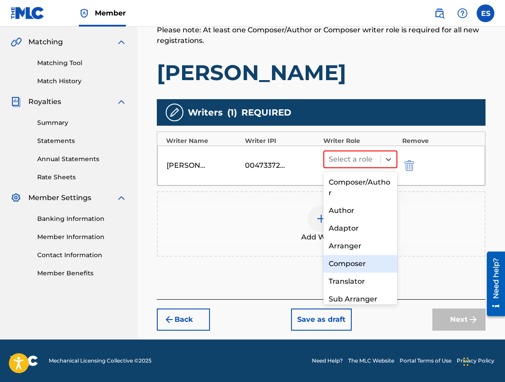
click at [369, 261] on div "Composer" at bounding box center [360, 264] width 74 height 18
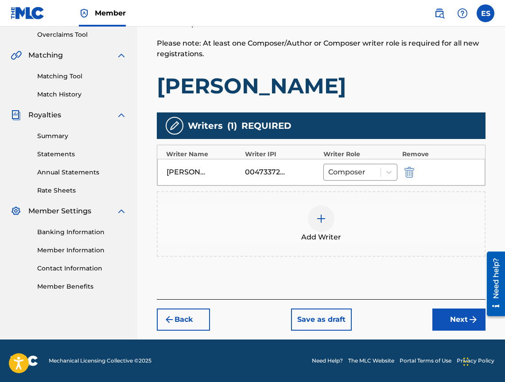
scroll to position [186, 0]
click at [370, 241] on div "Add Writer" at bounding box center [321, 223] width 327 height 37
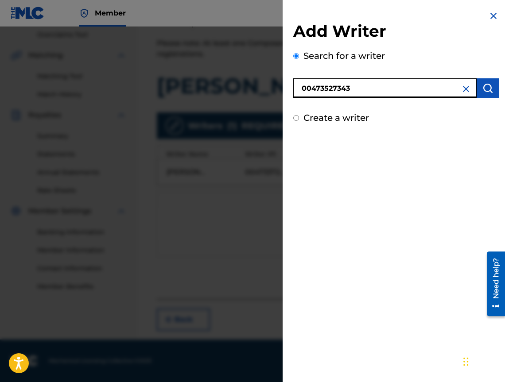
type input "00473527343"
click at [479, 92] on button "submit" at bounding box center [487, 87] width 22 height 19
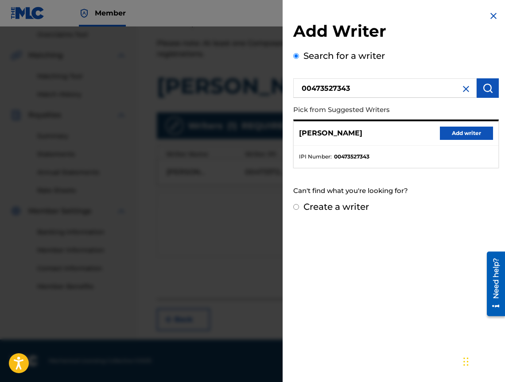
click at [476, 133] on button "Add writer" at bounding box center [466, 133] width 53 height 13
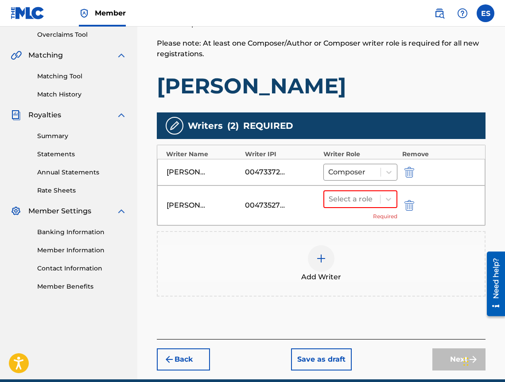
click at [322, 209] on div "[PERSON_NAME] 00473527343 Select a role Required" at bounding box center [321, 205] width 328 height 40
click at [330, 200] on input "text" at bounding box center [329, 199] width 2 height 11
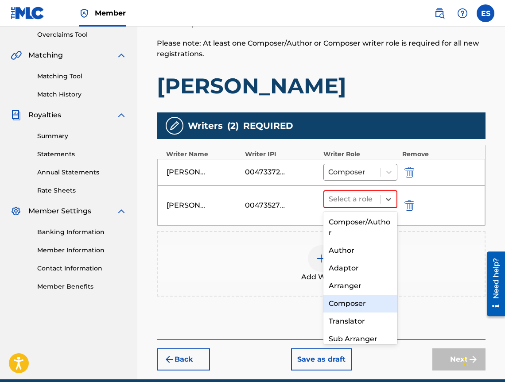
click at [366, 297] on div "Composer" at bounding box center [360, 304] width 74 height 18
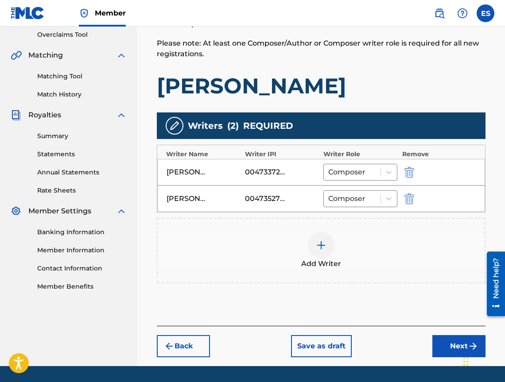
click at [346, 248] on div "Add Writer" at bounding box center [321, 250] width 327 height 37
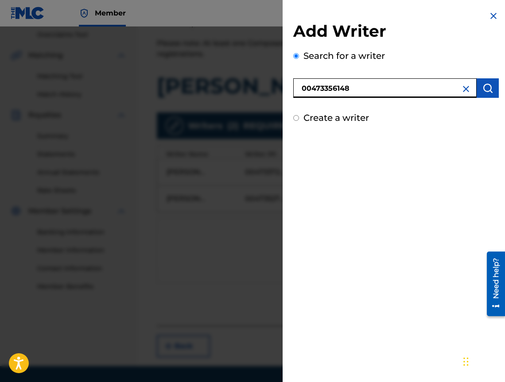
type input "00473356148"
click at [482, 89] on img "submit" at bounding box center [487, 88] width 11 height 11
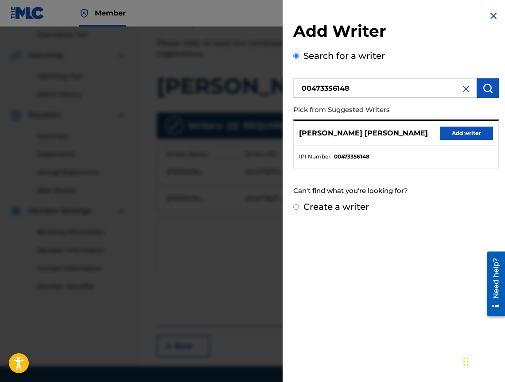
click at [472, 128] on button "Add writer" at bounding box center [466, 133] width 53 height 13
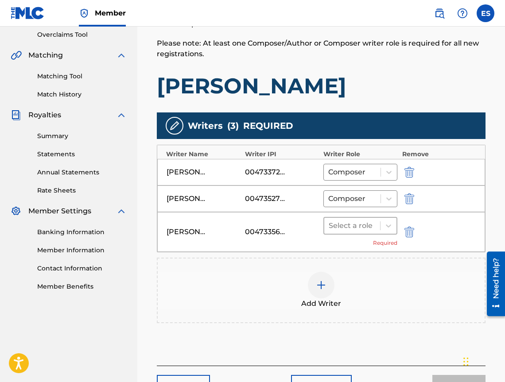
click at [379, 235] on div "Select a role Required" at bounding box center [360, 232] width 74 height 30
click at [363, 232] on div "Select a role" at bounding box center [352, 226] width 56 height 16
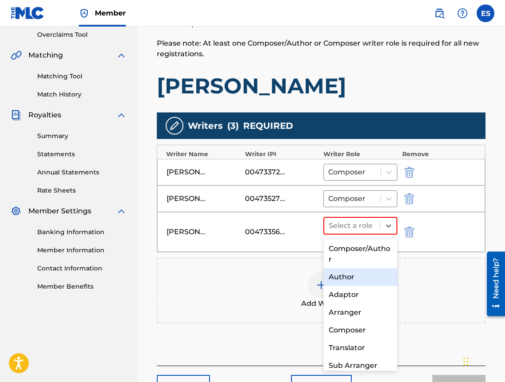
click at [352, 275] on div "Author" at bounding box center [360, 277] width 74 height 18
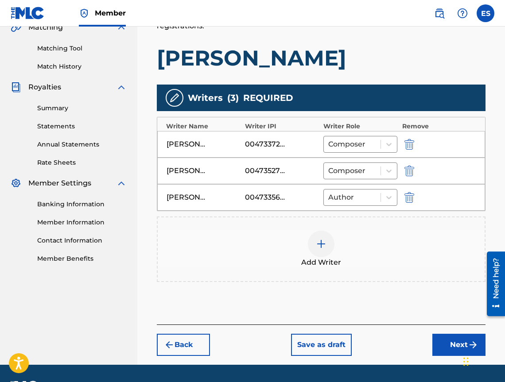
scroll to position [240, 0]
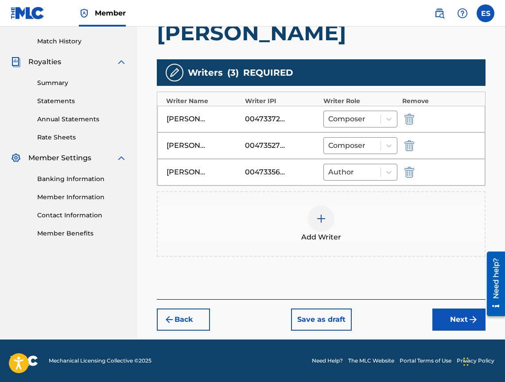
click at [453, 311] on button "Next" at bounding box center [458, 320] width 53 height 22
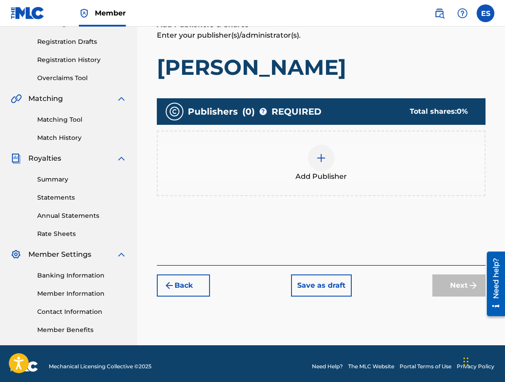
scroll to position [40, 0]
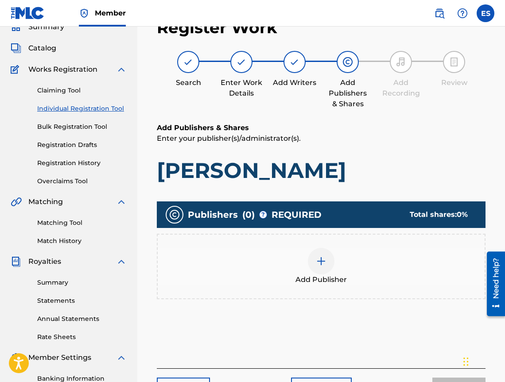
click at [364, 260] on div "Add Publisher" at bounding box center [321, 266] width 327 height 37
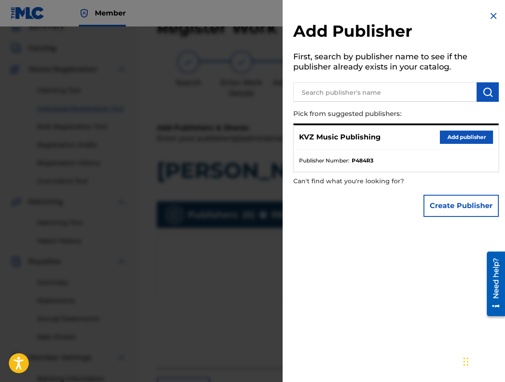
click at [455, 139] on button "Add publisher" at bounding box center [466, 137] width 53 height 13
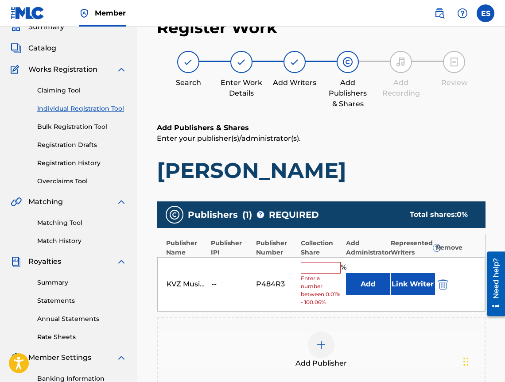
click at [312, 267] on input "text" at bounding box center [321, 268] width 40 height 12
type input "100"
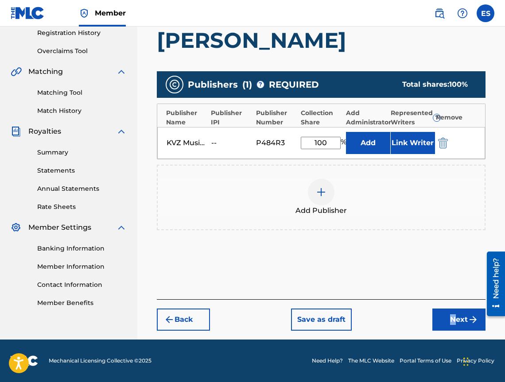
click at [453, 337] on div "Register Work Search Enter Work Details Add Writers Add Publishers & Shares Add…" at bounding box center [321, 109] width 346 height 461
click at [453, 330] on button "Next" at bounding box center [458, 320] width 53 height 22
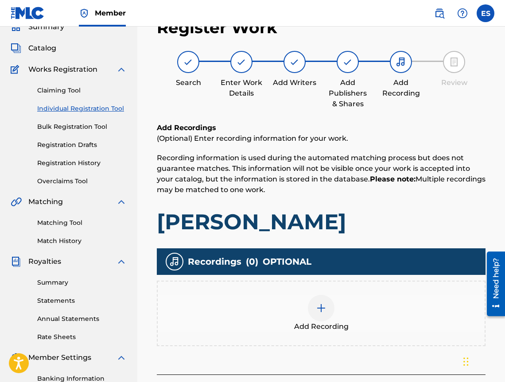
click at [312, 302] on div at bounding box center [321, 308] width 27 height 27
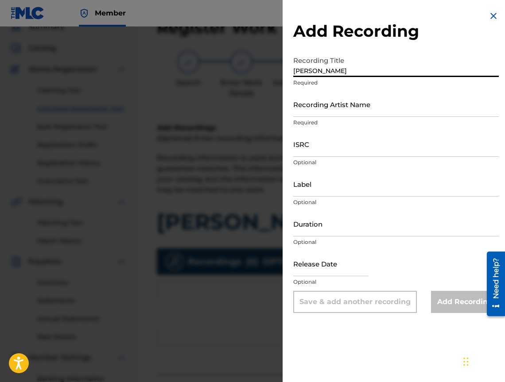
type input "[PERSON_NAME]"
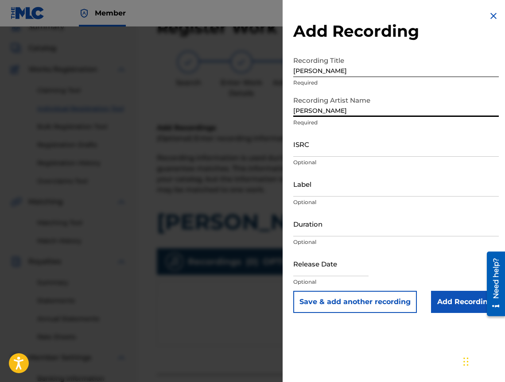
type input "[PERSON_NAME]"
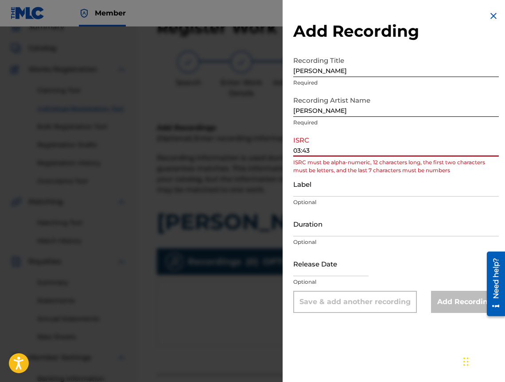
type input "03:43"
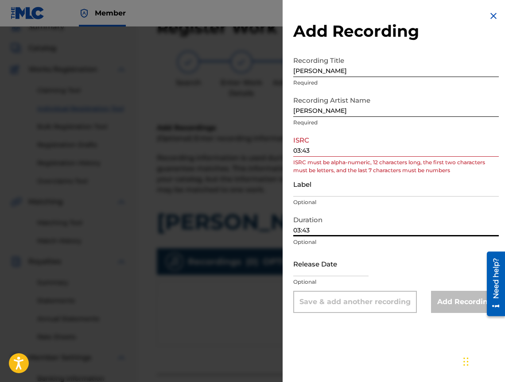
type input "03:43"
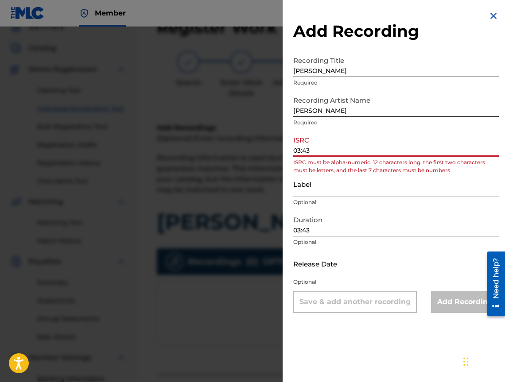
drag, startPoint x: 313, startPoint y: 141, endPoint x: 279, endPoint y: 141, distance: 33.2
click at [282, 141] on div "Add Recording Recording Title [PERSON_NAME] Required Recording Artist Name [PER…" at bounding box center [252, 205] width 505 height 356
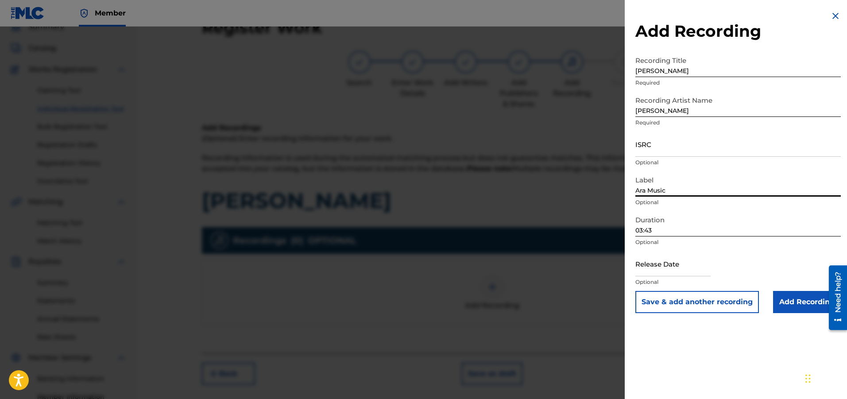
type input "Ara Music"
type input "BGZ421100280"
click at [795, 303] on input "Add Recording" at bounding box center [807, 302] width 68 height 22
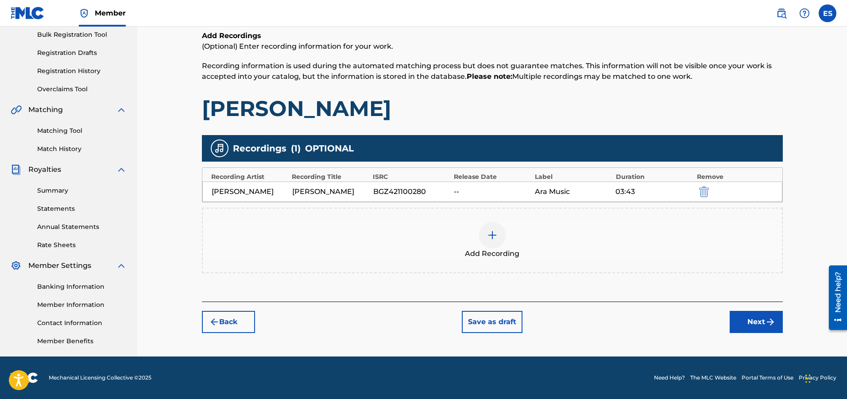
click at [761, 314] on button "Next" at bounding box center [756, 322] width 53 height 22
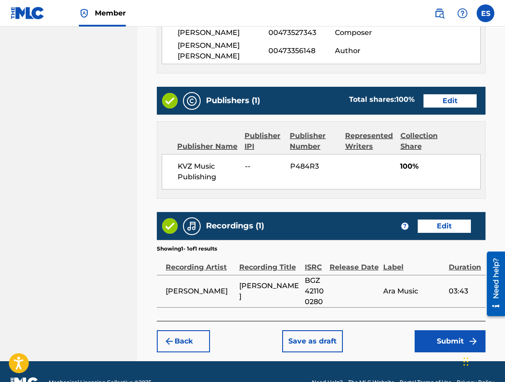
scroll to position [536, 0]
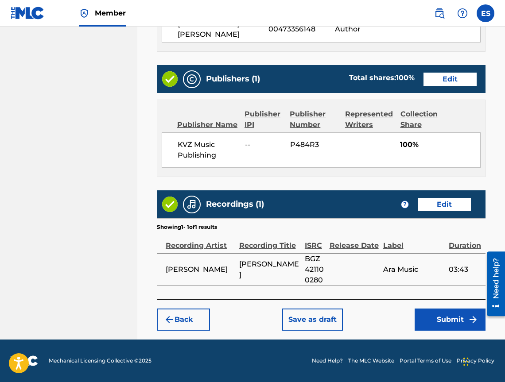
click at [443, 328] on button "Submit" at bounding box center [449, 320] width 71 height 22
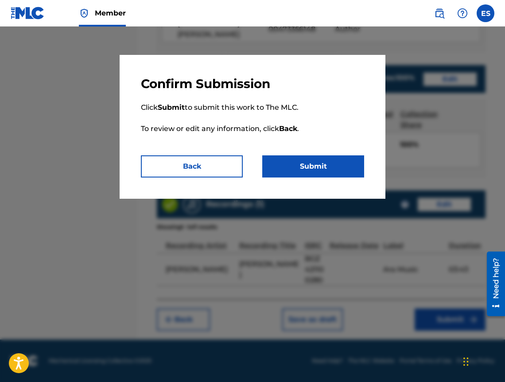
click at [291, 175] on button "Submit" at bounding box center [313, 166] width 102 height 22
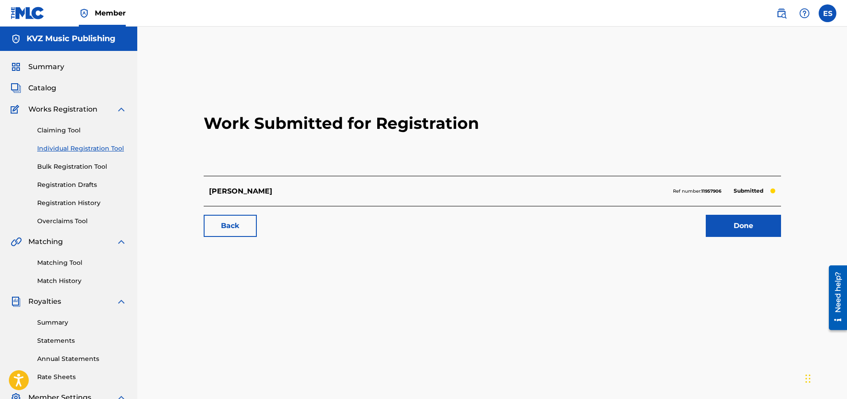
click at [74, 148] on link "Individual Registration Tool" at bounding box center [81, 148] width 89 height 9
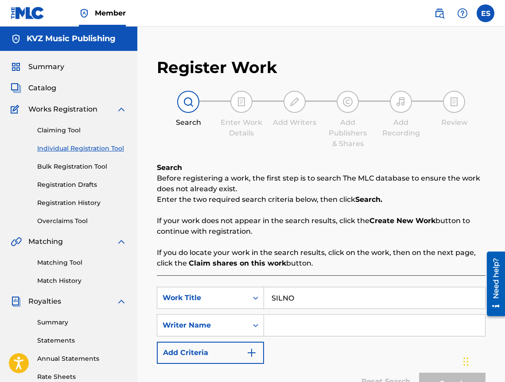
type input "SILNO"
click at [316, 340] on div "SearchWithCriteria703d41a2-012f-4140-ab1d-cc16f45c7775 Work Title SILNO SearchW…" at bounding box center [321, 325] width 328 height 77
click at [335, 327] on input "Search Form" at bounding box center [374, 325] width 221 height 21
type input "[PERSON_NAME]"
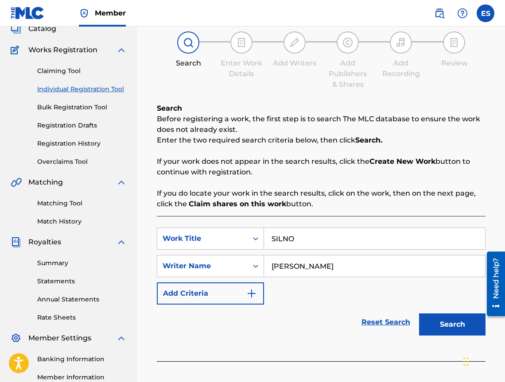
scroll to position [149, 0]
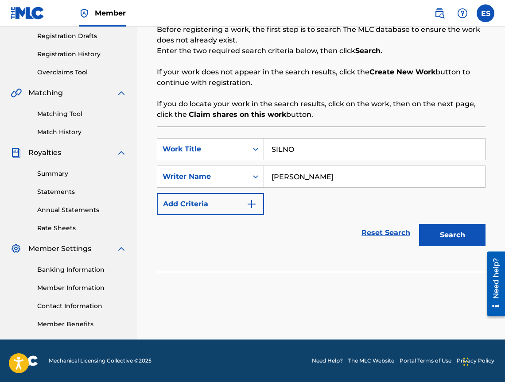
click at [438, 230] on button "Search" at bounding box center [452, 235] width 66 height 22
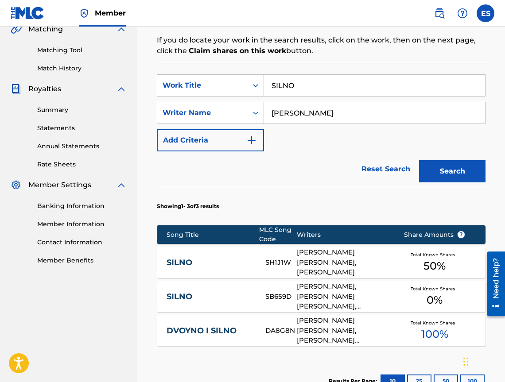
scroll to position [222, 0]
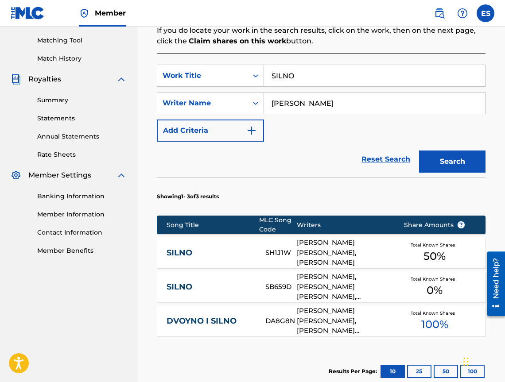
click at [208, 246] on div "SILNO SH1J1W [PERSON_NAME] [PERSON_NAME], [PERSON_NAME] Total Known Shares 50 %" at bounding box center [321, 252] width 328 height 31
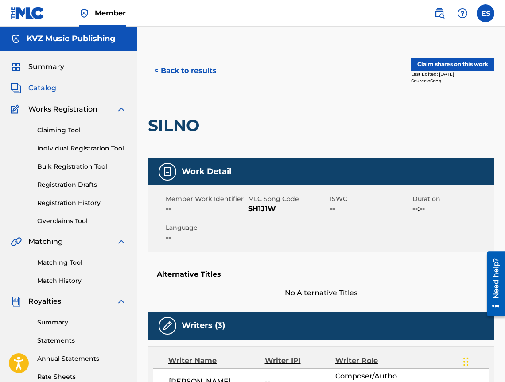
click at [182, 72] on button "< Back to results" at bounding box center [185, 71] width 75 height 22
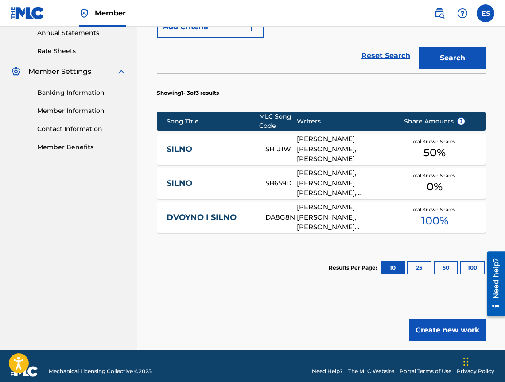
scroll to position [336, 0]
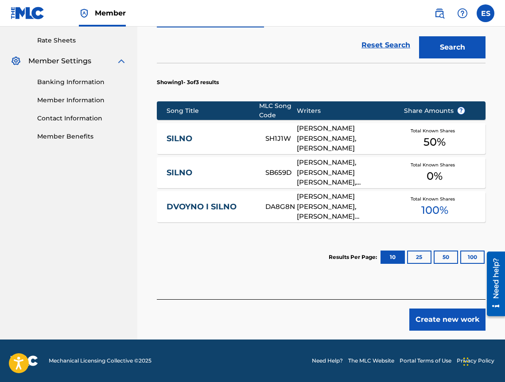
click at [208, 172] on link "SILNO" at bounding box center [209, 173] width 87 height 10
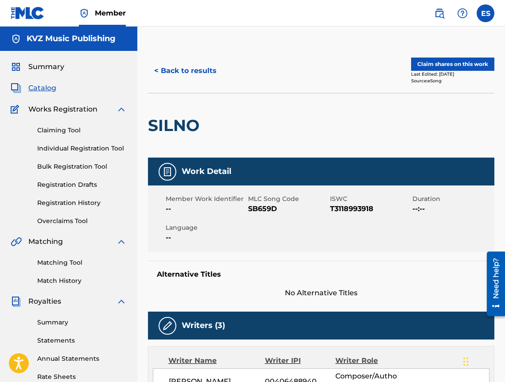
click at [174, 68] on button "< Back to results" at bounding box center [185, 71] width 75 height 22
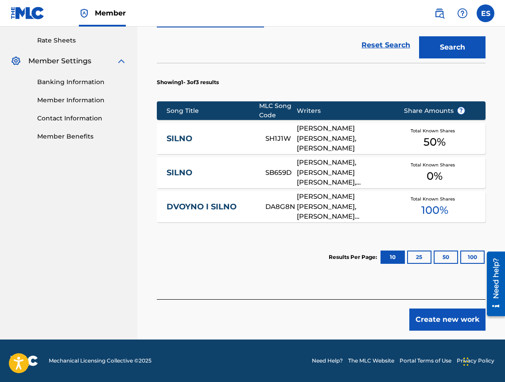
click at [438, 329] on button "Create new work" at bounding box center [447, 320] width 76 height 22
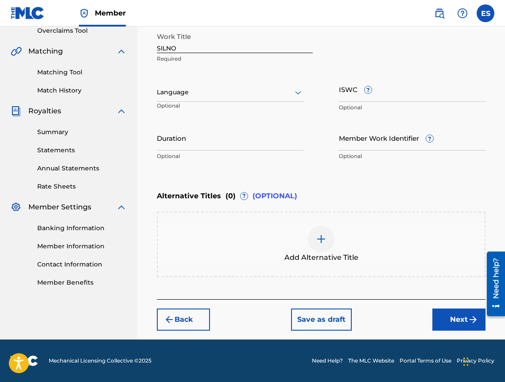
scroll to position [190, 0]
click at [197, 96] on div at bounding box center [230, 92] width 147 height 11
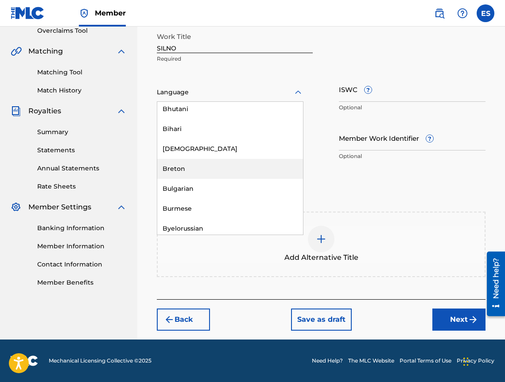
scroll to position [310, 0]
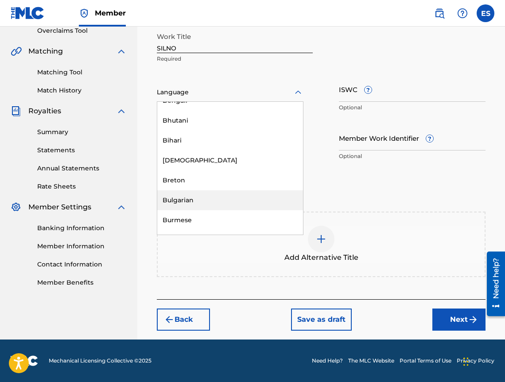
click at [201, 194] on div "Bulgarian" at bounding box center [230, 200] width 146 height 20
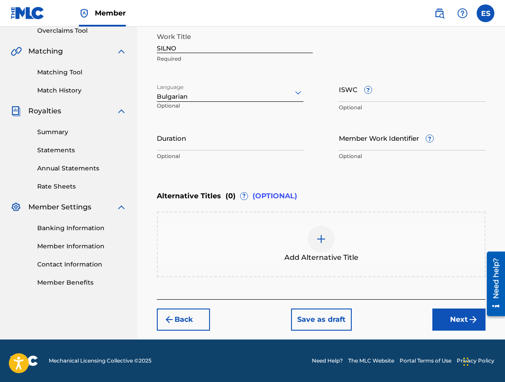
click at [265, 147] on input "Duration" at bounding box center [230, 137] width 147 height 25
type input "03:12"
click at [314, 243] on div at bounding box center [321, 239] width 27 height 27
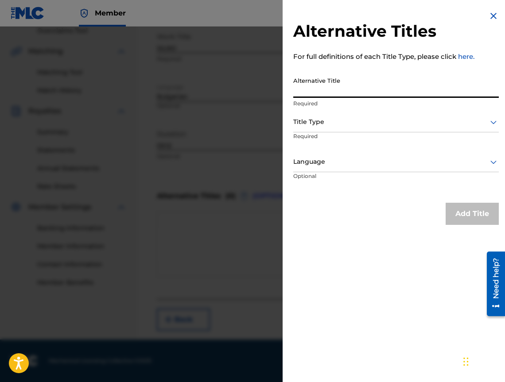
drag, startPoint x: 428, startPoint y: 99, endPoint x: 401, endPoint y: 82, distance: 32.1
type input "СИЛНО"
click at [340, 120] on div at bounding box center [395, 121] width 205 height 11
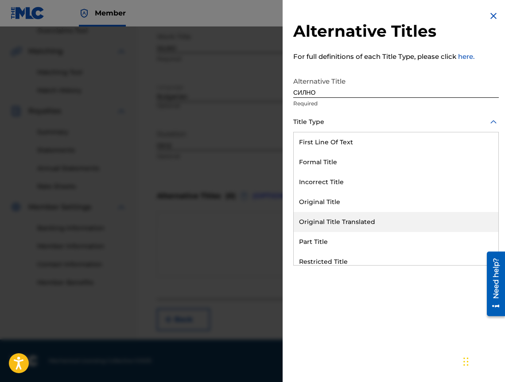
click at [348, 226] on div "Original Title Translated" at bounding box center [396, 222] width 205 height 20
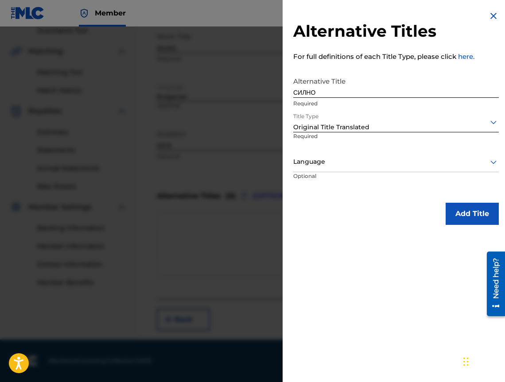
click at [337, 165] on div at bounding box center [395, 161] width 205 height 11
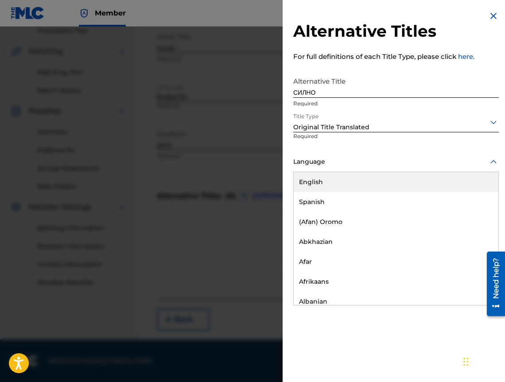
scroll to position [354, 0]
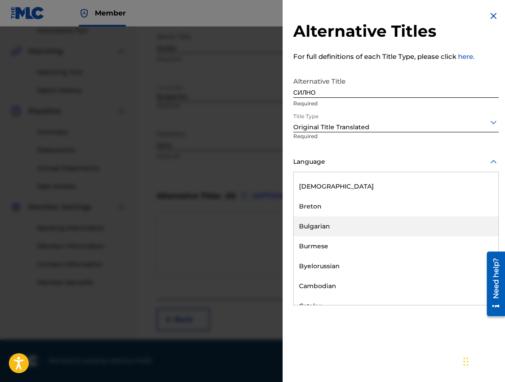
click at [355, 224] on div "Bulgarian" at bounding box center [396, 226] width 205 height 20
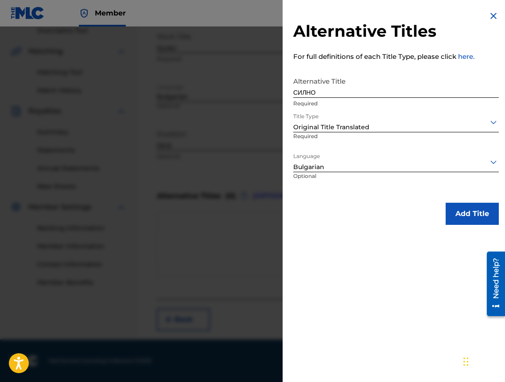
click at [468, 216] on button "Add Title" at bounding box center [471, 214] width 53 height 22
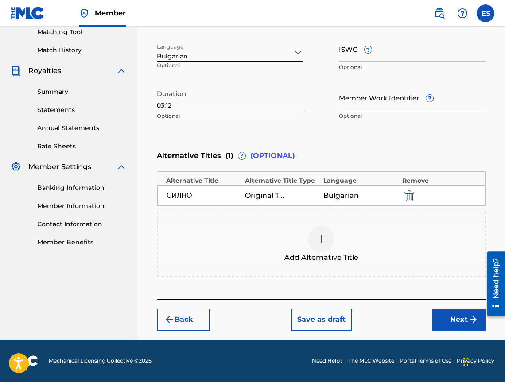
click at [458, 326] on button "Next" at bounding box center [458, 320] width 53 height 22
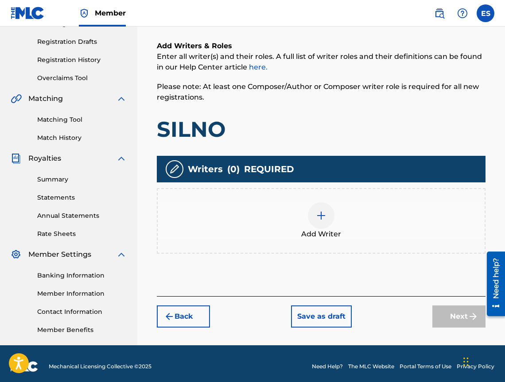
scroll to position [40, 0]
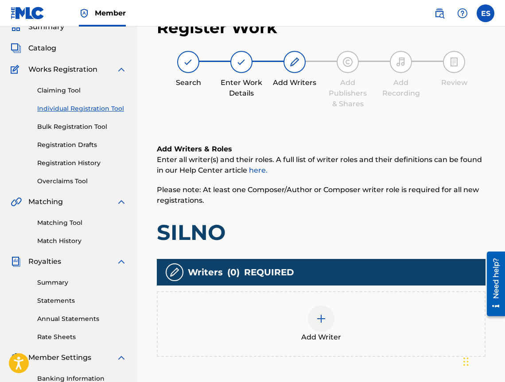
click at [456, 323] on div "Add Writer" at bounding box center [321, 323] width 327 height 37
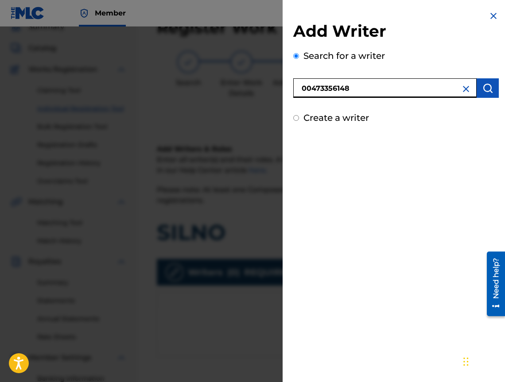
type input "00473356148"
click at [484, 85] on img "submit" at bounding box center [487, 88] width 11 height 11
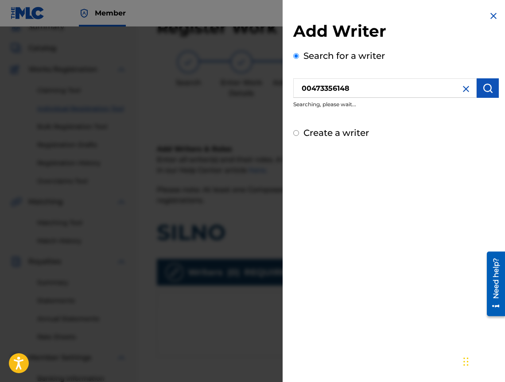
click at [298, 91] on input "00473356148" at bounding box center [384, 87] width 183 height 19
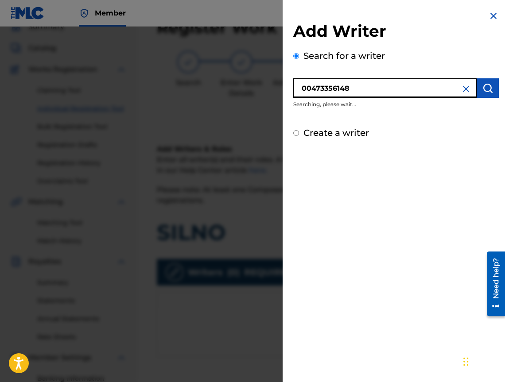
click at [489, 82] on button "submit" at bounding box center [487, 87] width 22 height 19
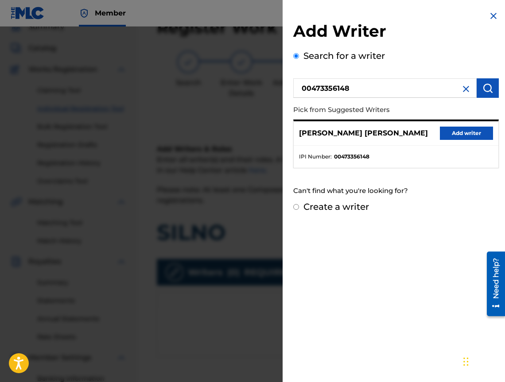
click at [464, 135] on button "Add writer" at bounding box center [466, 133] width 53 height 13
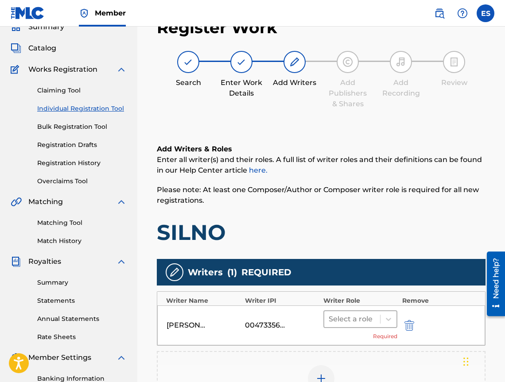
click at [348, 310] on div "[PERSON_NAME] [PERSON_NAME] 00473356148 Select a role Required" at bounding box center [321, 325] width 328 height 40
click at [358, 321] on div at bounding box center [351, 319] width 47 height 12
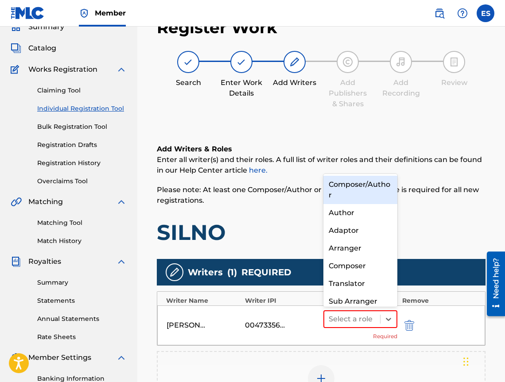
scroll to position [9, 0]
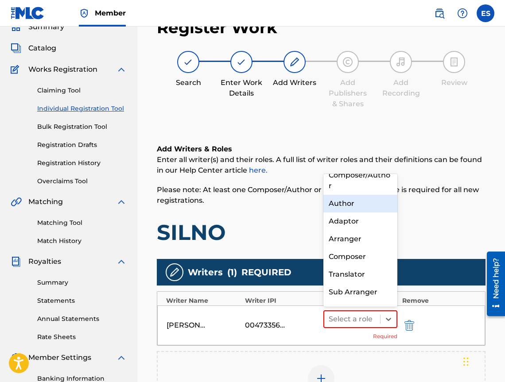
click at [360, 209] on div "Author" at bounding box center [360, 204] width 74 height 18
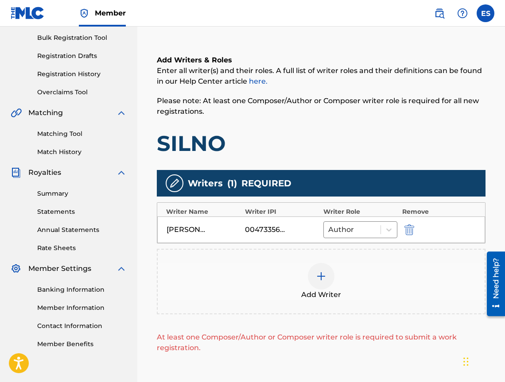
scroll to position [225, 0]
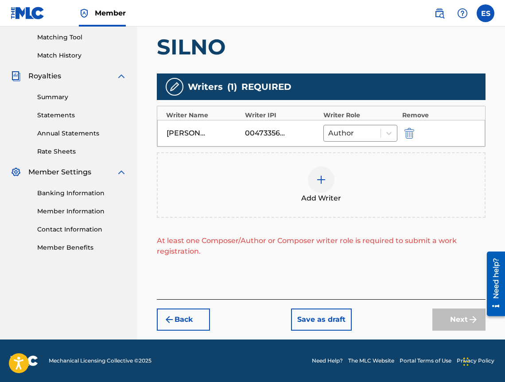
click at [317, 147] on div "Writers ( 1 ) REQUIRED Writer Name Writer IPI Writer Role Remove [PERSON_NAME] …" at bounding box center [321, 164] width 328 height 183
click at [316, 171] on div at bounding box center [321, 179] width 27 height 27
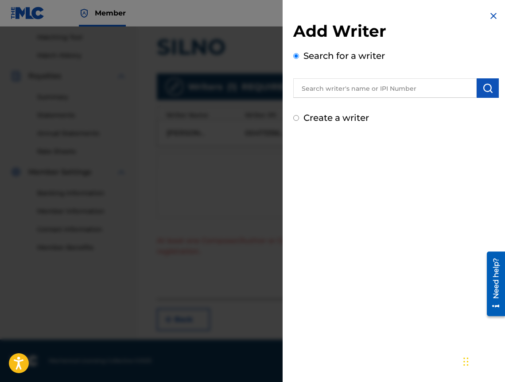
click at [488, 14] on img at bounding box center [493, 16] width 11 height 11
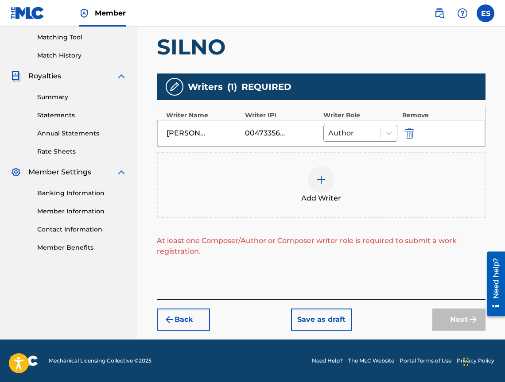
click at [370, 162] on div "Add Writer" at bounding box center [321, 185] width 328 height 66
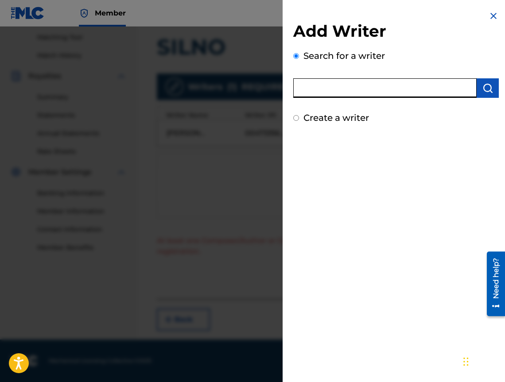
drag, startPoint x: 414, startPoint y: 93, endPoint x: 407, endPoint y: 90, distance: 7.6
type input "00473352748"
click at [491, 83] on button "submit" at bounding box center [487, 87] width 22 height 19
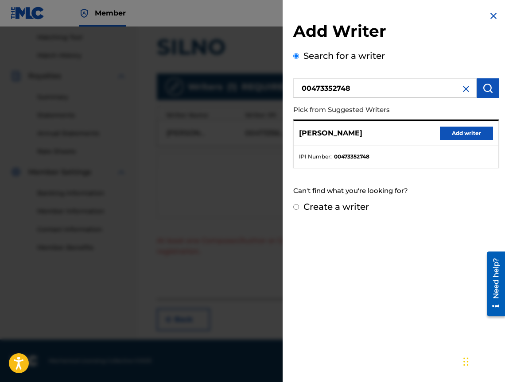
click at [452, 129] on button "Add writer" at bounding box center [466, 133] width 53 height 13
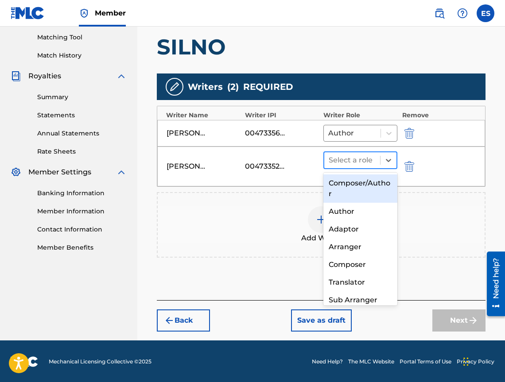
click at [335, 160] on div at bounding box center [351, 160] width 47 height 12
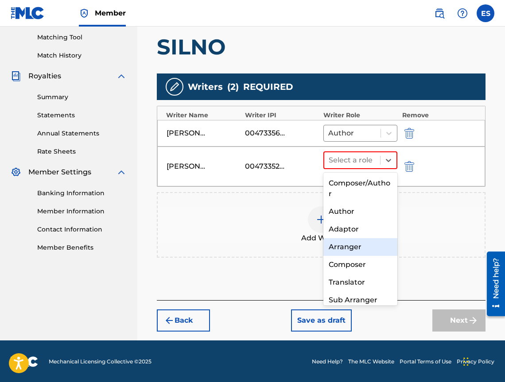
click at [355, 243] on div "Arranger" at bounding box center [360, 247] width 74 height 18
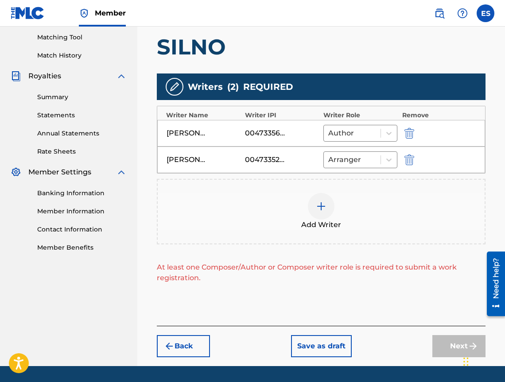
click at [323, 208] on img at bounding box center [321, 206] width 11 height 11
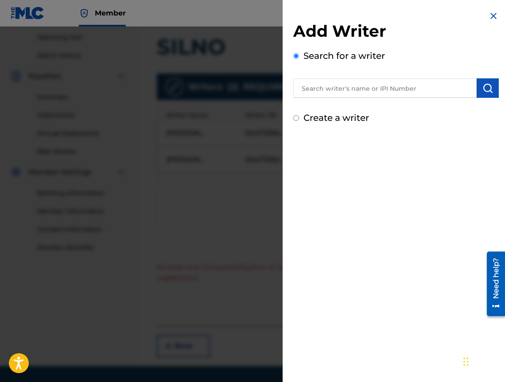
drag, startPoint x: 384, startPoint y: 76, endPoint x: 353, endPoint y: 90, distance: 34.3
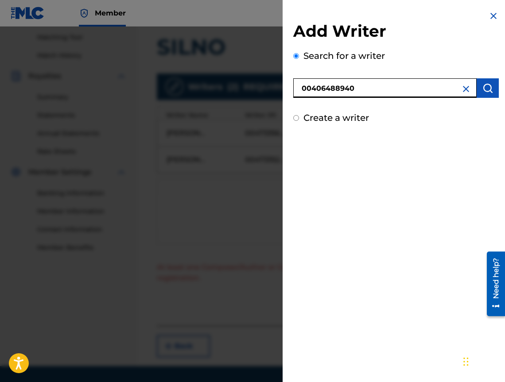
type input "00406488940"
click at [489, 91] on img "submit" at bounding box center [487, 88] width 11 height 11
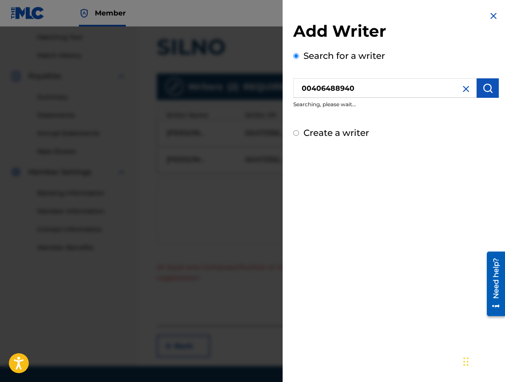
click at [484, 86] on img "submit" at bounding box center [487, 88] width 11 height 11
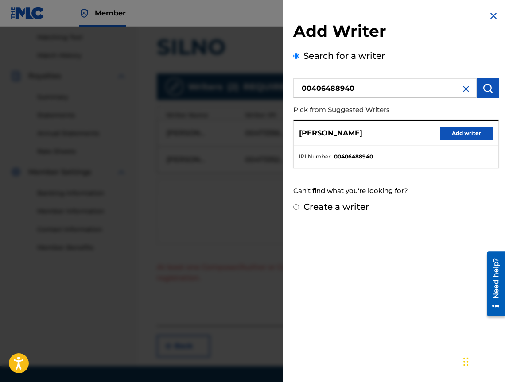
click at [465, 127] on button "Add writer" at bounding box center [466, 133] width 53 height 13
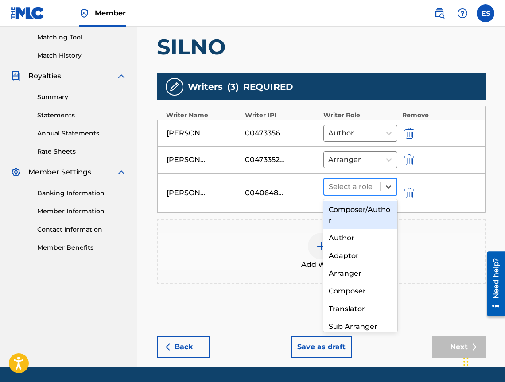
click at [355, 192] on div at bounding box center [351, 187] width 47 height 12
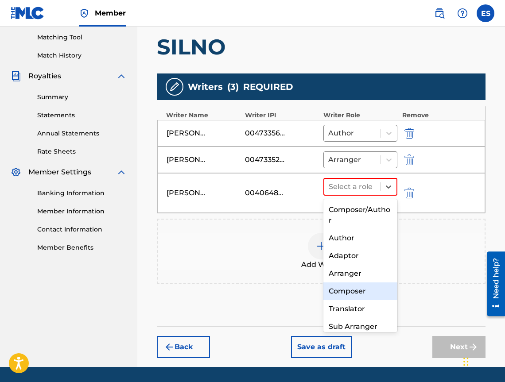
click at [385, 294] on div "Composer" at bounding box center [360, 291] width 74 height 18
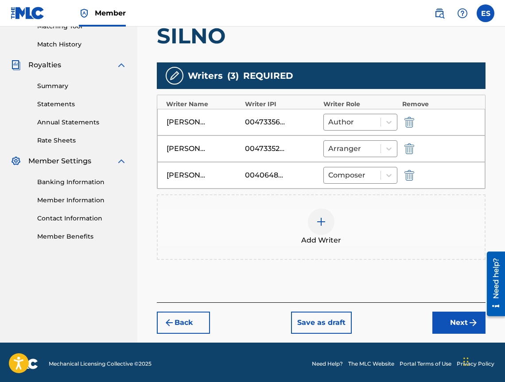
scroll to position [240, 0]
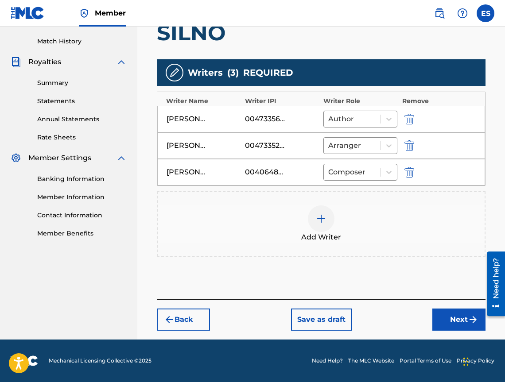
click at [438, 309] on button "Next" at bounding box center [458, 320] width 53 height 22
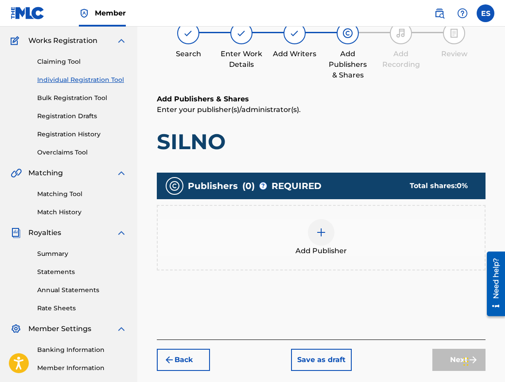
scroll to position [128, 0]
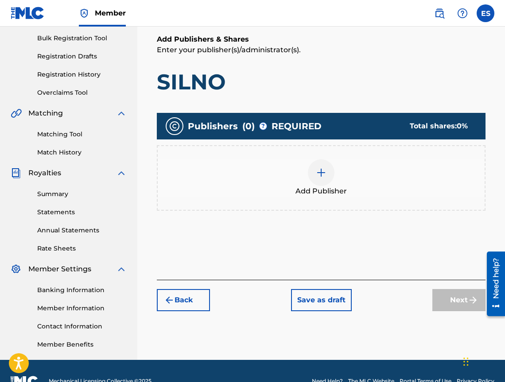
click at [193, 301] on button "Back" at bounding box center [183, 300] width 53 height 22
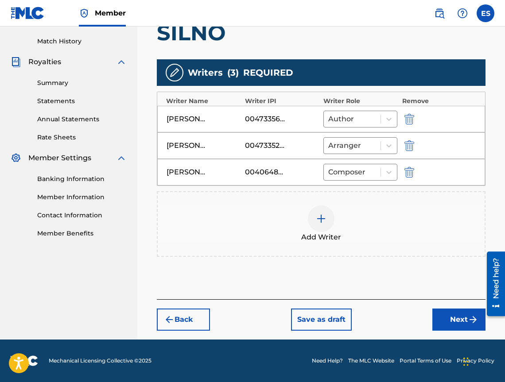
click at [443, 319] on button "Next" at bounding box center [458, 320] width 53 height 22
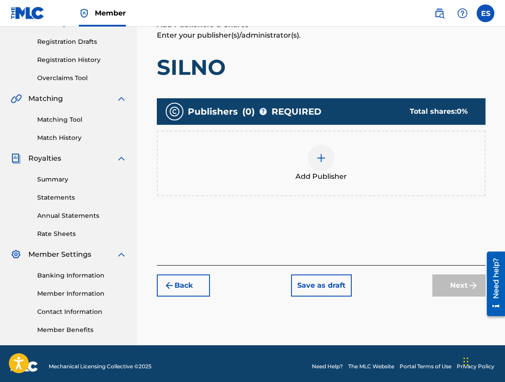
scroll to position [40, 0]
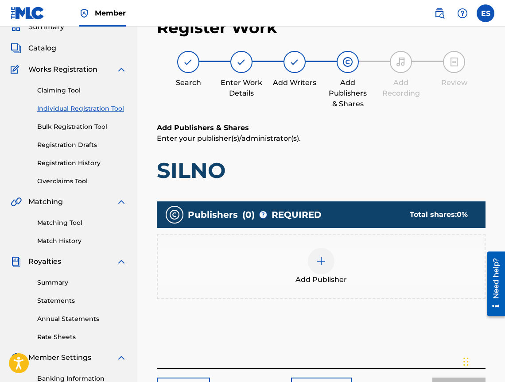
click at [343, 269] on div "Add Publisher" at bounding box center [321, 266] width 327 height 37
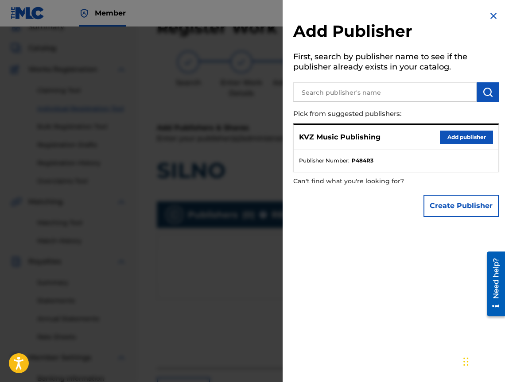
click at [472, 138] on button "Add publisher" at bounding box center [466, 137] width 53 height 13
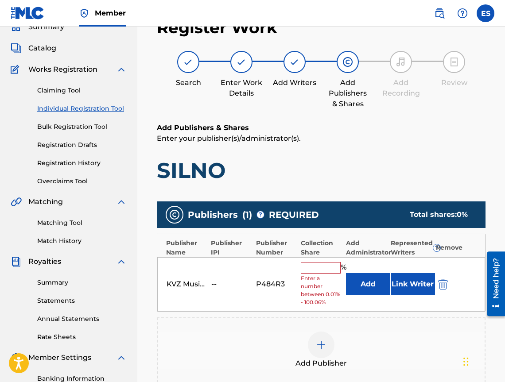
click at [325, 273] on input "text" at bounding box center [321, 268] width 40 height 12
type input "50"
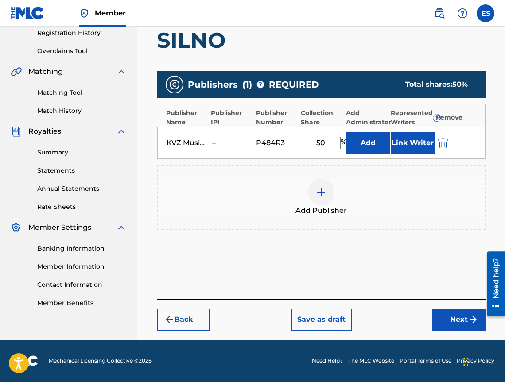
click at [452, 320] on button "Next" at bounding box center [458, 320] width 53 height 22
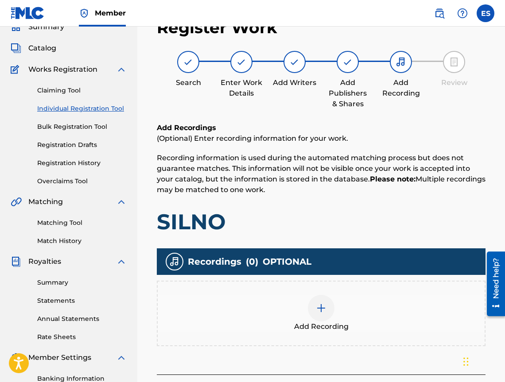
click at [384, 317] on div "Add Recording" at bounding box center [321, 313] width 327 height 37
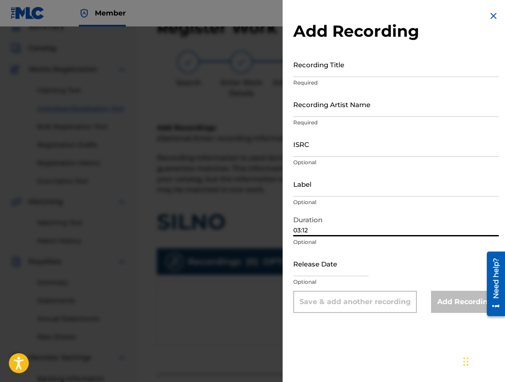
type input "03:12"
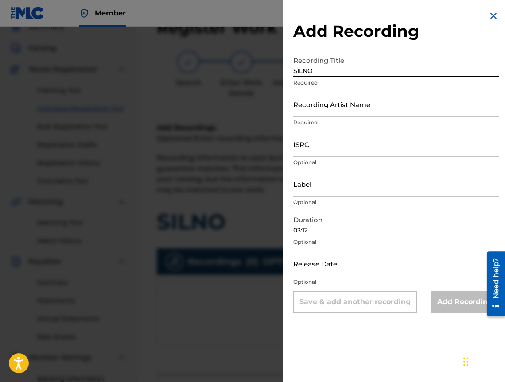
type input "SILNO"
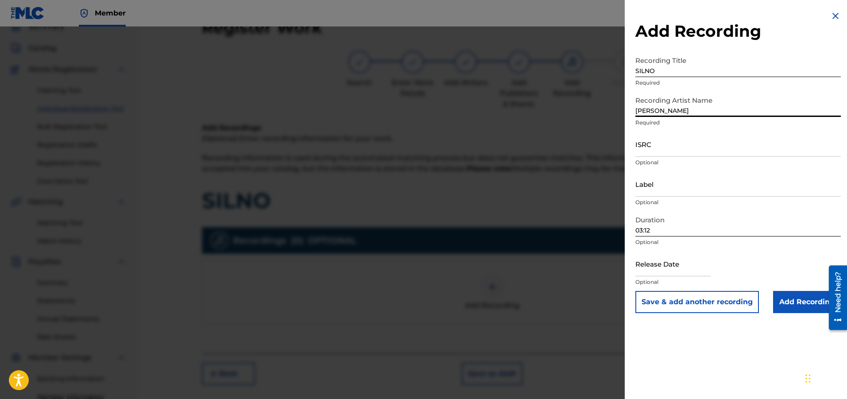
type input "[PERSON_NAME]"
drag, startPoint x: 717, startPoint y: 159, endPoint x: 686, endPoint y: 143, distance: 34.6
type input "BGA561100677"
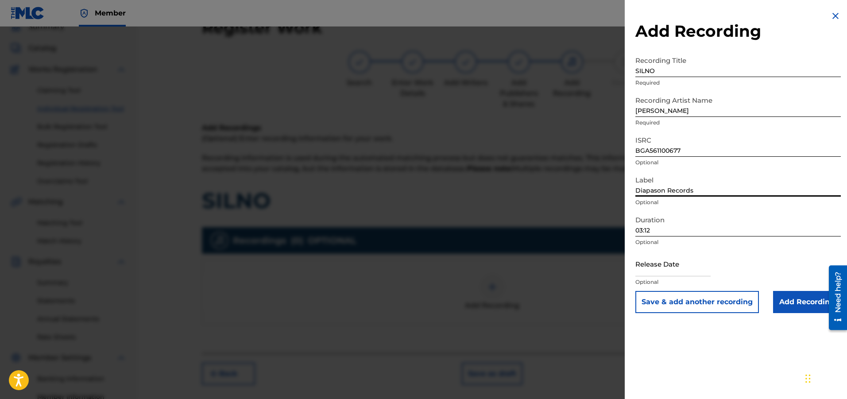
type input "Diapason Records"
click at [792, 298] on input "Add Recording" at bounding box center [807, 302] width 68 height 22
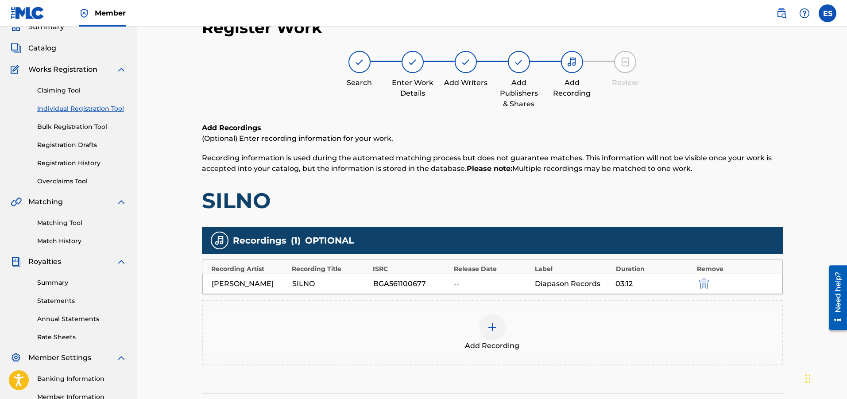
click at [662, 313] on div "Add Recording" at bounding box center [492, 333] width 581 height 66
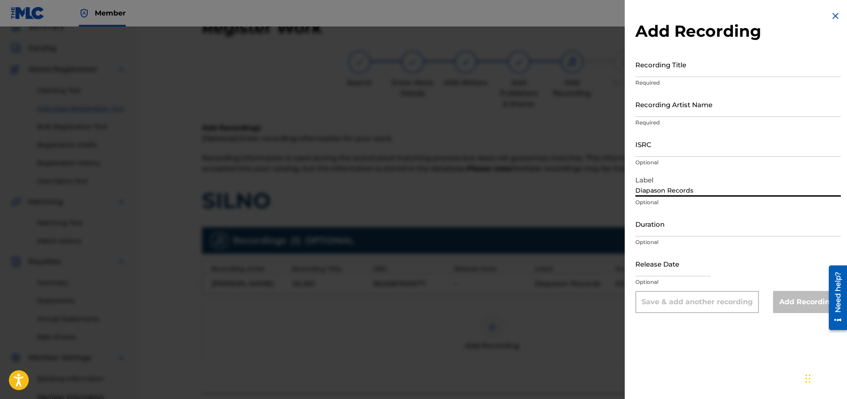
type input "Diapason Records"
type input "BGA671275134"
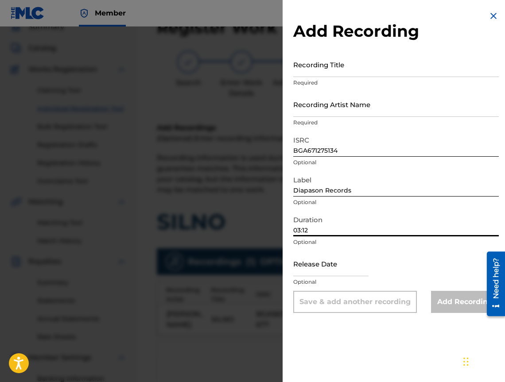
type input "03:12"
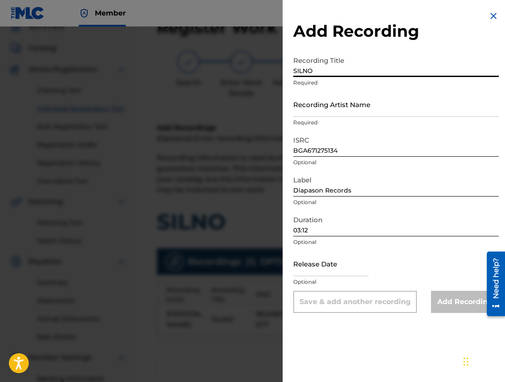
type input "SILNO"
drag, startPoint x: 407, startPoint y: 117, endPoint x: 373, endPoint y: 97, distance: 39.5
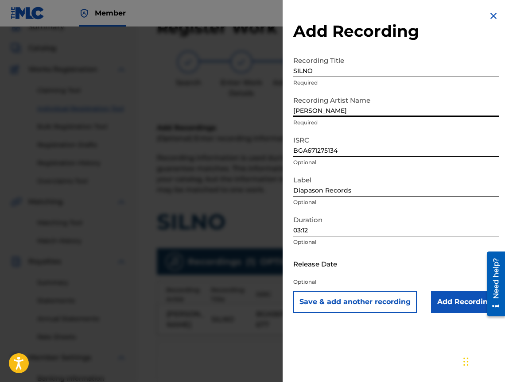
type input "[PERSON_NAME]"
click at [462, 304] on input "Add Recording" at bounding box center [465, 302] width 68 height 22
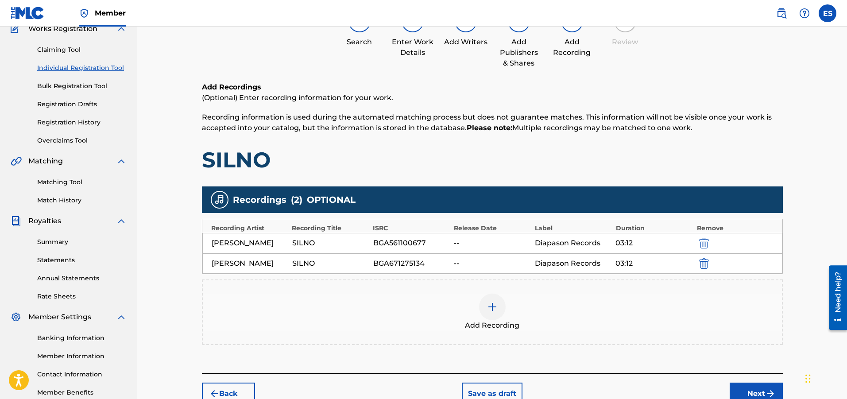
scroll to position [128, 0]
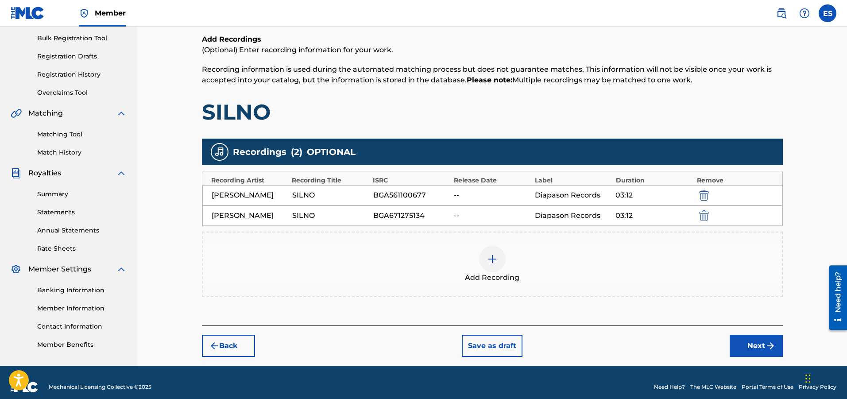
click at [741, 340] on button "Next" at bounding box center [756, 346] width 53 height 22
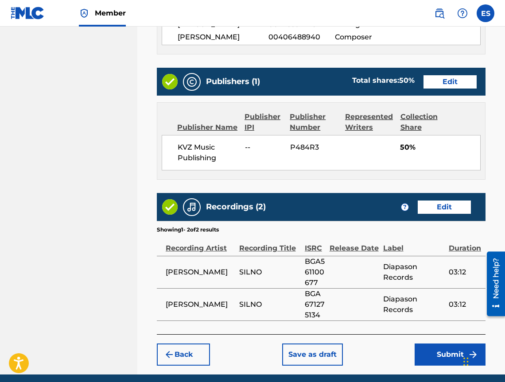
scroll to position [558, 0]
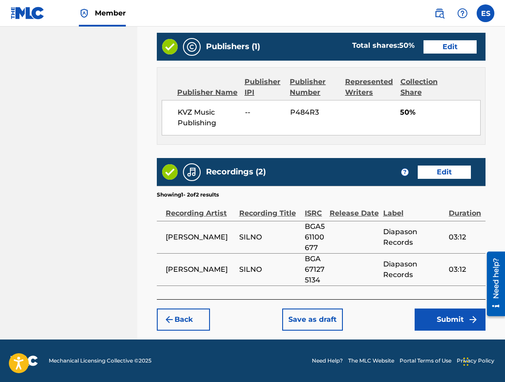
click at [417, 313] on button "Submit" at bounding box center [449, 320] width 71 height 22
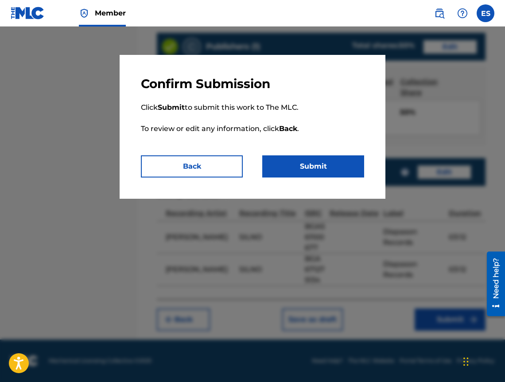
click at [333, 174] on button "Submit" at bounding box center [313, 166] width 102 height 22
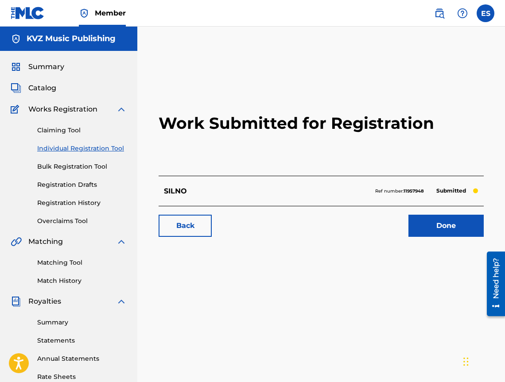
click at [55, 148] on link "Individual Registration Tool" at bounding box center [81, 148] width 89 height 9
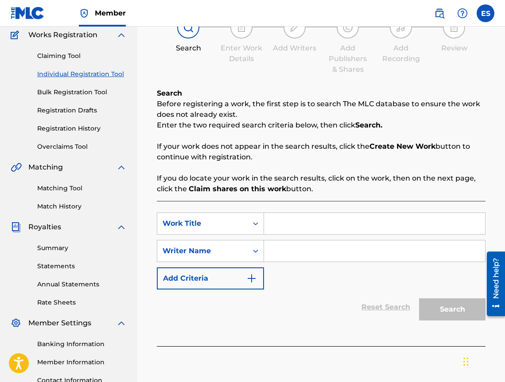
scroll to position [149, 0]
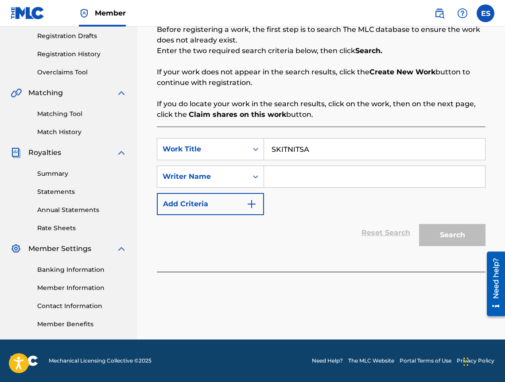
type input "SKITNITSA"
click at [337, 178] on input "Search Form" at bounding box center [374, 176] width 221 height 21
type input "[PERSON_NAME]"
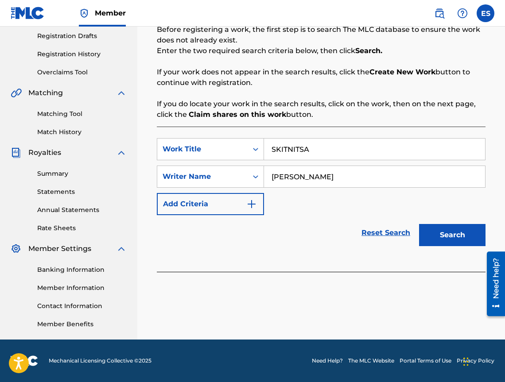
click at [272, 149] on input "SKITNITSA" at bounding box center [374, 149] width 221 height 21
click at [450, 240] on button "Search" at bounding box center [452, 235] width 66 height 22
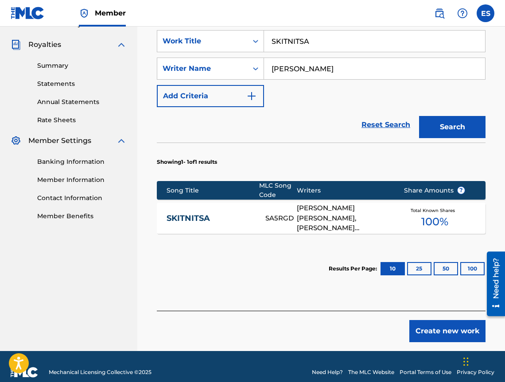
scroll to position [268, 0]
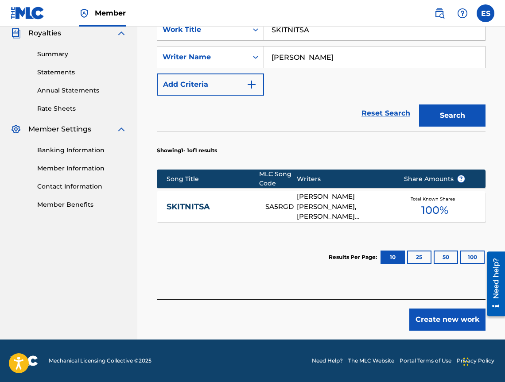
click at [173, 197] on div "SKITNITSA SA5RGD [PERSON_NAME] [PERSON_NAME], [PERSON_NAME] [PERSON_NAME] Total…" at bounding box center [321, 206] width 328 height 31
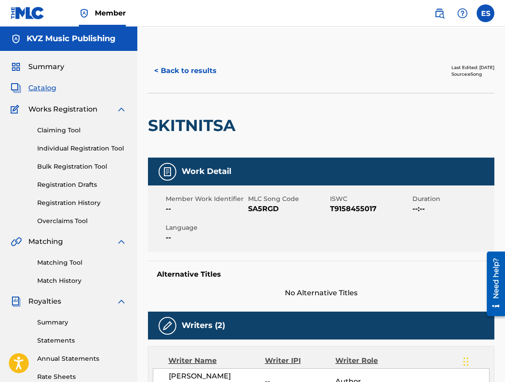
click at [158, 81] on button "< Back to results" at bounding box center [185, 71] width 75 height 22
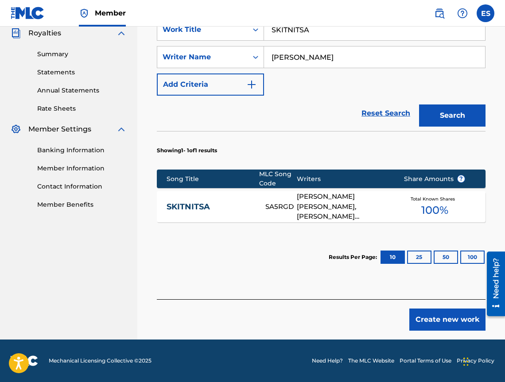
click at [417, 321] on button "Create new work" at bounding box center [447, 320] width 76 height 22
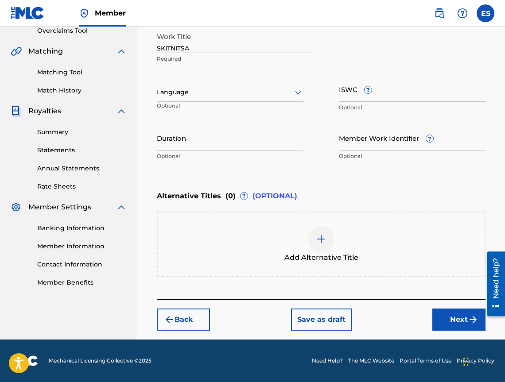
click at [185, 102] on p "Optional" at bounding box center [182, 109] width 51 height 15
click at [184, 97] on div at bounding box center [230, 92] width 147 height 11
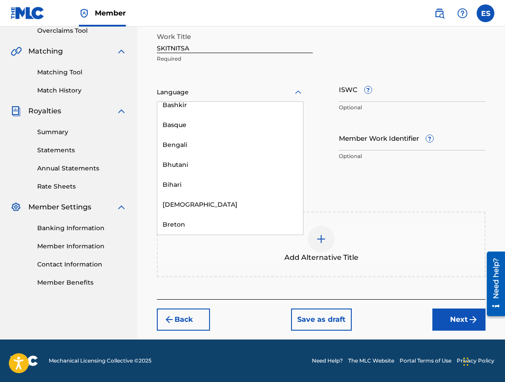
scroll to position [310, 0]
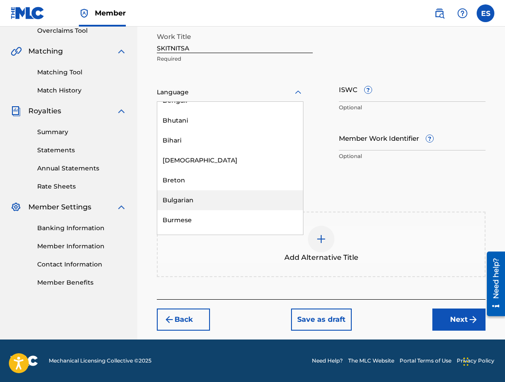
click at [200, 204] on div "Bulgarian" at bounding box center [230, 200] width 146 height 20
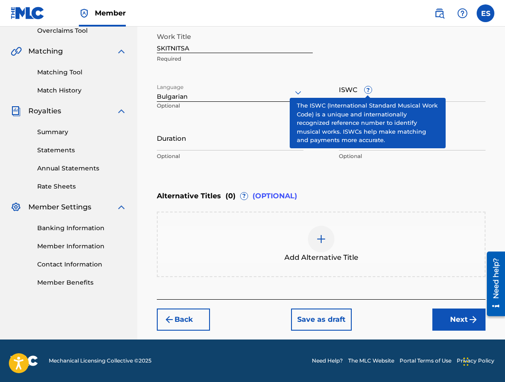
drag, startPoint x: 369, startPoint y: 94, endPoint x: 352, endPoint y: 94, distance: 16.8
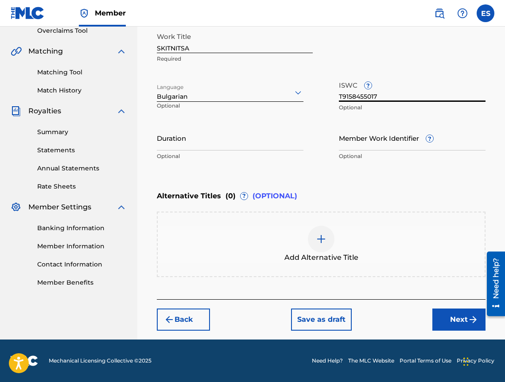
type input "T9158455017"
click at [253, 149] on input "Duration" at bounding box center [230, 137] width 147 height 25
type input "03:11"
click at [333, 229] on div "Add Alternative Title" at bounding box center [321, 244] width 327 height 37
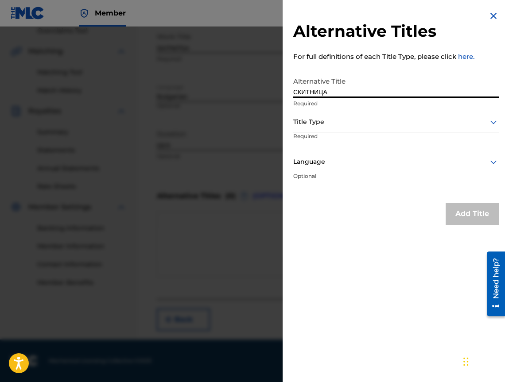
type input "СКИТНИЦА"
click at [352, 128] on div "Title Type" at bounding box center [395, 122] width 205 height 20
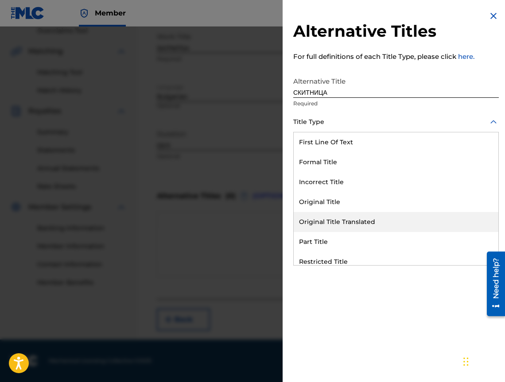
click at [357, 215] on div "Original Title Translated" at bounding box center [396, 222] width 205 height 20
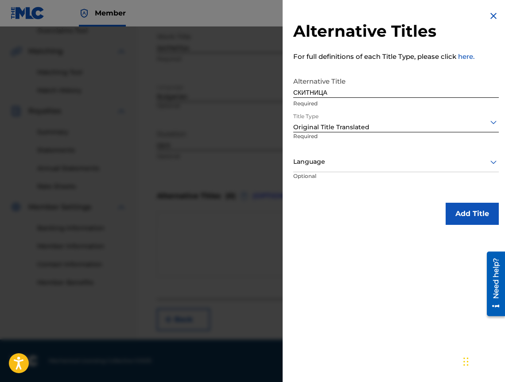
click at [375, 161] on div at bounding box center [395, 161] width 205 height 11
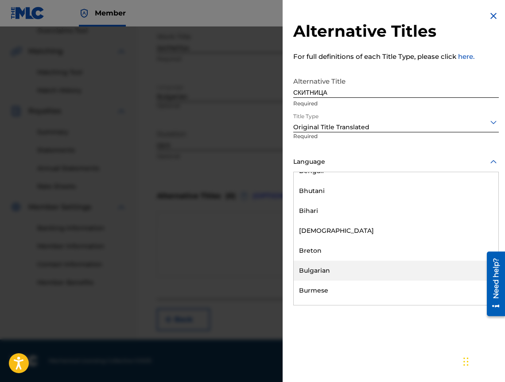
click at [391, 270] on div "Bulgarian" at bounding box center [396, 271] width 205 height 20
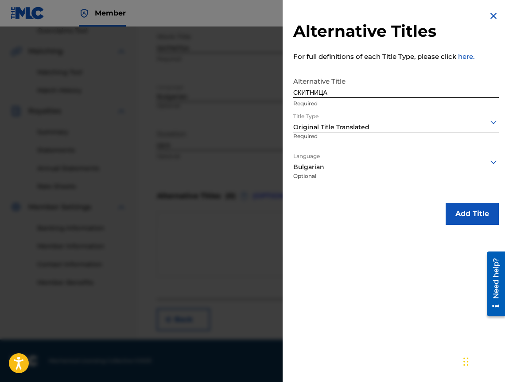
click at [464, 194] on div "Alternative Titles For full definitions of each Title Type, please click here. …" at bounding box center [395, 118] width 227 height 236
click at [460, 215] on button "Add Title" at bounding box center [471, 214] width 53 height 22
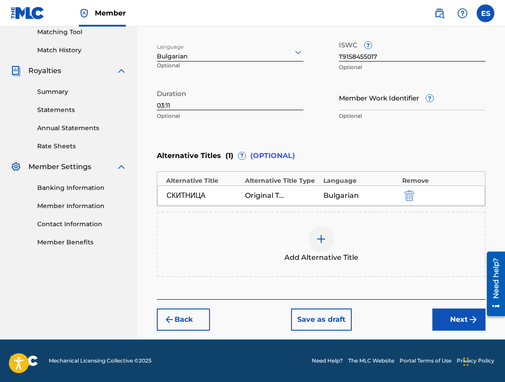
click at [455, 317] on button "Next" at bounding box center [458, 320] width 53 height 22
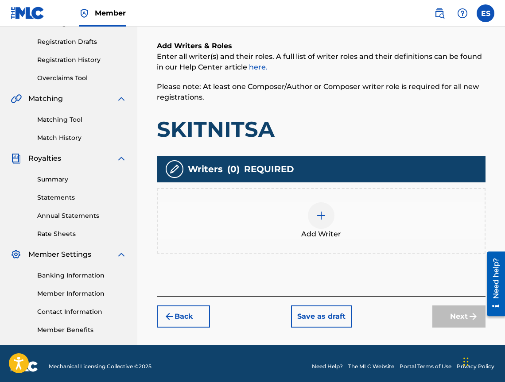
scroll to position [40, 0]
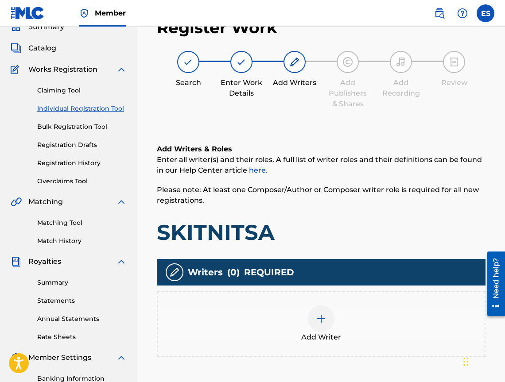
click at [373, 302] on div "Add Writer" at bounding box center [321, 324] width 328 height 66
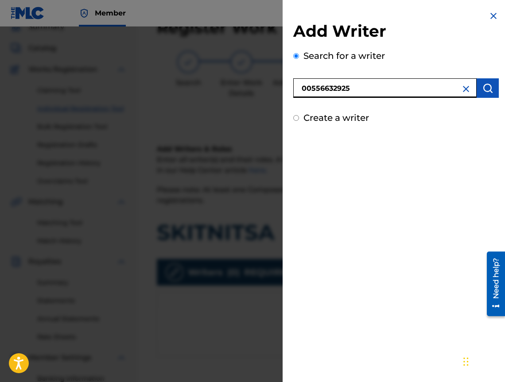
type input "00556632925"
click at [375, 202] on div "Add Writer Search for a writer 00556632925 Create a writer" at bounding box center [395, 191] width 227 height 382
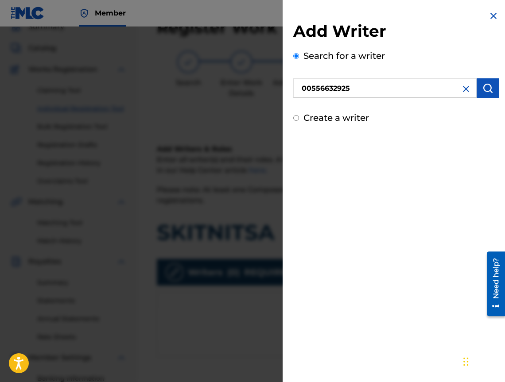
click at [482, 92] on img "submit" at bounding box center [487, 88] width 11 height 11
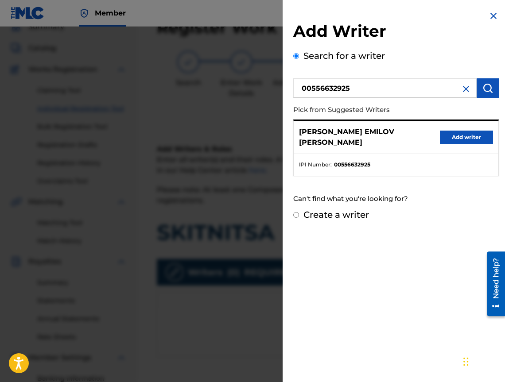
click at [454, 131] on button "Add writer" at bounding box center [466, 137] width 53 height 13
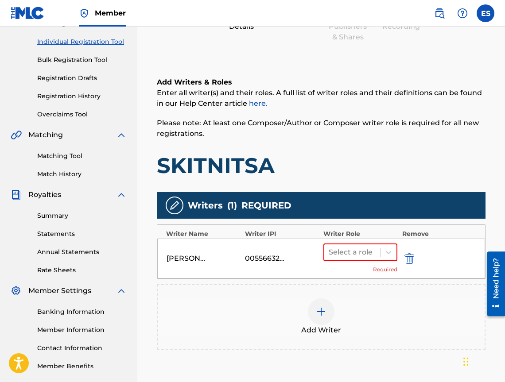
scroll to position [200, 0]
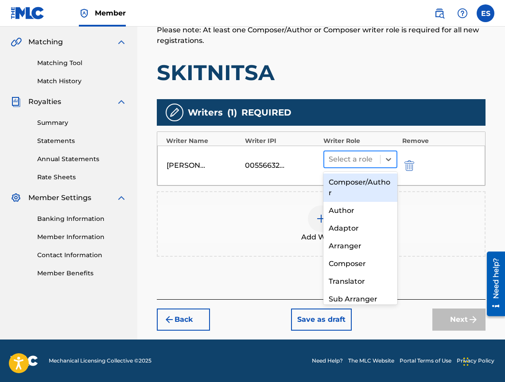
click at [352, 158] on div at bounding box center [351, 159] width 47 height 12
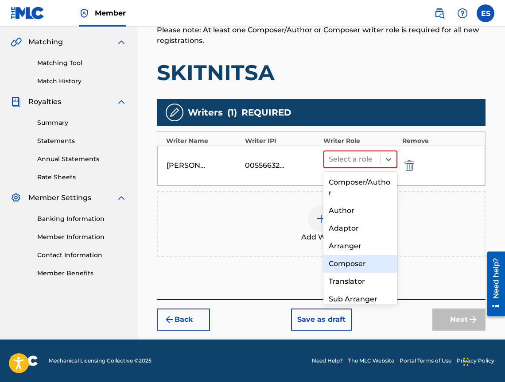
click at [364, 258] on div "Composer" at bounding box center [360, 264] width 74 height 18
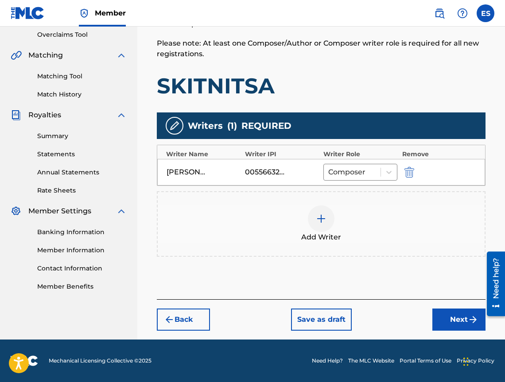
click at [342, 199] on div "Add Writer" at bounding box center [321, 224] width 328 height 66
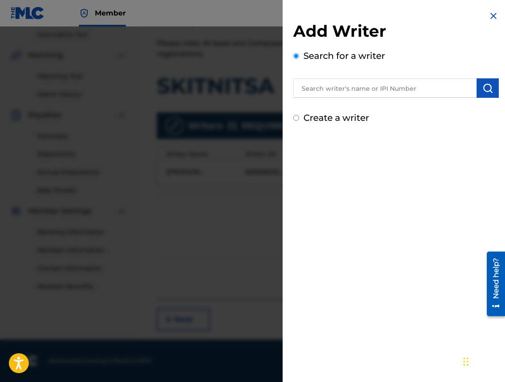
drag, startPoint x: 371, startPoint y: 98, endPoint x: 371, endPoint y: 89, distance: 8.5
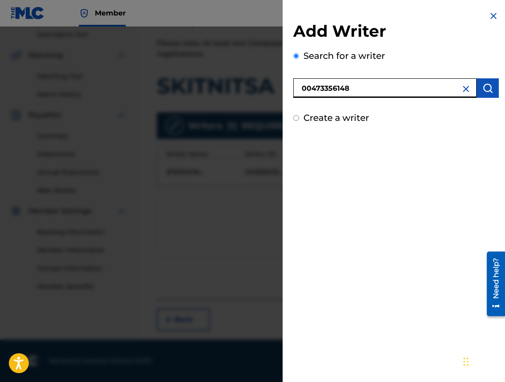
type input "00473356148"
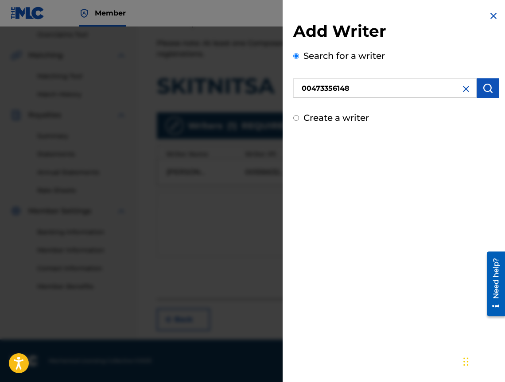
click at [483, 89] on img "submit" at bounding box center [487, 88] width 11 height 11
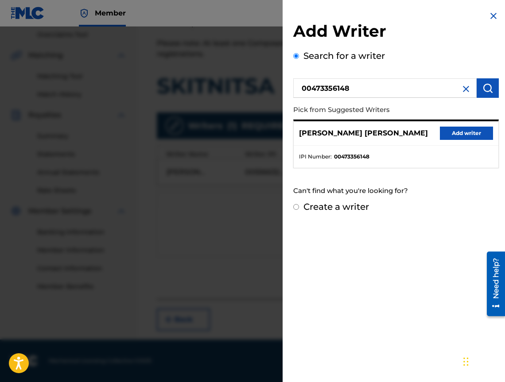
click at [456, 128] on button "Add writer" at bounding box center [466, 133] width 53 height 13
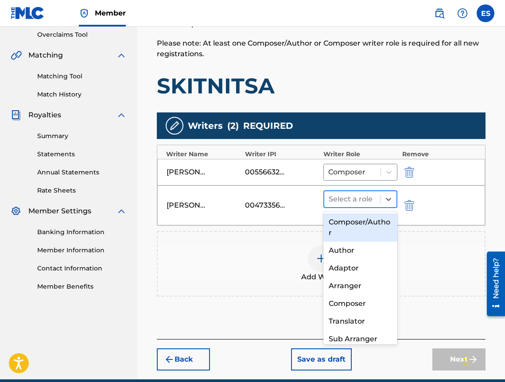
click at [368, 199] on div at bounding box center [351, 199] width 47 height 12
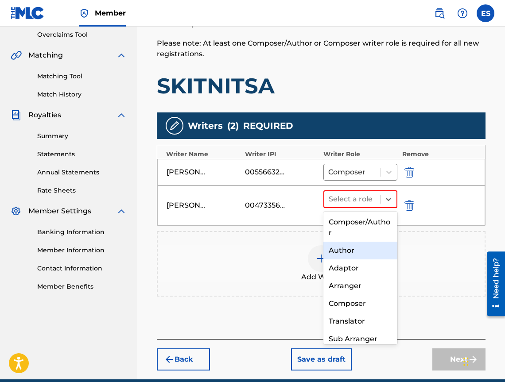
click at [366, 255] on div "Author" at bounding box center [360, 251] width 74 height 18
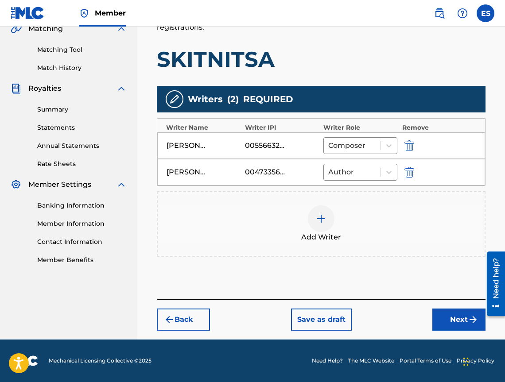
click at [450, 319] on button "Next" at bounding box center [458, 320] width 53 height 22
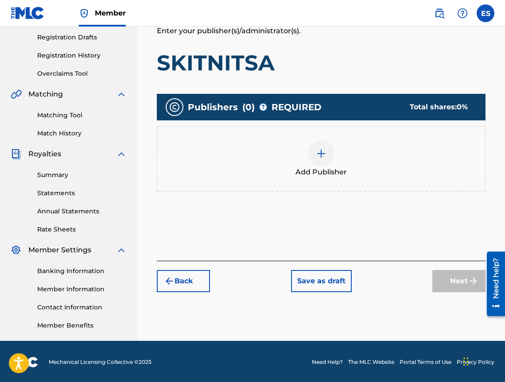
scroll to position [40, 0]
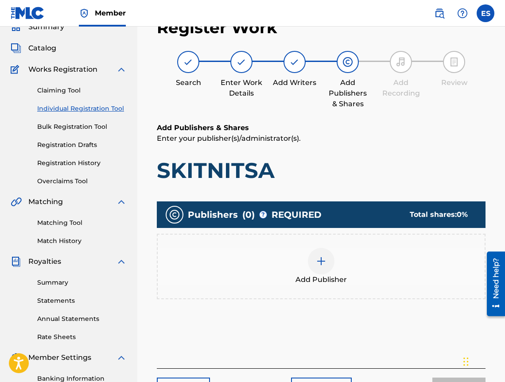
click at [386, 268] on div "Add Publisher" at bounding box center [321, 266] width 327 height 37
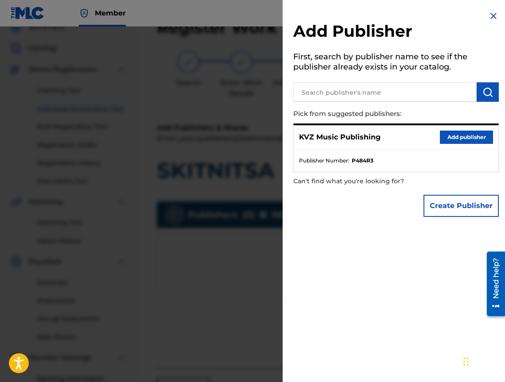
click at [454, 132] on button "Add publisher" at bounding box center [466, 137] width 53 height 13
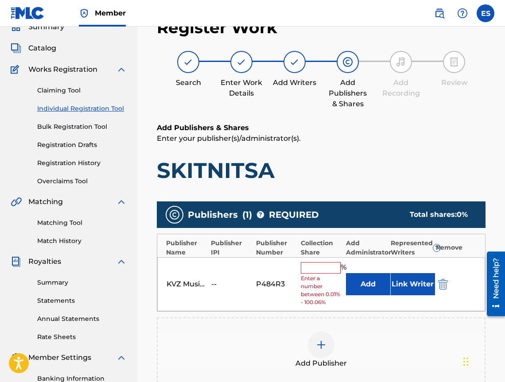
scroll to position [84, 0]
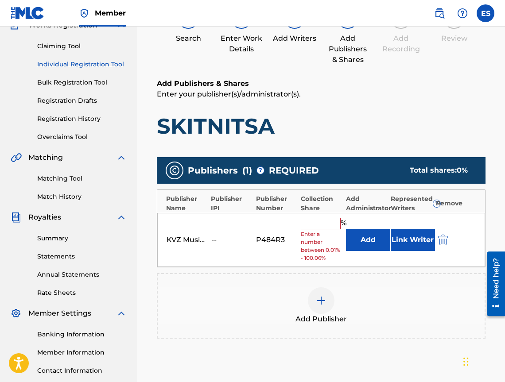
click at [328, 224] on input "text" at bounding box center [321, 224] width 40 height 12
type input "33.33"
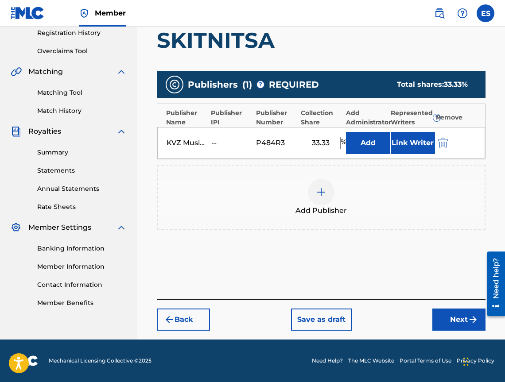
click at [455, 323] on button "Next" at bounding box center [458, 320] width 53 height 22
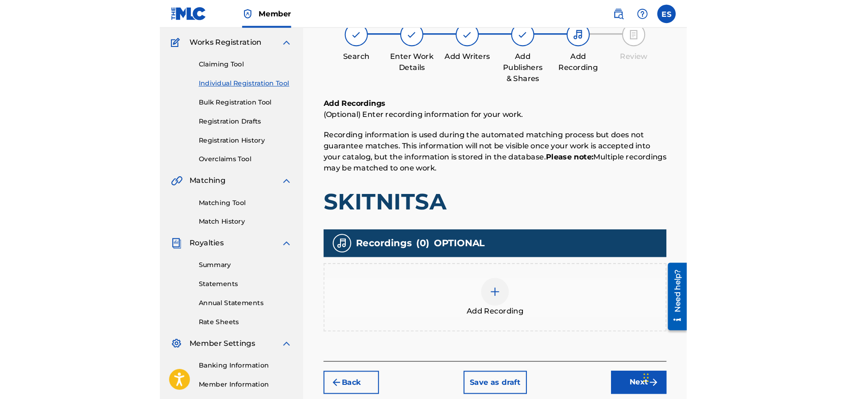
scroll to position [40, 0]
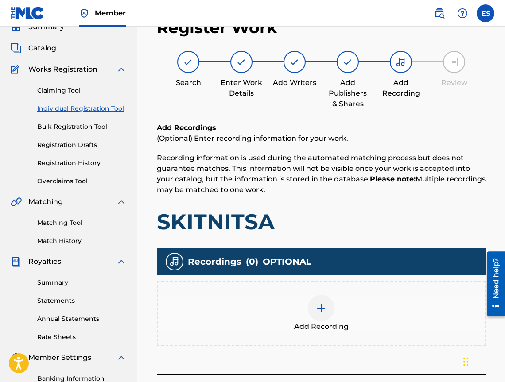
click at [396, 321] on div "Add Recording" at bounding box center [321, 313] width 327 height 37
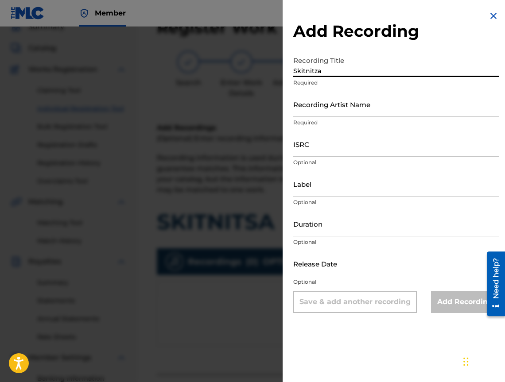
type input "Skitnitza"
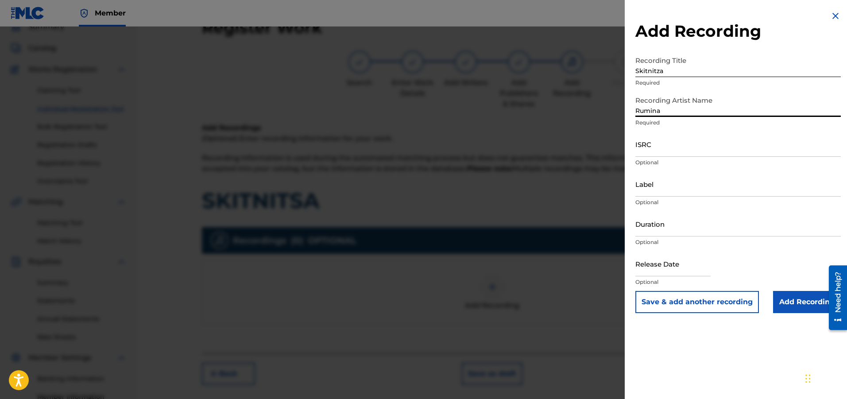
type input "Rumina"
type input "BGA551100185"
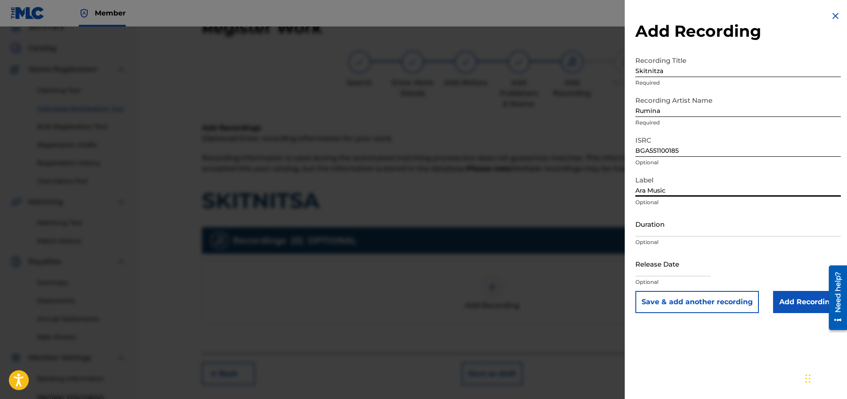
type input "Ara Music"
drag, startPoint x: 635, startPoint y: 221, endPoint x: 646, endPoint y: 232, distance: 15.3
type input "03:11"
click at [798, 303] on input "Add Recording" at bounding box center [807, 302] width 68 height 22
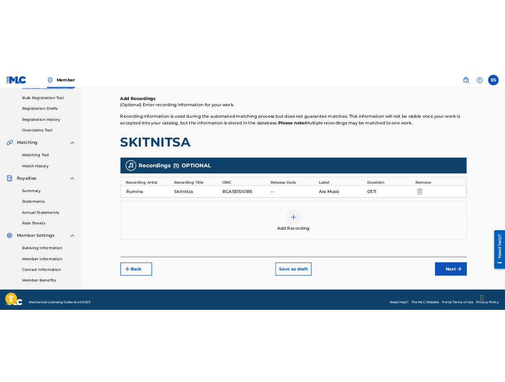
scroll to position [132, 0]
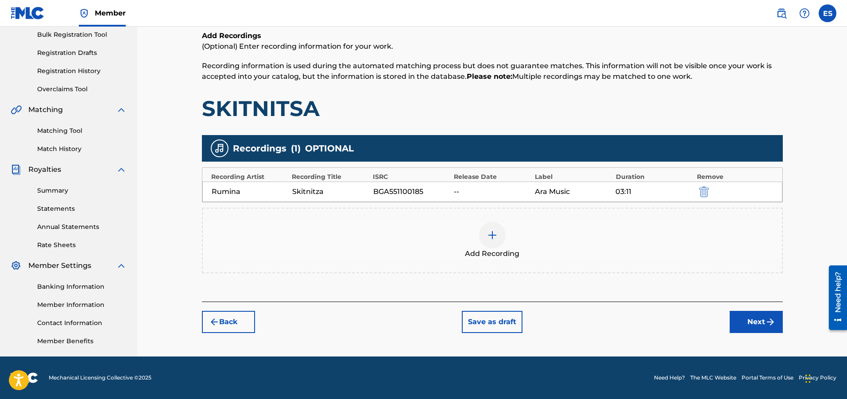
click at [707, 319] on div "Back Save as draft Next" at bounding box center [492, 316] width 581 height 31
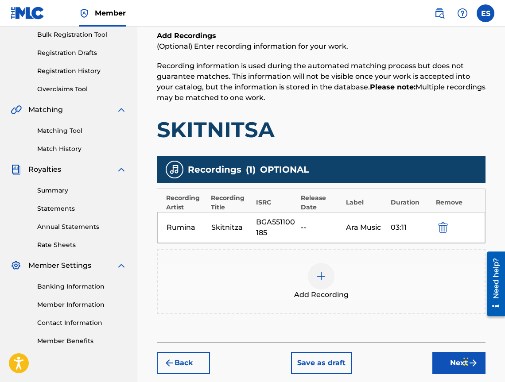
click at [436, 356] on button "Next" at bounding box center [458, 363] width 53 height 22
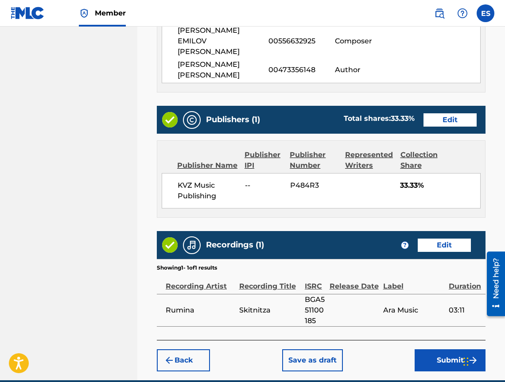
scroll to position [502, 0]
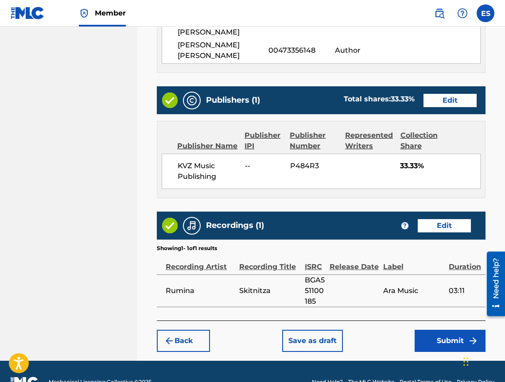
click at [436, 330] on button "Submit" at bounding box center [449, 341] width 71 height 22
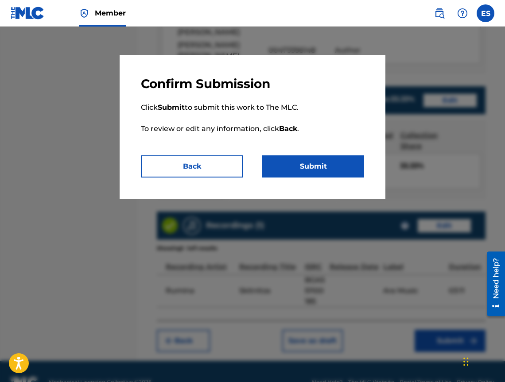
click at [292, 167] on button "Submit" at bounding box center [313, 166] width 102 height 22
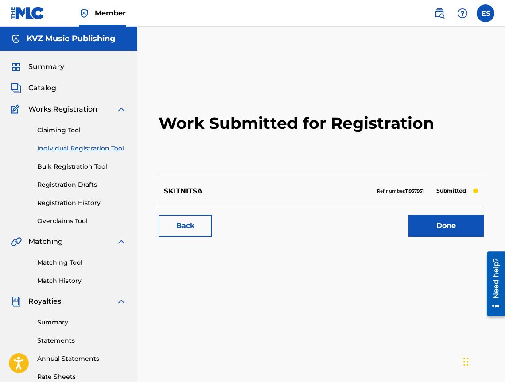
click at [107, 149] on link "Individual Registration Tool" at bounding box center [81, 148] width 89 height 9
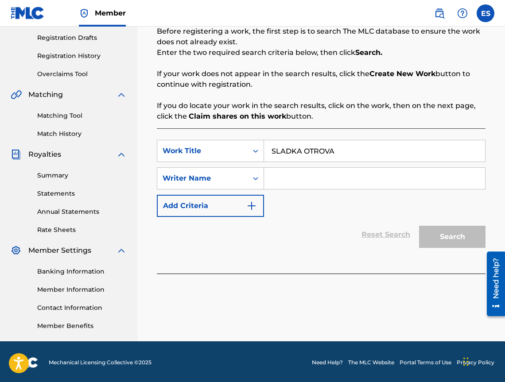
scroll to position [149, 0]
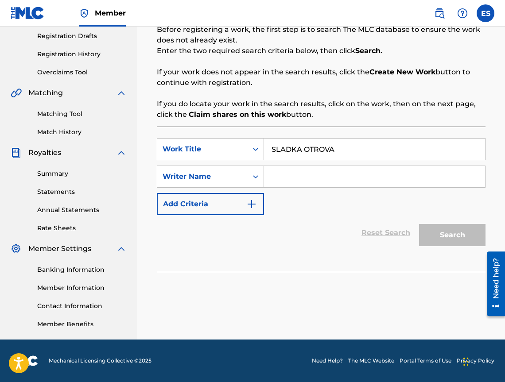
type input "SLADKA OTROVA"
click at [403, 189] on div "SearchWithCriteria703d41a2-012f-4140-ab1d-cc16f45c7775 Work Title SLADKA OTROVA…" at bounding box center [321, 176] width 328 height 77
click at [414, 176] on input "Search Form" at bounding box center [374, 176] width 221 height 21
type input "[PERSON_NAME]"
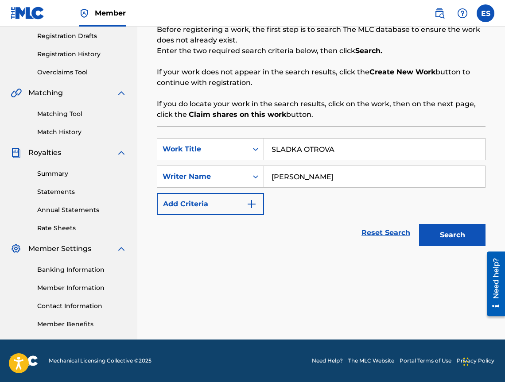
click at [450, 243] on button "Search" at bounding box center [452, 235] width 66 height 22
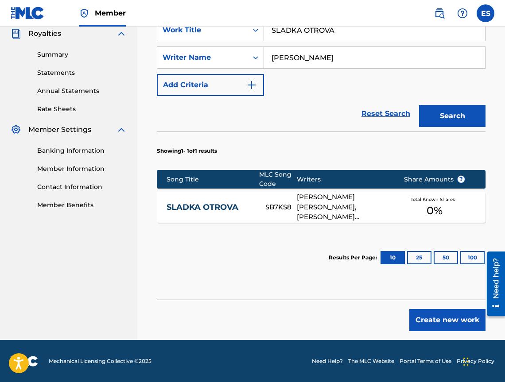
scroll to position [268, 0]
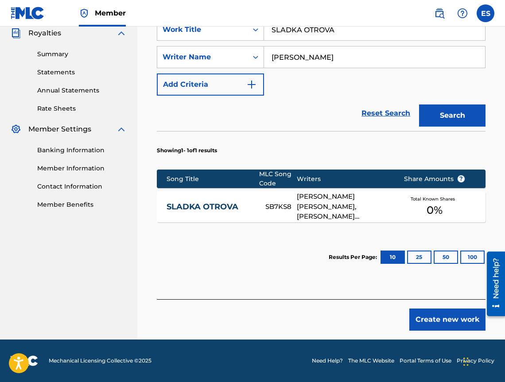
click at [250, 212] on link "SLADKA OTROVA" at bounding box center [209, 207] width 87 height 10
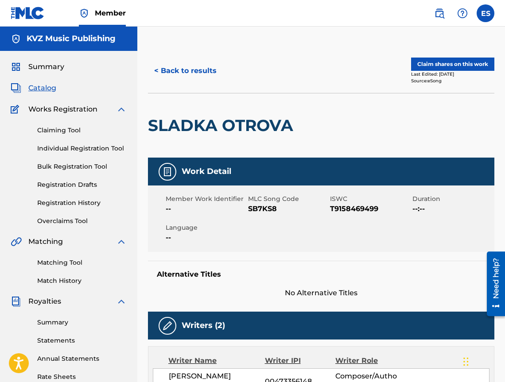
click at [196, 71] on button "< Back to results" at bounding box center [185, 71] width 75 height 22
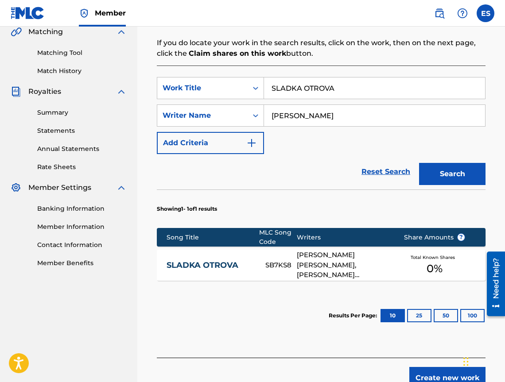
scroll to position [268, 0]
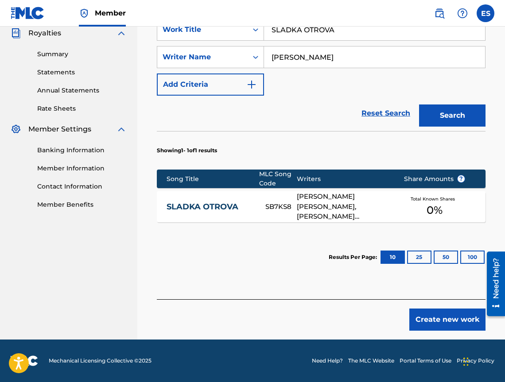
click at [456, 314] on button "Create new work" at bounding box center [447, 320] width 76 height 22
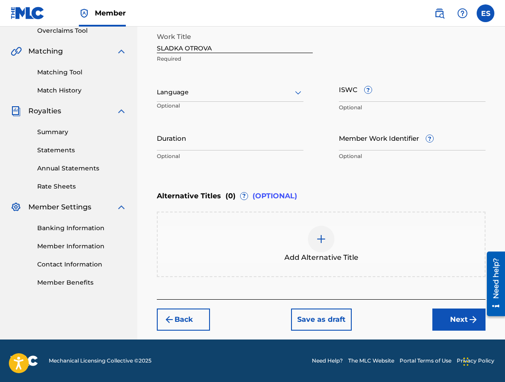
scroll to position [190, 0]
click at [226, 81] on div "Language Optional" at bounding box center [230, 97] width 147 height 40
click at [219, 95] on div at bounding box center [230, 92] width 147 height 11
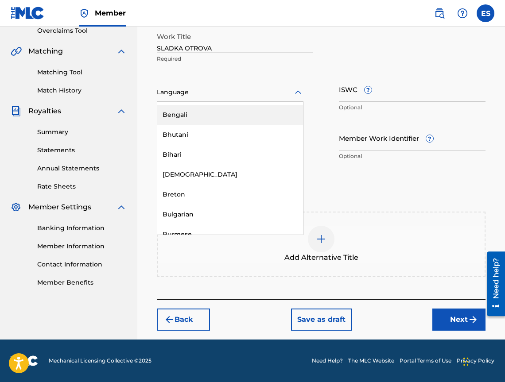
scroll to position [310, 0]
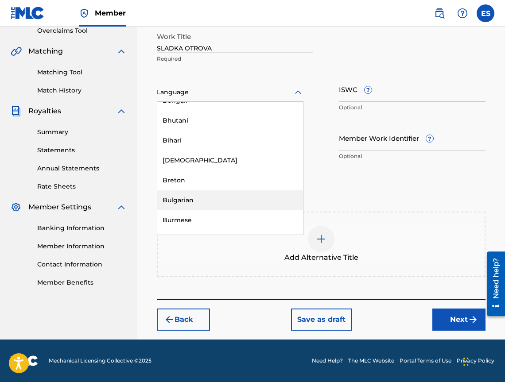
click at [234, 195] on div "Bulgarian" at bounding box center [230, 200] width 146 height 20
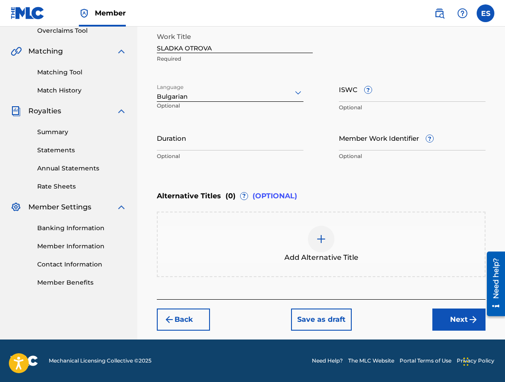
click at [250, 130] on input "Duration" at bounding box center [230, 137] width 147 height 25
type input "03:35"
drag, startPoint x: 431, startPoint y: 107, endPoint x: 420, endPoint y: 99, distance: 13.6
click at [379, 232] on div "Add Alternative Title" at bounding box center [321, 244] width 327 height 37
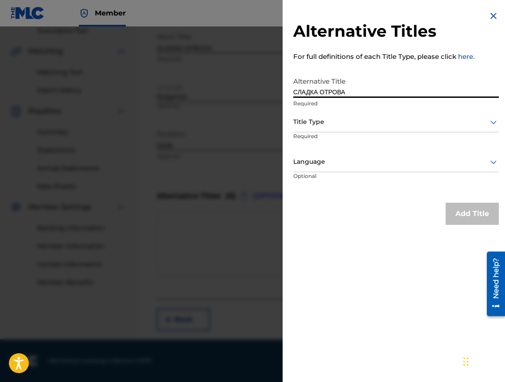
click at [338, 125] on div at bounding box center [395, 121] width 205 height 11
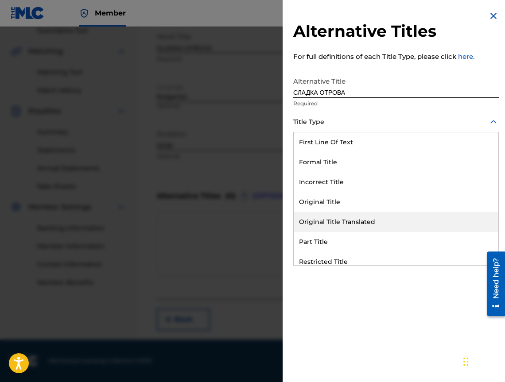
click at [344, 216] on div "Original Title Translated" at bounding box center [396, 222] width 205 height 20
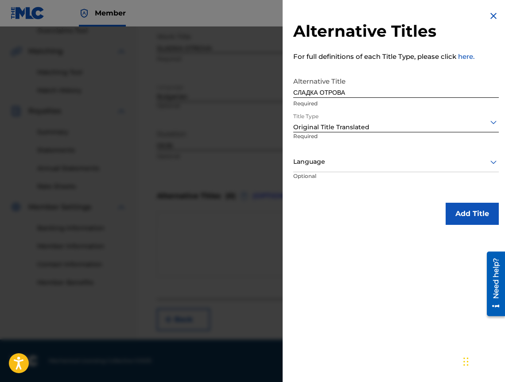
click at [328, 159] on div at bounding box center [395, 161] width 205 height 11
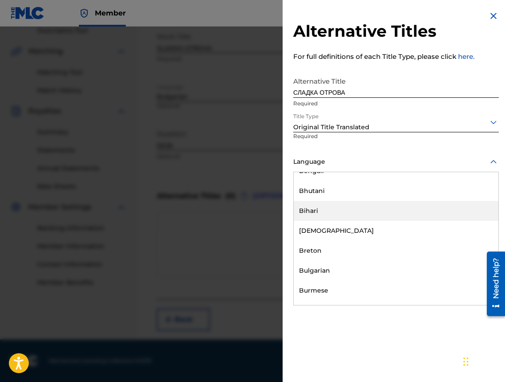
scroll to position [354, 0]
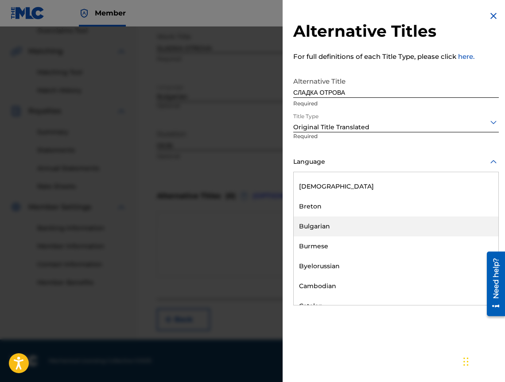
click at [348, 220] on div "Bulgarian" at bounding box center [396, 226] width 205 height 20
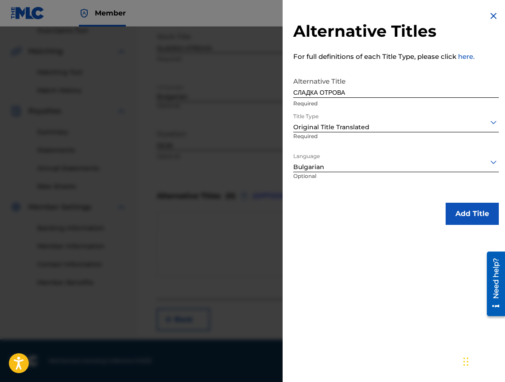
click at [491, 209] on button "Add Title" at bounding box center [471, 214] width 53 height 22
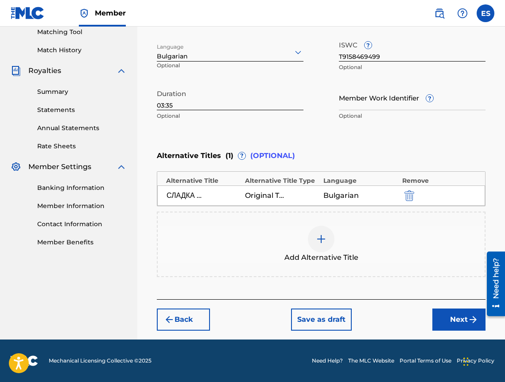
click at [449, 329] on button "Next" at bounding box center [458, 320] width 53 height 22
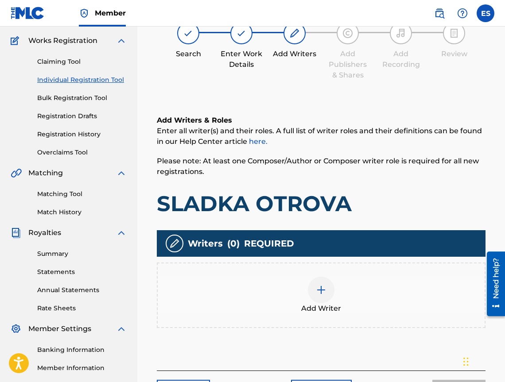
scroll to position [40, 0]
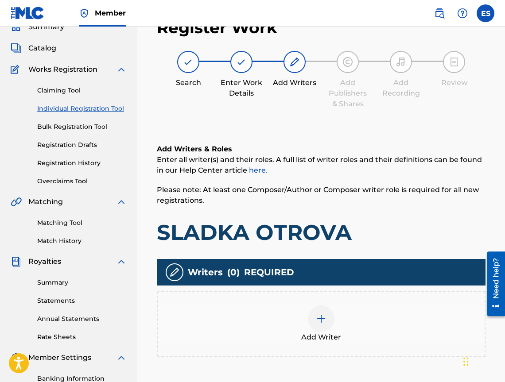
click at [344, 312] on div "Add Writer" at bounding box center [321, 323] width 327 height 37
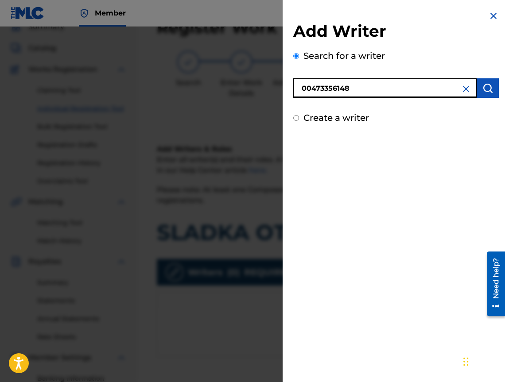
click at [478, 88] on button "submit" at bounding box center [487, 87] width 22 height 19
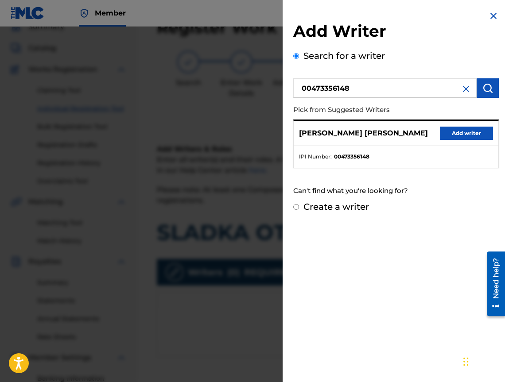
click at [453, 129] on button "Add writer" at bounding box center [466, 133] width 53 height 13
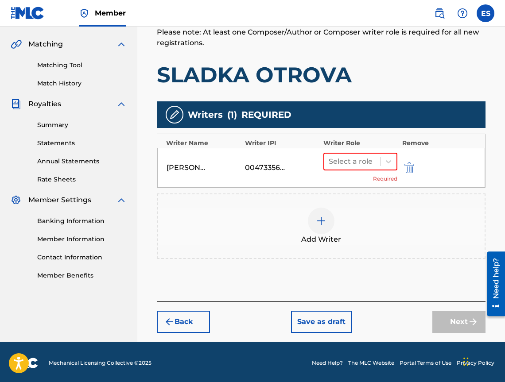
scroll to position [200, 0]
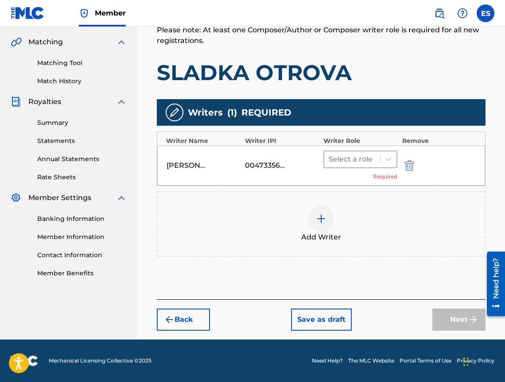
click at [348, 156] on div at bounding box center [351, 159] width 47 height 12
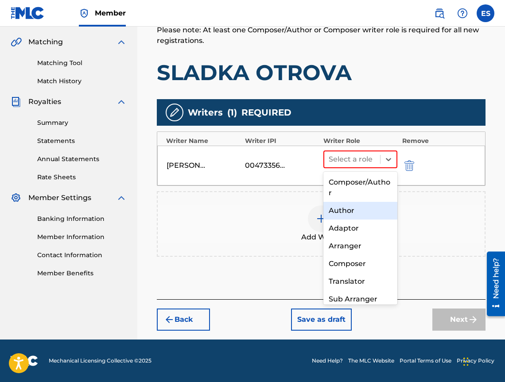
click at [351, 211] on div "Author" at bounding box center [360, 211] width 74 height 18
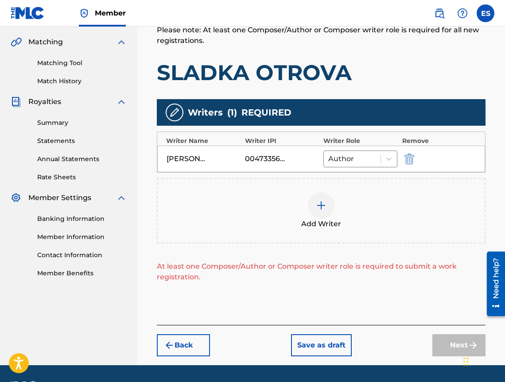
click at [351, 211] on div "Add Writer" at bounding box center [321, 210] width 327 height 37
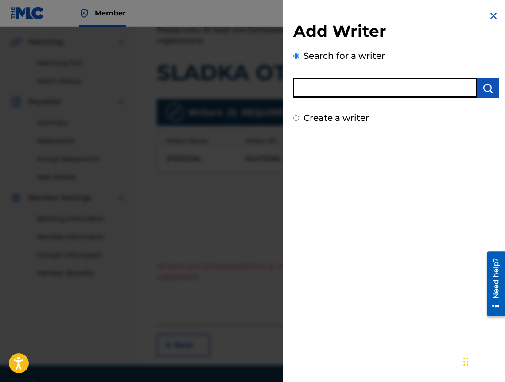
drag, startPoint x: 315, startPoint y: 69, endPoint x: 305, endPoint y: 93, distance: 25.7
click at [484, 92] on img "submit" at bounding box center [487, 88] width 11 height 11
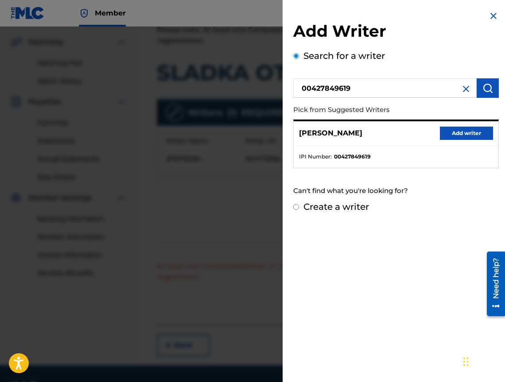
click at [470, 131] on button "Add writer" at bounding box center [466, 133] width 53 height 13
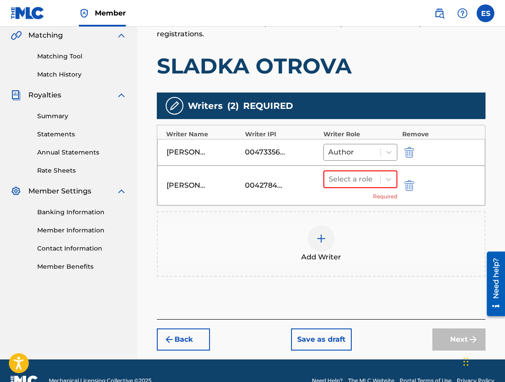
scroll to position [226, 0]
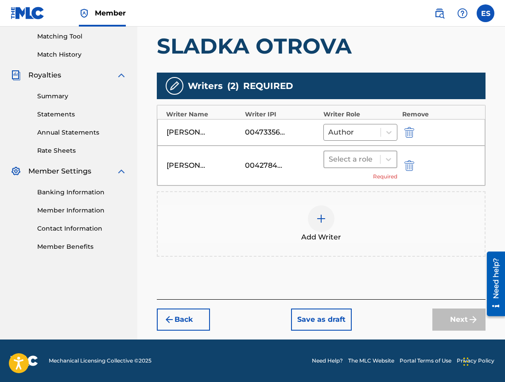
click at [330, 157] on input "text" at bounding box center [329, 159] width 2 height 11
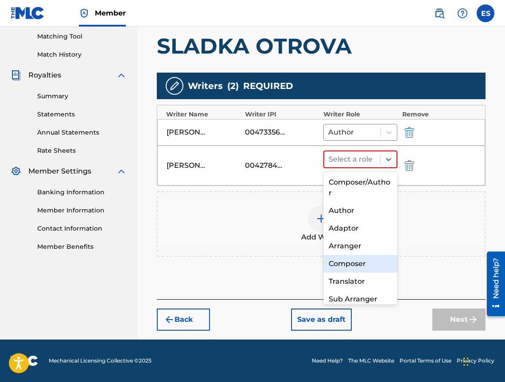
click at [380, 264] on div "Composer" at bounding box center [360, 264] width 74 height 18
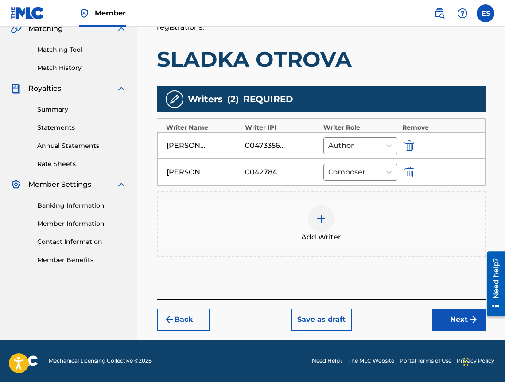
scroll to position [213, 0]
click at [335, 223] on div "Add Writer" at bounding box center [321, 223] width 327 height 37
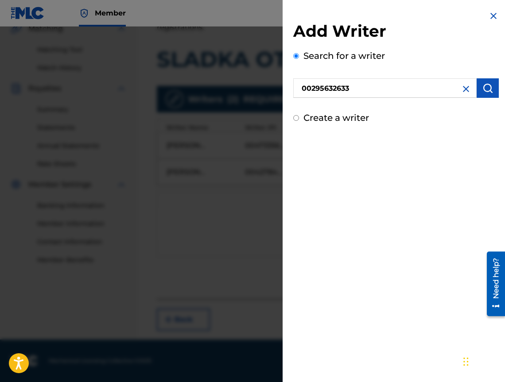
click at [493, 88] on button "submit" at bounding box center [487, 87] width 22 height 19
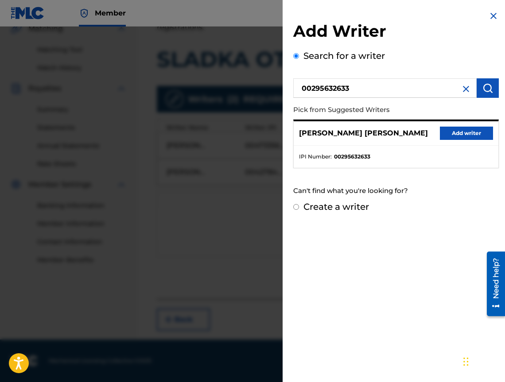
click at [458, 132] on button "Add writer" at bounding box center [466, 133] width 53 height 13
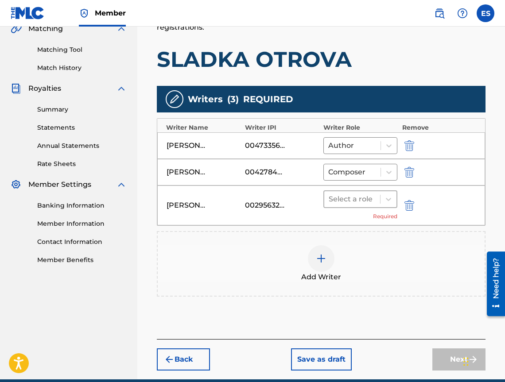
click at [350, 197] on div at bounding box center [351, 199] width 47 height 12
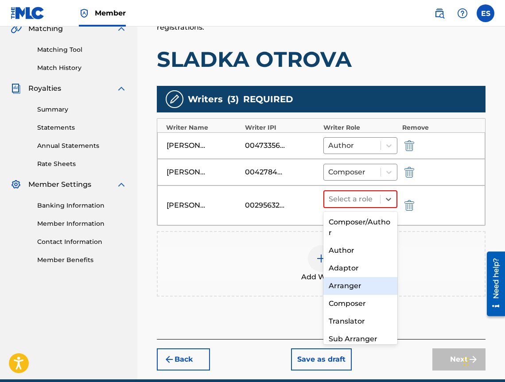
click at [356, 290] on div "Arranger" at bounding box center [360, 286] width 74 height 18
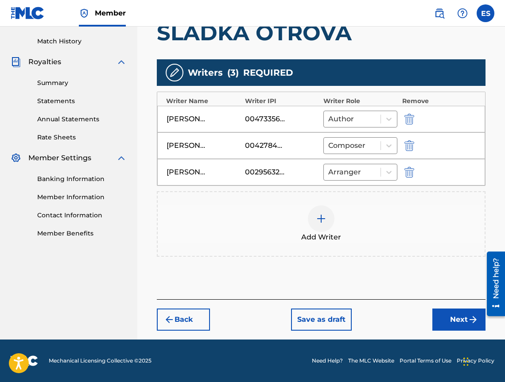
click at [448, 326] on button "Next" at bounding box center [458, 320] width 53 height 22
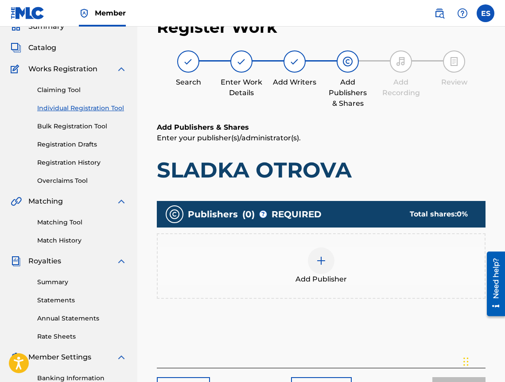
scroll to position [40, 0]
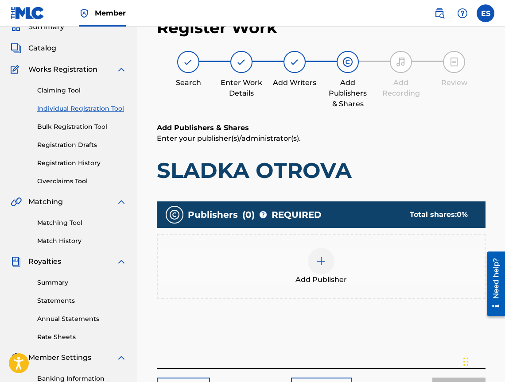
click at [363, 259] on div "Add Publisher" at bounding box center [321, 266] width 327 height 37
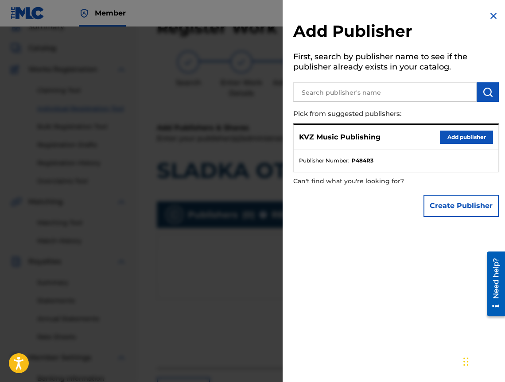
drag, startPoint x: 434, startPoint y: 145, endPoint x: 441, endPoint y: 137, distance: 10.4
click at [437, 141] on div "KVZ Music Publishing Add publisher" at bounding box center [396, 137] width 205 height 24
click at [441, 137] on button "Add publisher" at bounding box center [466, 137] width 53 height 13
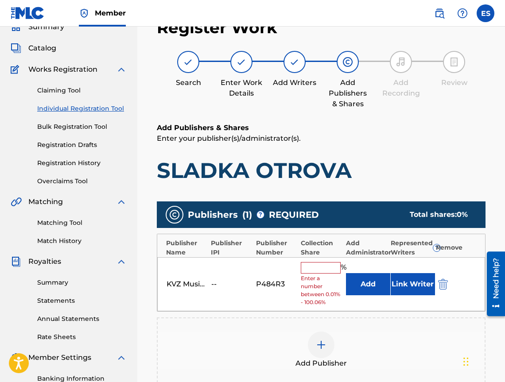
click at [325, 267] on input "text" at bounding box center [321, 268] width 40 height 12
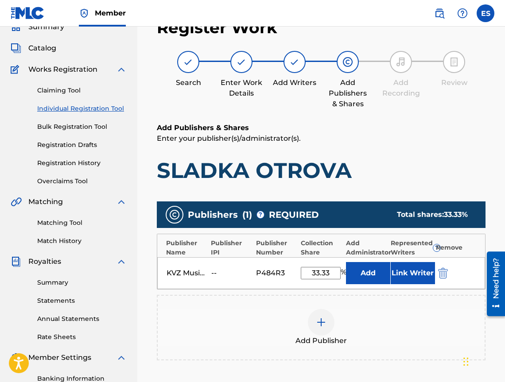
scroll to position [170, 0]
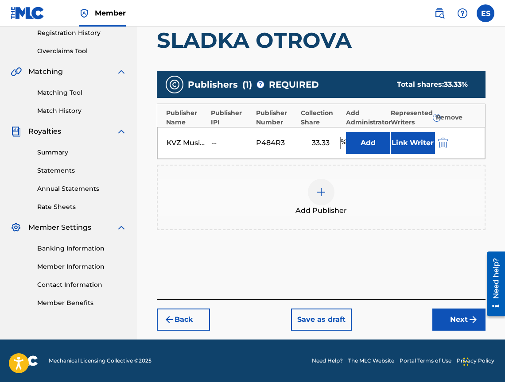
click at [449, 315] on button "Next" at bounding box center [458, 320] width 53 height 22
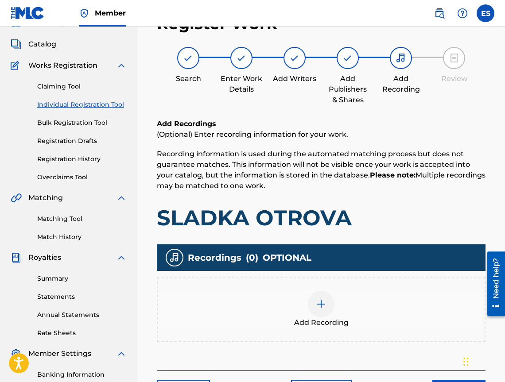
scroll to position [40, 0]
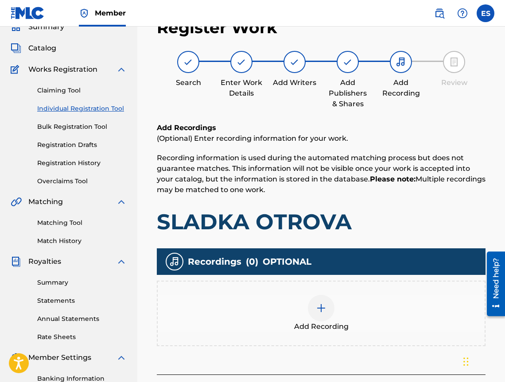
click at [332, 321] on span "Add Recording" at bounding box center [321, 326] width 54 height 11
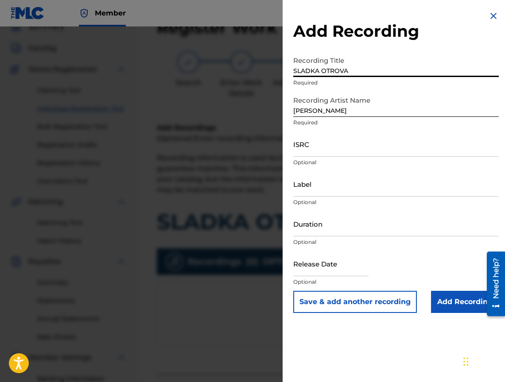
click at [348, 225] on input "Duration" at bounding box center [395, 223] width 205 height 25
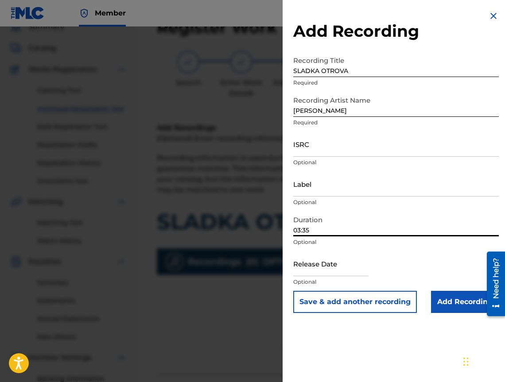
click at [443, 305] on input "Add Recording" at bounding box center [465, 302] width 68 height 22
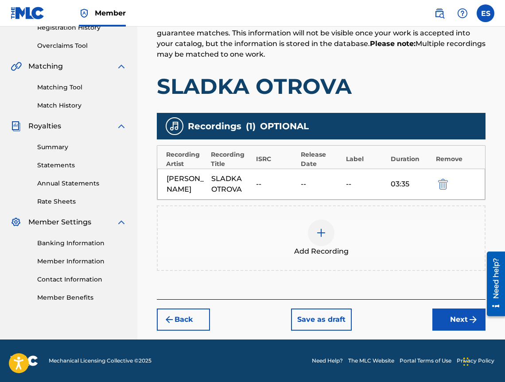
click at [456, 313] on button "Next" at bounding box center [458, 320] width 53 height 22
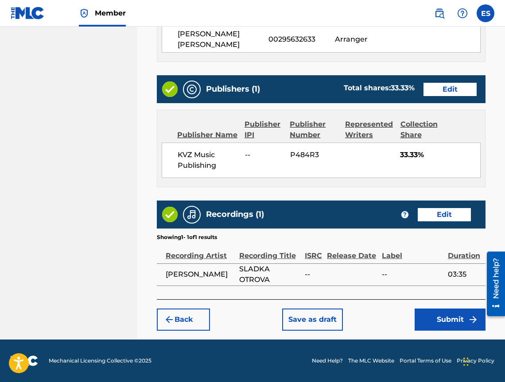
scroll to position [526, 0]
click at [428, 315] on button "Submit" at bounding box center [449, 320] width 71 height 22
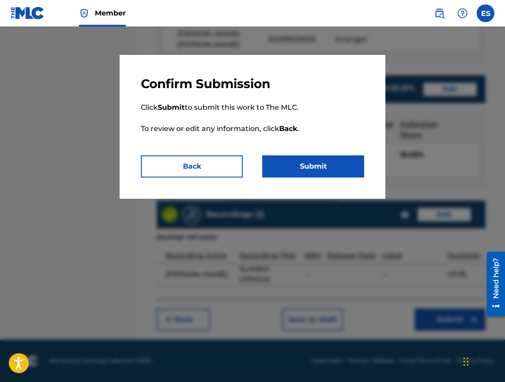
click at [291, 162] on button "Submit" at bounding box center [313, 166] width 102 height 22
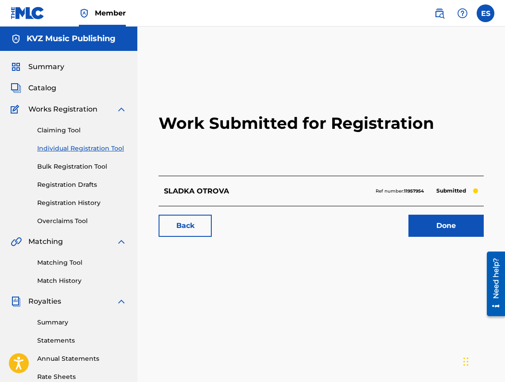
click at [106, 150] on link "Individual Registration Tool" at bounding box center [81, 148] width 89 height 9
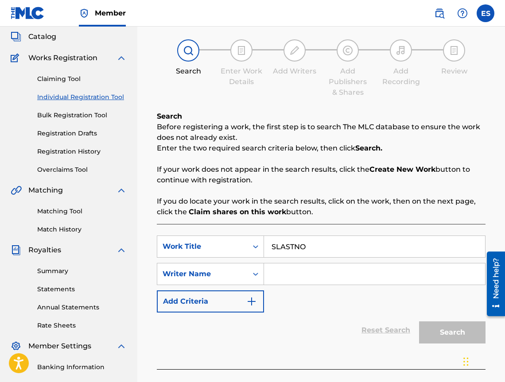
scroll to position [149, 0]
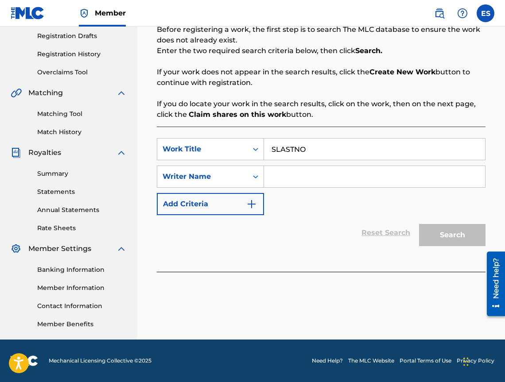
click at [338, 183] on input "Search Form" at bounding box center [374, 176] width 221 height 21
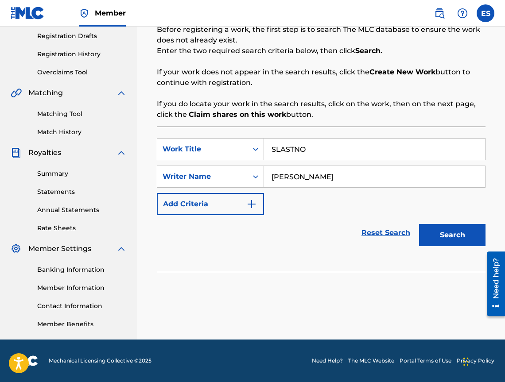
click at [441, 233] on button "Search" at bounding box center [452, 235] width 66 height 22
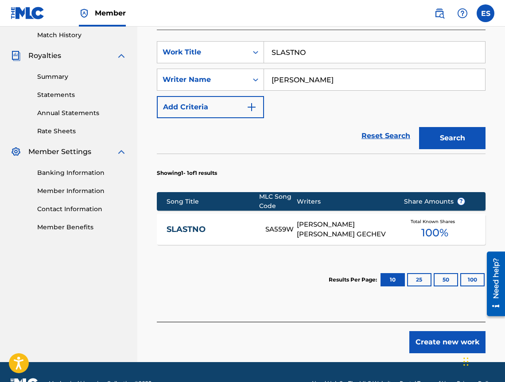
scroll to position [268, 0]
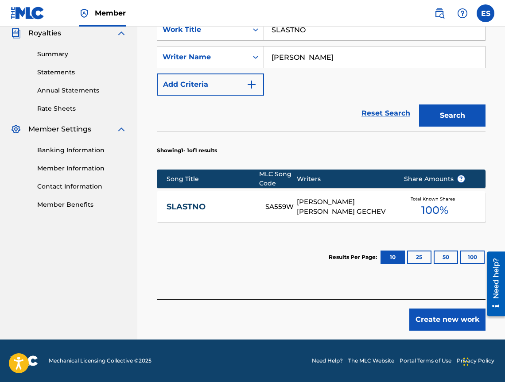
click at [234, 209] on link "SLASTNO" at bounding box center [209, 207] width 87 height 10
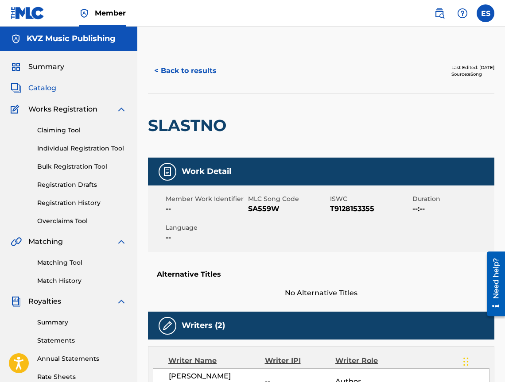
click at [182, 78] on button "< Back to results" at bounding box center [185, 71] width 75 height 22
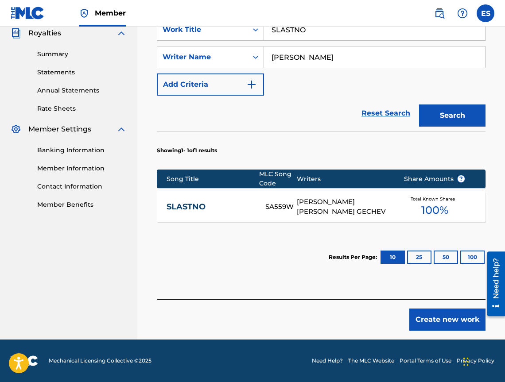
click at [441, 328] on button "Create new work" at bounding box center [447, 320] width 76 height 22
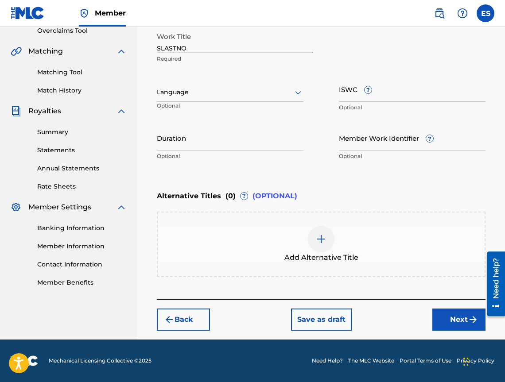
click at [174, 79] on div "Language Optional" at bounding box center [230, 97] width 147 height 40
click at [193, 99] on div "Language" at bounding box center [230, 92] width 147 height 19
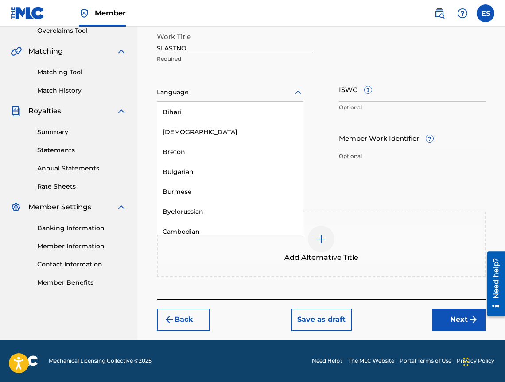
scroll to position [354, 0]
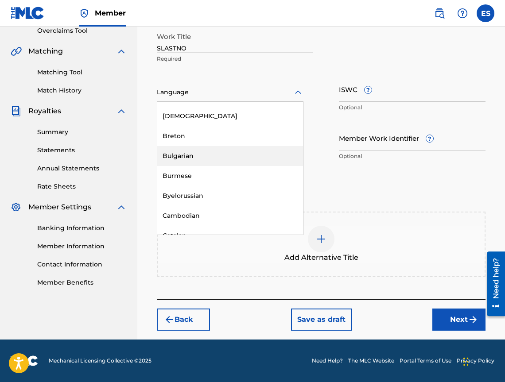
click at [215, 162] on div "Bulgarian" at bounding box center [230, 156] width 146 height 20
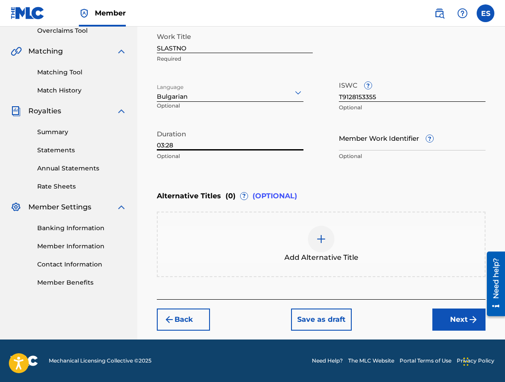
click at [294, 251] on div "Add Alternative Title" at bounding box center [321, 244] width 327 height 37
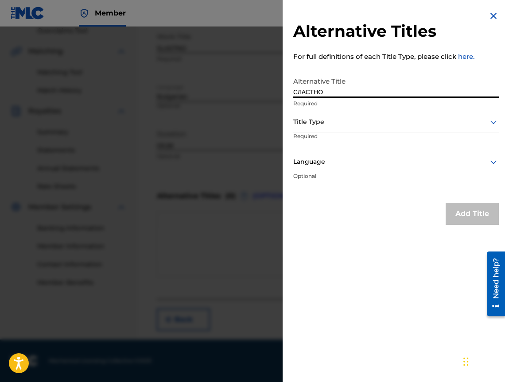
click at [315, 125] on div at bounding box center [395, 121] width 205 height 11
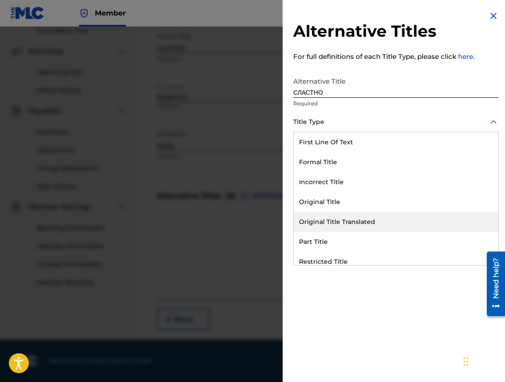
click at [336, 223] on div "Original Title Translated" at bounding box center [396, 222] width 205 height 20
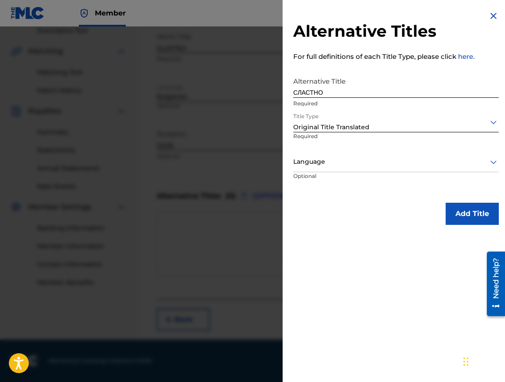
click at [334, 172] on p "Optional" at bounding box center [326, 182] width 66 height 20
click at [336, 162] on div at bounding box center [395, 161] width 205 height 11
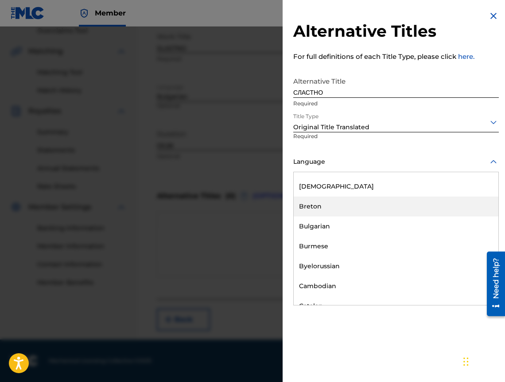
click at [346, 220] on div "Bulgarian" at bounding box center [396, 226] width 205 height 20
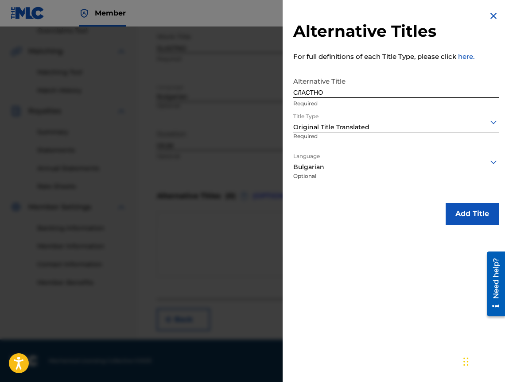
click at [463, 216] on button "Add Title" at bounding box center [471, 214] width 53 height 22
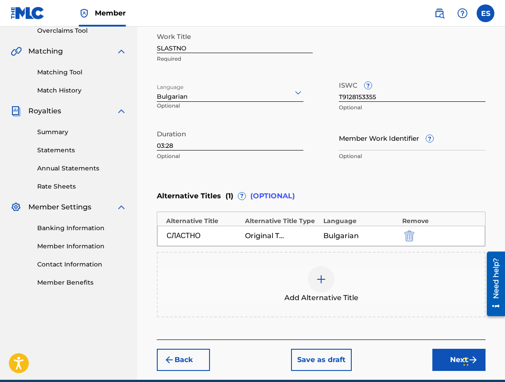
scroll to position [231, 0]
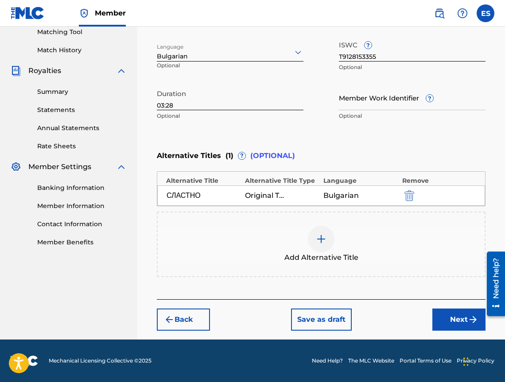
click at [462, 322] on button "Next" at bounding box center [458, 320] width 53 height 22
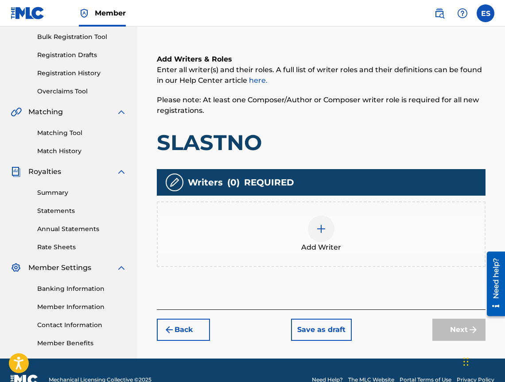
scroll to position [40, 0]
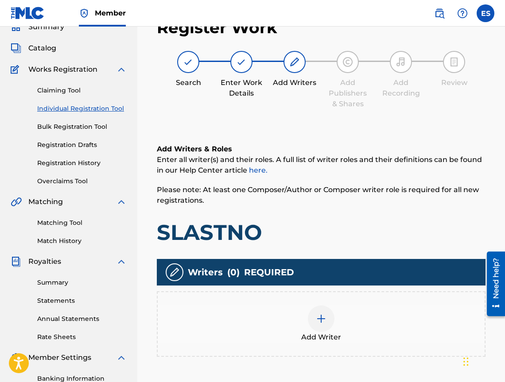
click at [460, 321] on div "Add Writer" at bounding box center [321, 323] width 327 height 37
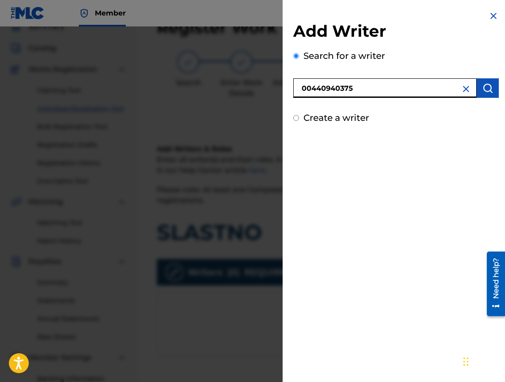
click at [482, 89] on img "submit" at bounding box center [487, 88] width 11 height 11
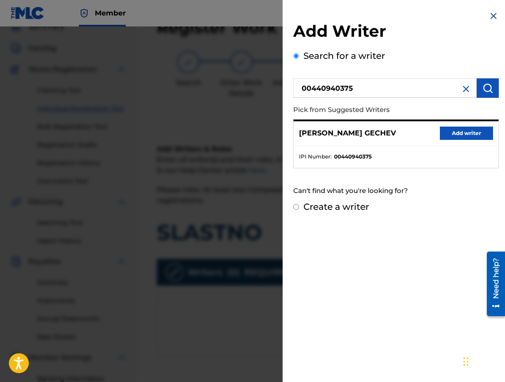
click at [465, 134] on button "Add writer" at bounding box center [466, 133] width 53 height 13
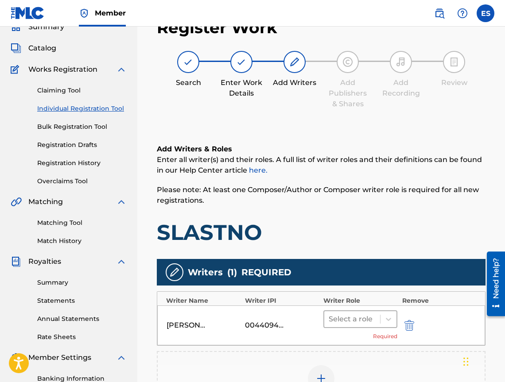
click at [333, 316] on div at bounding box center [351, 319] width 47 height 12
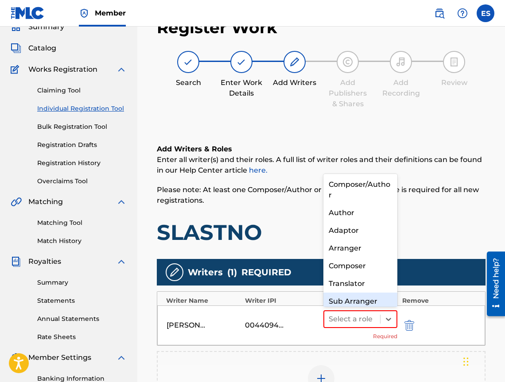
scroll to position [9, 0]
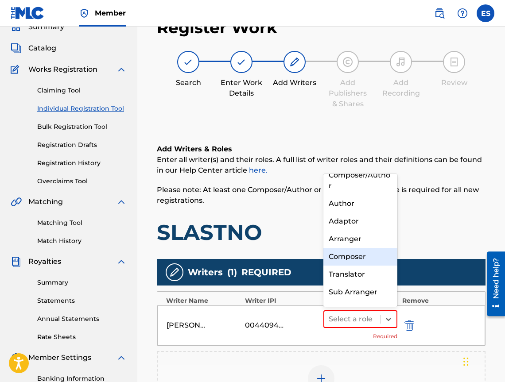
click at [364, 256] on div "Composer" at bounding box center [360, 257] width 74 height 18
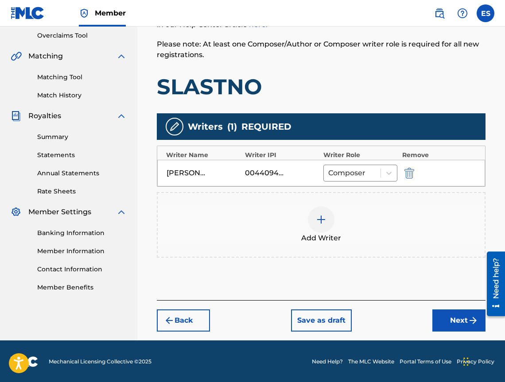
scroll to position [186, 0]
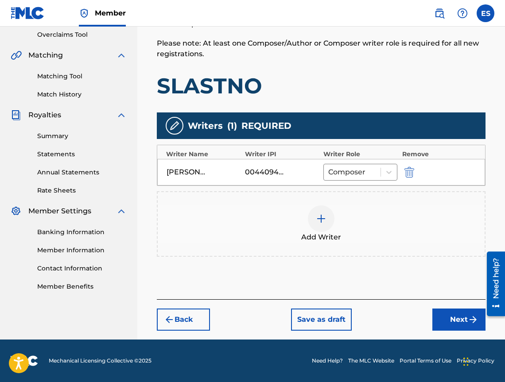
click at [325, 218] on img at bounding box center [321, 218] width 11 height 11
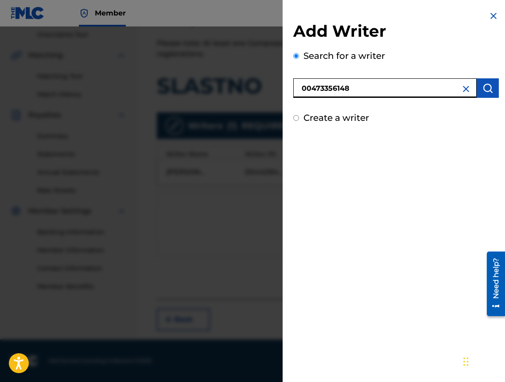
click at [476, 85] on button "submit" at bounding box center [487, 87] width 22 height 19
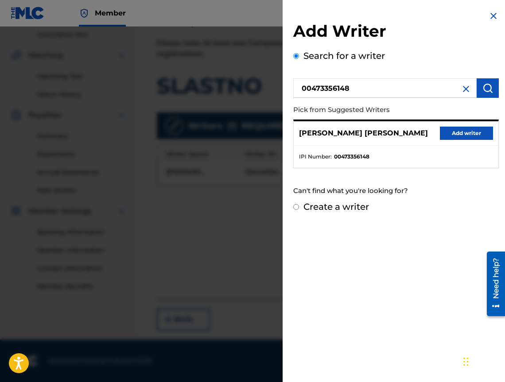
click at [464, 128] on button "Add writer" at bounding box center [466, 133] width 53 height 13
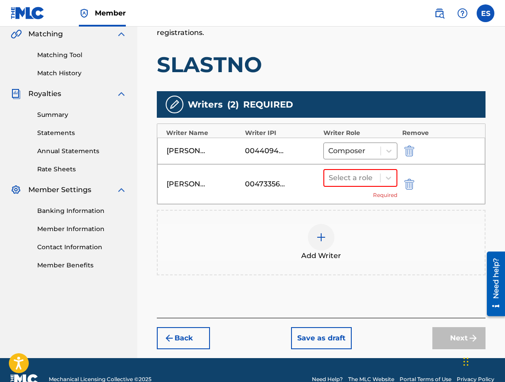
scroll to position [226, 0]
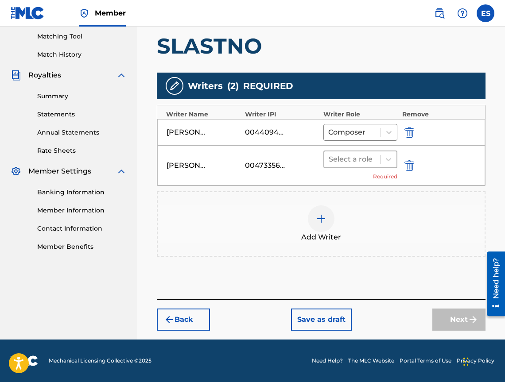
click at [363, 157] on div at bounding box center [351, 159] width 47 height 12
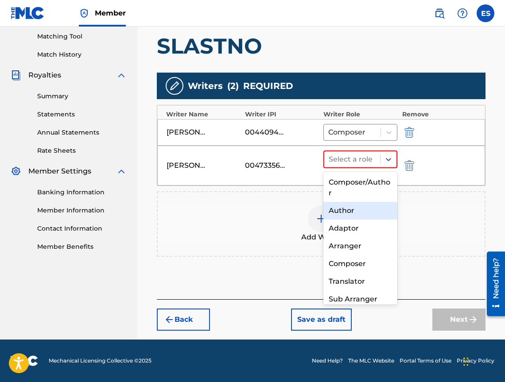
click at [341, 209] on div "Author" at bounding box center [360, 211] width 74 height 18
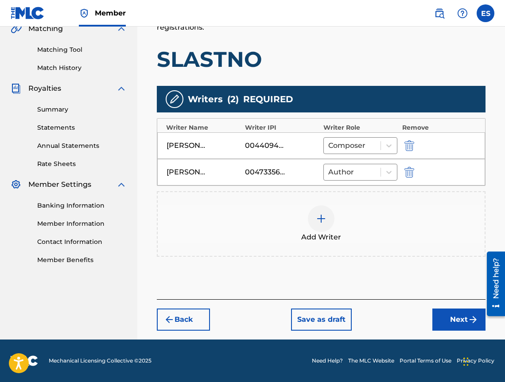
scroll to position [213, 0]
click at [444, 325] on button "Next" at bounding box center [458, 320] width 53 height 22
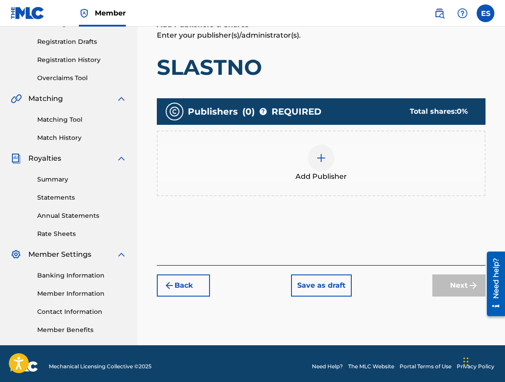
scroll to position [40, 0]
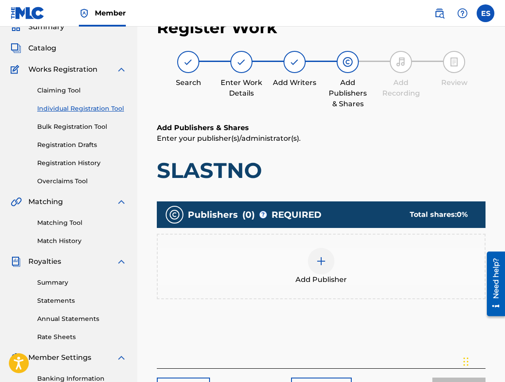
click at [318, 251] on div at bounding box center [321, 261] width 27 height 27
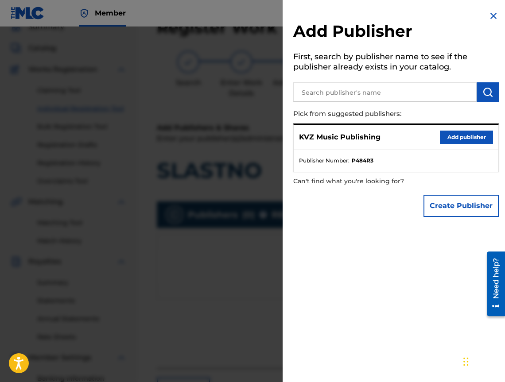
click at [446, 142] on button "Add publisher" at bounding box center [466, 137] width 53 height 13
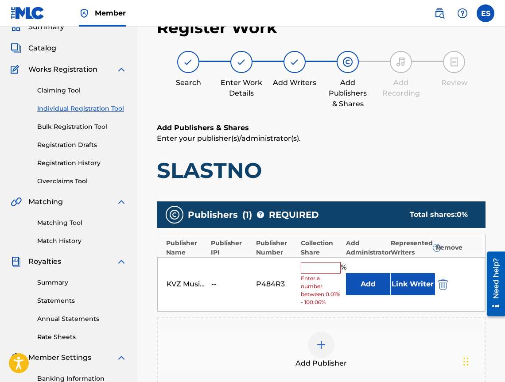
click at [317, 268] on input "text" at bounding box center [321, 268] width 40 height 12
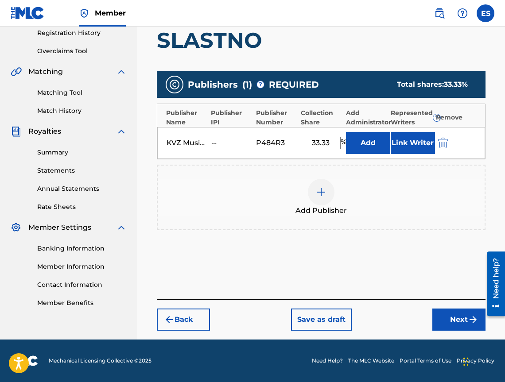
click at [448, 320] on button "Next" at bounding box center [458, 320] width 53 height 22
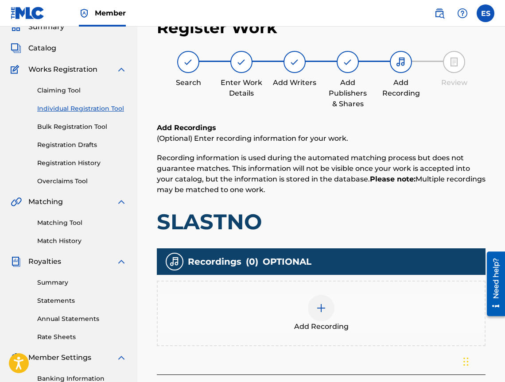
click at [402, 306] on div "Add Recording" at bounding box center [321, 313] width 327 height 37
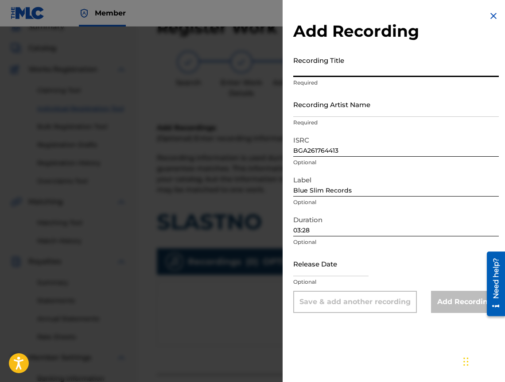
drag, startPoint x: 382, startPoint y: 80, endPoint x: 362, endPoint y: 58, distance: 29.5
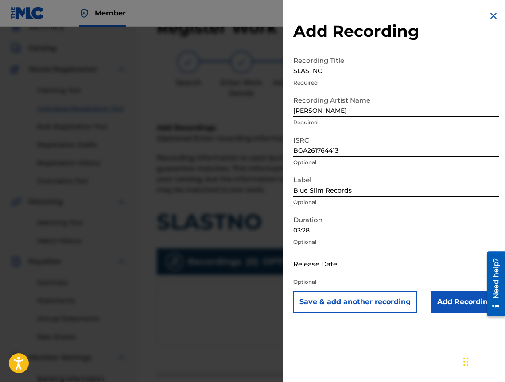
click at [472, 294] on input "Add Recording" at bounding box center [465, 302] width 68 height 22
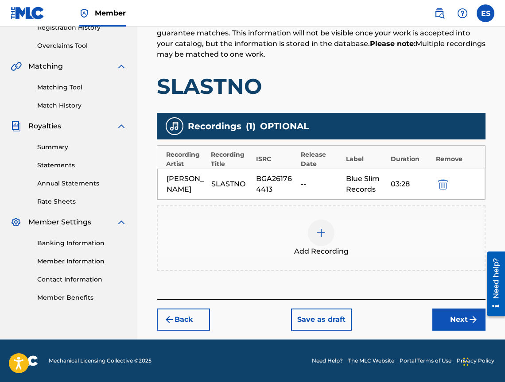
click at [445, 318] on button "Next" at bounding box center [458, 320] width 53 height 22
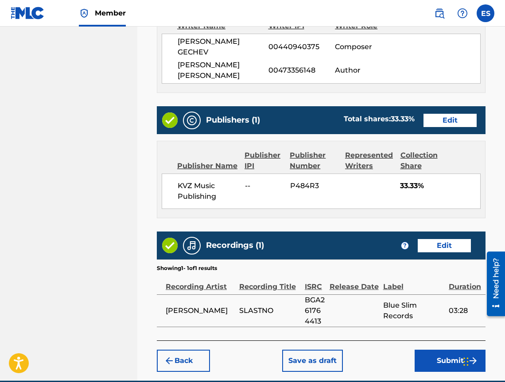
scroll to position [513, 0]
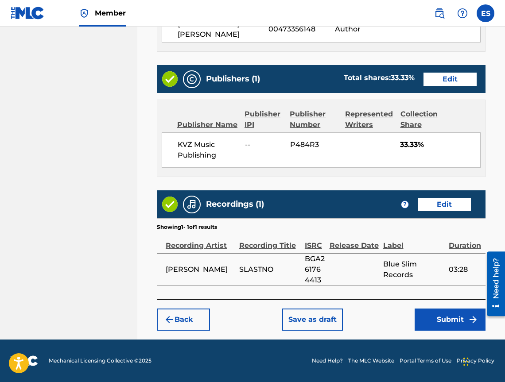
click at [417, 317] on button "Submit" at bounding box center [449, 320] width 71 height 22
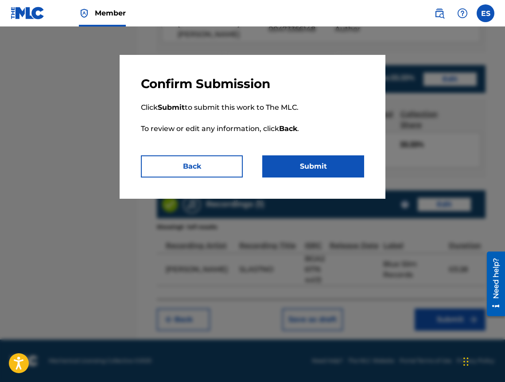
click at [337, 172] on button "Submit" at bounding box center [313, 166] width 102 height 22
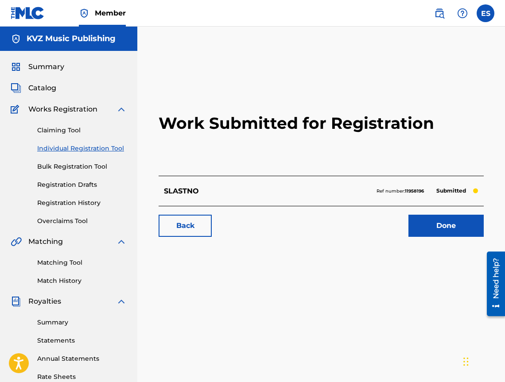
click at [78, 155] on div "Claiming Tool Individual Registration Tool Bulk Registration Tool Registration …" at bounding box center [69, 170] width 116 height 111
click at [78, 154] on div "Claiming Tool Individual Registration Tool Bulk Registration Tool Registration …" at bounding box center [69, 170] width 116 height 111
click at [79, 151] on link "Individual Registration Tool" at bounding box center [81, 148] width 89 height 9
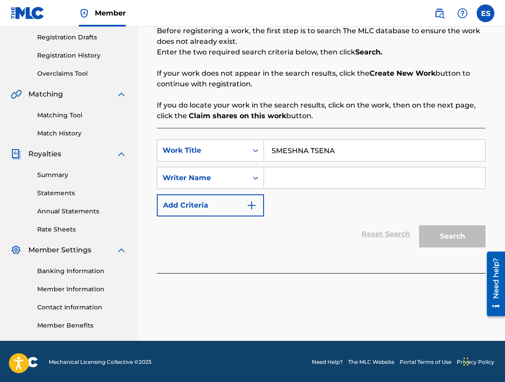
scroll to position [149, 0]
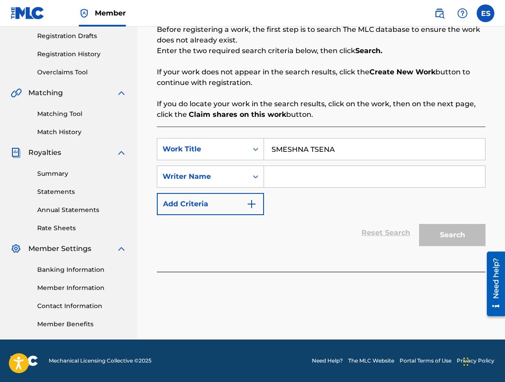
click at [353, 188] on div "SearchWithCriteria703d41a2-012f-4140-ab1d-cc16f45c7775 Work Title SMESHNA TSENA…" at bounding box center [321, 176] width 328 height 77
click at [352, 183] on input "Search Form" at bounding box center [374, 176] width 221 height 21
click at [338, 214] on div "SearchWithCriteria703d41a2-012f-4140-ab1d-cc16f45c7775 Work Title SMESHNA TSENA…" at bounding box center [321, 176] width 328 height 77
click at [340, 203] on div "SearchWithCriteria703d41a2-012f-4140-ab1d-cc16f45c7775 Work Title SMESHNA TSENA…" at bounding box center [321, 176] width 328 height 77
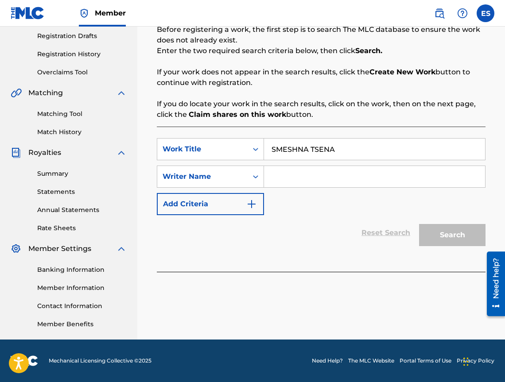
click at [339, 188] on div "SearchWithCriteria703d41a2-012f-4140-ab1d-cc16f45c7775 Work Title SMESHNA TSENA…" at bounding box center [321, 176] width 328 height 77
click at [335, 183] on input "Search Form" at bounding box center [374, 176] width 221 height 21
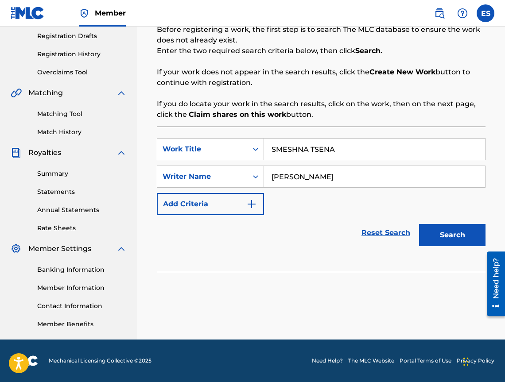
click at [429, 238] on button "Search" at bounding box center [452, 235] width 66 height 22
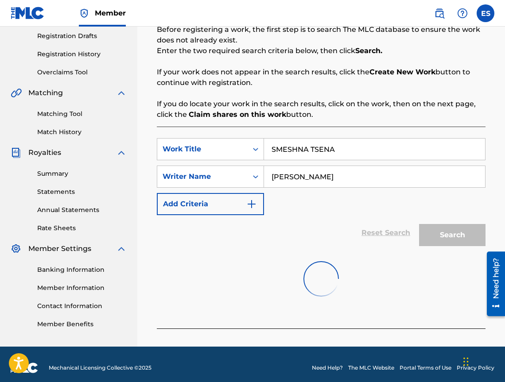
scroll to position [156, 0]
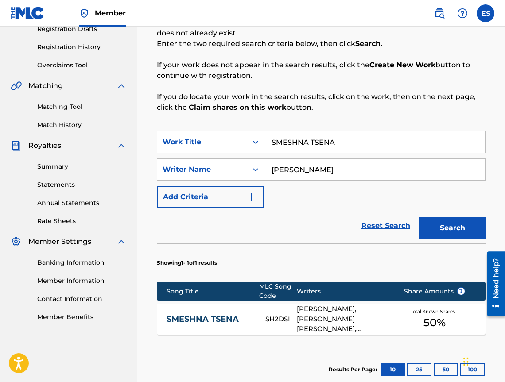
click at [221, 310] on div "SMESHNA TSENA SH2DSI [PERSON_NAME], [PERSON_NAME] [PERSON_NAME], [PERSON_NAME] …" at bounding box center [321, 319] width 328 height 31
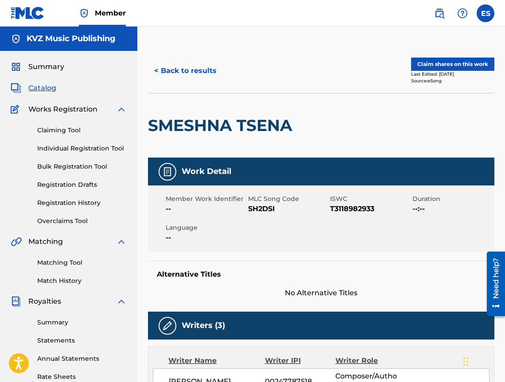
click at [192, 77] on button "< Back to results" at bounding box center [185, 71] width 75 height 22
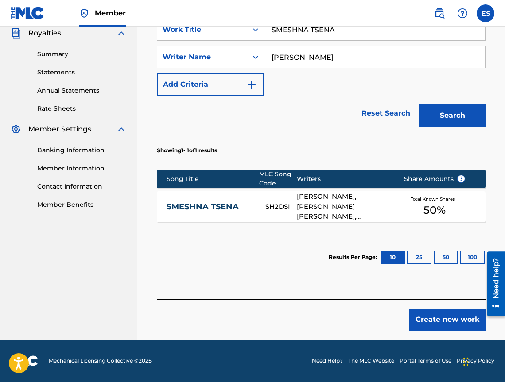
click at [415, 312] on button "Create new work" at bounding box center [447, 320] width 76 height 22
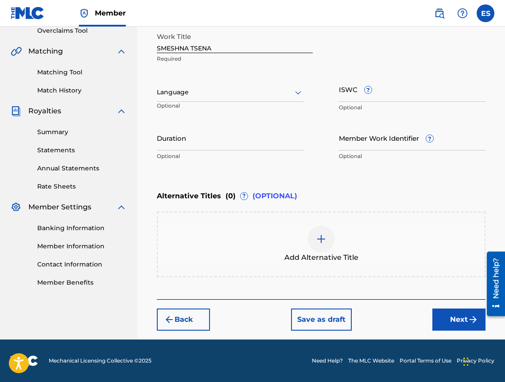
scroll to position [190, 0]
click at [181, 90] on div at bounding box center [230, 92] width 147 height 11
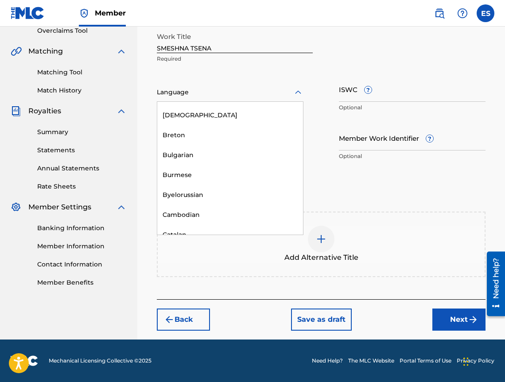
scroll to position [354, 0]
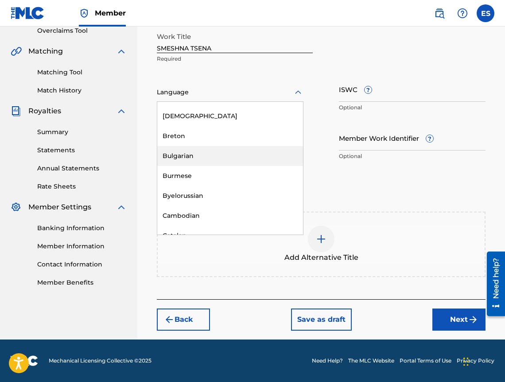
click at [189, 155] on div "Bulgarian" at bounding box center [230, 156] width 146 height 20
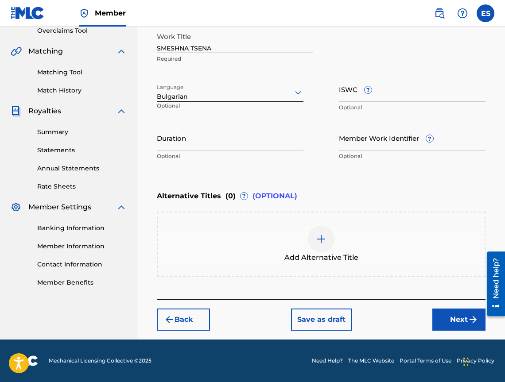
click at [225, 154] on p "Optional" at bounding box center [230, 156] width 147 height 8
drag, startPoint x: 181, startPoint y: 124, endPoint x: 176, endPoint y: 139, distance: 15.8
click at [336, 235] on div "Add Alternative Title" at bounding box center [321, 244] width 327 height 37
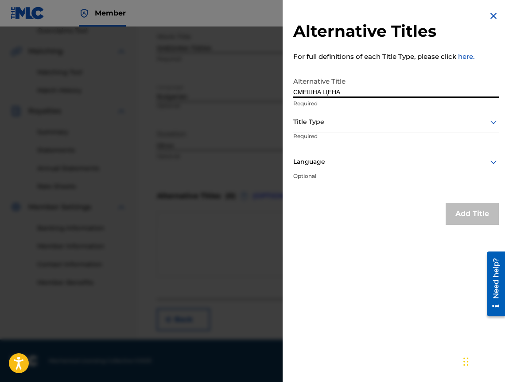
click at [335, 133] on p "Required" at bounding box center [327, 142] width 68 height 20
click at [333, 129] on div "Title Type" at bounding box center [395, 122] width 205 height 20
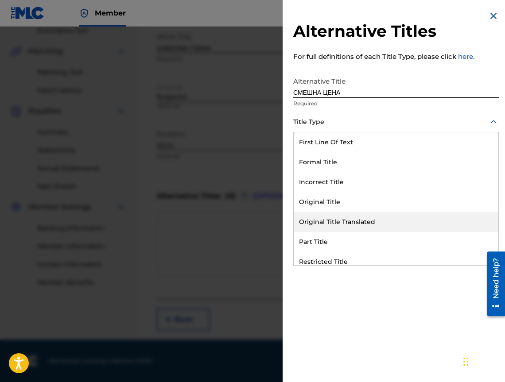
click at [344, 220] on div "Original Title Translated" at bounding box center [396, 222] width 205 height 20
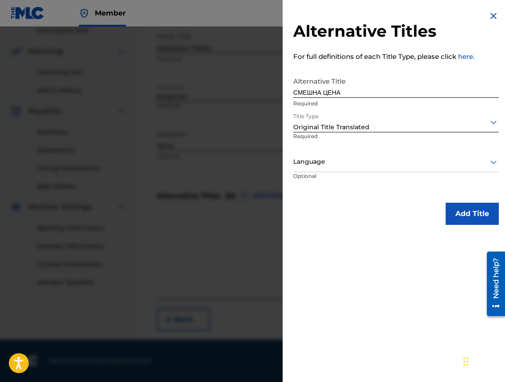
click at [341, 150] on p "Required" at bounding box center [321, 142] width 57 height 20
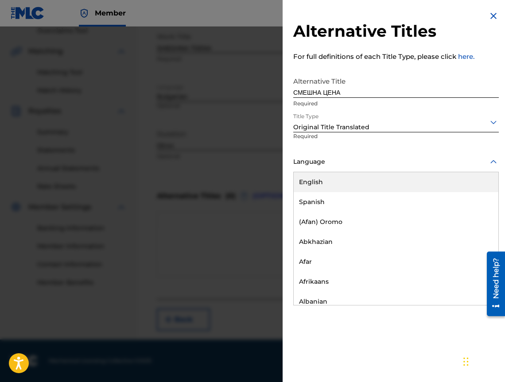
click at [335, 162] on div at bounding box center [395, 161] width 205 height 11
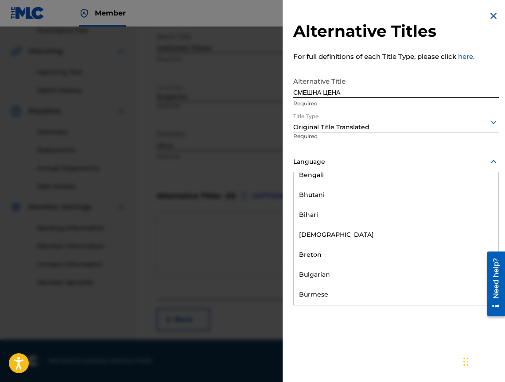
scroll to position [310, 0]
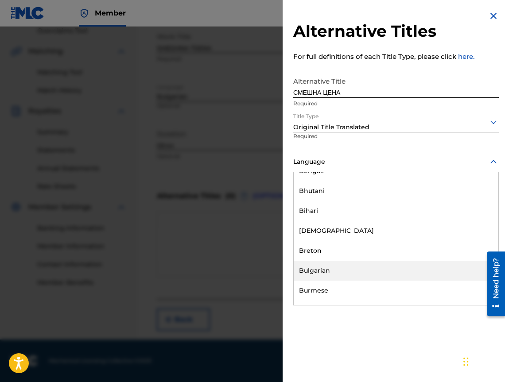
click at [336, 275] on div "Bulgarian" at bounding box center [396, 271] width 205 height 20
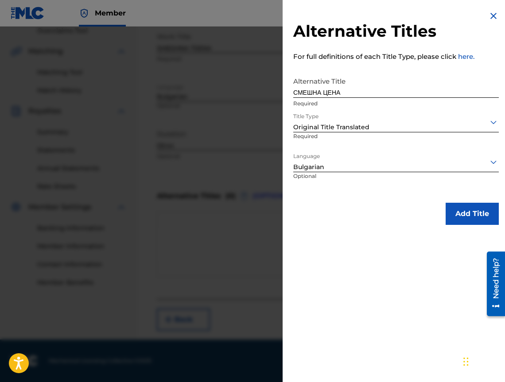
click at [453, 214] on button "Add Title" at bounding box center [471, 214] width 53 height 22
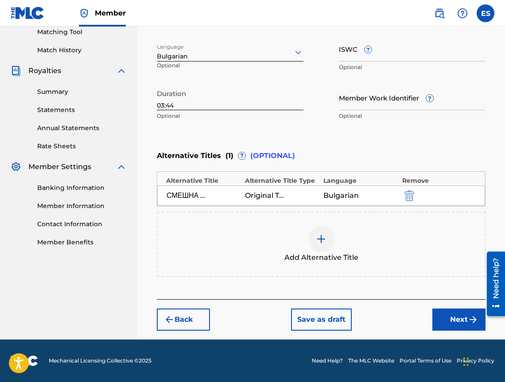
click at [444, 313] on button "Next" at bounding box center [458, 320] width 53 height 22
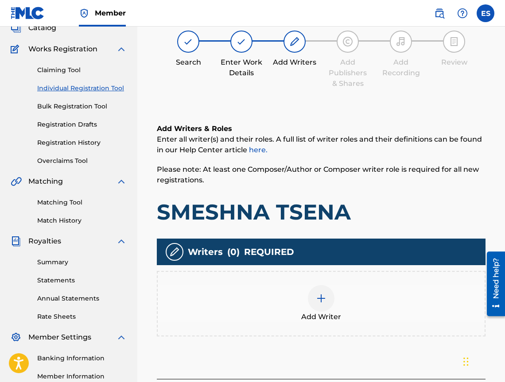
scroll to position [40, 0]
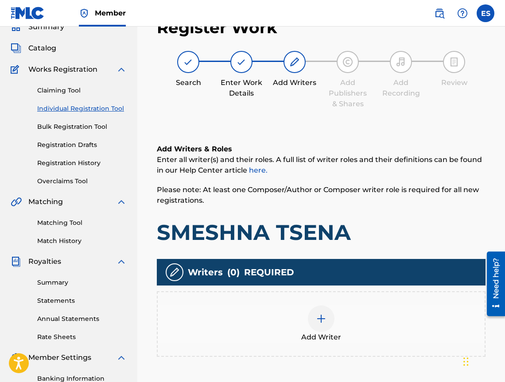
click at [414, 294] on div "Add Writer" at bounding box center [321, 324] width 328 height 66
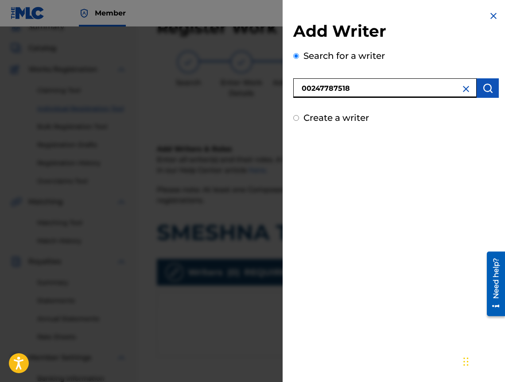
click at [487, 94] on button "submit" at bounding box center [487, 87] width 22 height 19
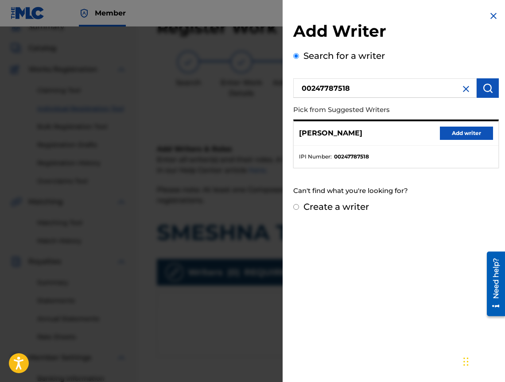
click at [464, 141] on div "[PERSON_NAME] Add writer" at bounding box center [396, 133] width 205 height 24
click at [463, 135] on button "Add writer" at bounding box center [466, 133] width 53 height 13
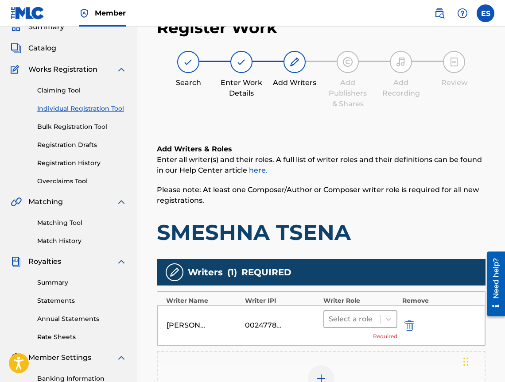
click at [349, 322] on div at bounding box center [351, 319] width 47 height 12
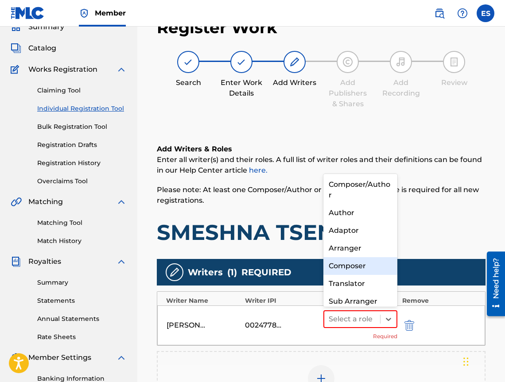
click at [369, 262] on div "Composer" at bounding box center [360, 266] width 74 height 18
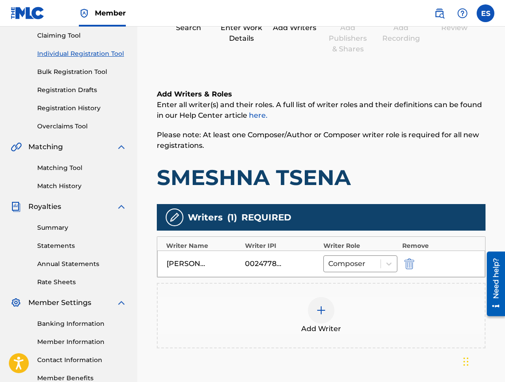
scroll to position [186, 0]
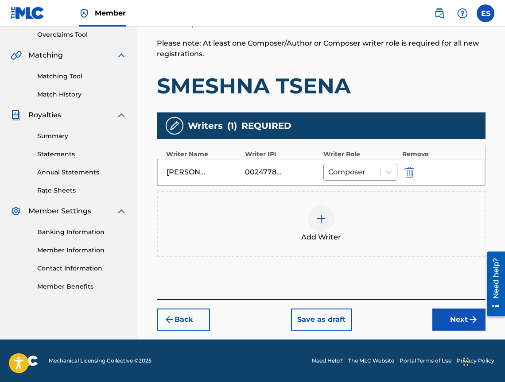
click at [328, 214] on div at bounding box center [321, 218] width 27 height 27
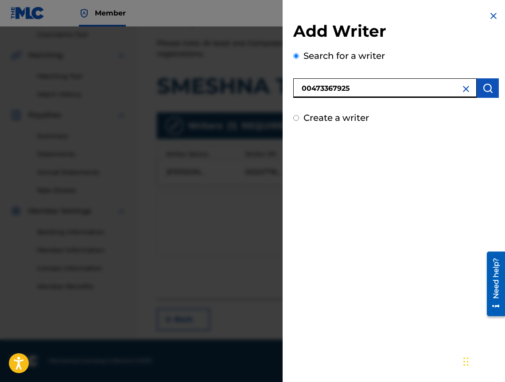
click at [482, 85] on img "submit" at bounding box center [487, 88] width 11 height 11
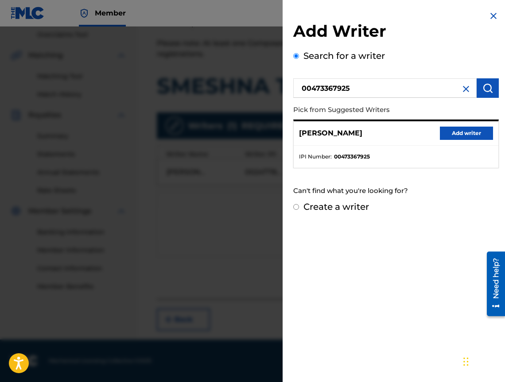
click at [469, 132] on button "Add writer" at bounding box center [466, 133] width 53 height 13
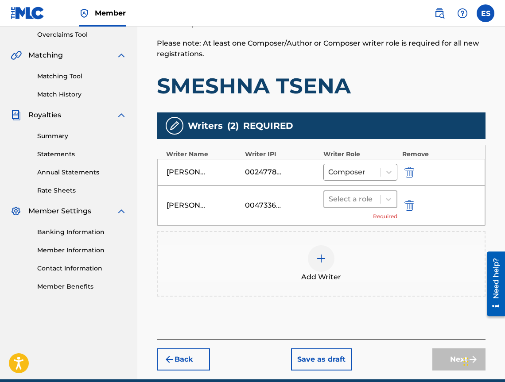
click at [346, 194] on div at bounding box center [351, 199] width 47 height 12
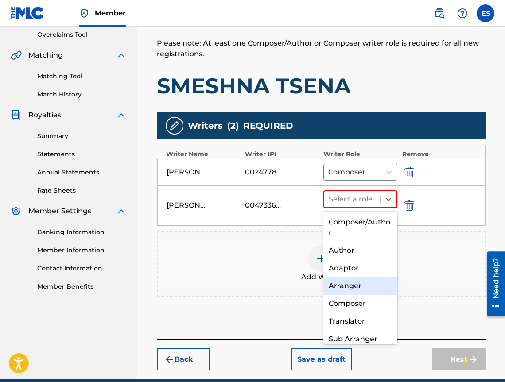
click at [334, 287] on div "Arranger" at bounding box center [360, 286] width 74 height 18
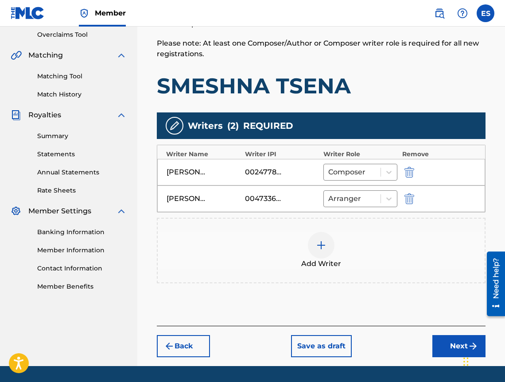
click at [344, 254] on div "Add Writer" at bounding box center [321, 250] width 327 height 37
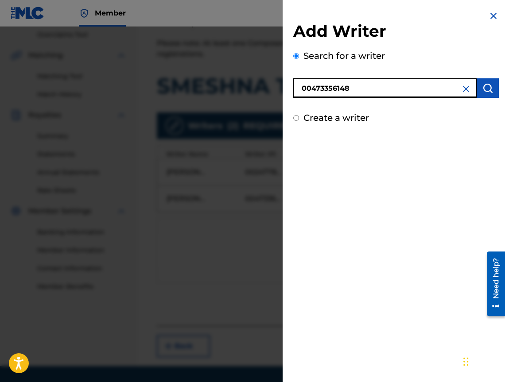
click at [484, 92] on img "submit" at bounding box center [487, 88] width 11 height 11
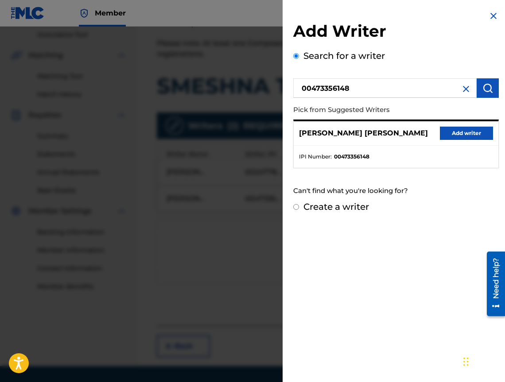
click at [454, 136] on button "Add writer" at bounding box center [466, 133] width 53 height 13
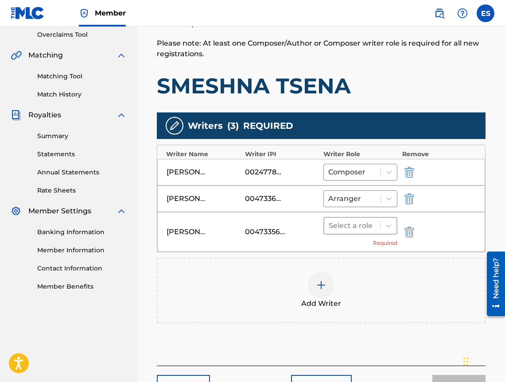
click at [347, 227] on div at bounding box center [351, 226] width 47 height 12
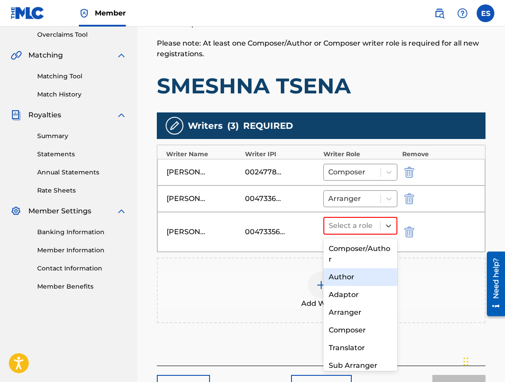
click at [336, 283] on div "Author" at bounding box center [360, 277] width 74 height 18
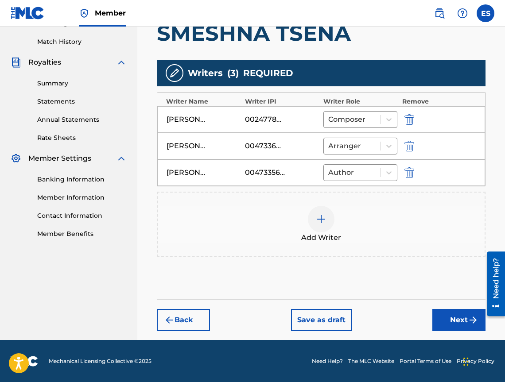
scroll to position [240, 0]
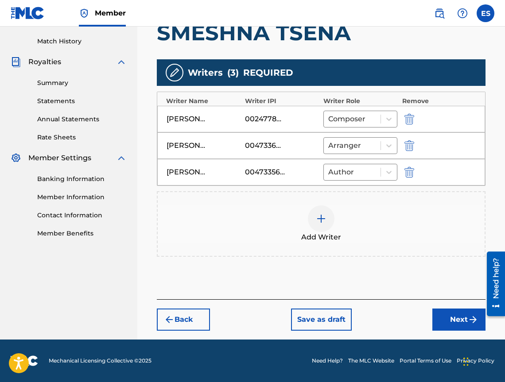
click at [469, 317] on img "submit" at bounding box center [473, 319] width 11 height 11
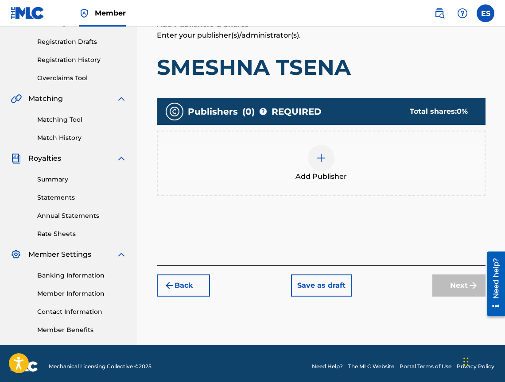
scroll to position [40, 0]
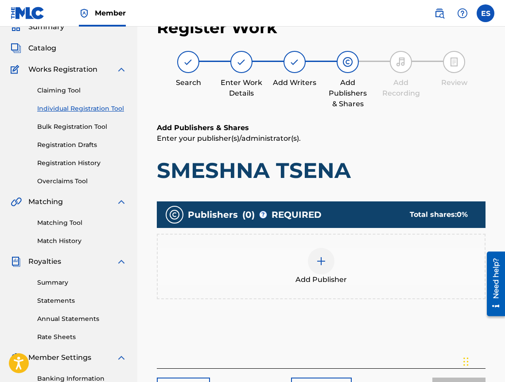
click at [396, 282] on div "Add Publisher" at bounding box center [321, 266] width 327 height 37
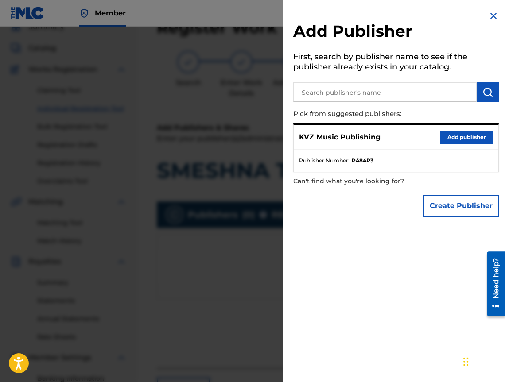
click at [475, 137] on button "Add publisher" at bounding box center [466, 137] width 53 height 13
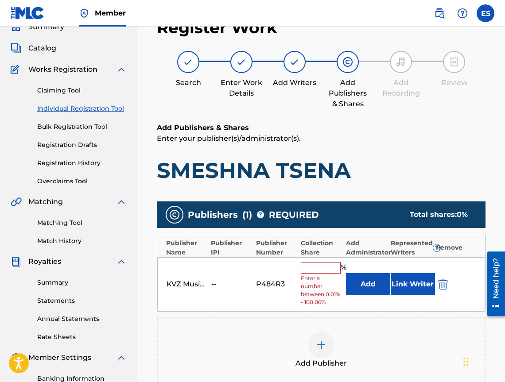
click at [334, 277] on span "Enter a number between 0.01% - 100.06%" at bounding box center [321, 290] width 40 height 32
click at [334, 270] on input "text" at bounding box center [321, 268] width 40 height 12
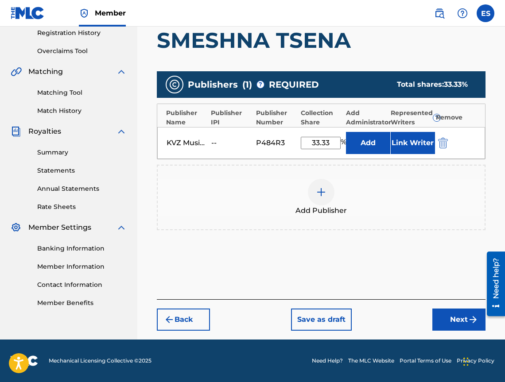
click at [452, 310] on button "Next" at bounding box center [458, 320] width 53 height 22
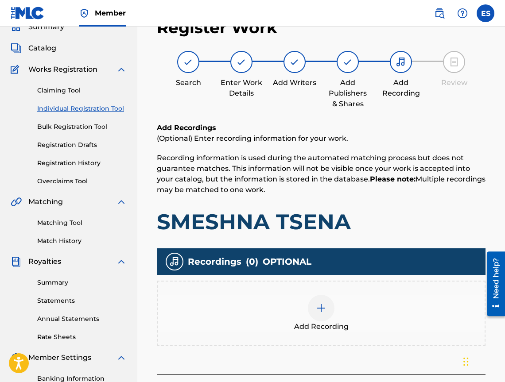
click at [448, 310] on div "Add Recording" at bounding box center [321, 313] width 327 height 37
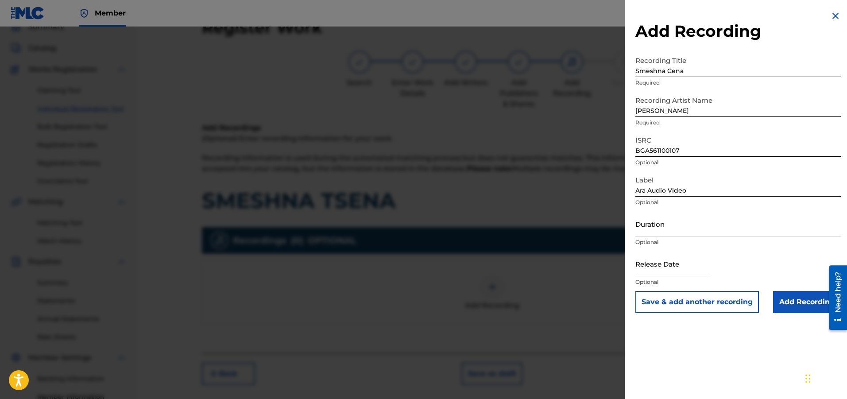
drag, startPoint x: 683, startPoint y: 240, endPoint x: 715, endPoint y: 227, distance: 34.5
click at [792, 301] on input "Add Recording" at bounding box center [807, 302] width 68 height 22
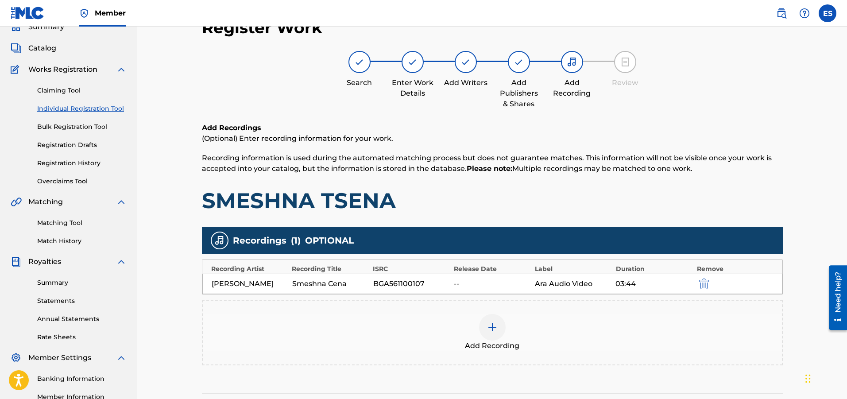
click at [509, 315] on div "Add Recording" at bounding box center [492, 332] width 579 height 37
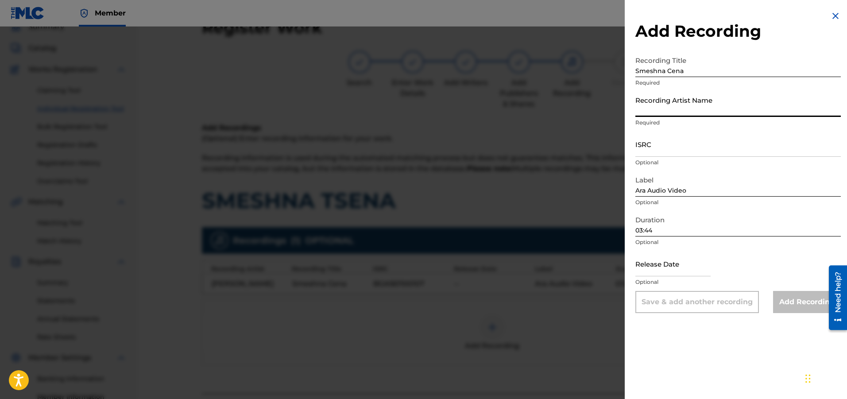
drag, startPoint x: 690, startPoint y: 117, endPoint x: 682, endPoint y: 100, distance: 18.6
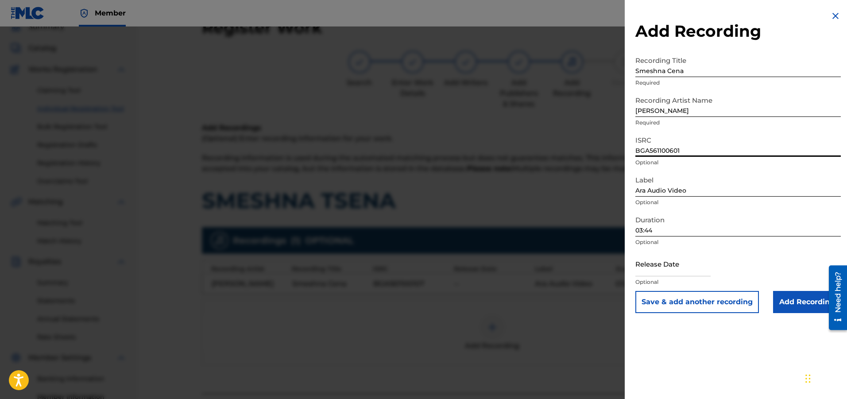
click at [786, 305] on input "Add Recording" at bounding box center [807, 302] width 68 height 22
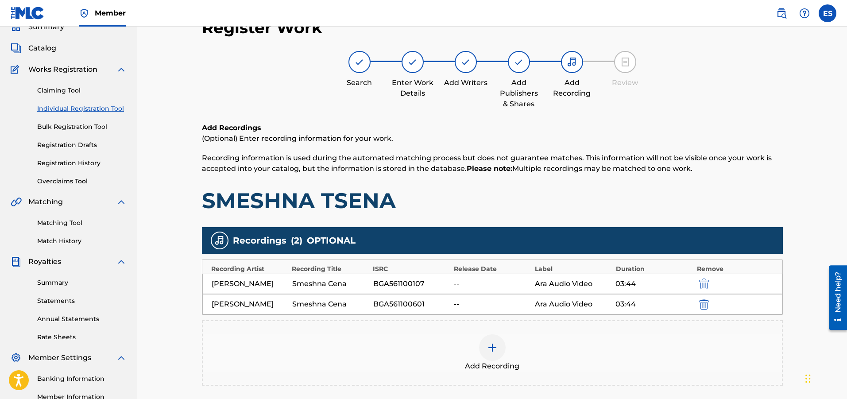
click at [597, 339] on div "Add Recording" at bounding box center [492, 352] width 579 height 37
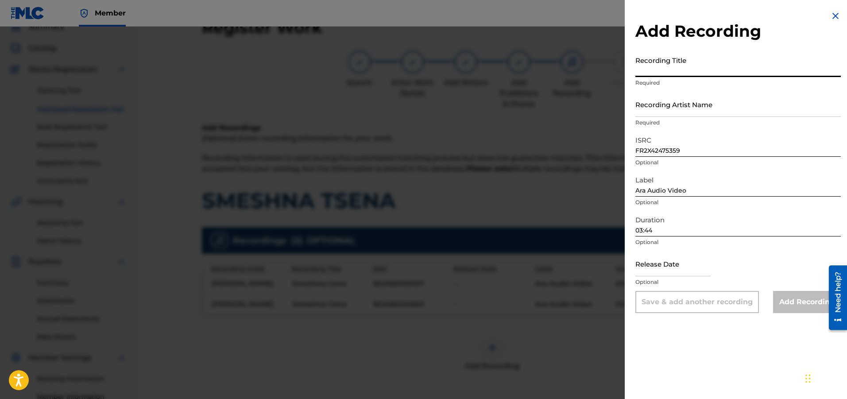
drag, startPoint x: 708, startPoint y: 85, endPoint x: 649, endPoint y: 69, distance: 61.2
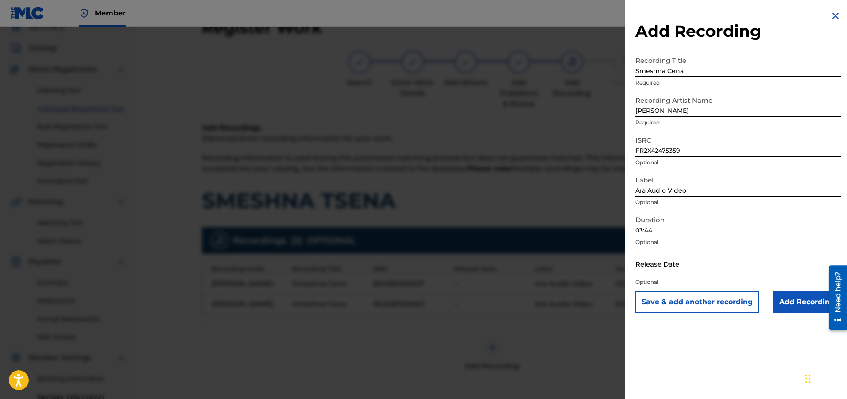
drag, startPoint x: 635, startPoint y: 74, endPoint x: 630, endPoint y: 76, distance: 5.2
click at [630, 76] on div "Add Recording Recording Title [PERSON_NAME] Required Recording Artist Name [PER…" at bounding box center [738, 162] width 227 height 324
click at [778, 298] on input "Add Recording" at bounding box center [807, 302] width 68 height 22
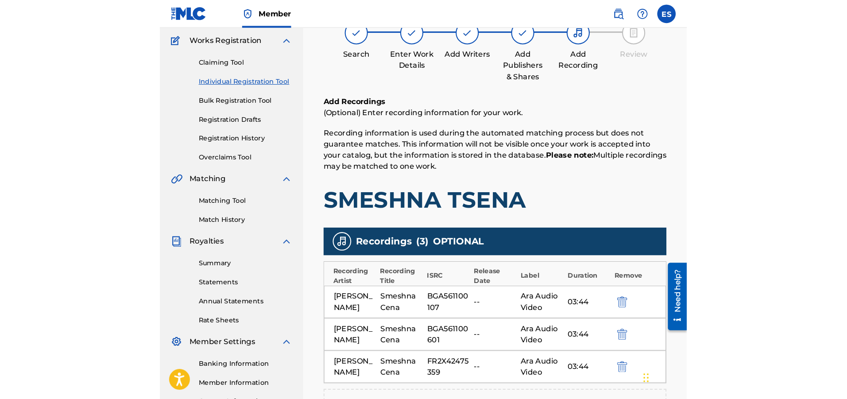
scroll to position [84, 0]
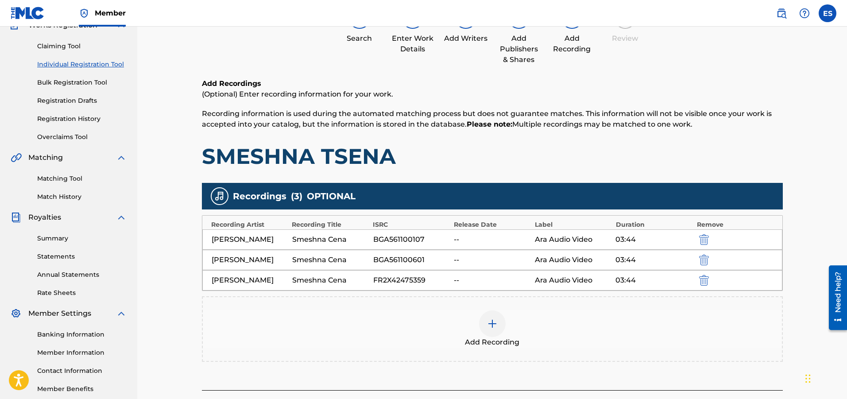
click at [594, 325] on div "Add Recording" at bounding box center [492, 328] width 579 height 37
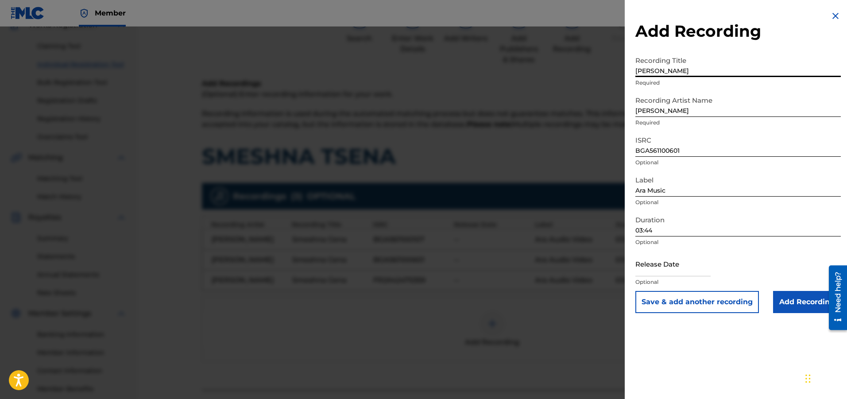
click at [798, 294] on input "Add Recording" at bounding box center [807, 302] width 68 height 22
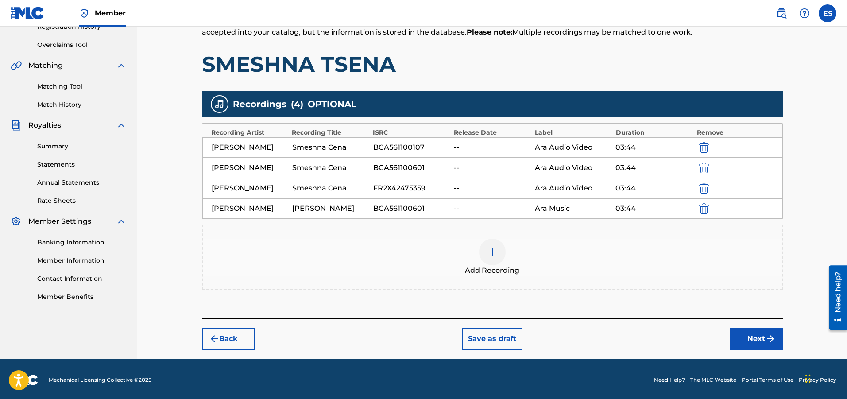
scroll to position [178, 0]
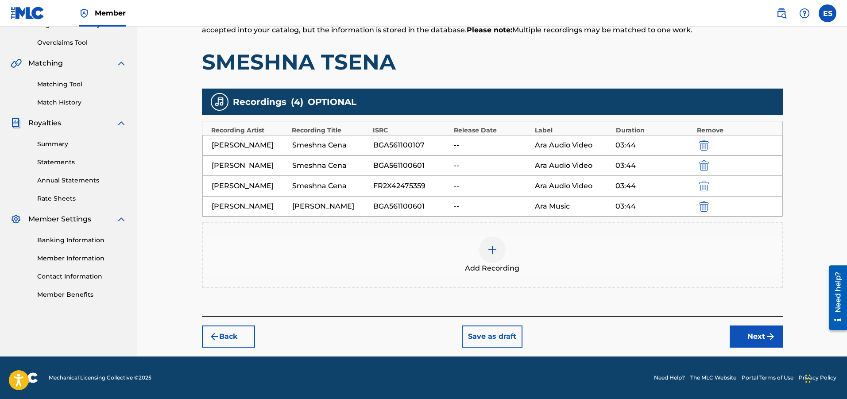
click at [730, 341] on button "Next" at bounding box center [756, 336] width 53 height 22
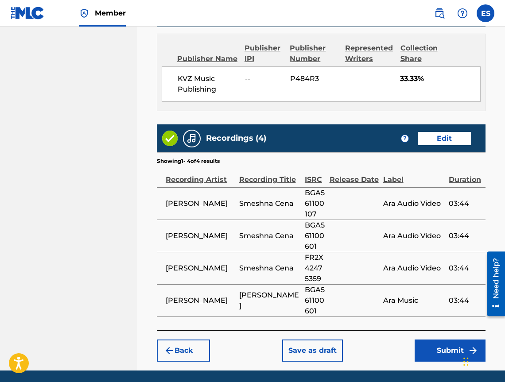
scroll to position [612, 0]
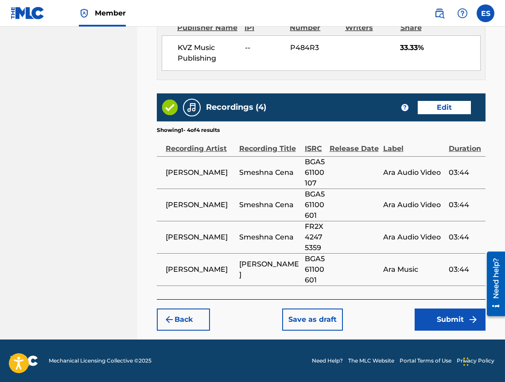
click at [444, 326] on button "Submit" at bounding box center [449, 320] width 71 height 22
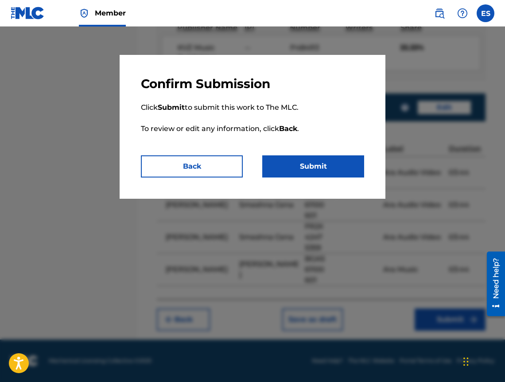
click at [315, 169] on button "Submit" at bounding box center [313, 166] width 102 height 22
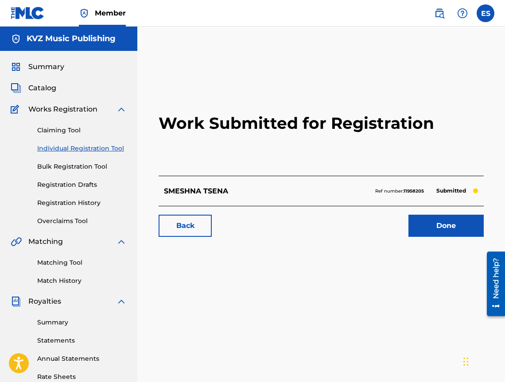
click at [110, 148] on link "Individual Registration Tool" at bounding box center [81, 148] width 89 height 9
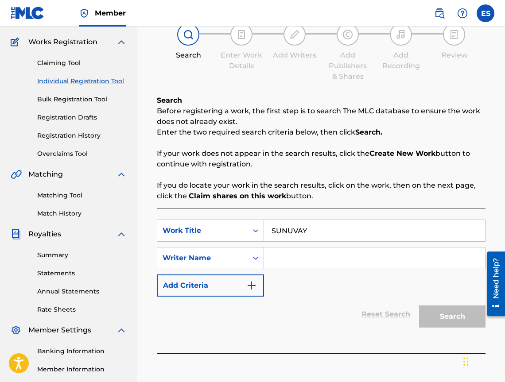
scroll to position [149, 0]
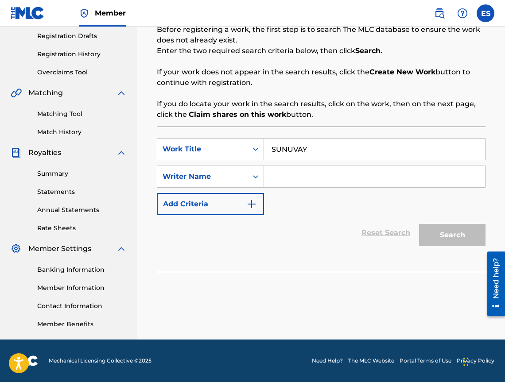
click at [318, 189] on div "SearchWithCriteria703d41a2-012f-4140-ab1d-cc16f45c7775 Work Title SUNUVAY Searc…" at bounding box center [321, 176] width 328 height 77
click at [305, 175] on input "Search Form" at bounding box center [374, 176] width 221 height 21
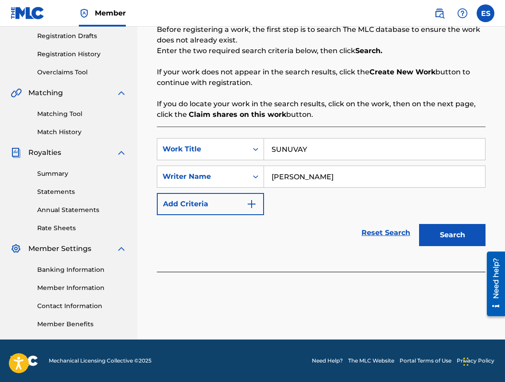
click at [460, 236] on button "Search" at bounding box center [452, 235] width 66 height 22
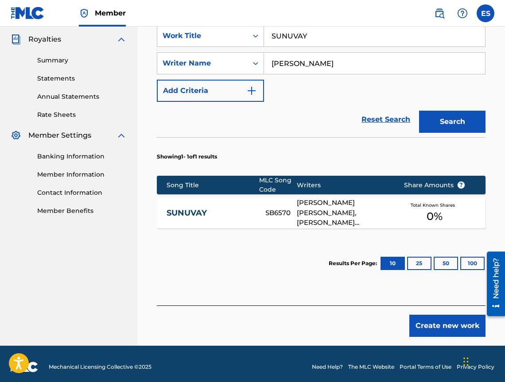
scroll to position [268, 0]
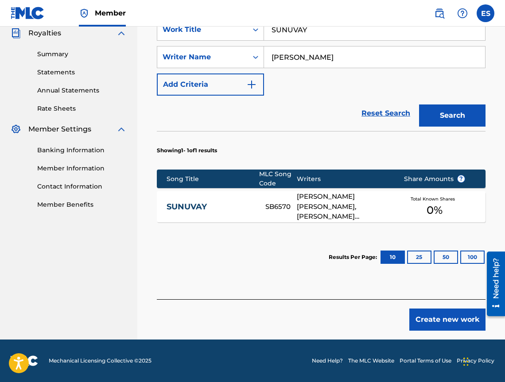
click at [209, 209] on link "SUNUVAY" at bounding box center [209, 207] width 87 height 10
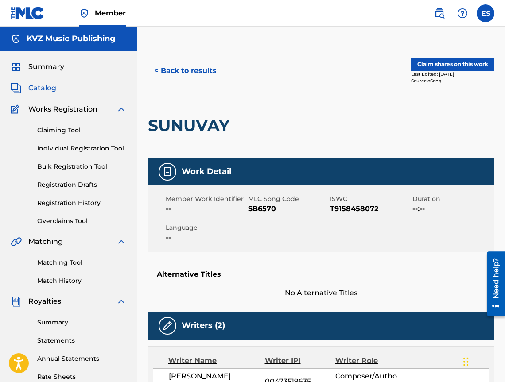
click at [169, 66] on button "< Back to results" at bounding box center [185, 71] width 75 height 22
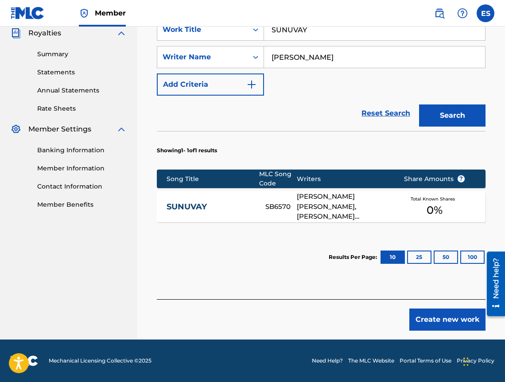
click at [433, 320] on button "Create new work" at bounding box center [447, 320] width 76 height 22
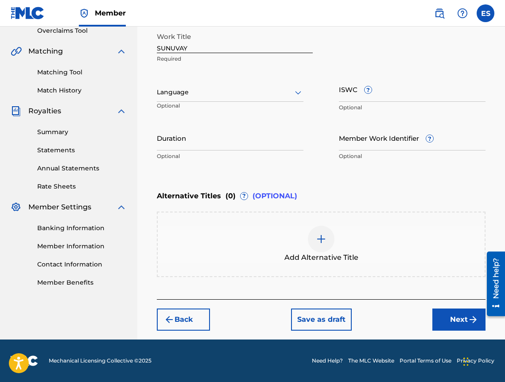
click at [190, 90] on div at bounding box center [230, 92] width 147 height 11
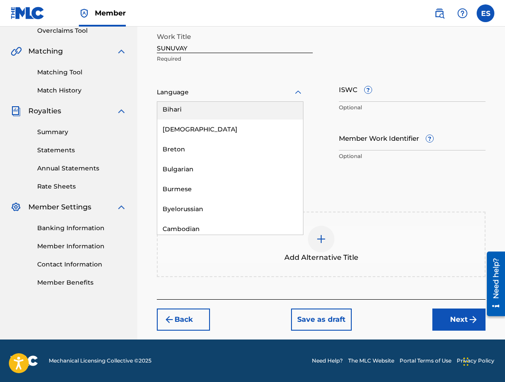
scroll to position [354, 0]
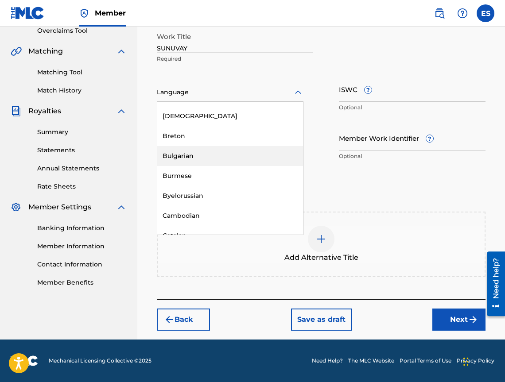
click at [193, 160] on div "Bulgarian" at bounding box center [230, 156] width 146 height 20
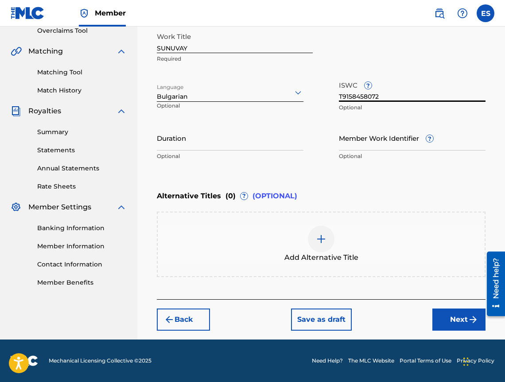
click at [248, 146] on input "Duration" at bounding box center [230, 137] width 147 height 25
click at [421, 233] on div "Add Alternative Title" at bounding box center [321, 244] width 327 height 37
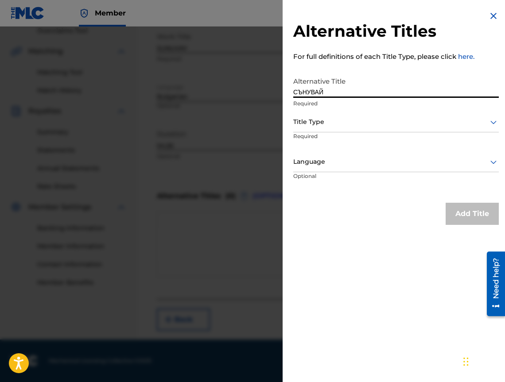
click at [343, 109] on div "Alternative Title СЪНУВАЙ Required" at bounding box center [395, 93] width 205 height 40
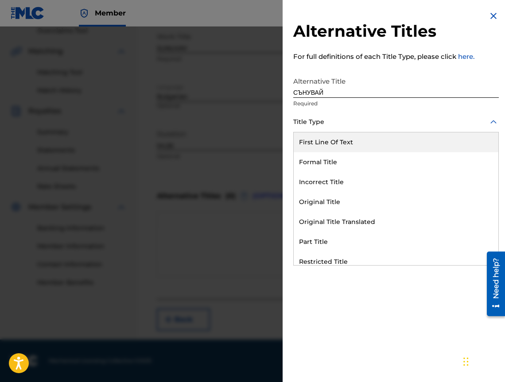
click at [337, 122] on div at bounding box center [395, 121] width 205 height 11
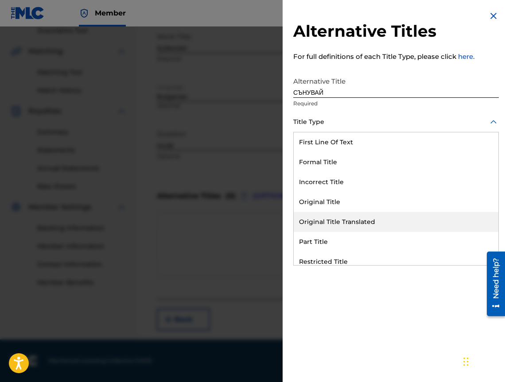
click at [354, 223] on div "Original Title Translated" at bounding box center [396, 222] width 205 height 20
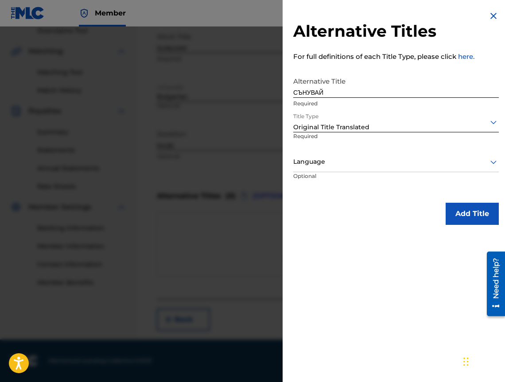
click at [346, 174] on p "Optional" at bounding box center [326, 182] width 66 height 20
click at [346, 166] on div at bounding box center [395, 161] width 205 height 11
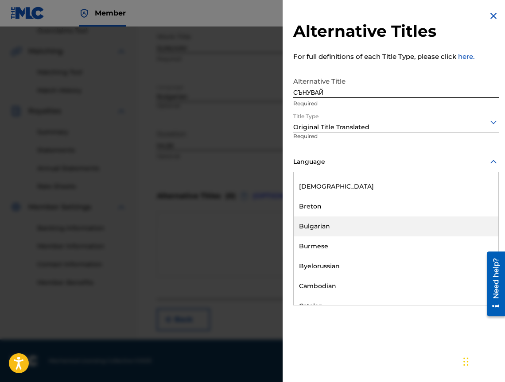
click at [357, 231] on div "Bulgarian" at bounding box center [396, 226] width 205 height 20
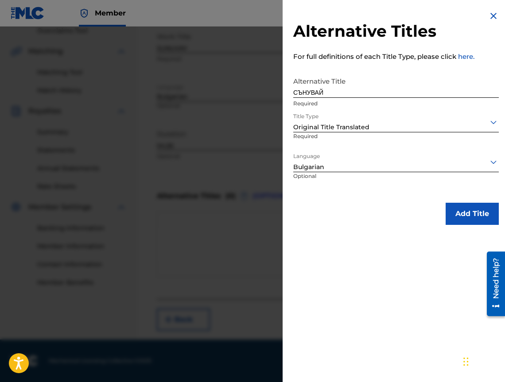
click at [464, 214] on button "Add Title" at bounding box center [471, 214] width 53 height 22
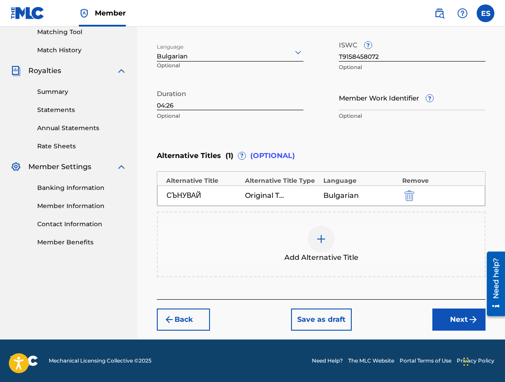
click at [441, 321] on button "Next" at bounding box center [458, 320] width 53 height 22
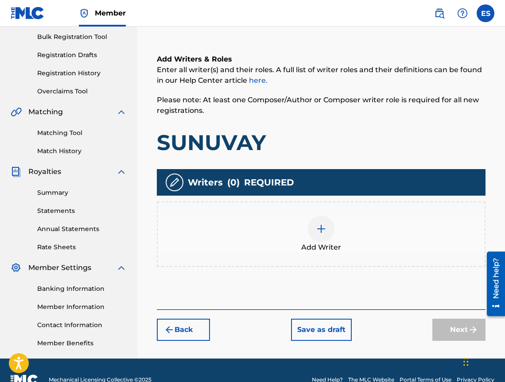
scroll to position [40, 0]
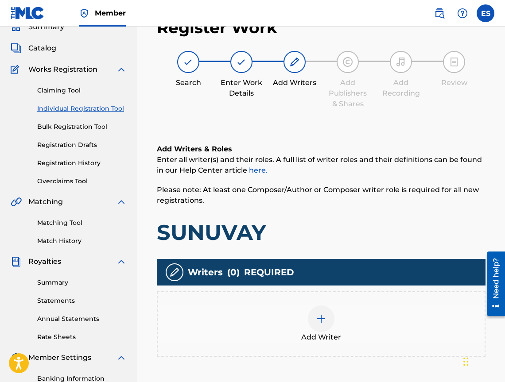
click at [419, 309] on div "Add Writer" at bounding box center [321, 323] width 327 height 37
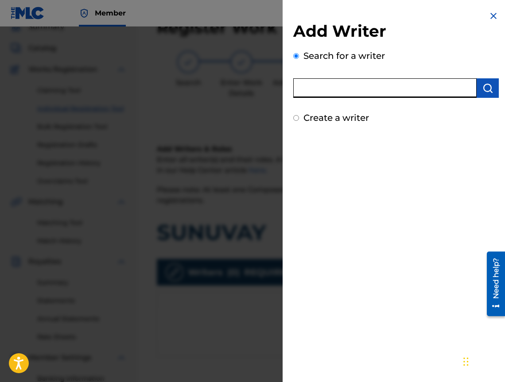
click at [344, 93] on input "text" at bounding box center [384, 87] width 183 height 19
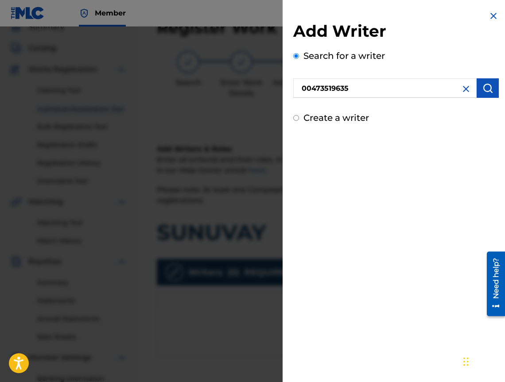
click at [489, 90] on img "submit" at bounding box center [487, 88] width 11 height 11
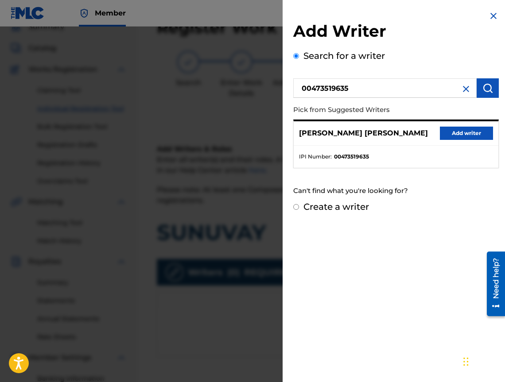
click at [472, 128] on button "Add writer" at bounding box center [466, 133] width 53 height 13
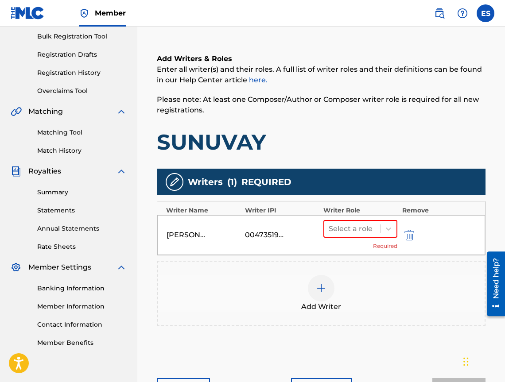
scroll to position [200, 0]
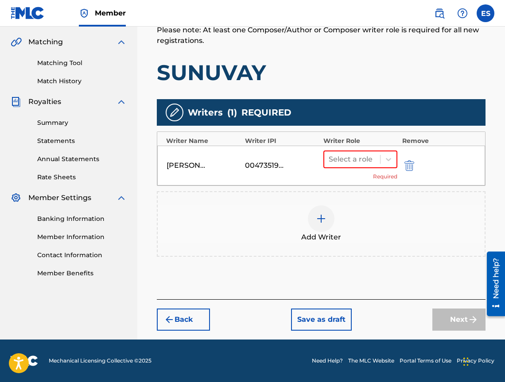
click at [359, 168] on div "Select a role Required" at bounding box center [360, 166] width 74 height 30
click at [386, 146] on div "[PERSON_NAME] [PERSON_NAME] 00473519635 Select a role Required" at bounding box center [321, 166] width 328 height 40
click at [371, 157] on div at bounding box center [351, 159] width 47 height 12
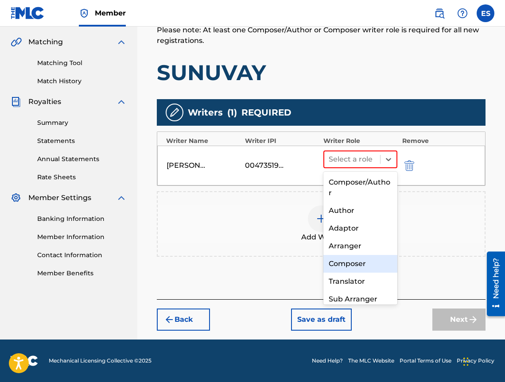
click at [365, 257] on div "Composer" at bounding box center [360, 264] width 74 height 18
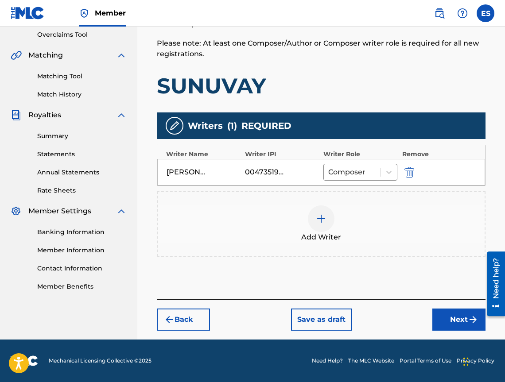
click at [337, 201] on div "Add Writer" at bounding box center [321, 224] width 328 height 66
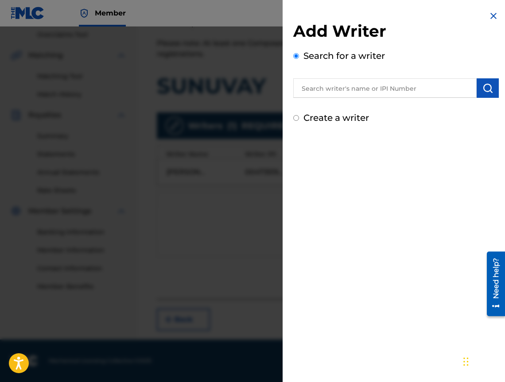
drag, startPoint x: 328, startPoint y: 77, endPoint x: 308, endPoint y: 89, distance: 24.2
click at [490, 96] on button "submit" at bounding box center [487, 87] width 22 height 19
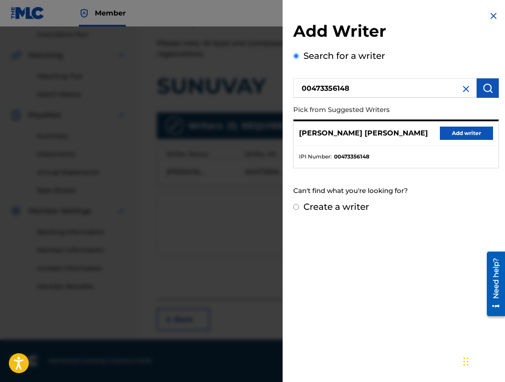
click at [451, 134] on button "Add writer" at bounding box center [466, 133] width 53 height 13
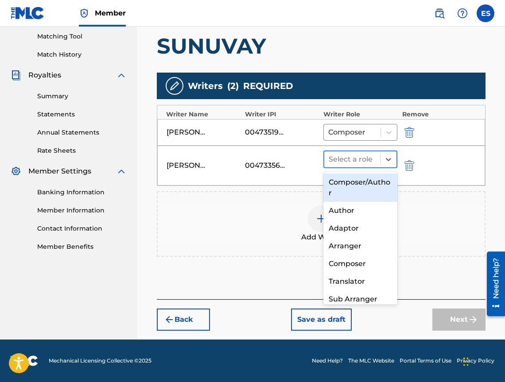
click at [363, 159] on div at bounding box center [351, 159] width 47 height 12
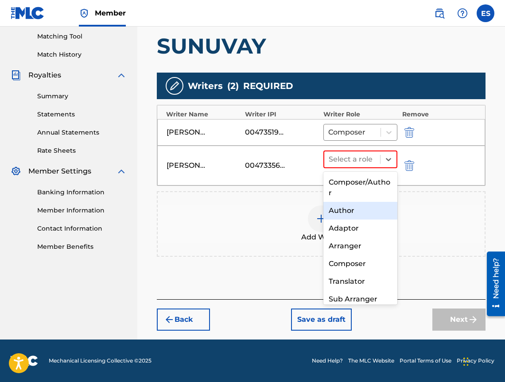
click at [337, 216] on div "Author" at bounding box center [360, 211] width 74 height 18
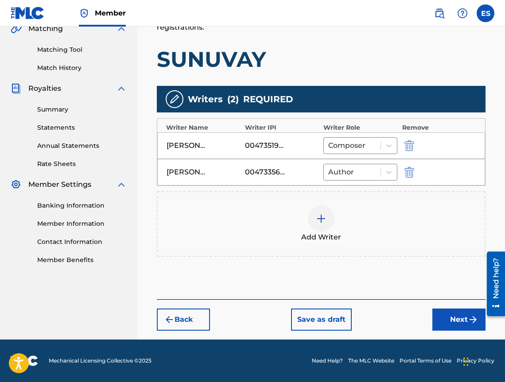
click at [433, 317] on button "Next" at bounding box center [458, 320] width 53 height 22
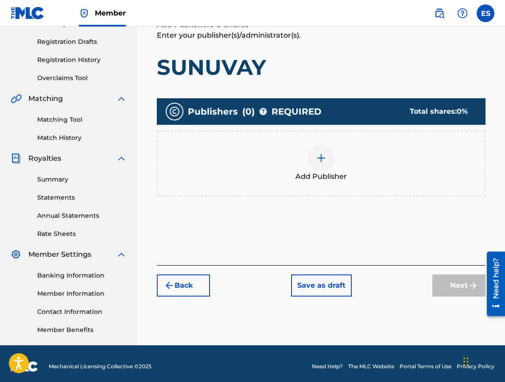
scroll to position [40, 0]
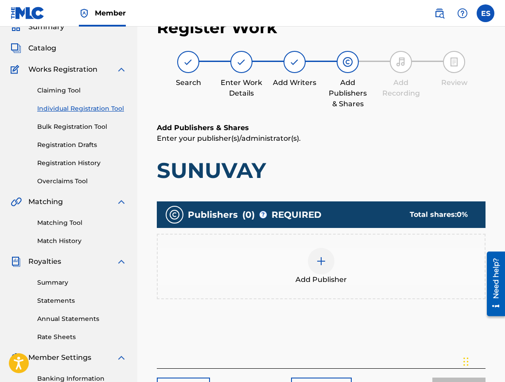
click at [394, 286] on div "Add Publisher" at bounding box center [321, 267] width 328 height 66
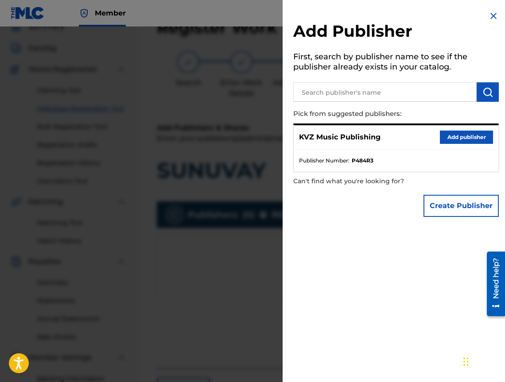
click at [456, 132] on button "Add publisher" at bounding box center [466, 137] width 53 height 13
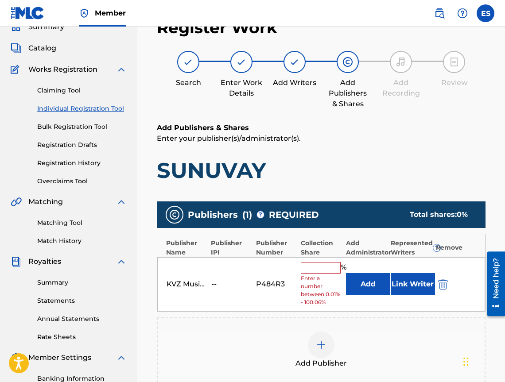
click at [319, 269] on input "text" at bounding box center [321, 268] width 40 height 12
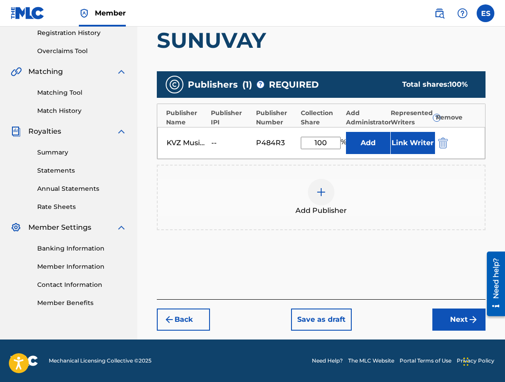
click at [465, 318] on button "Next" at bounding box center [458, 320] width 53 height 22
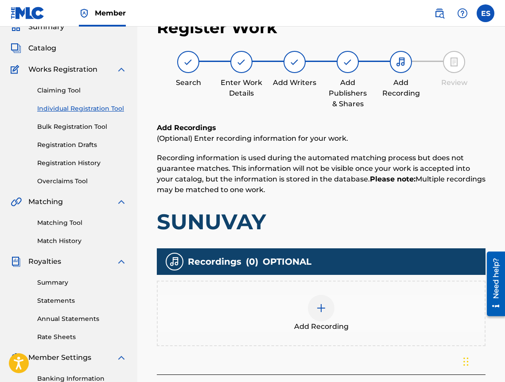
click at [434, 317] on div "Add Recording" at bounding box center [321, 313] width 327 height 37
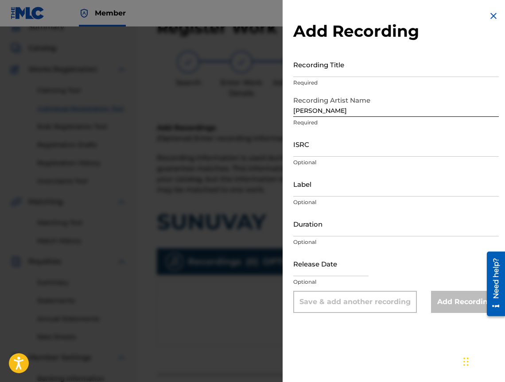
drag, startPoint x: 385, startPoint y: 83, endPoint x: 365, endPoint y: 65, distance: 27.3
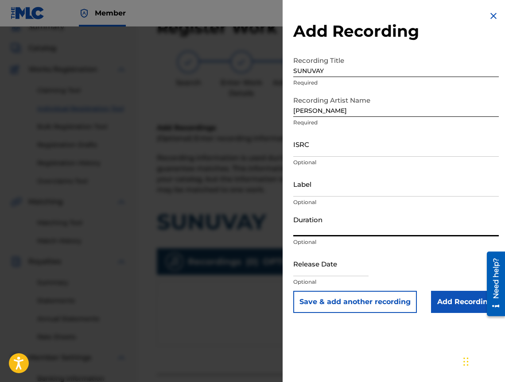
click at [355, 227] on input "Duration" at bounding box center [395, 223] width 205 height 25
click at [437, 301] on input "Add Recording" at bounding box center [465, 302] width 68 height 22
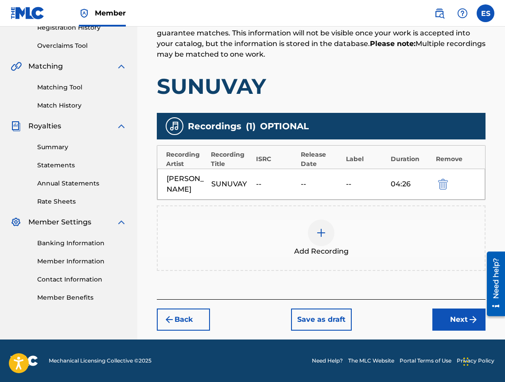
click at [440, 314] on button "Next" at bounding box center [458, 320] width 53 height 22
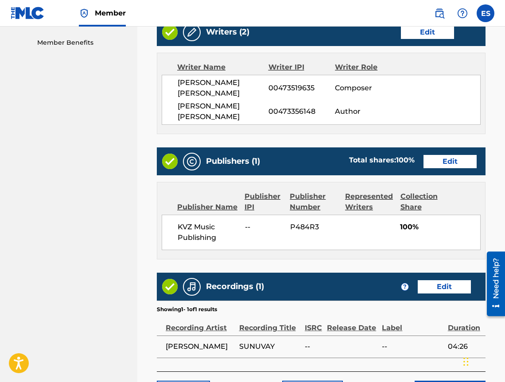
scroll to position [502, 0]
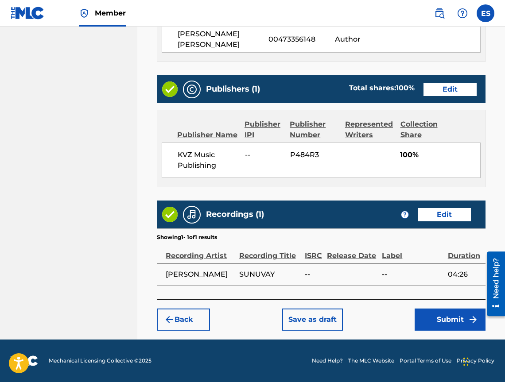
click at [452, 319] on button "Submit" at bounding box center [449, 320] width 71 height 22
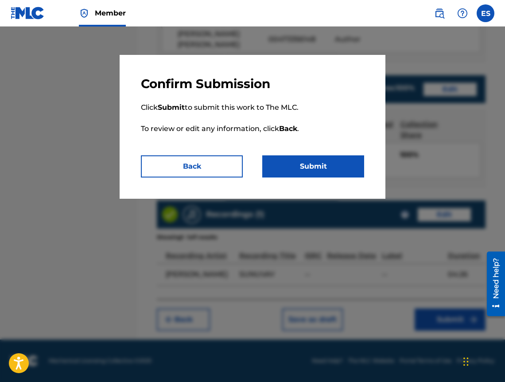
click at [283, 166] on button "Submit" at bounding box center [313, 166] width 102 height 22
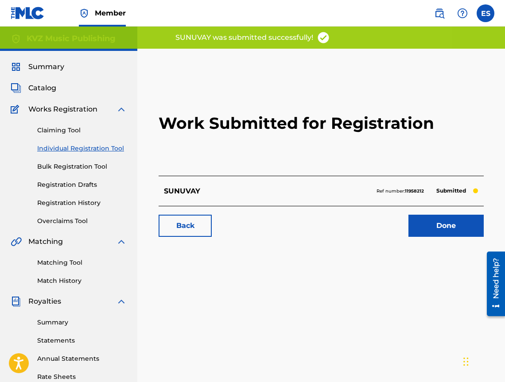
click at [103, 151] on link "Individual Registration Tool" at bounding box center [81, 148] width 89 height 9
